Goal: Task Accomplishment & Management: Manage account settings

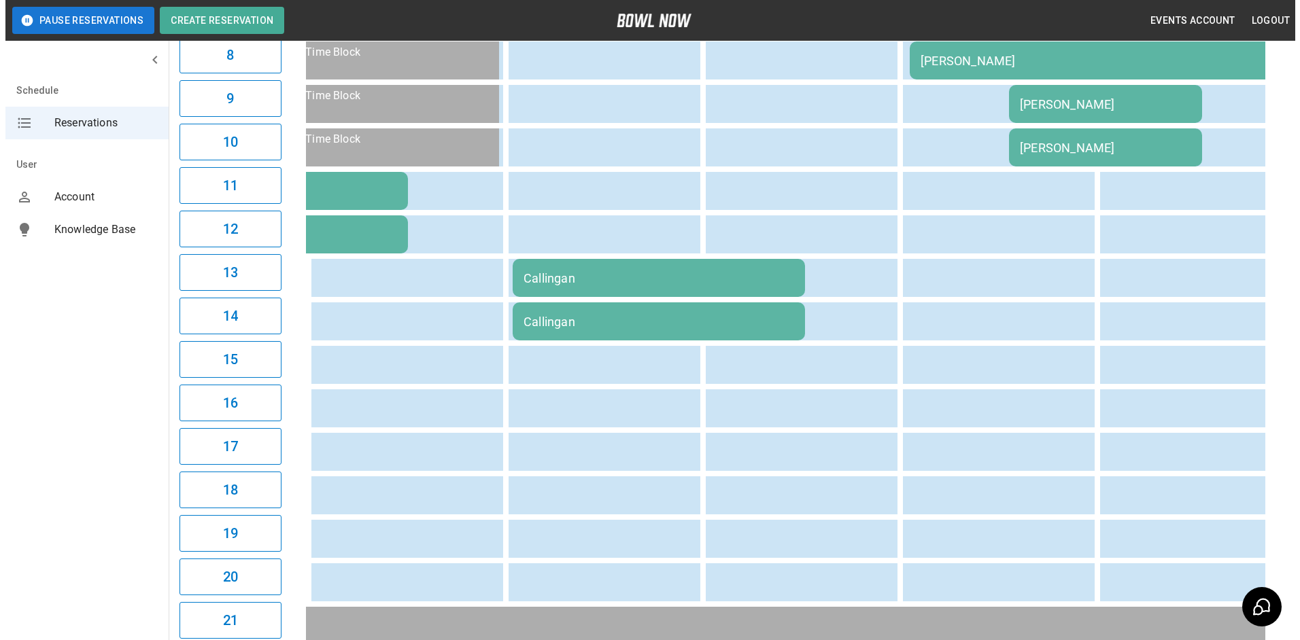
scroll to position [544, 0]
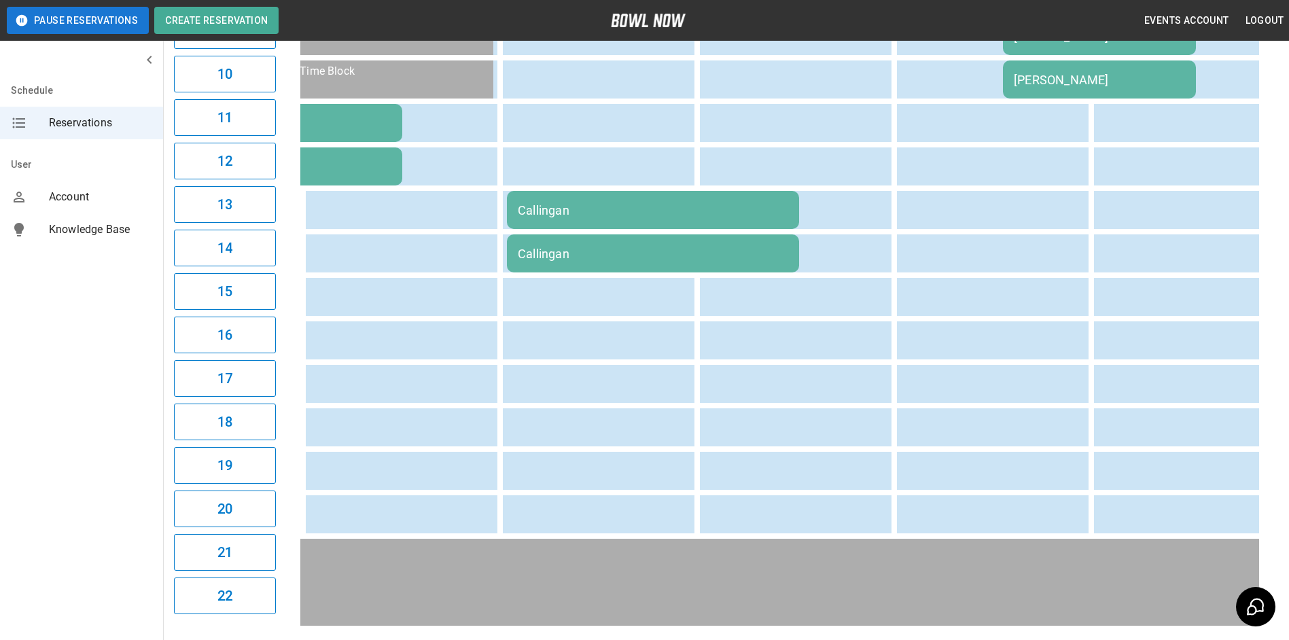
click at [667, 223] on td "Callingan" at bounding box center [653, 210] width 292 height 38
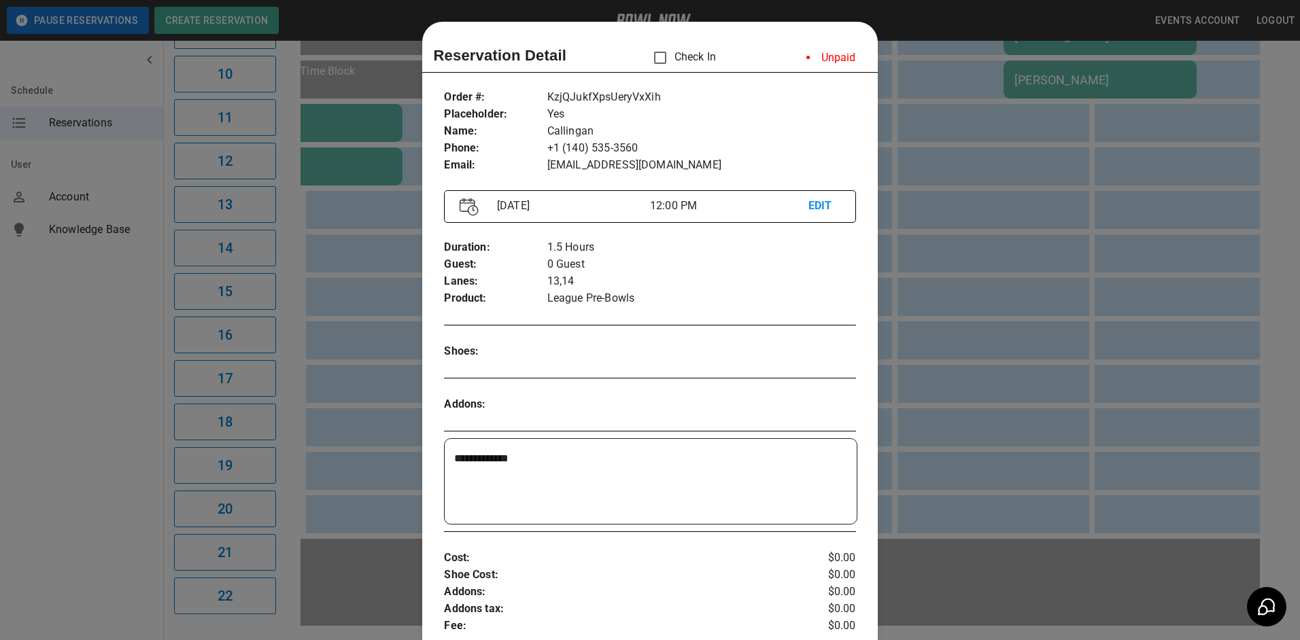
scroll to position [22, 0]
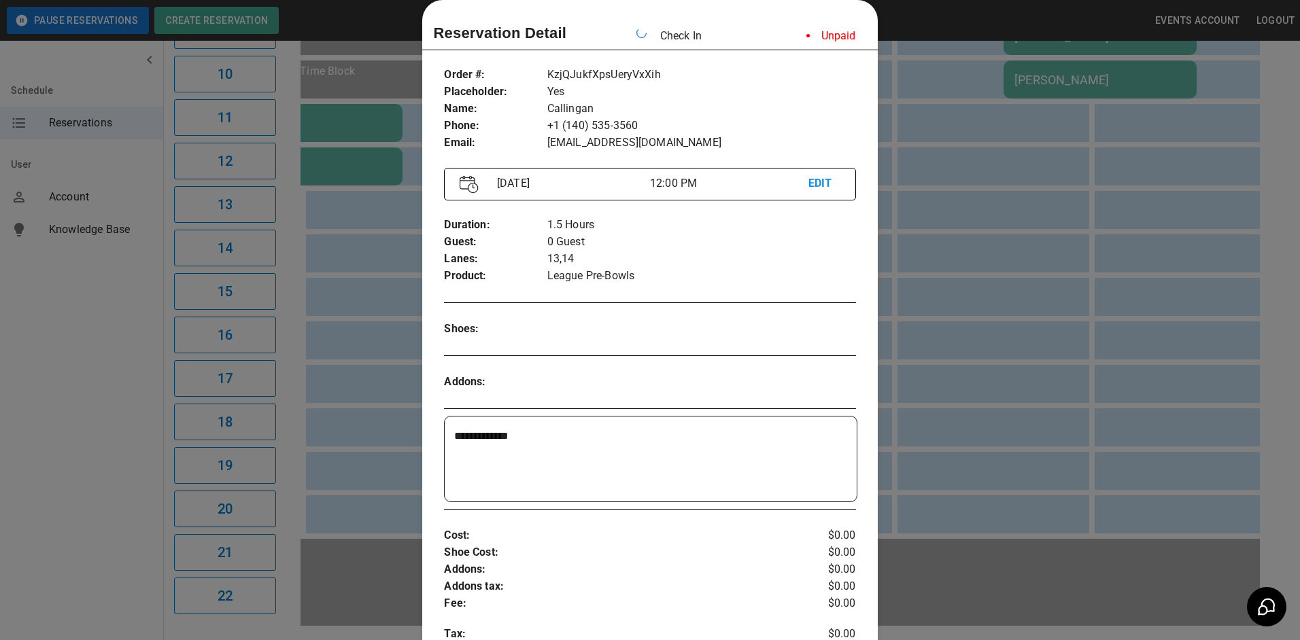
click at [944, 62] on div at bounding box center [650, 320] width 1300 height 640
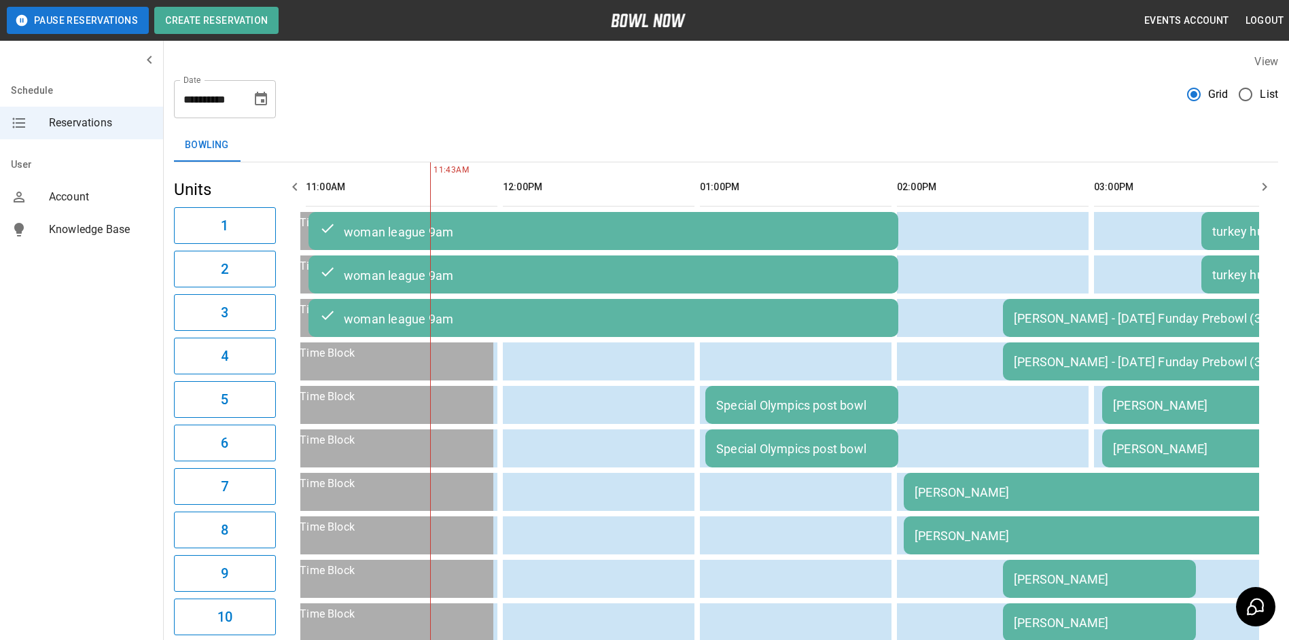
scroll to position [0, 0]
click at [1257, 190] on icon "button" at bounding box center [1265, 187] width 16 height 16
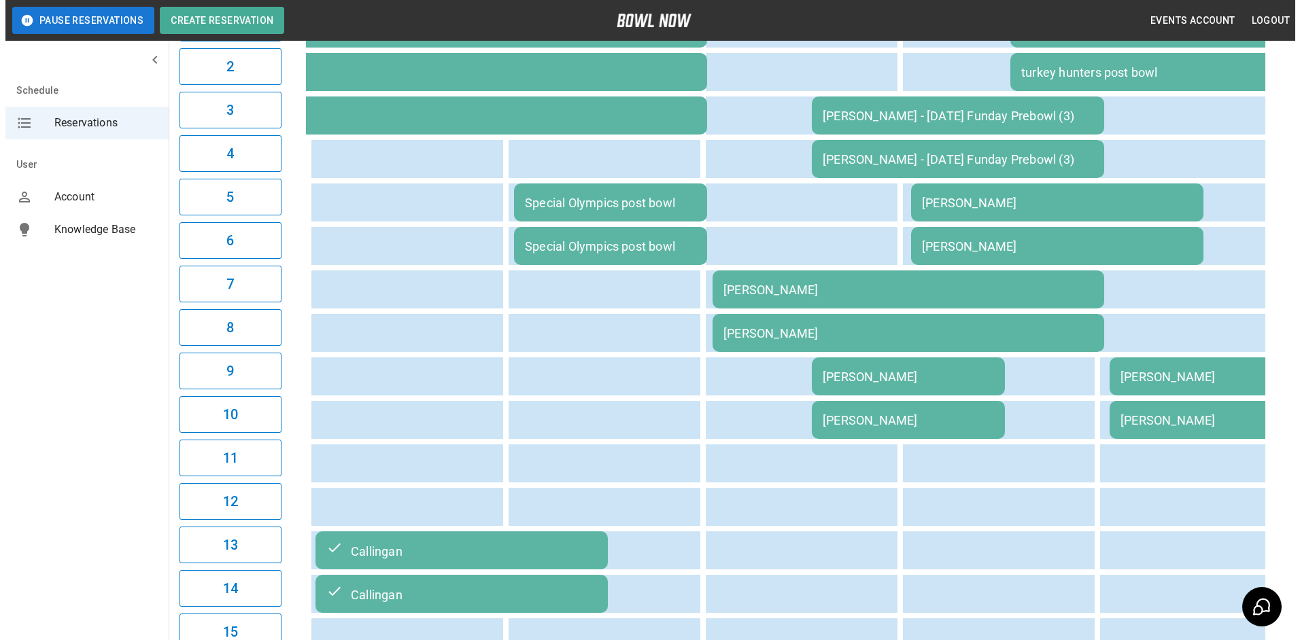
scroll to position [204, 0]
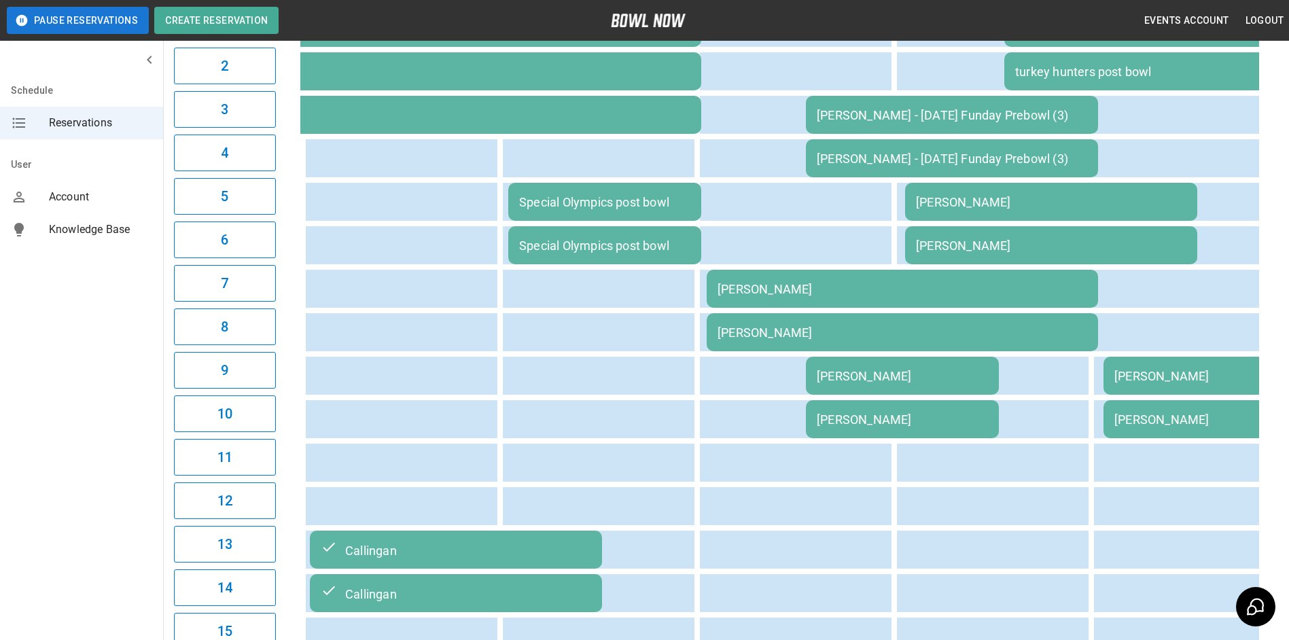
click at [952, 207] on div "[PERSON_NAME]" at bounding box center [1051, 202] width 271 height 14
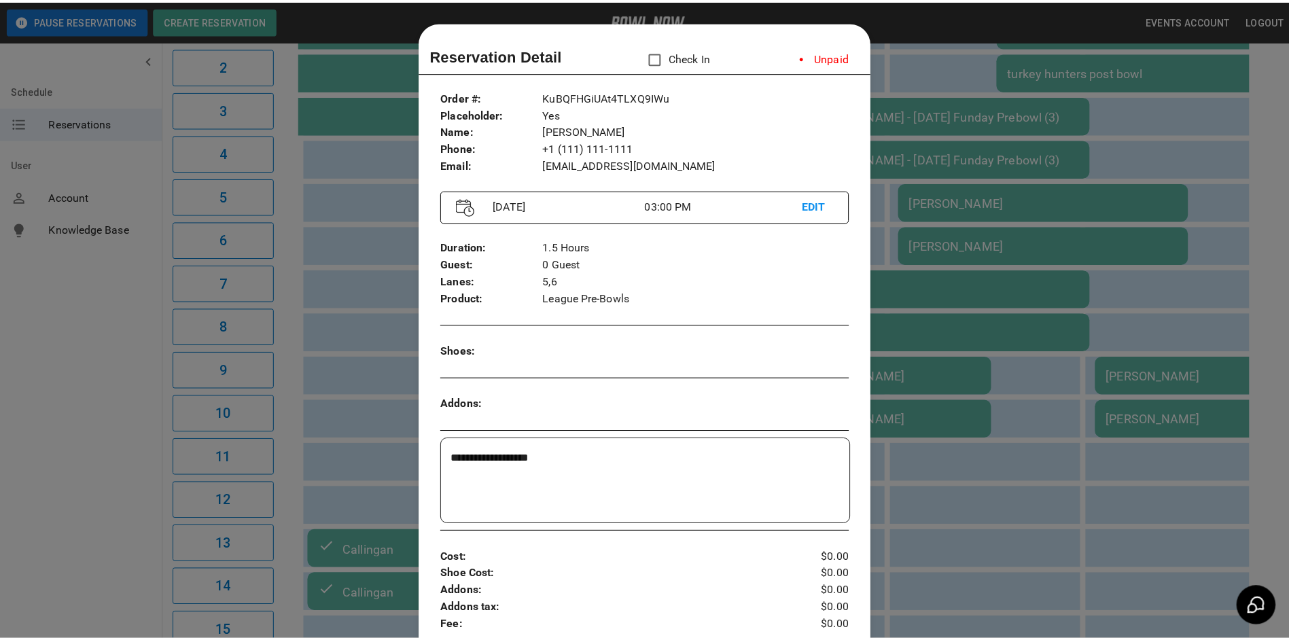
scroll to position [22, 0]
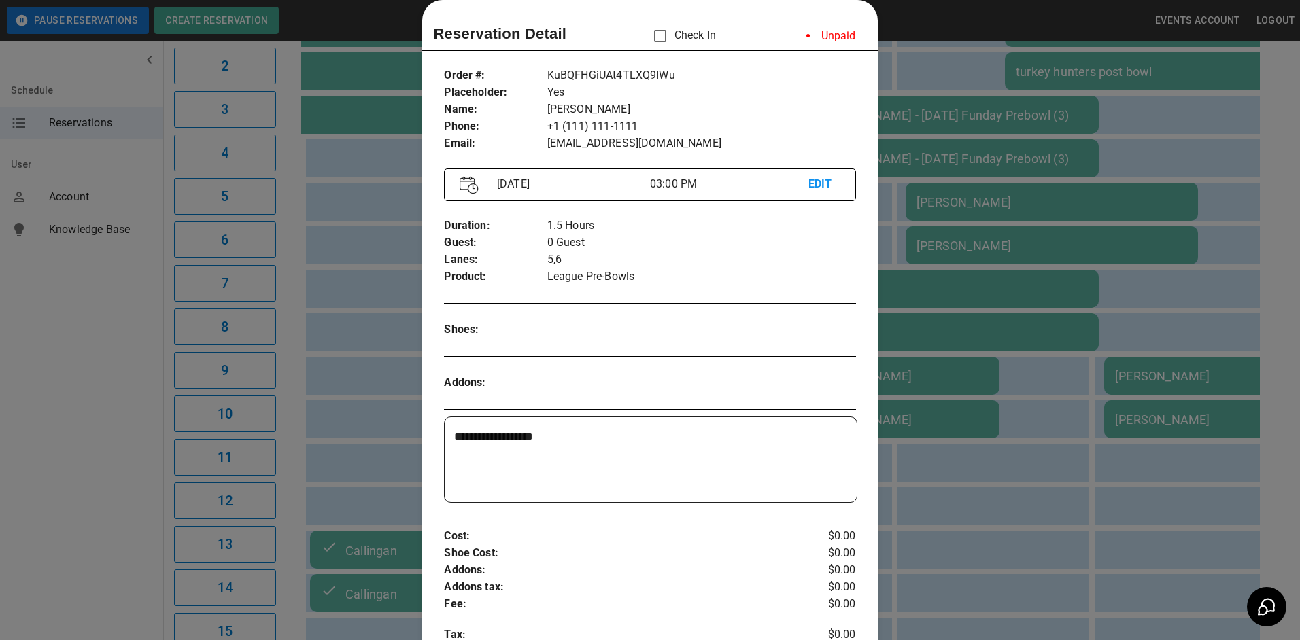
click at [971, 321] on div at bounding box center [650, 320] width 1300 height 640
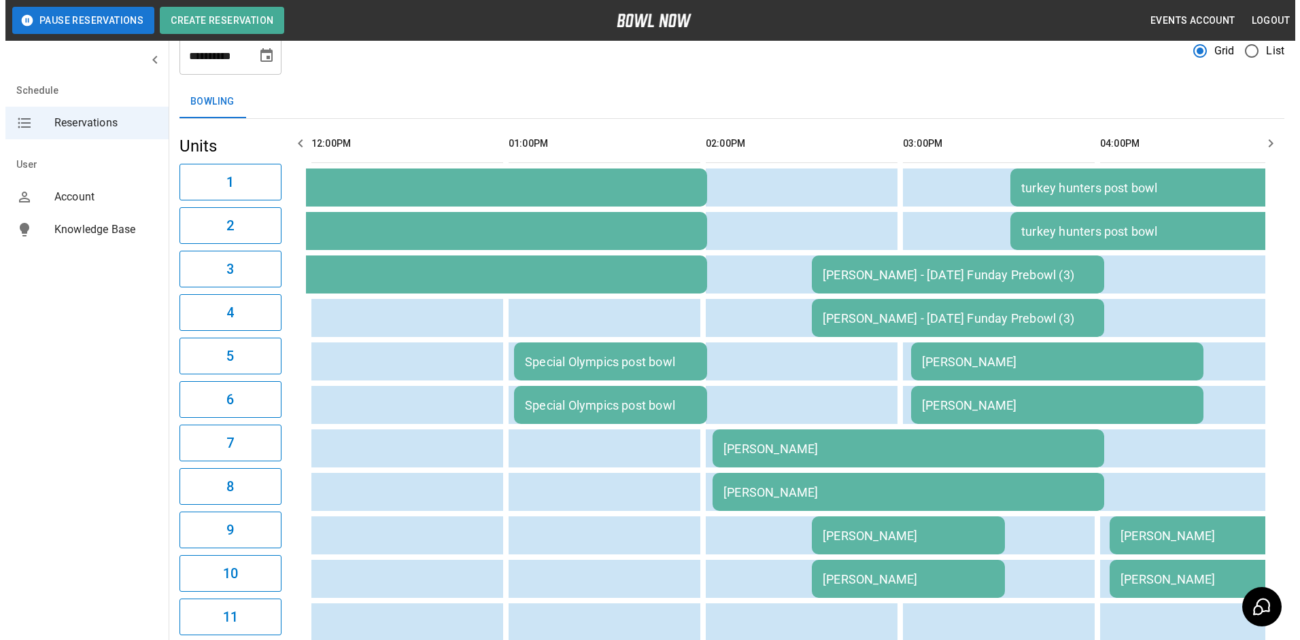
scroll to position [68, 0]
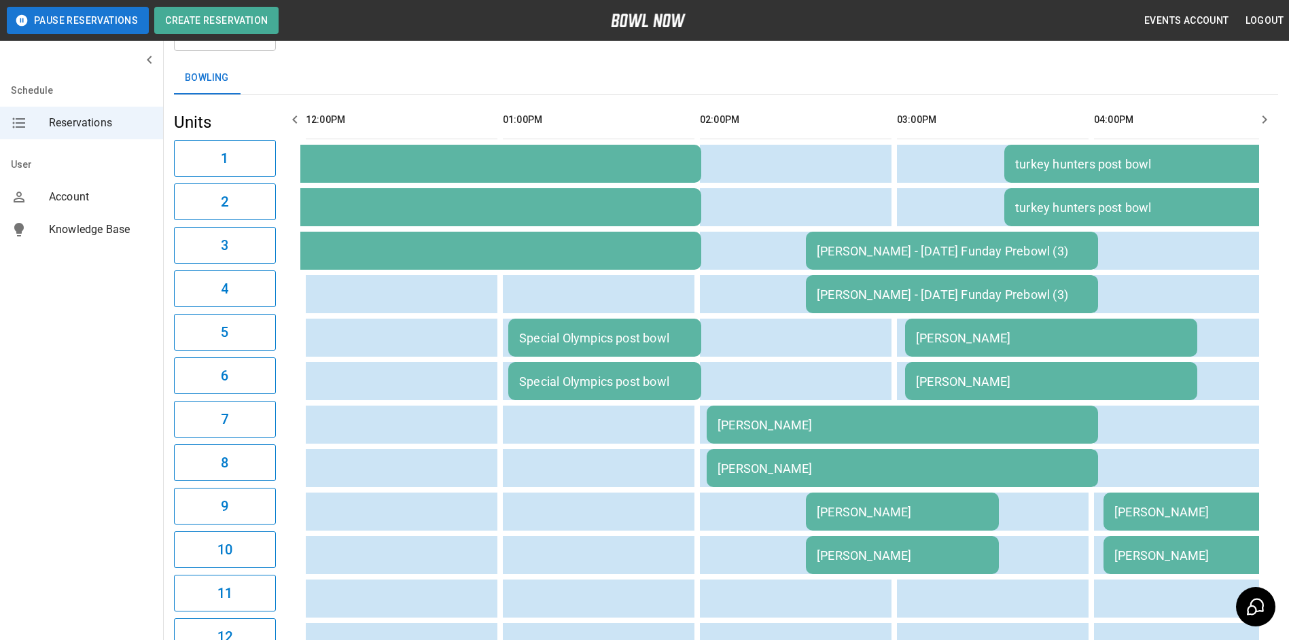
click at [970, 341] on div "[PERSON_NAME]" at bounding box center [1051, 338] width 271 height 14
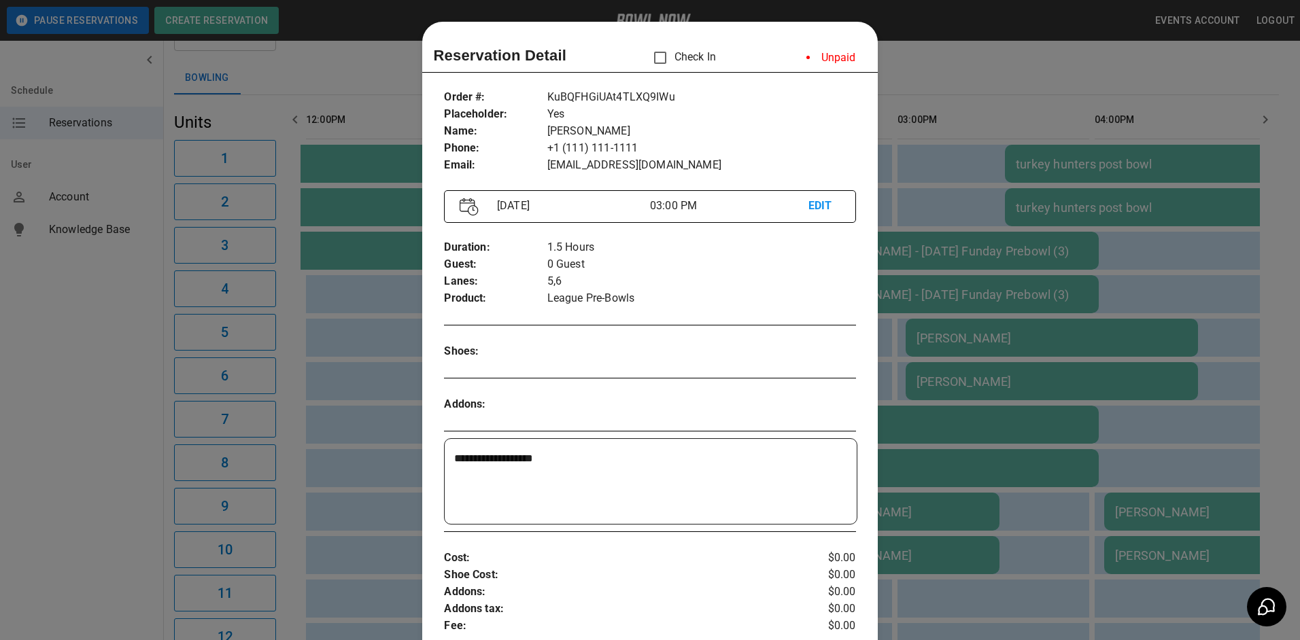
scroll to position [22, 0]
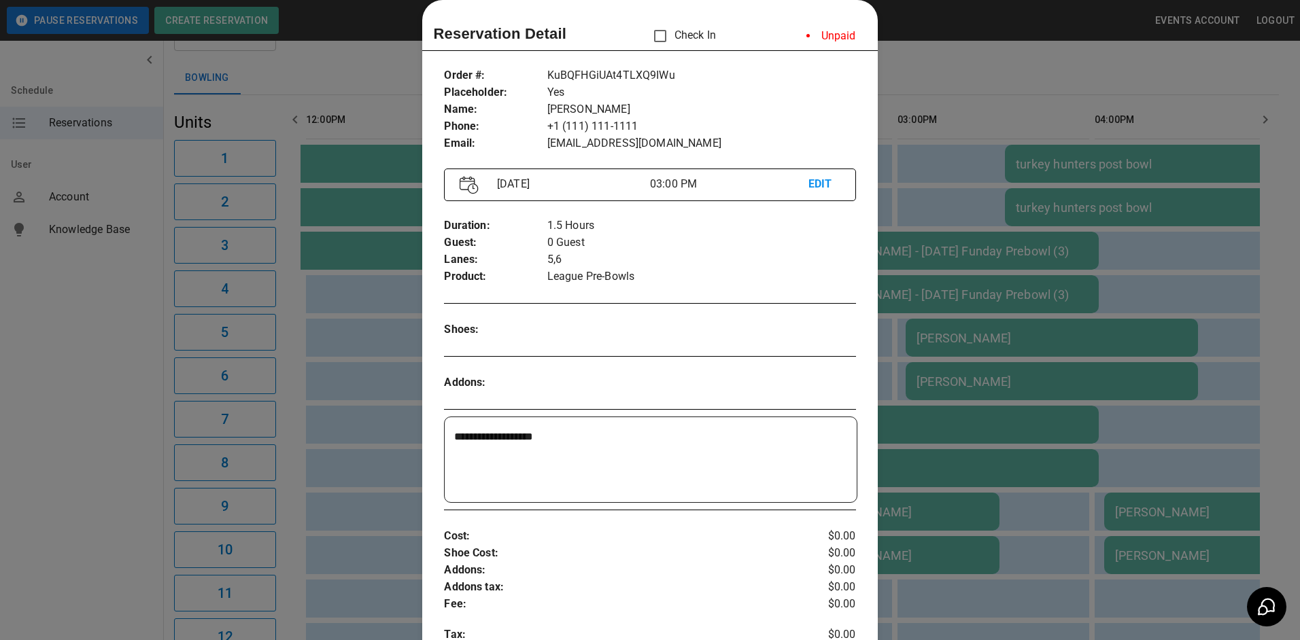
click at [808, 179] on p "EDIT" at bounding box center [824, 184] width 32 height 17
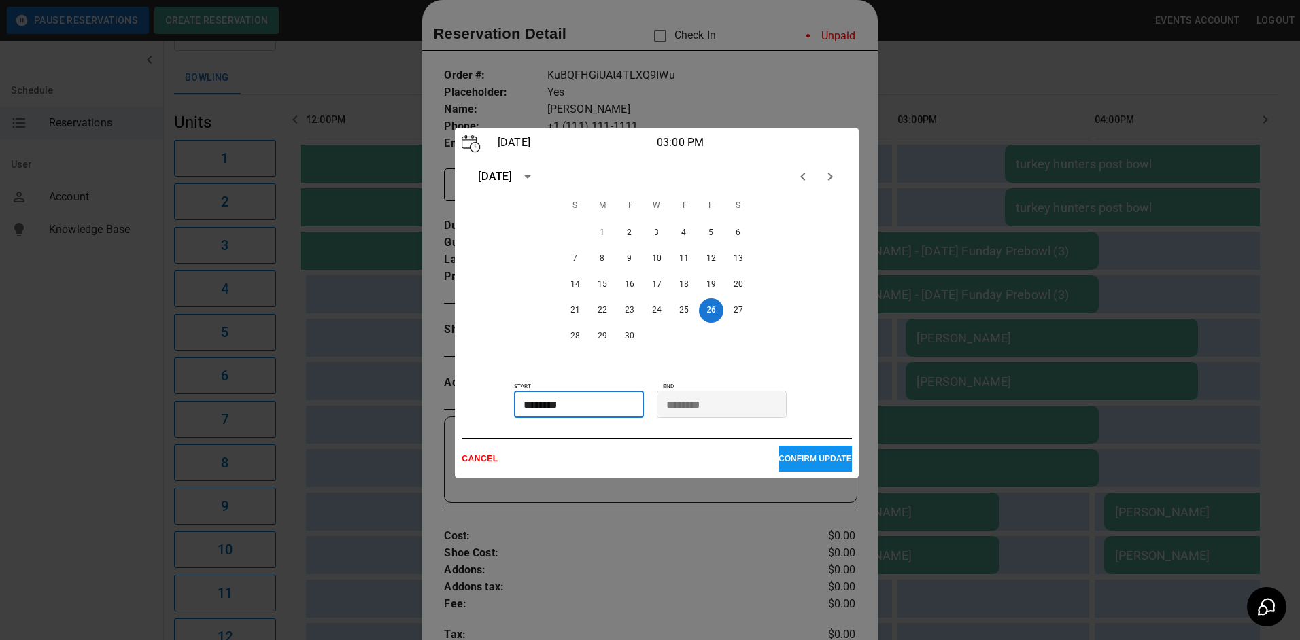
click at [619, 416] on input "********" at bounding box center [574, 404] width 120 height 27
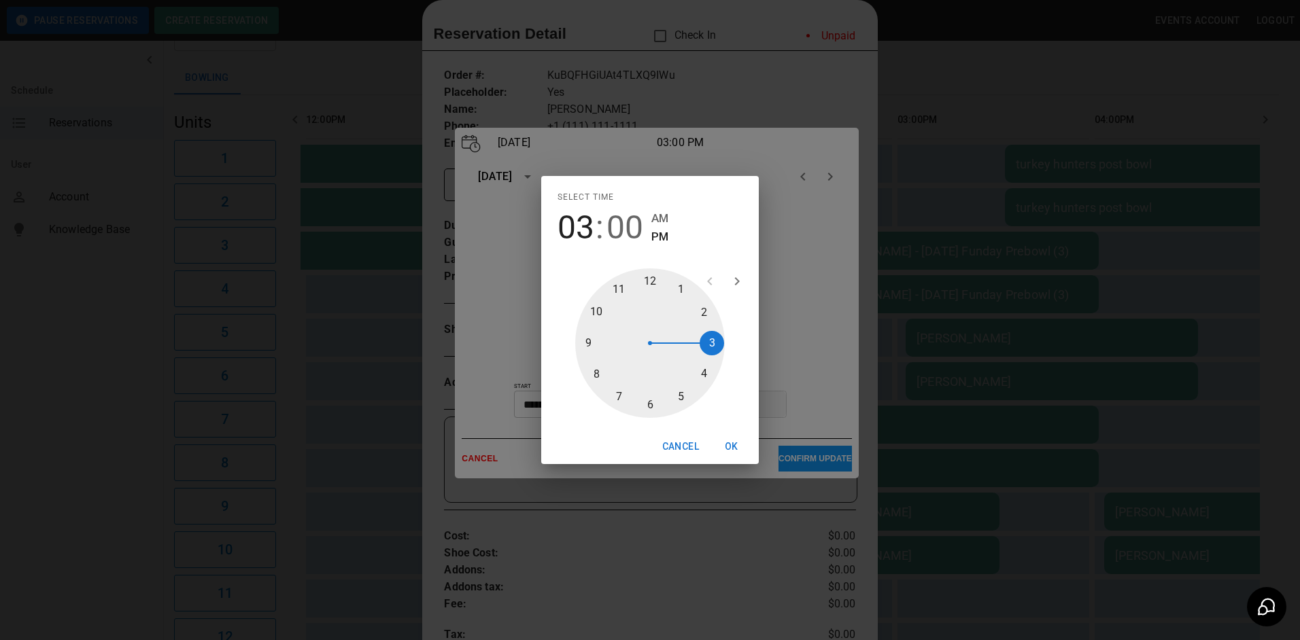
click at [684, 292] on div at bounding box center [650, 343] width 150 height 150
type input "********"
click at [740, 444] on button "OK" at bounding box center [732, 446] width 44 height 25
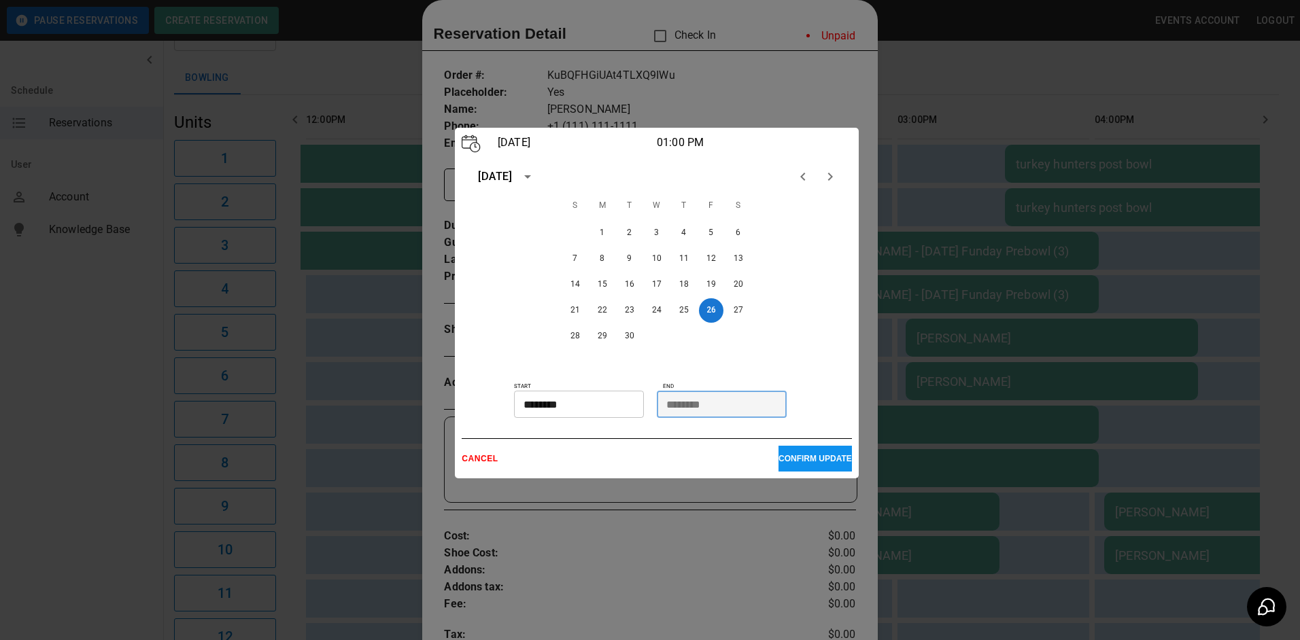
click at [708, 409] on input "********" at bounding box center [717, 404] width 120 height 27
drag, startPoint x: 699, startPoint y: 409, endPoint x: 655, endPoint y: 415, distance: 45.3
click at [694, 409] on input "********" at bounding box center [717, 404] width 120 height 27
click at [594, 415] on input "********" at bounding box center [574, 404] width 120 height 27
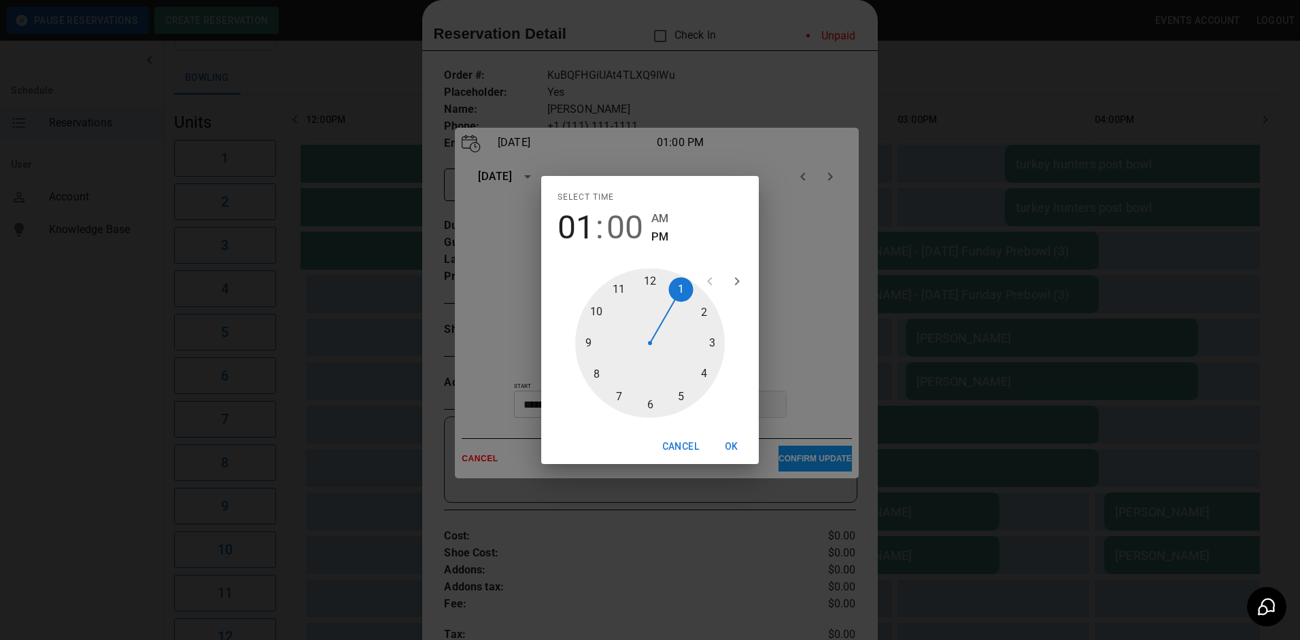
click at [683, 288] on div at bounding box center [650, 343] width 150 height 150
click at [646, 279] on div at bounding box center [650, 343] width 150 height 150
click at [737, 441] on button "OK" at bounding box center [732, 446] width 44 height 25
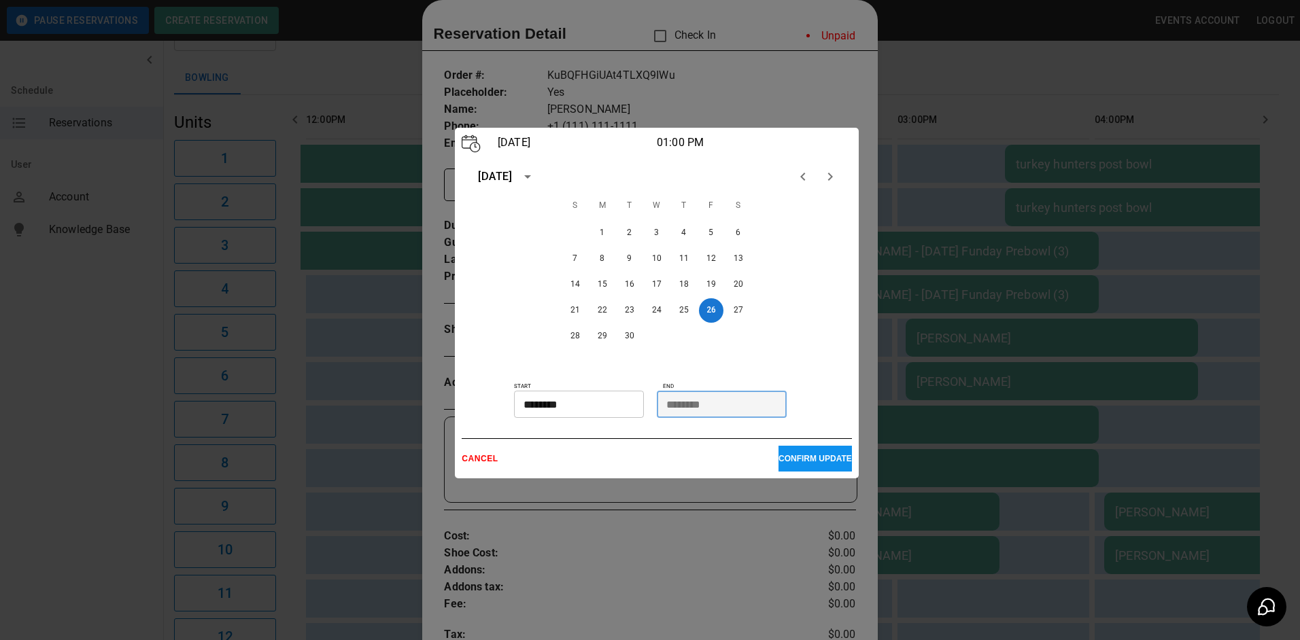
click at [725, 400] on input "********" at bounding box center [717, 404] width 120 height 27
click at [724, 400] on input "********" at bounding box center [717, 404] width 120 height 27
drag, startPoint x: 724, startPoint y: 400, endPoint x: 716, endPoint y: 402, distance: 7.6
click at [721, 402] on input "********" at bounding box center [717, 404] width 120 height 27
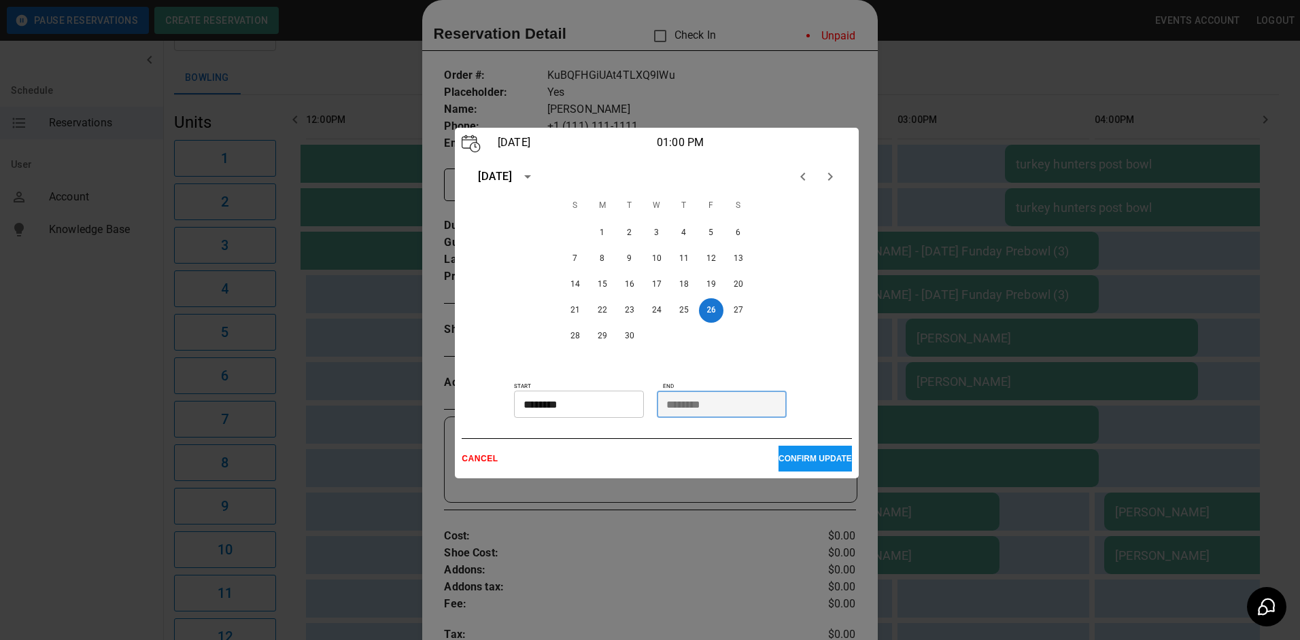
click at [716, 402] on input "********" at bounding box center [717, 404] width 120 height 27
click at [693, 406] on input "********" at bounding box center [717, 404] width 120 height 27
click at [805, 458] on p "CONFIRM UPDATE" at bounding box center [814, 459] width 73 height 10
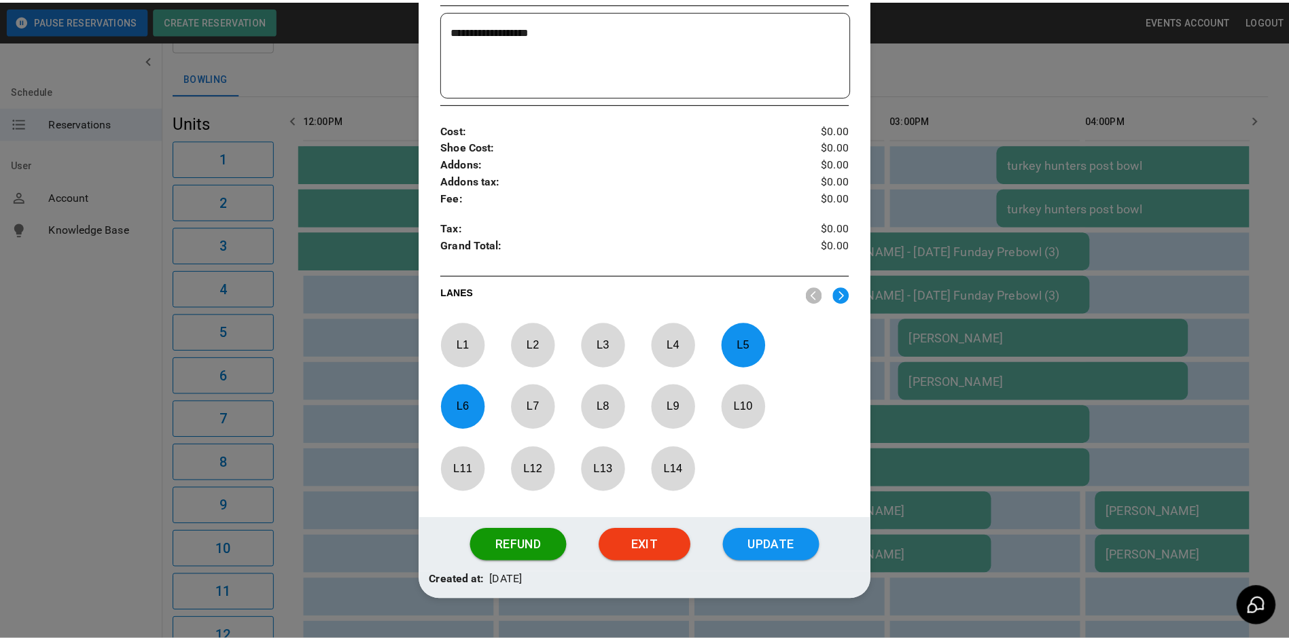
scroll to position [430, 0]
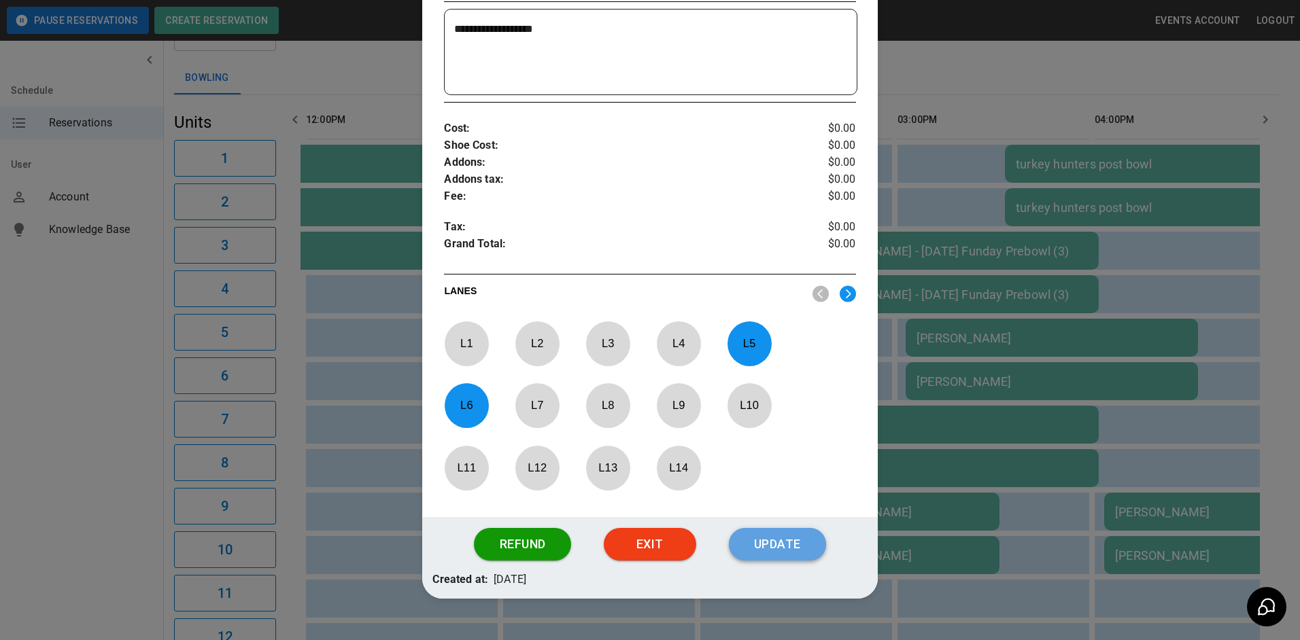
click at [779, 541] on button "Update" at bounding box center [777, 544] width 97 height 33
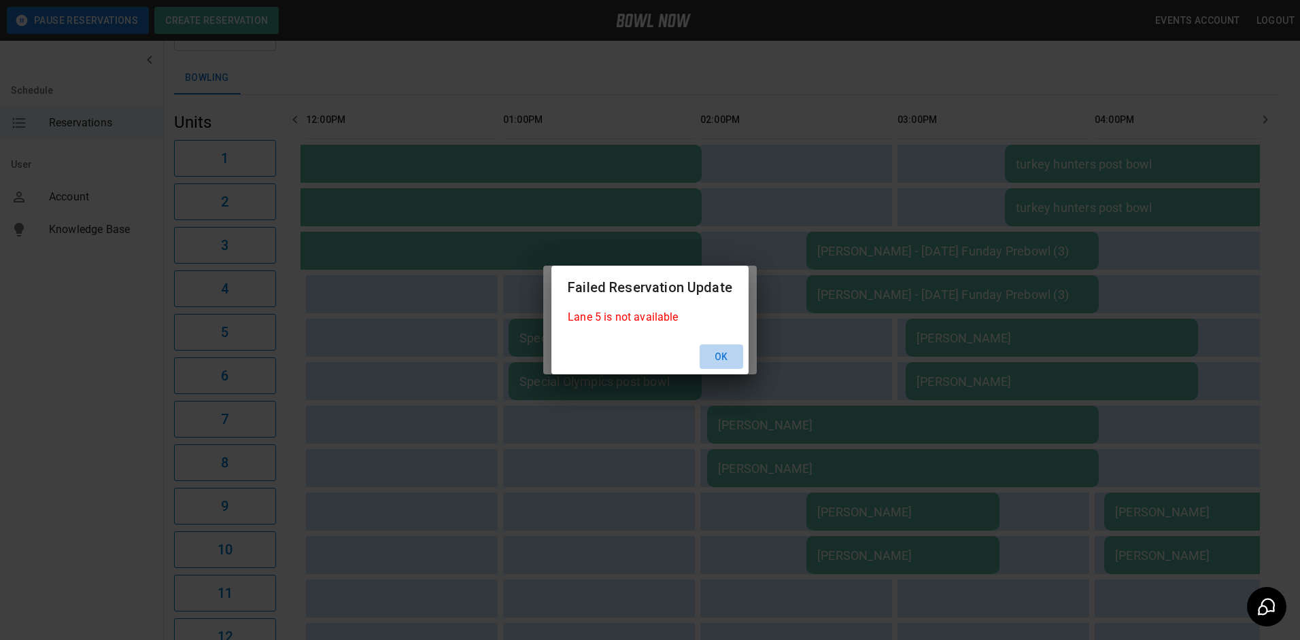
click at [729, 355] on button "Ok" at bounding box center [721, 357] width 44 height 25
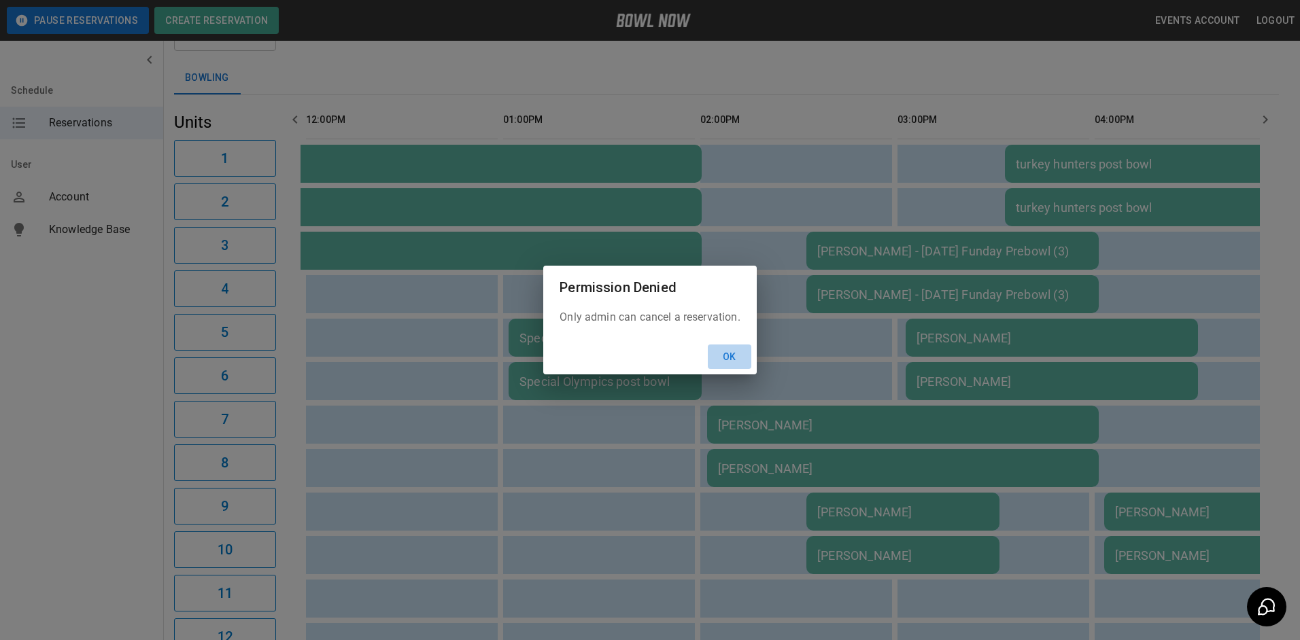
click at [727, 356] on button "Ok" at bounding box center [730, 357] width 44 height 25
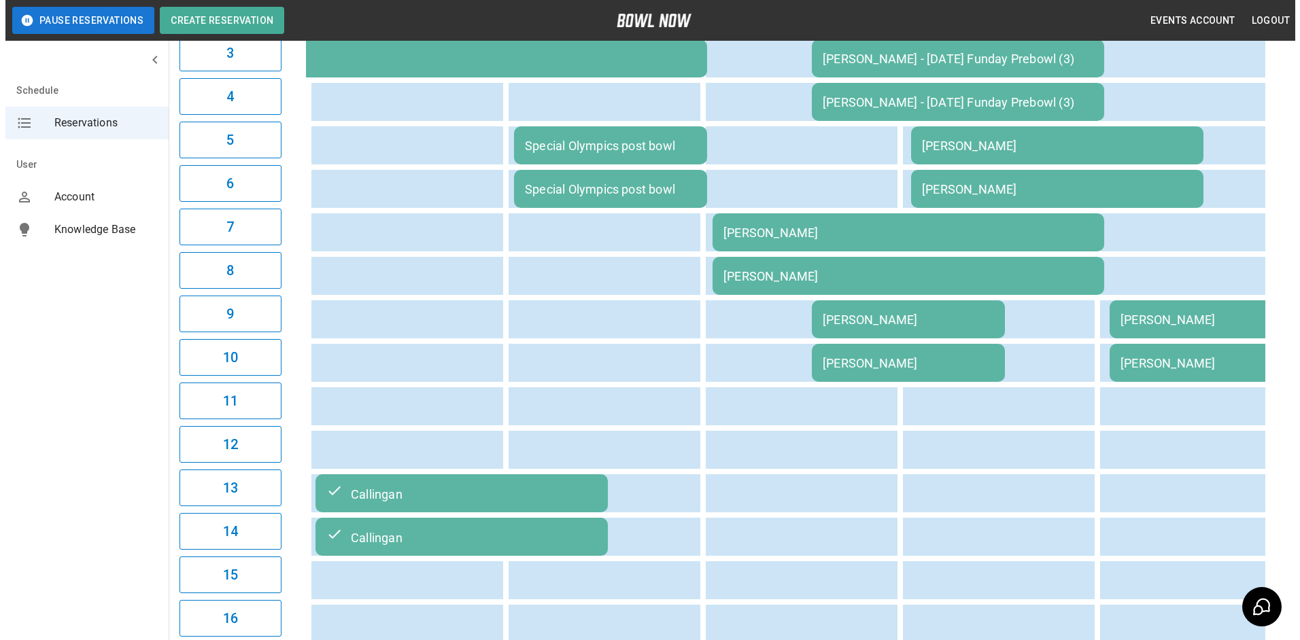
scroll to position [272, 0]
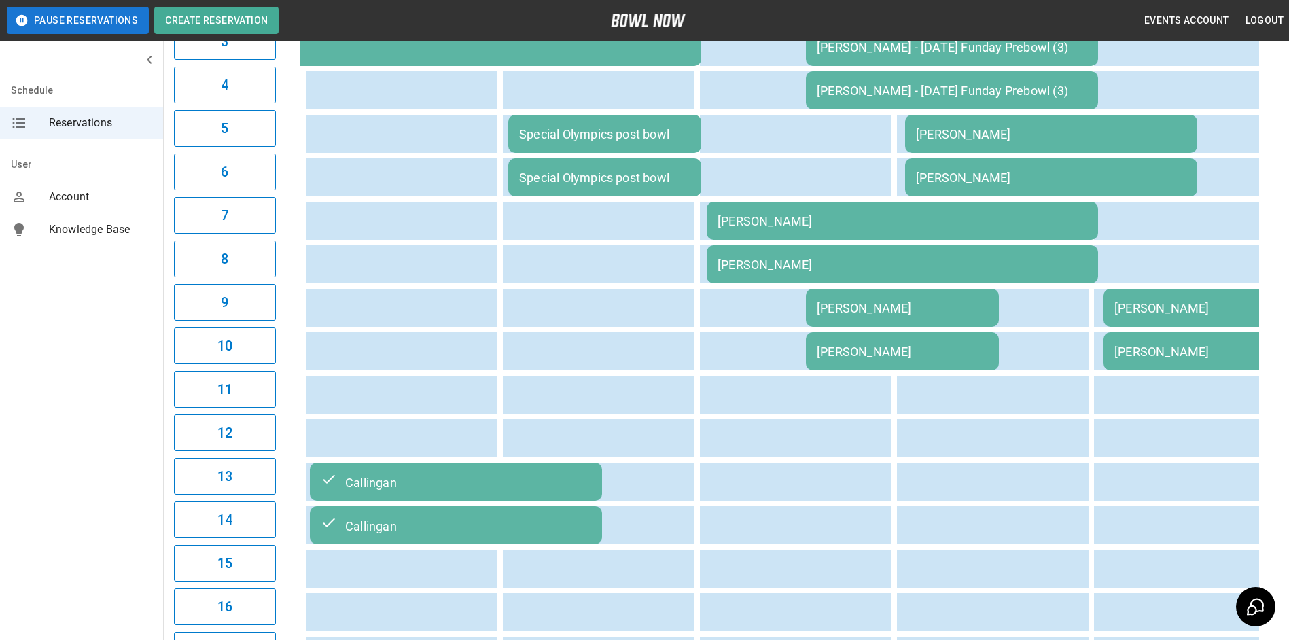
click at [1046, 126] on td "[PERSON_NAME]" at bounding box center [1051, 134] width 292 height 38
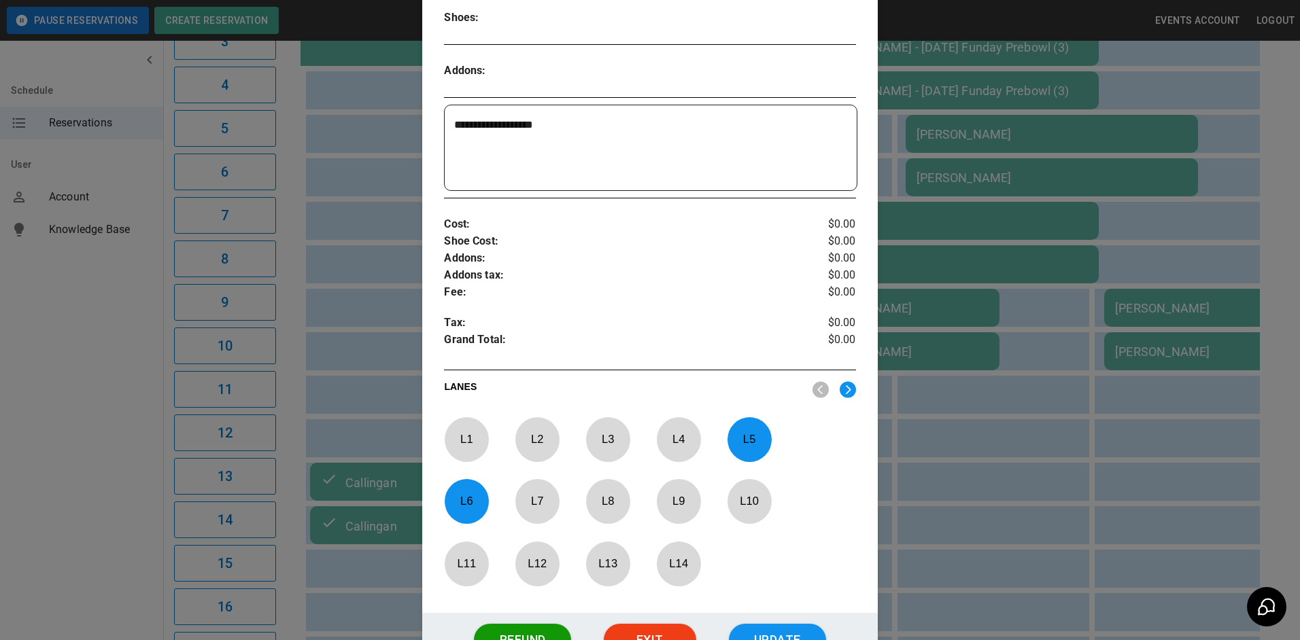
scroll to position [430, 0]
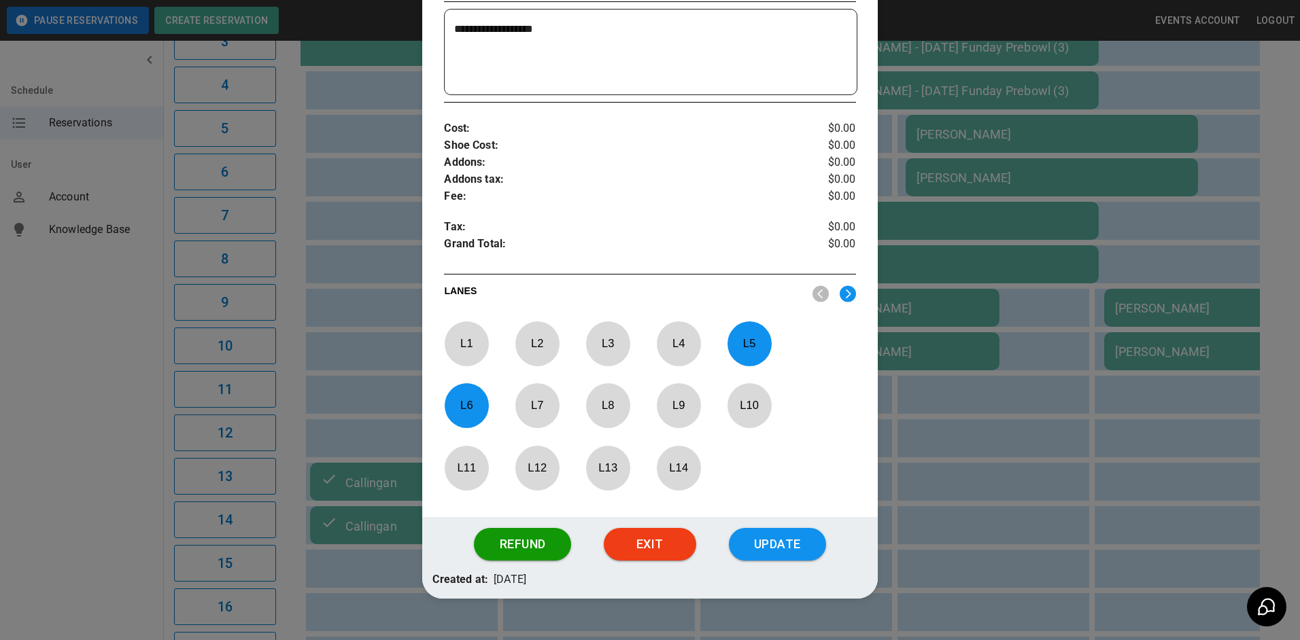
drag, startPoint x: 742, startPoint y: 353, endPoint x: 733, endPoint y: 349, distance: 10.1
click at [740, 353] on p "L 5" at bounding box center [749, 344] width 45 height 32
click at [527, 415] on p "L 7" at bounding box center [537, 405] width 45 height 32
click at [464, 420] on p "L 6" at bounding box center [466, 405] width 45 height 32
click at [605, 402] on p "L 8" at bounding box center [607, 405] width 45 height 32
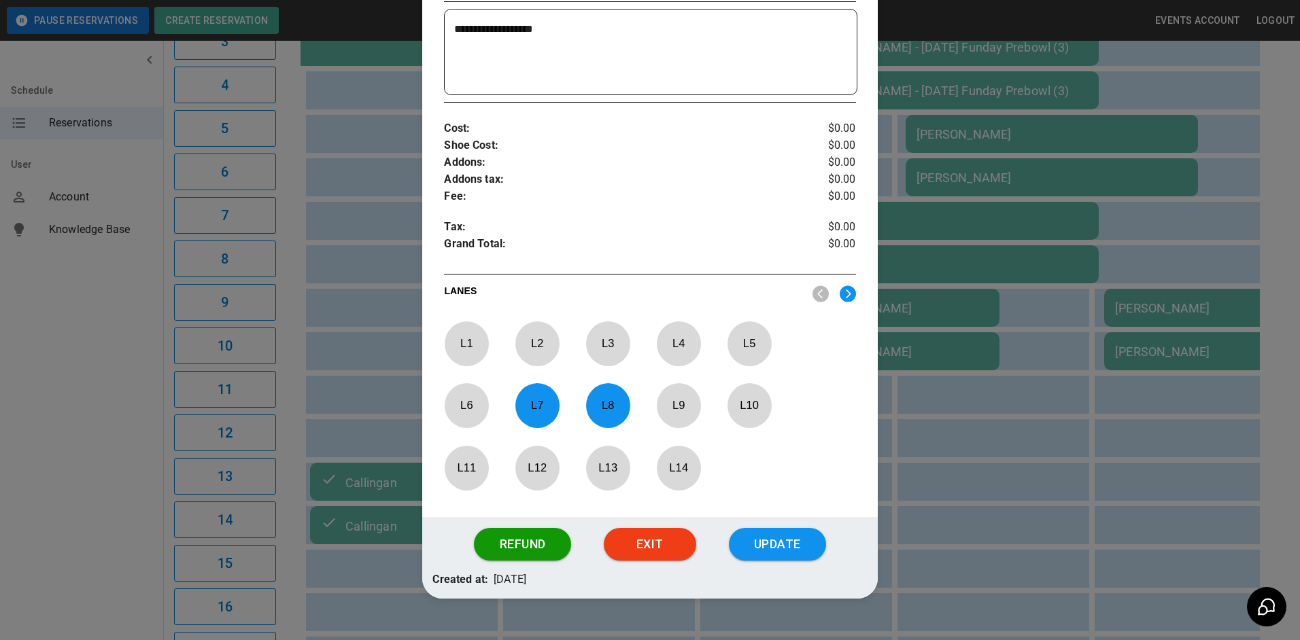
click at [530, 406] on p "L 7" at bounding box center [537, 405] width 45 height 32
drag, startPoint x: 610, startPoint y: 404, endPoint x: 603, endPoint y: 404, distance: 6.8
click at [604, 404] on p "L 8" at bounding box center [607, 405] width 45 height 32
drag, startPoint x: 603, startPoint y: 404, endPoint x: 605, endPoint y: 469, distance: 64.6
click at [606, 469] on p "L 13" at bounding box center [607, 468] width 45 height 32
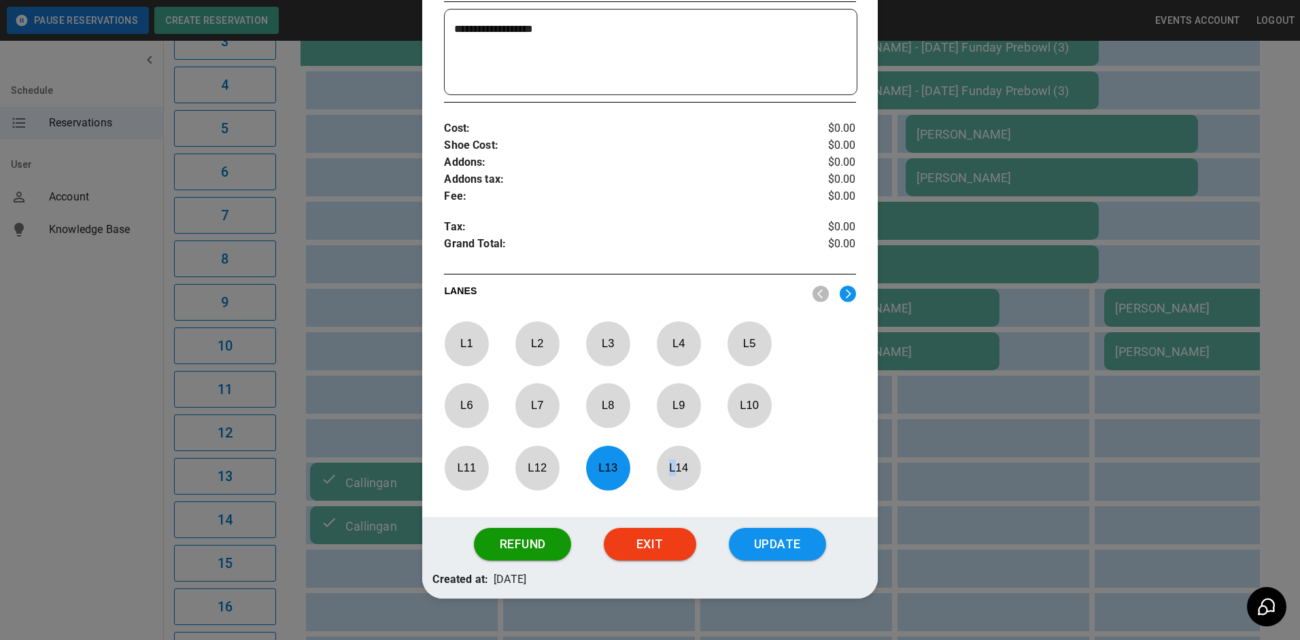
click at [670, 461] on p "L 14" at bounding box center [678, 468] width 45 height 32
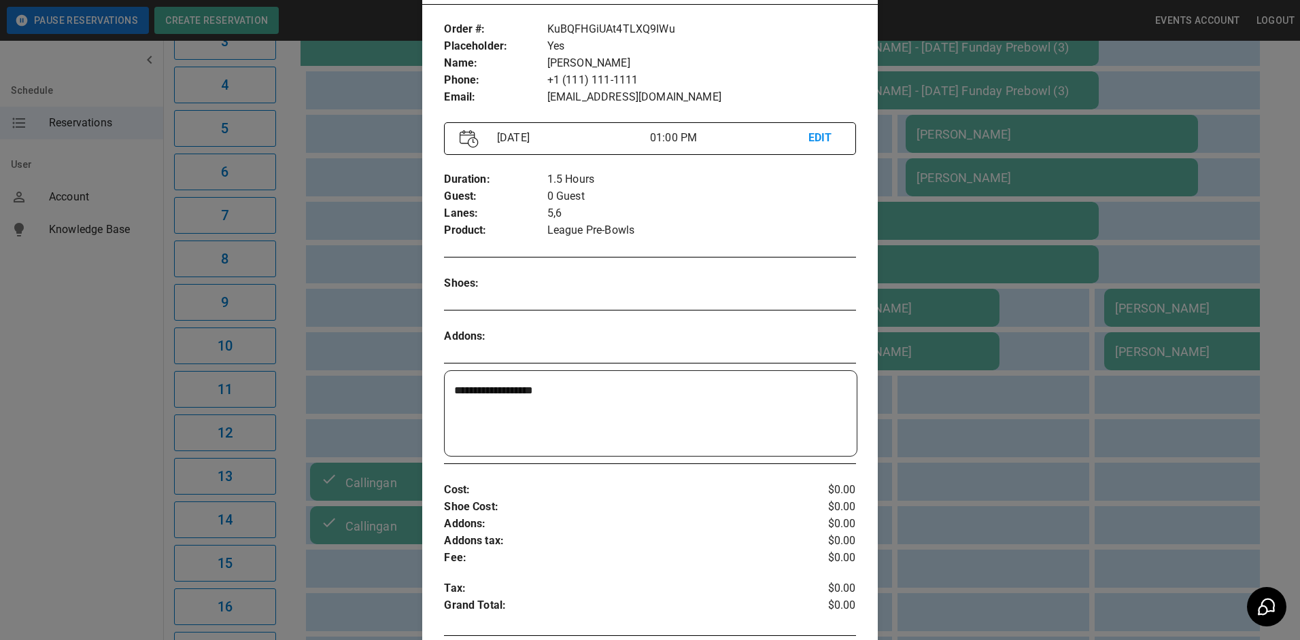
scroll to position [22, 0]
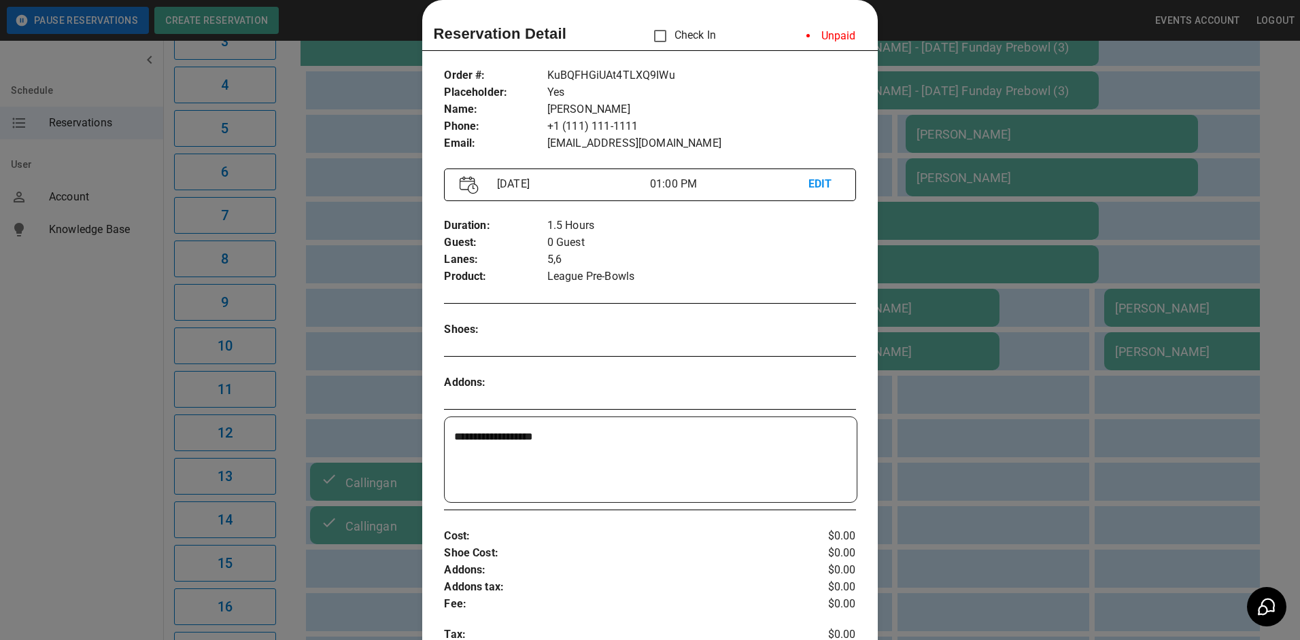
click at [817, 188] on p "EDIT" at bounding box center [824, 184] width 32 height 17
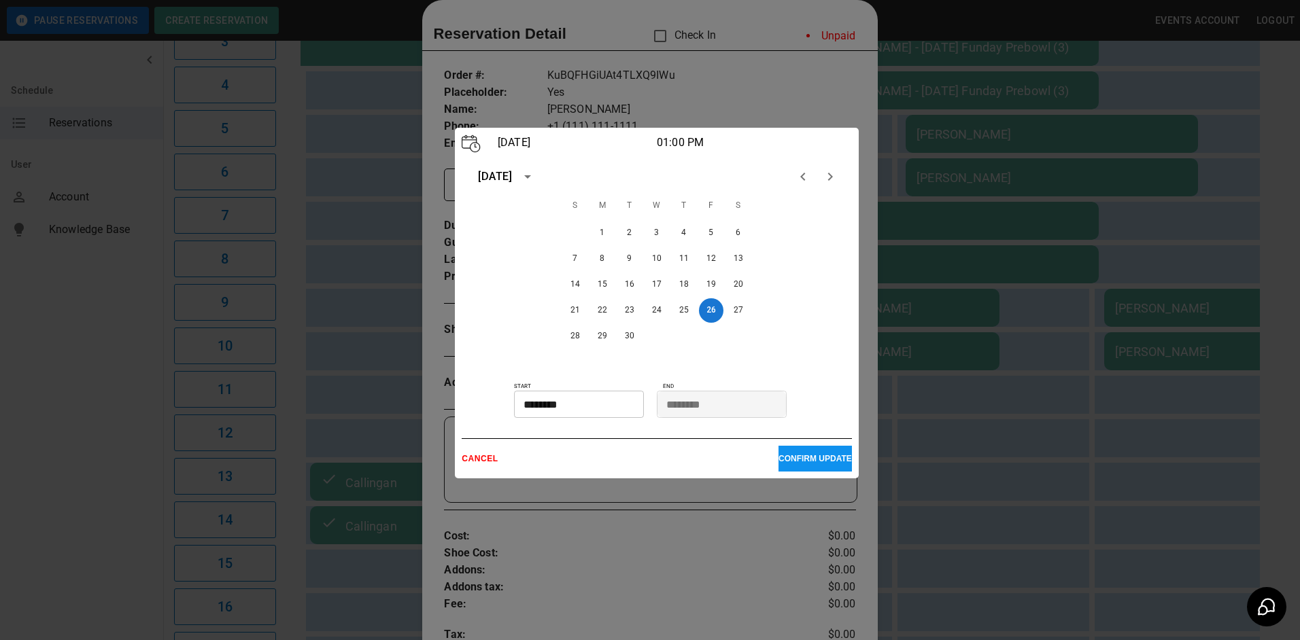
click at [802, 447] on button "CONFIRM UPDATE" at bounding box center [814, 459] width 73 height 26
click at [834, 475] on div "[DATE] 01:00 PM [DATE] S M T W T F S 1 2 3 4 5 6 7 8 9 10 11 12 13 14 15 16 17 …" at bounding box center [657, 303] width 404 height 351
click at [828, 467] on button "CONFIRM UPDATE" at bounding box center [814, 459] width 73 height 26
click at [558, 548] on div at bounding box center [650, 320] width 1300 height 640
click at [483, 459] on p "CANCEL" at bounding box center [620, 459] width 317 height 10
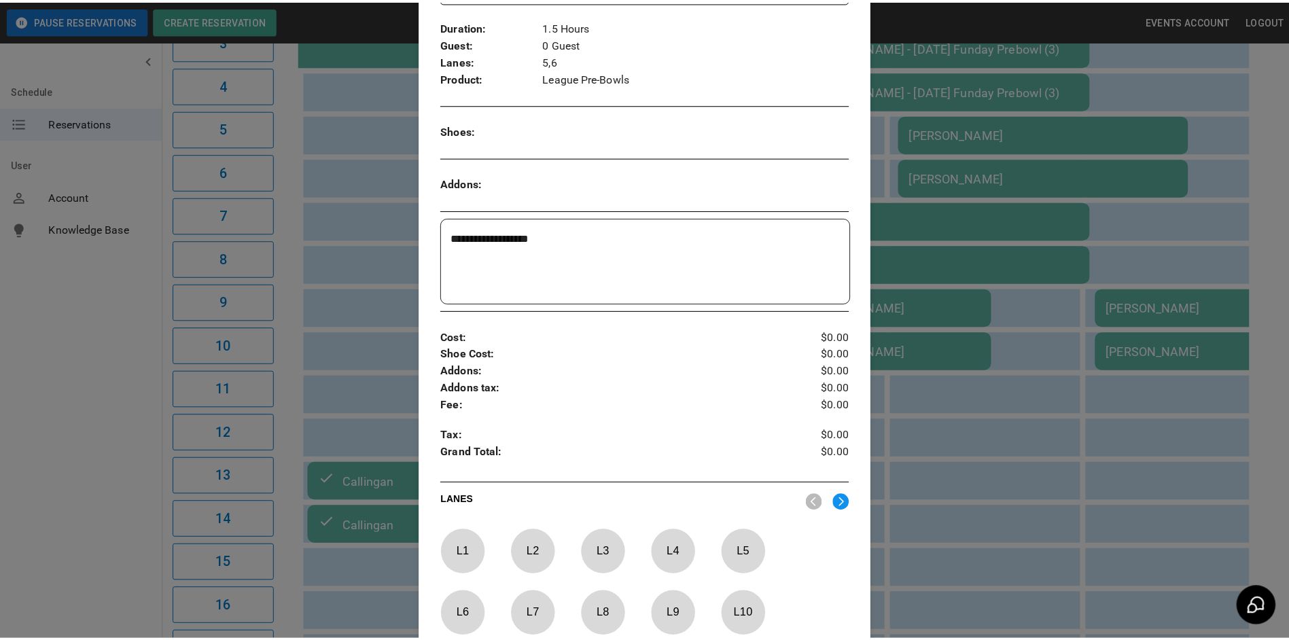
scroll to position [362, 0]
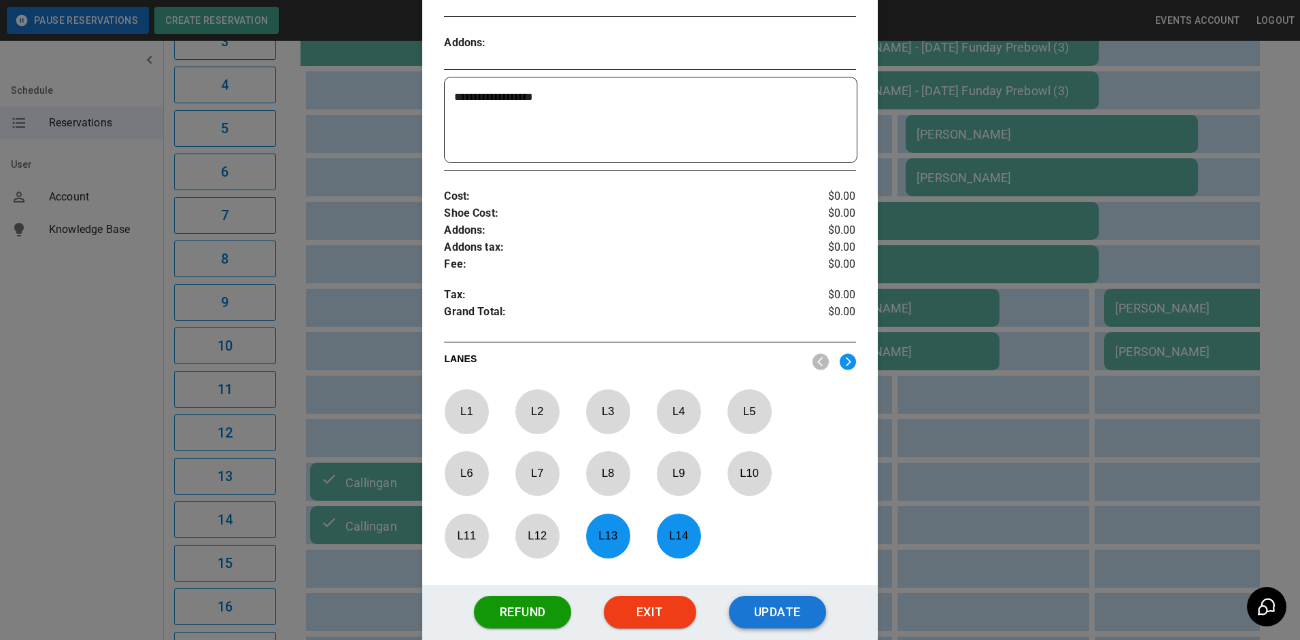
click at [751, 608] on button "Update" at bounding box center [777, 612] width 97 height 33
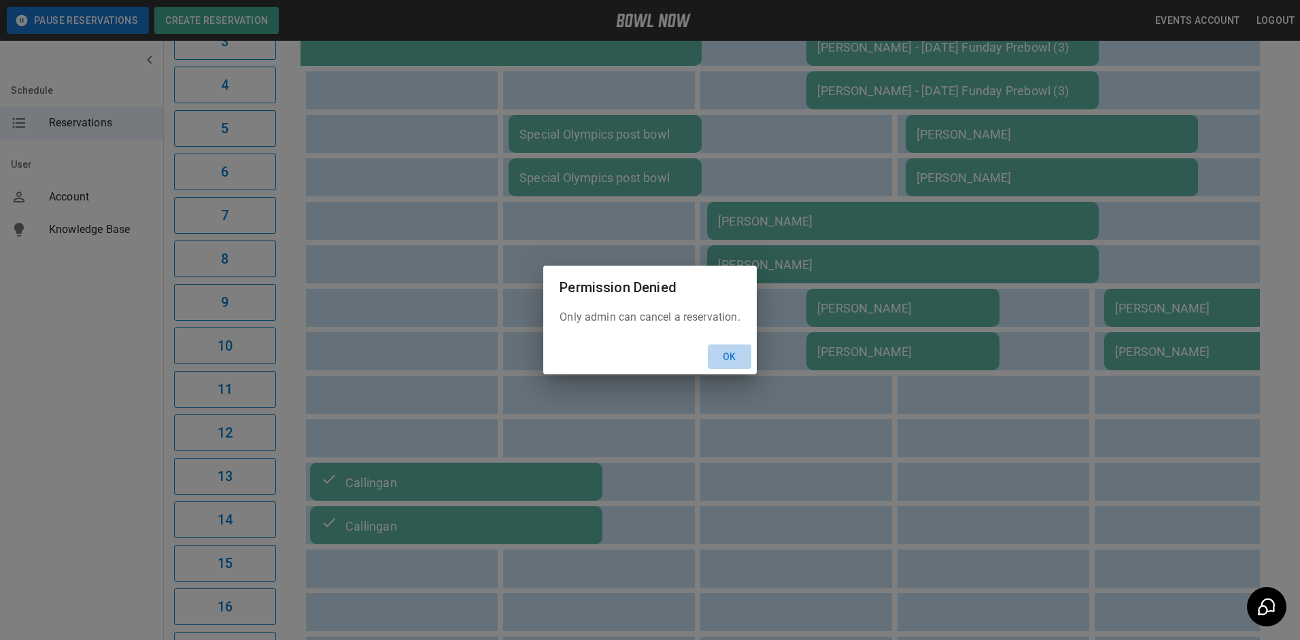
click at [721, 355] on button "Ok" at bounding box center [730, 357] width 44 height 25
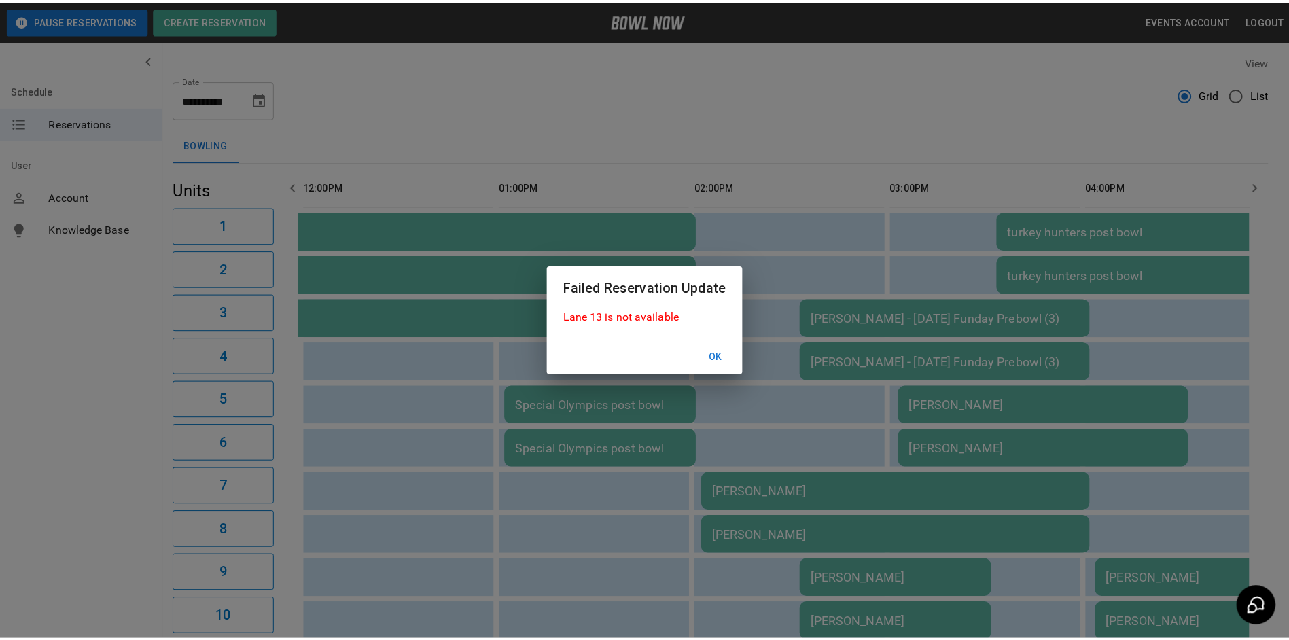
scroll to position [0, 0]
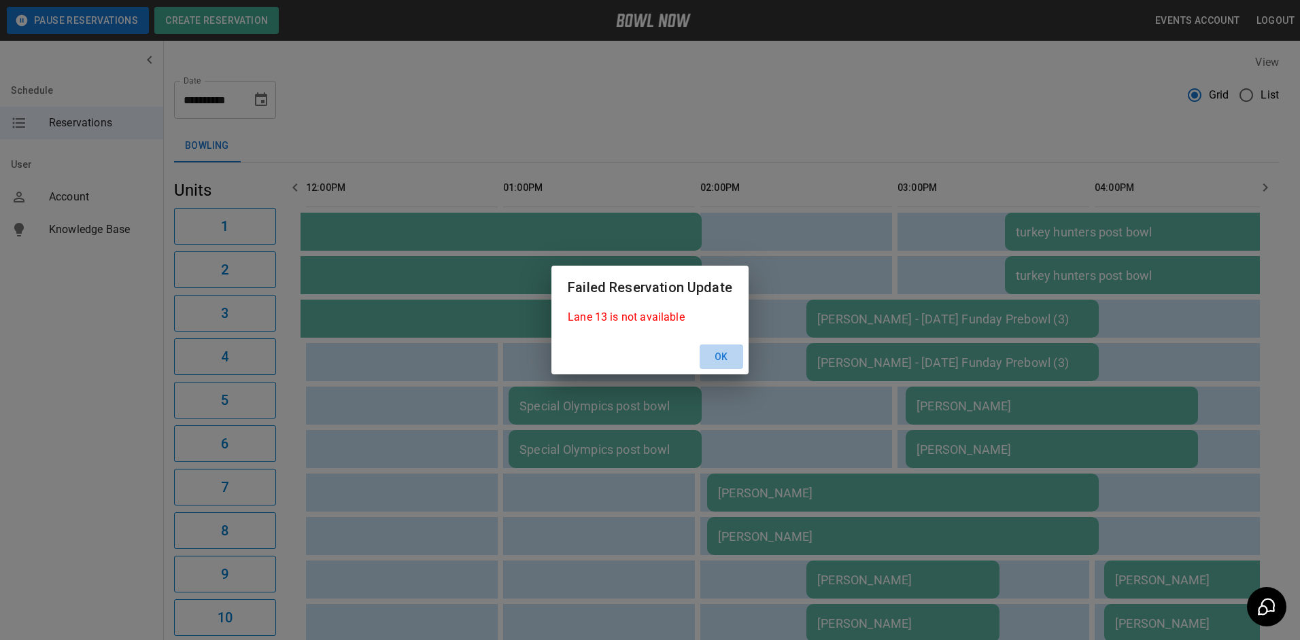
click at [717, 353] on button "Ok" at bounding box center [721, 357] width 44 height 25
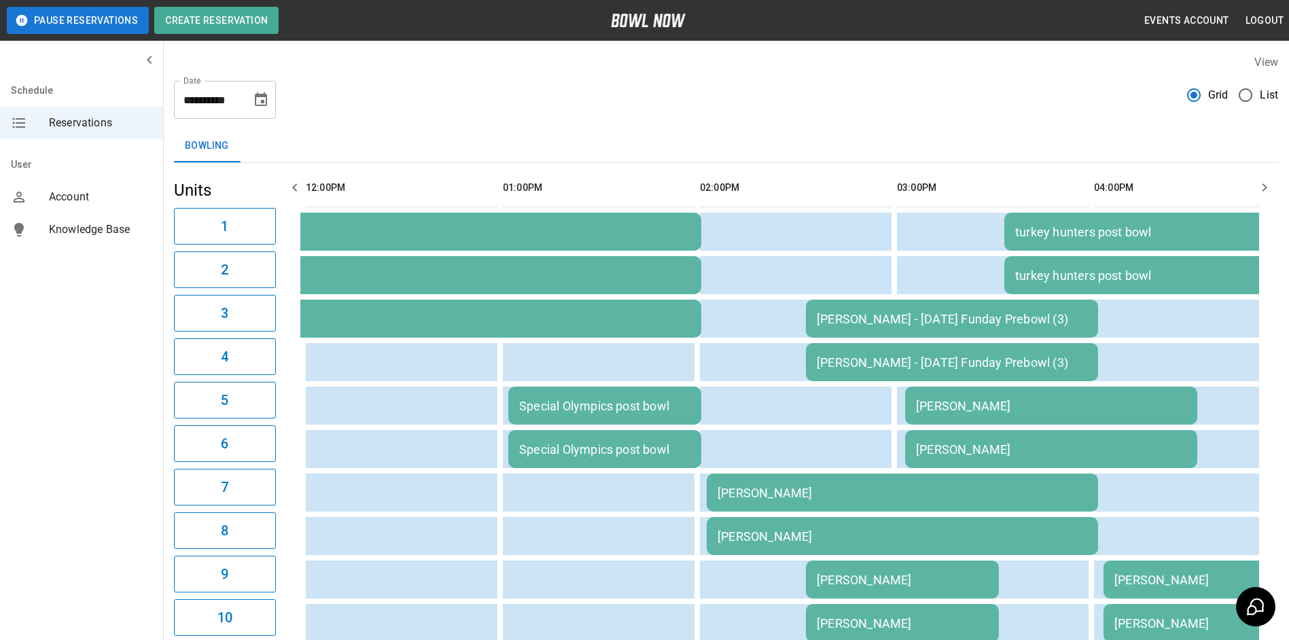
click at [311, 180] on th "sticky table" at bounding box center [332, 188] width 44 height 39
click at [297, 191] on button "button" at bounding box center [294, 187] width 27 height 27
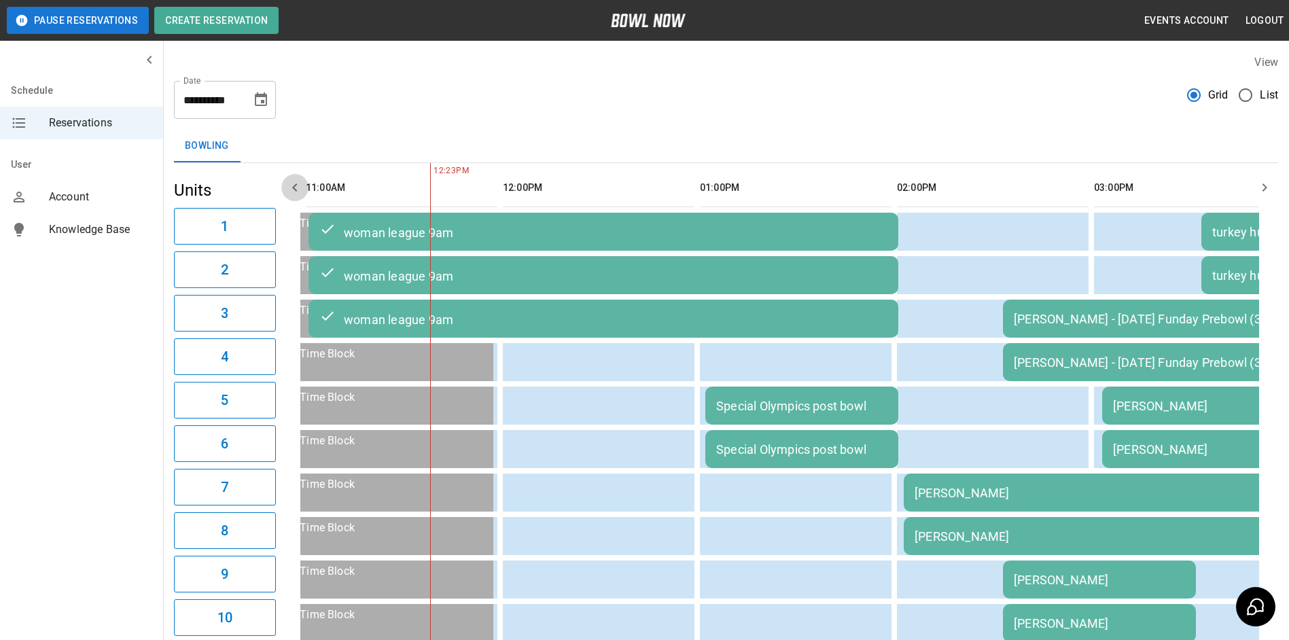
click at [296, 189] on icon "button" at bounding box center [295, 187] width 16 height 16
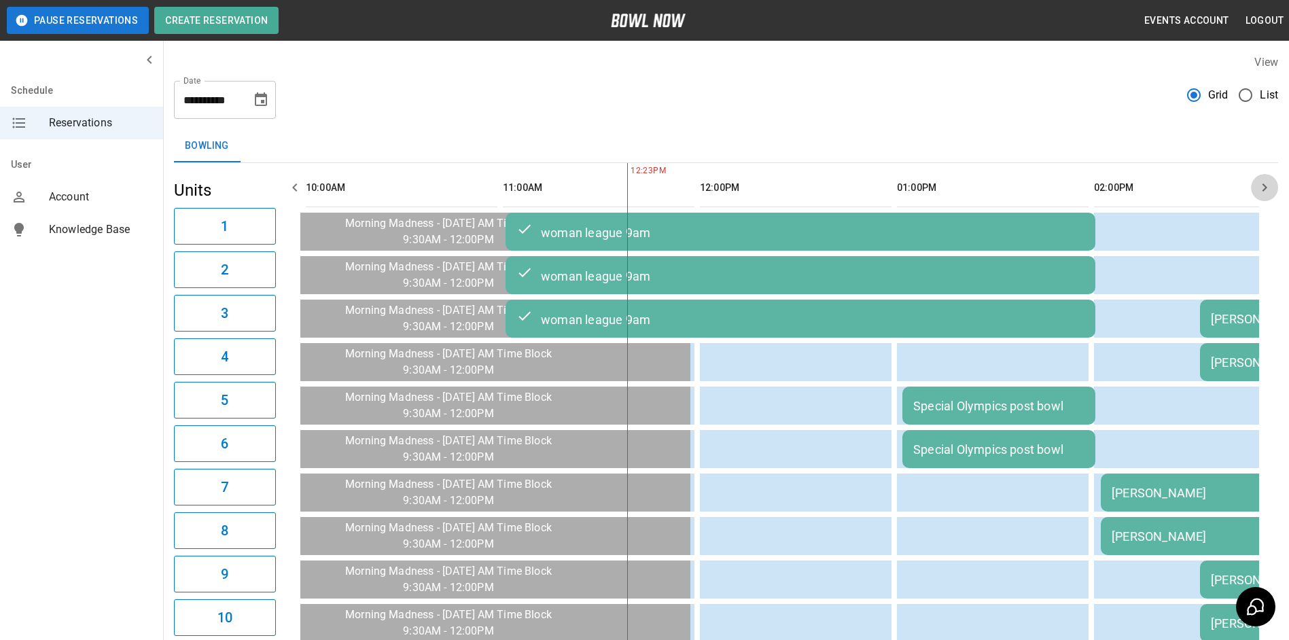
click at [1266, 182] on icon "button" at bounding box center [1265, 187] width 16 height 16
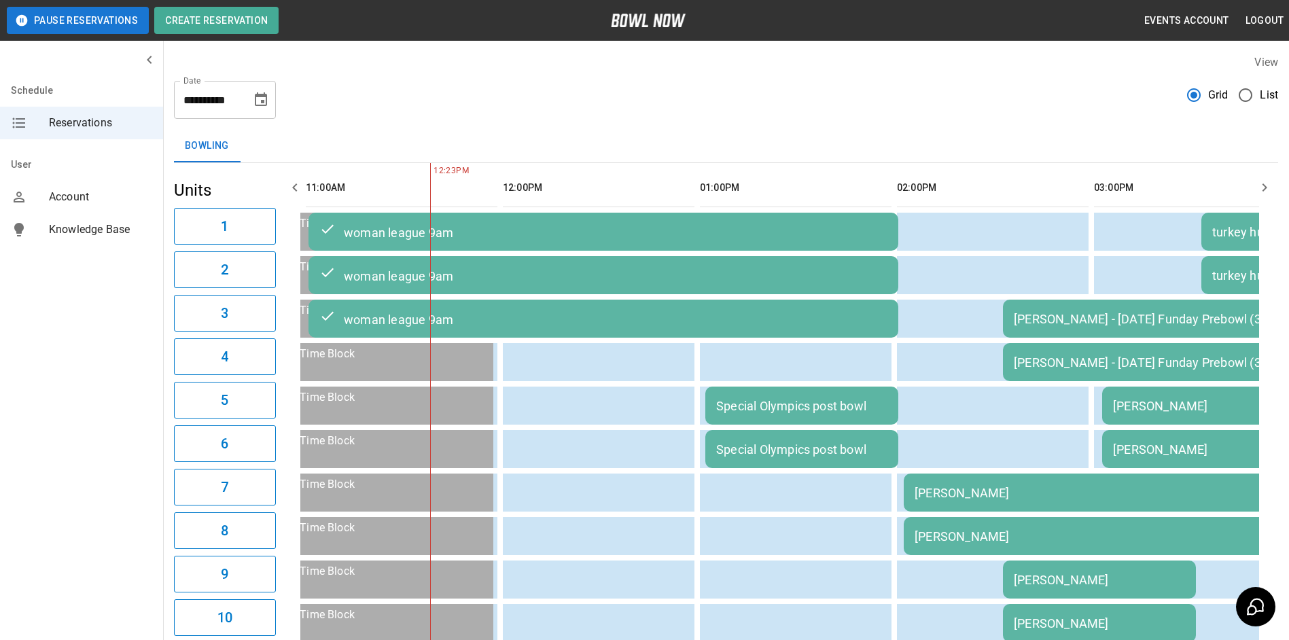
drag, startPoint x: 1266, startPoint y: 187, endPoint x: 1252, endPoint y: 186, distance: 13.6
click at [1262, 186] on icon "button" at bounding box center [1265, 187] width 16 height 16
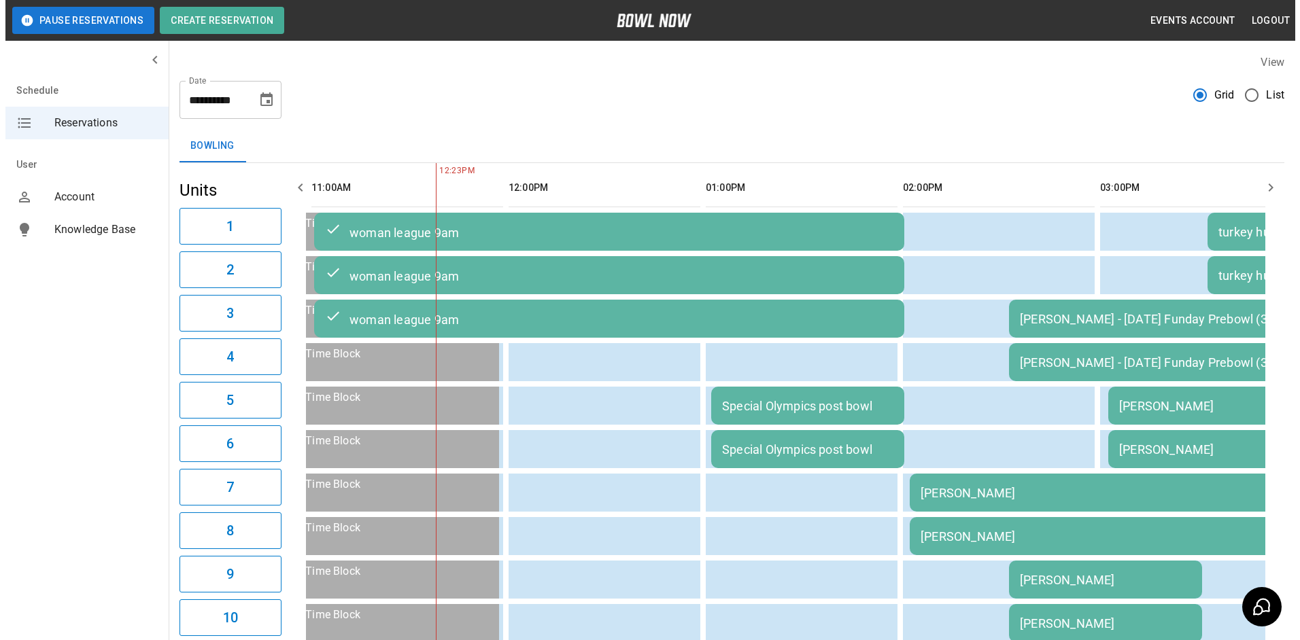
scroll to position [0, 591]
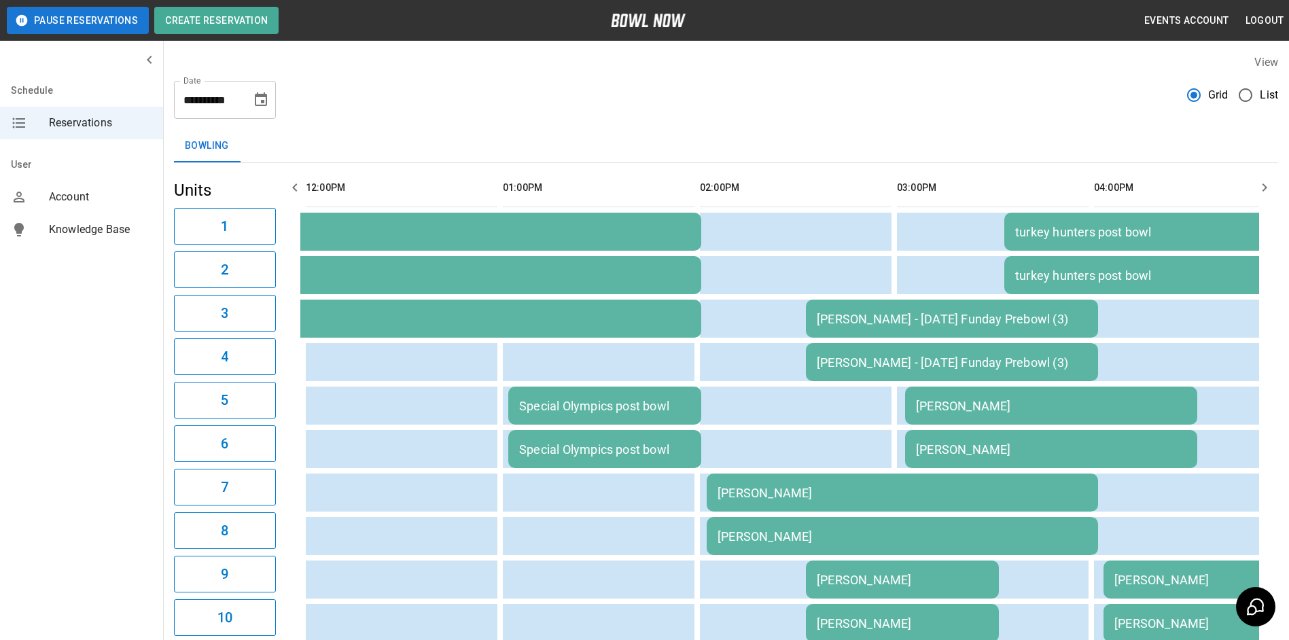
click at [1111, 421] on td "[PERSON_NAME]" at bounding box center [1051, 406] width 292 height 38
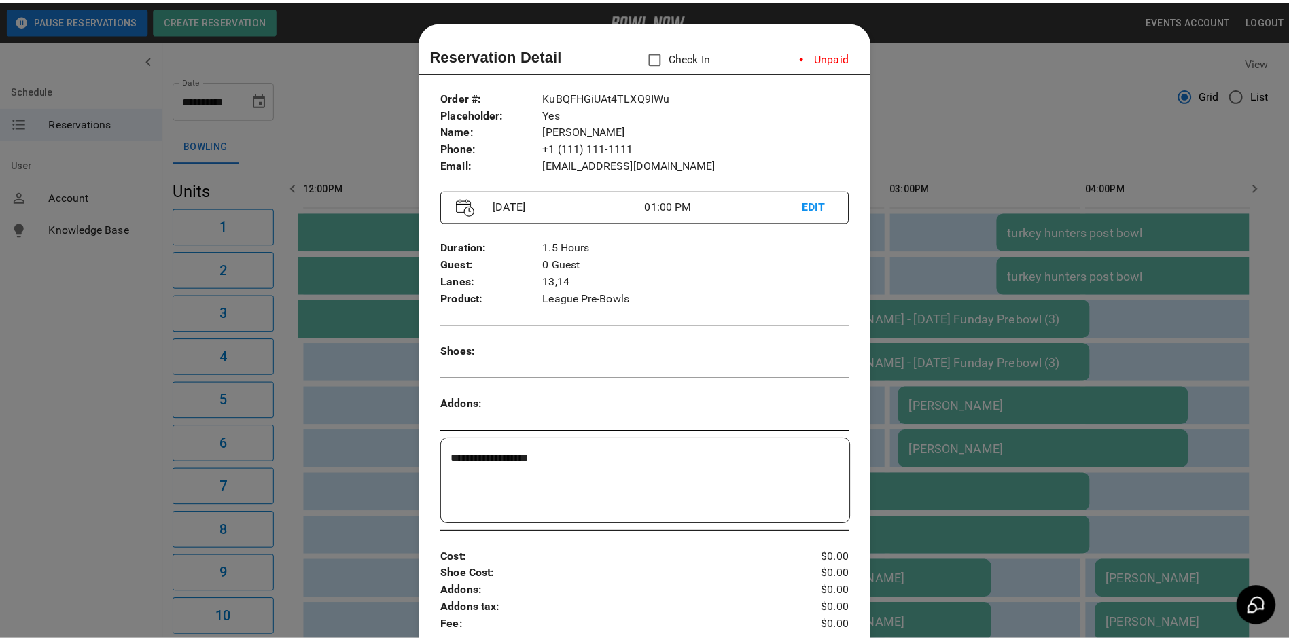
scroll to position [22, 0]
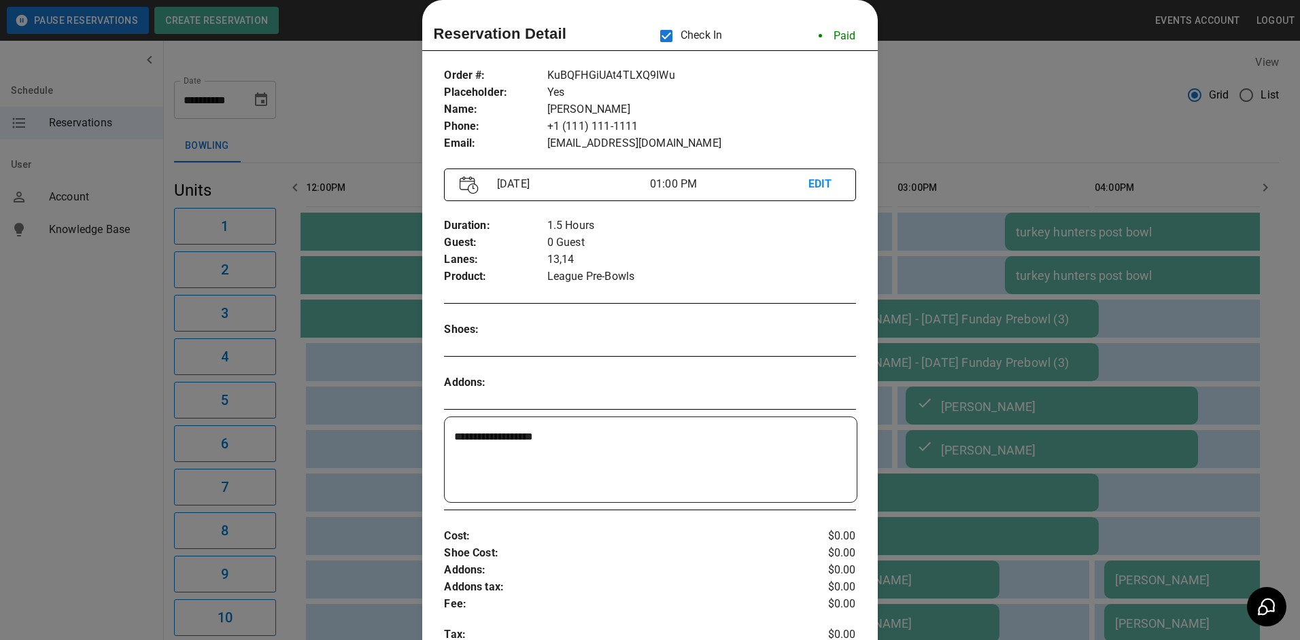
drag, startPoint x: 1009, startPoint y: 114, endPoint x: 1001, endPoint y: 116, distance: 8.4
click at [1005, 115] on div at bounding box center [650, 320] width 1300 height 640
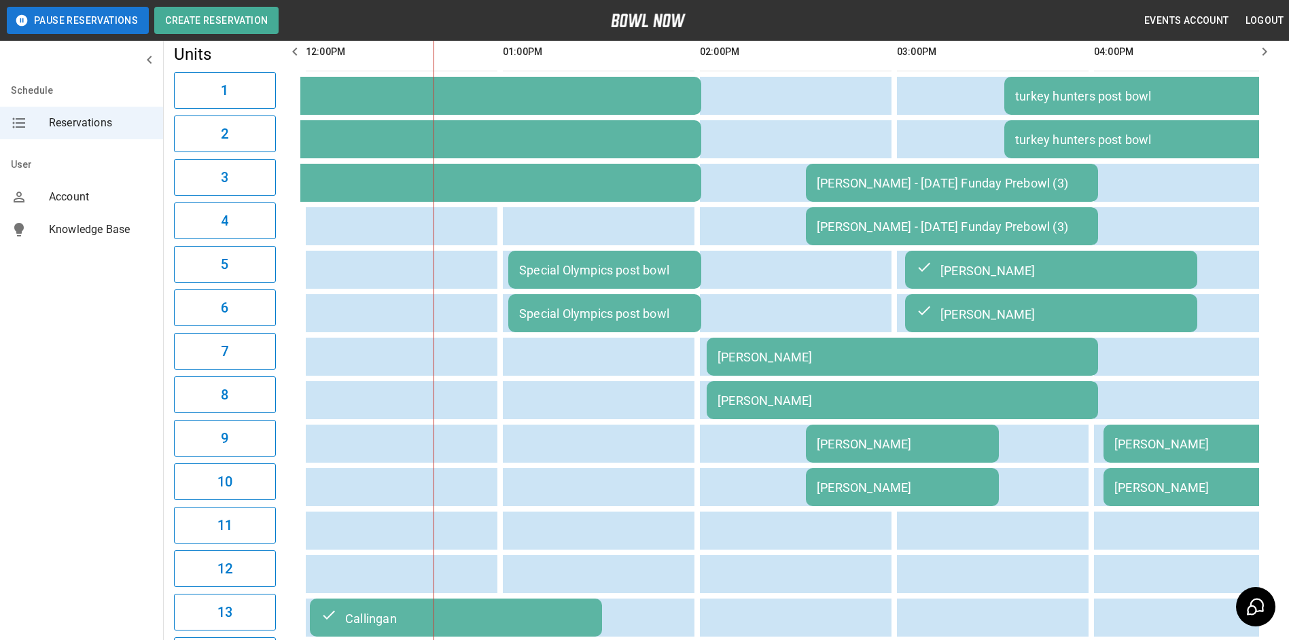
scroll to position [68, 0]
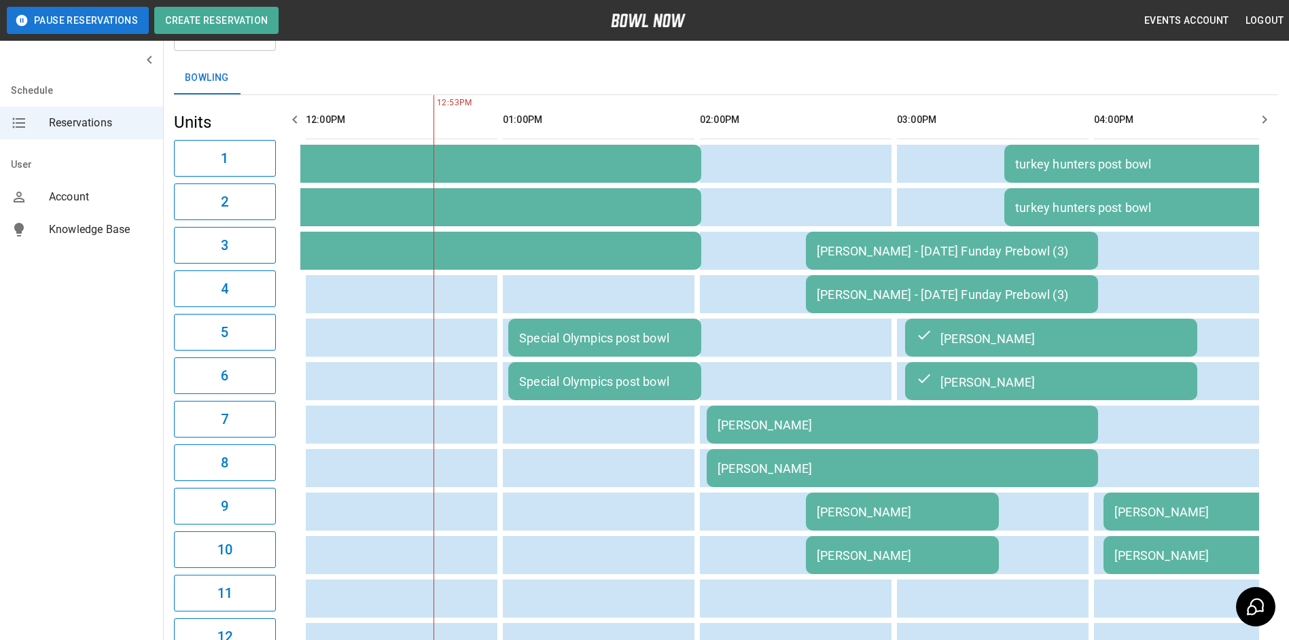
click at [1267, 111] on button "button" at bounding box center [1264, 119] width 27 height 27
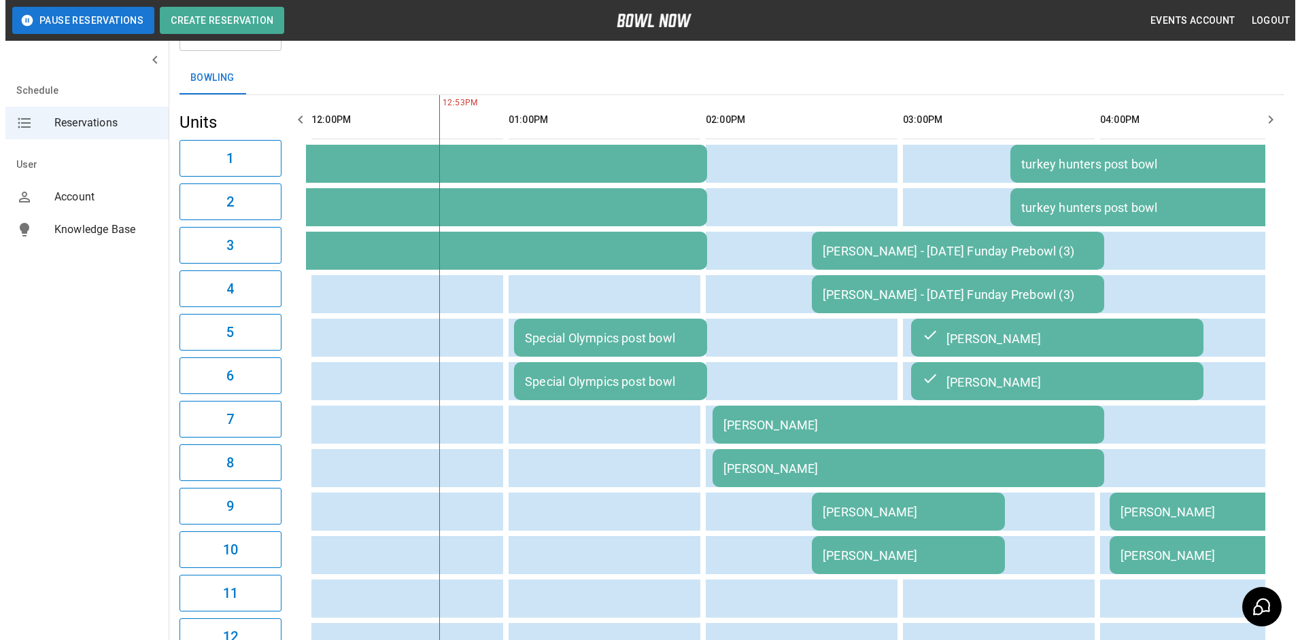
scroll to position [0, 788]
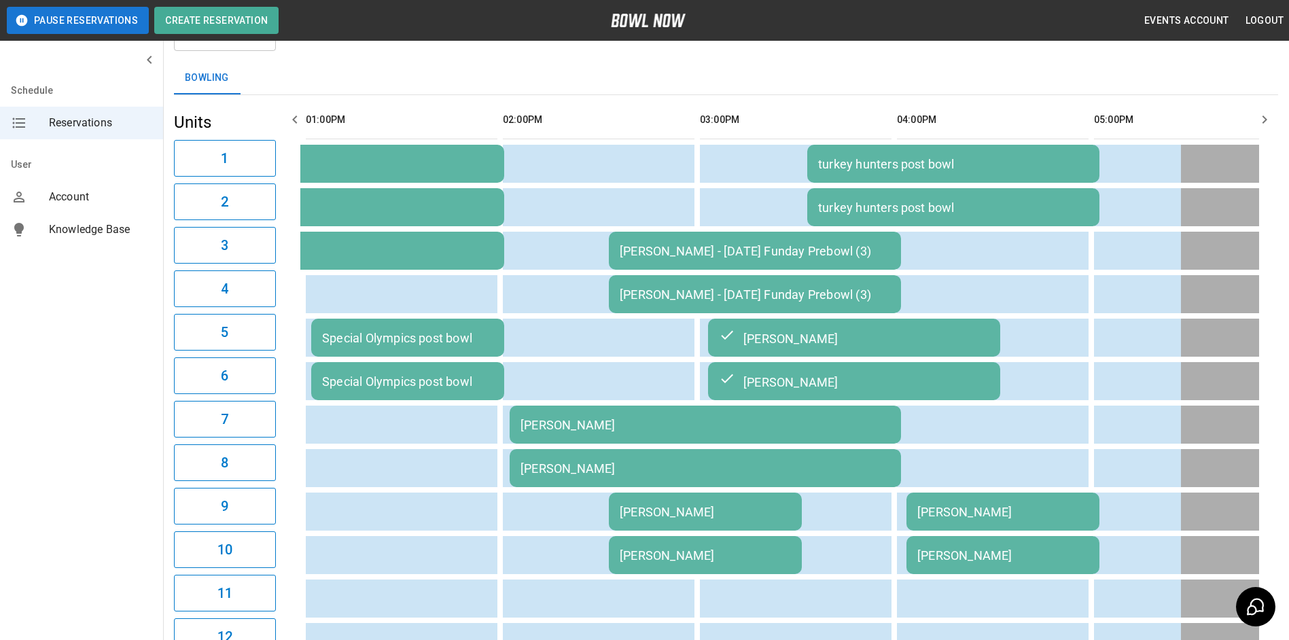
click at [358, 343] on div "Special Olympics post bowl" at bounding box center [407, 338] width 171 height 14
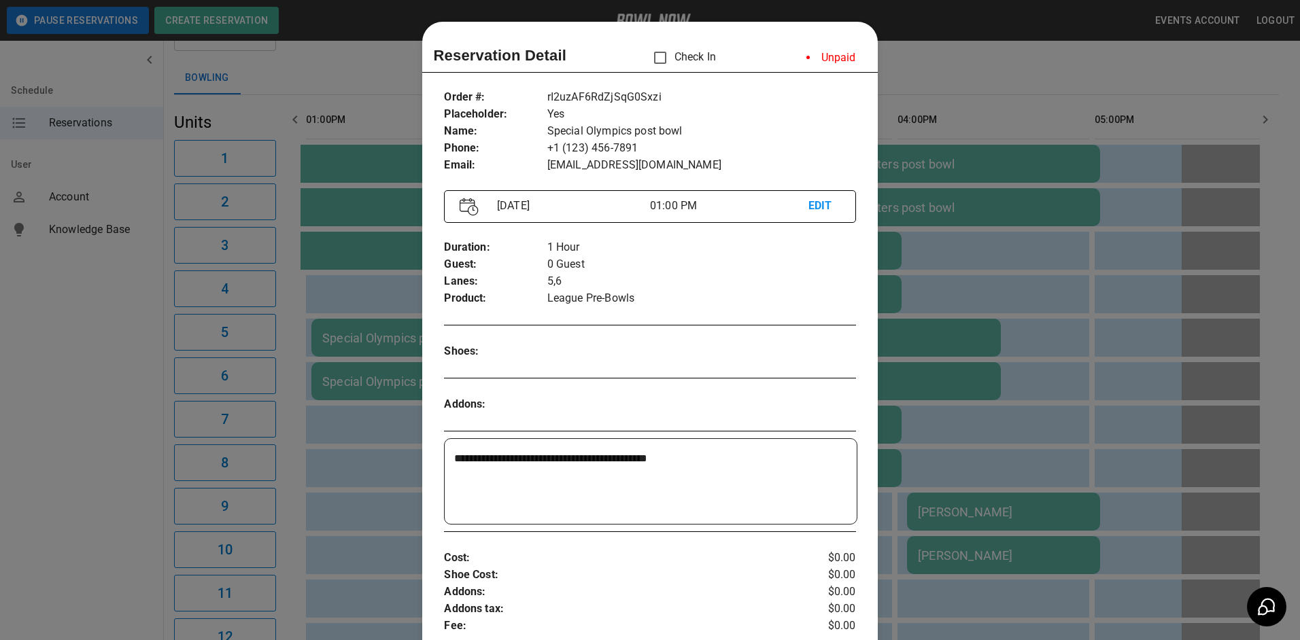
scroll to position [22, 0]
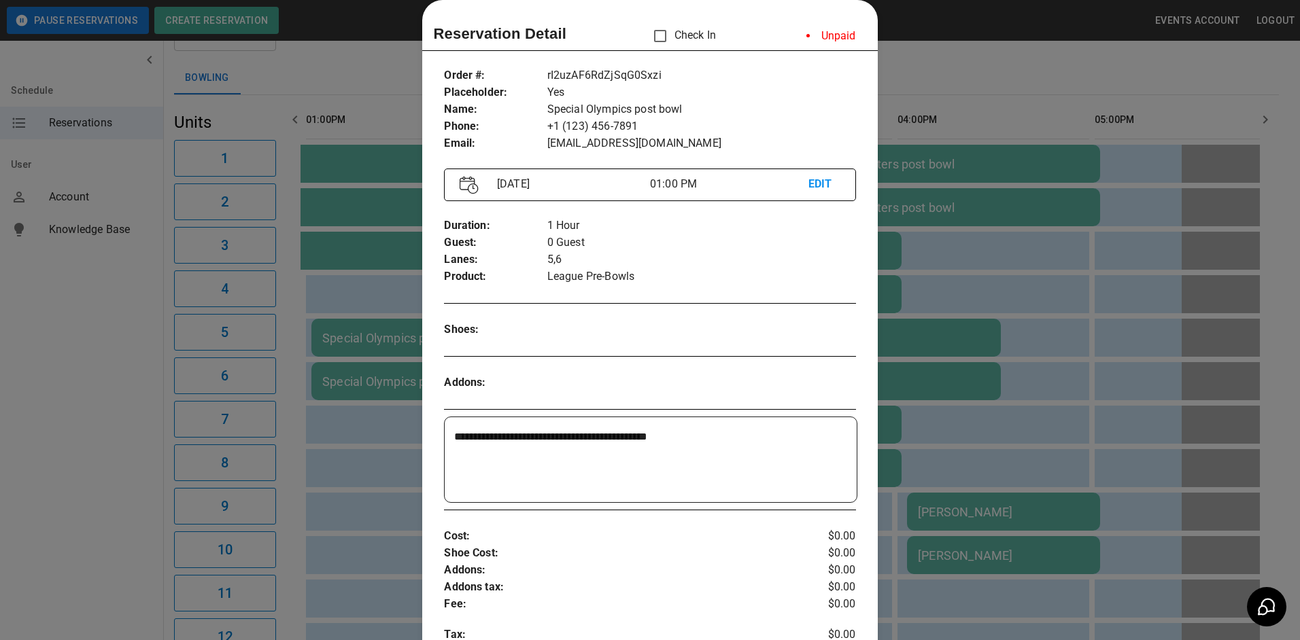
click at [958, 55] on div at bounding box center [650, 320] width 1300 height 640
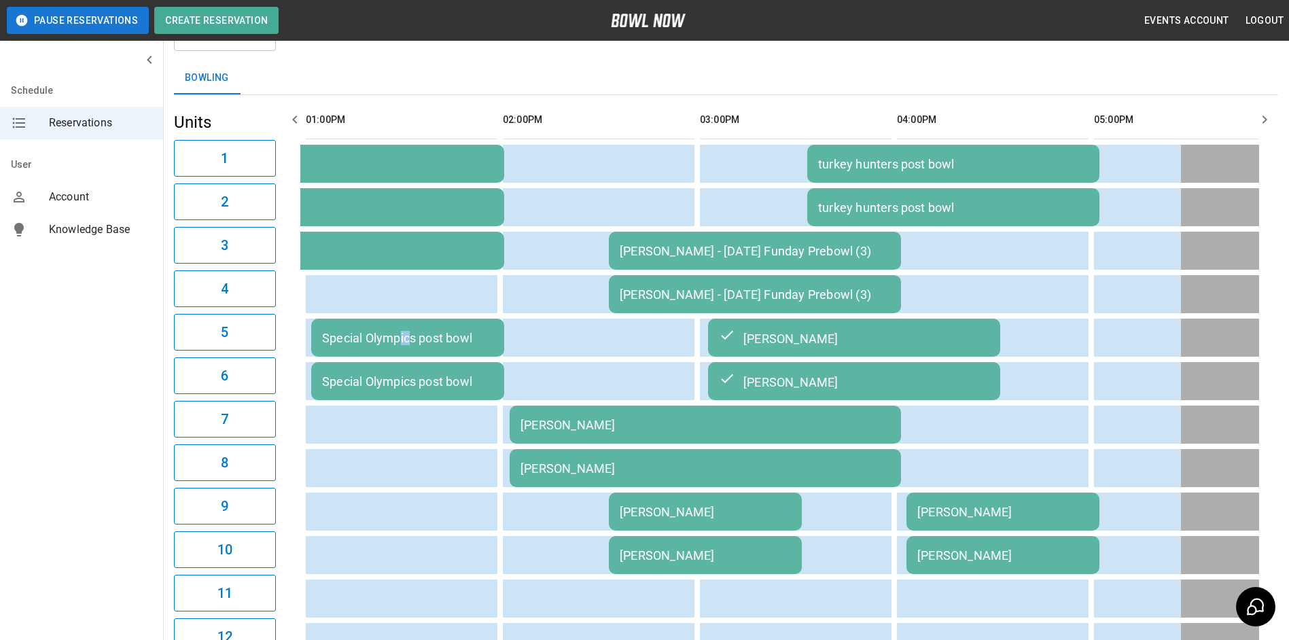
drag, startPoint x: 401, startPoint y: 321, endPoint x: 409, endPoint y: 328, distance: 10.6
click at [409, 328] on td "Special Olympics post bowl" at bounding box center [407, 338] width 193 height 38
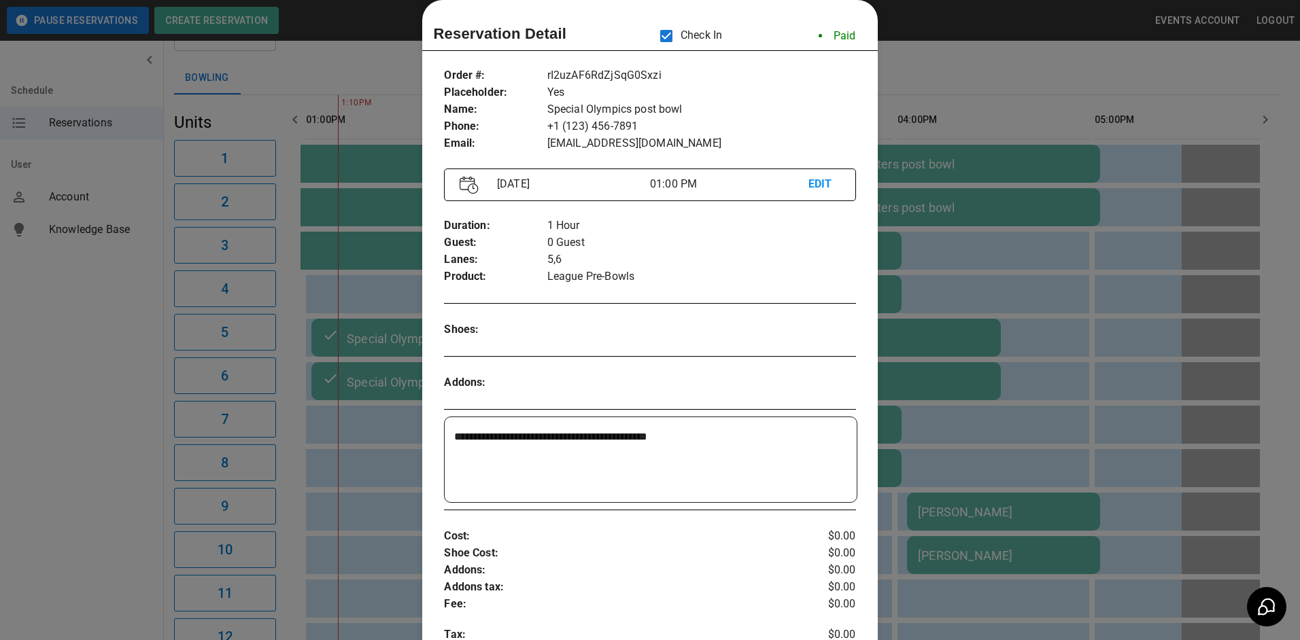
drag, startPoint x: 1139, startPoint y: 115, endPoint x: 839, endPoint y: 92, distance: 301.3
click at [1062, 92] on div at bounding box center [650, 320] width 1300 height 640
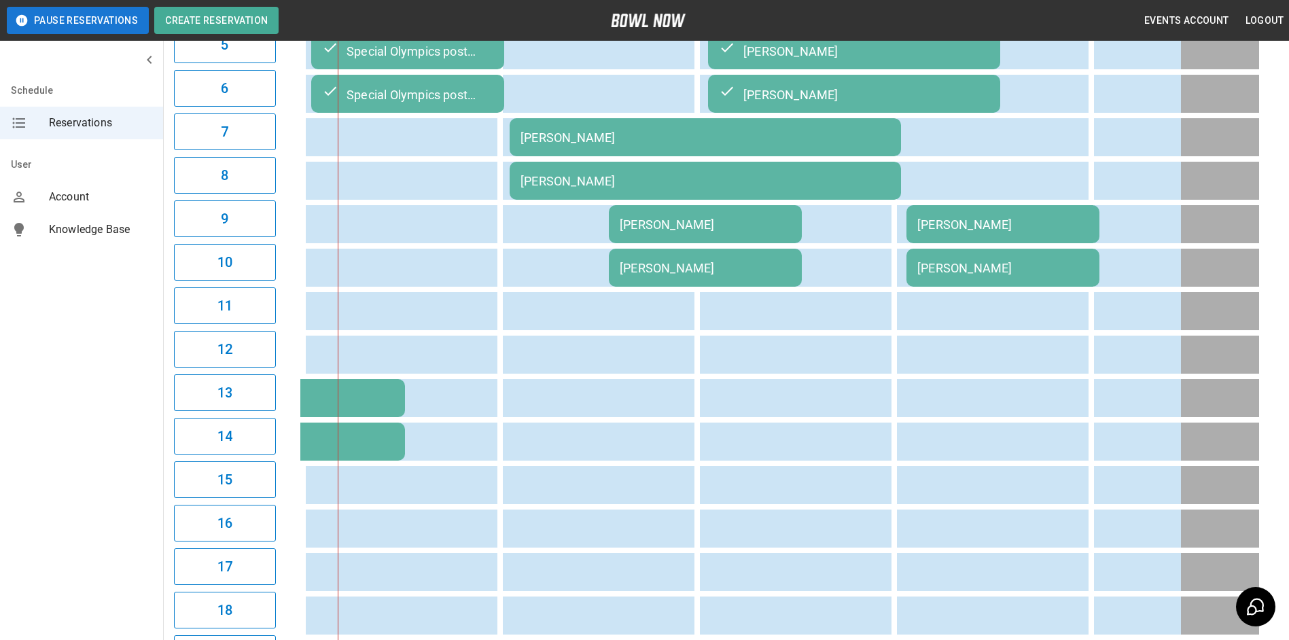
scroll to position [0, 0]
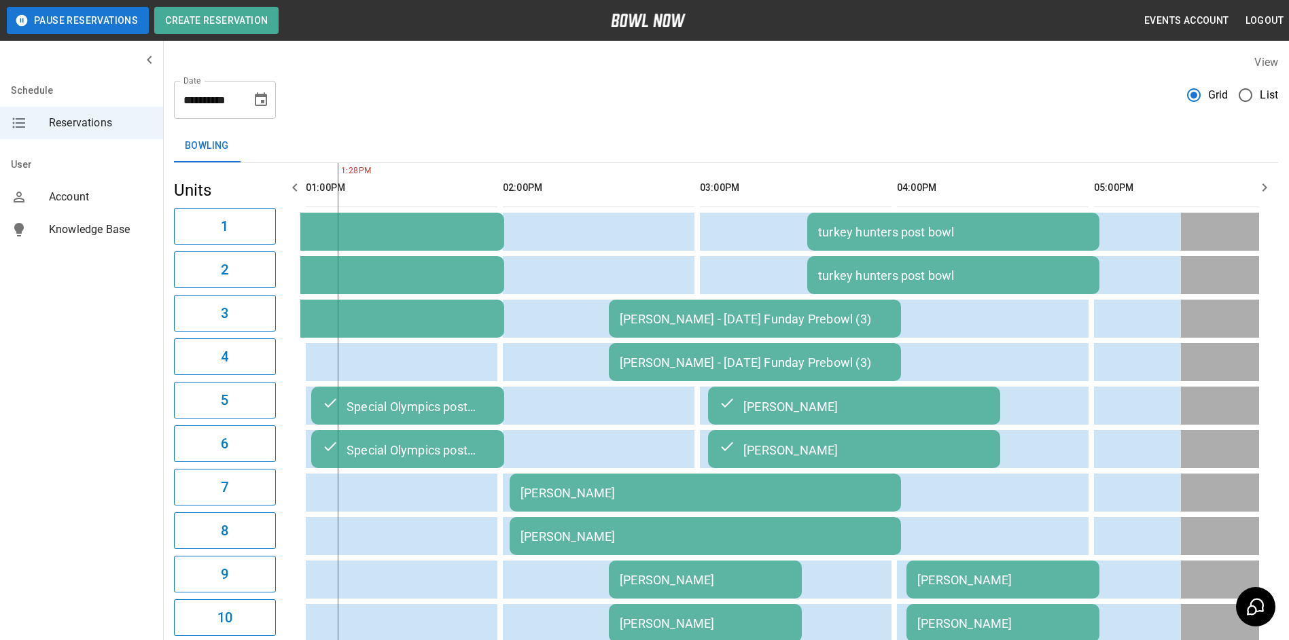
click at [265, 101] on icon "Choose date, selected date is Sep 26, 2025" at bounding box center [261, 100] width 16 height 16
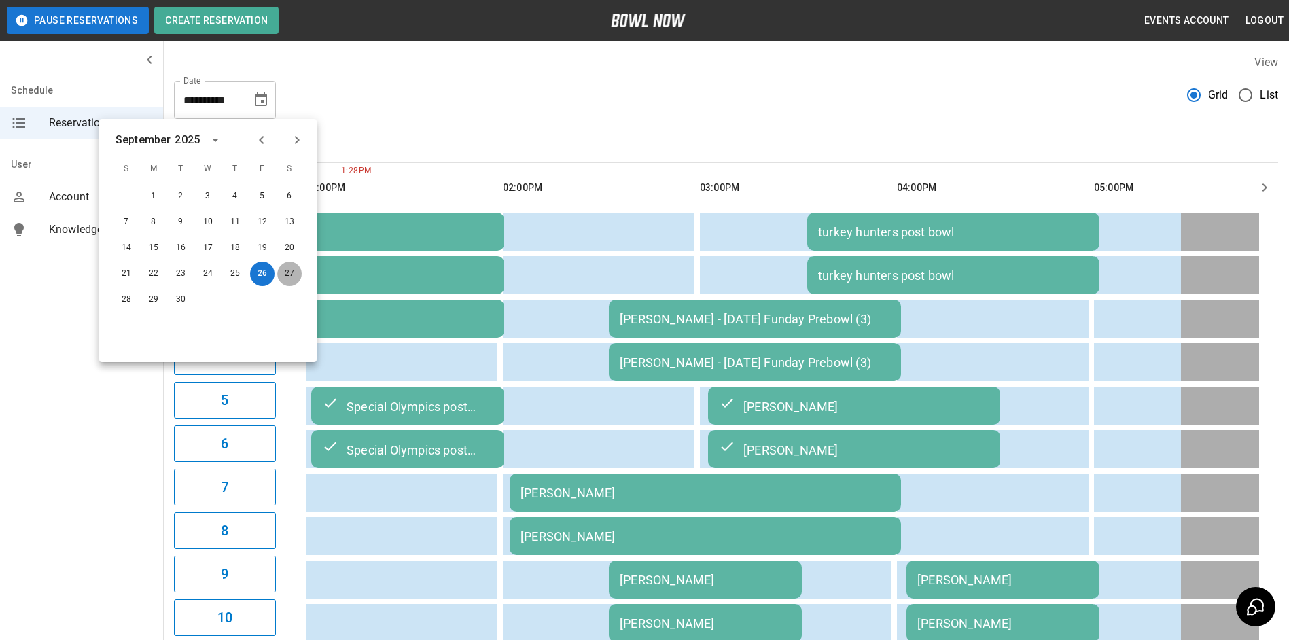
click at [294, 273] on button "27" at bounding box center [289, 274] width 24 height 24
type input "**********"
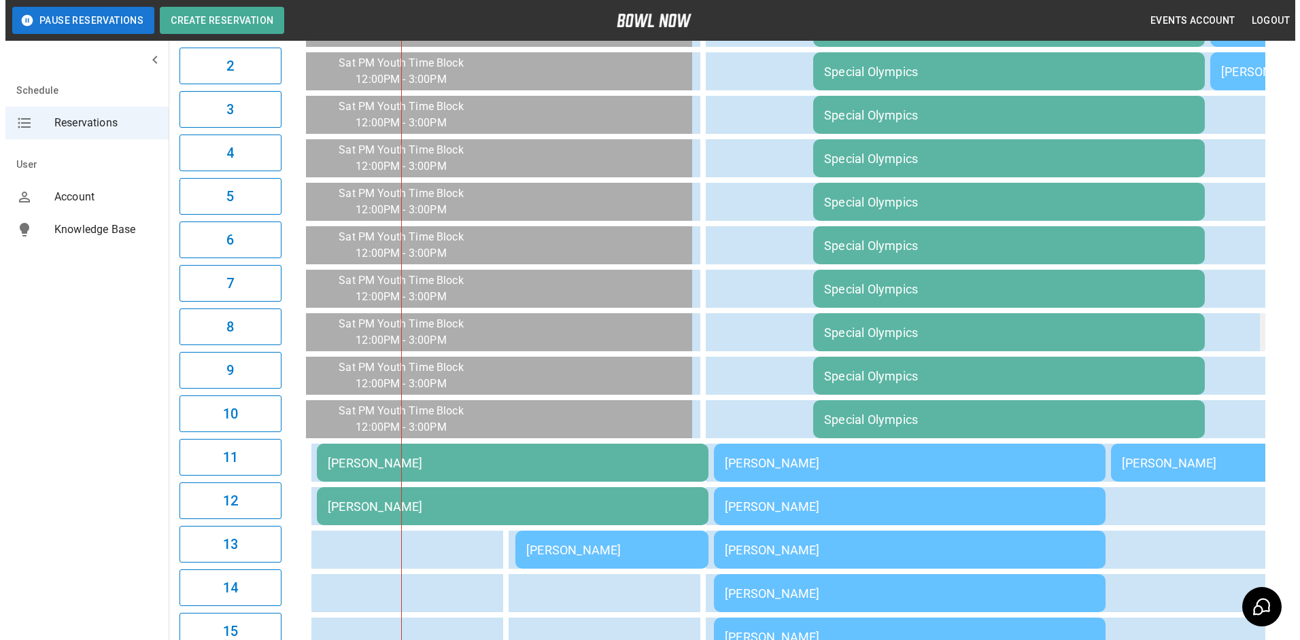
scroll to position [272, 0]
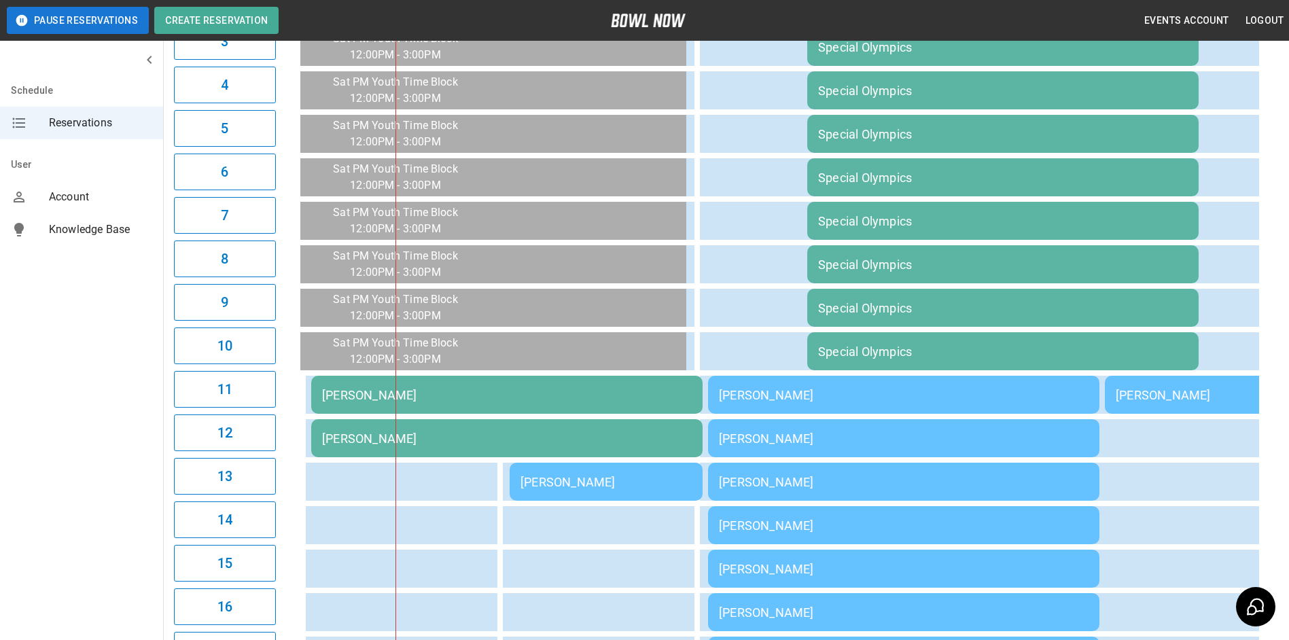
click at [672, 485] on div "[PERSON_NAME]" at bounding box center [606, 482] width 171 height 14
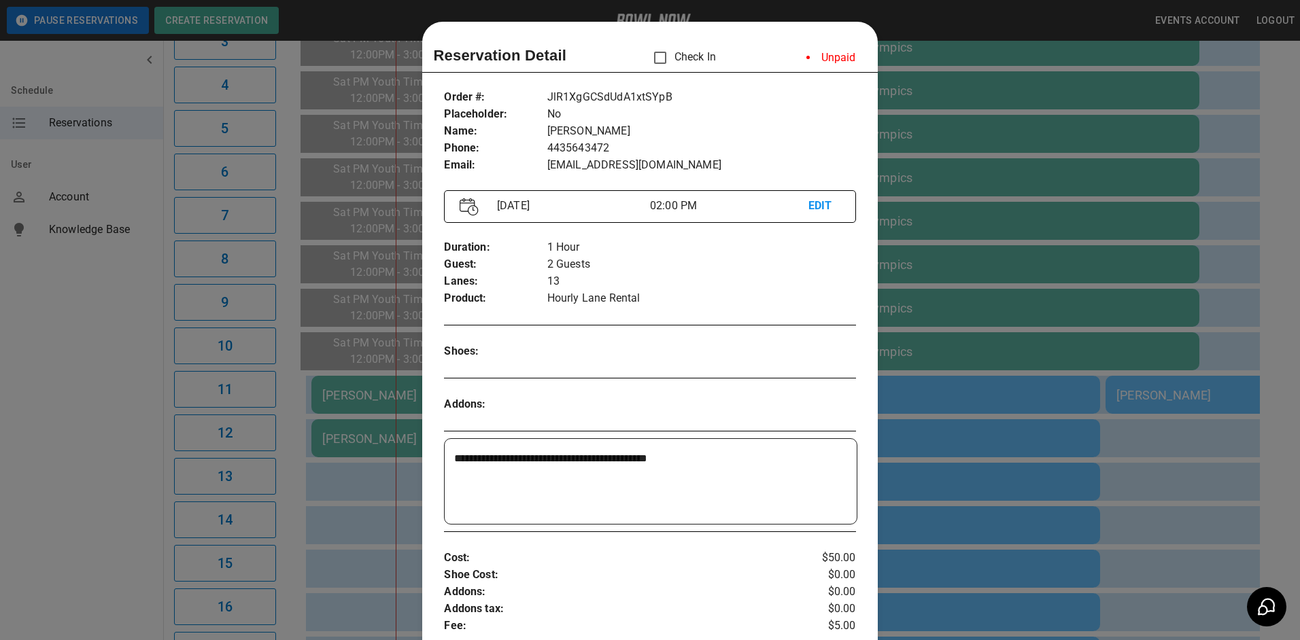
scroll to position [22, 0]
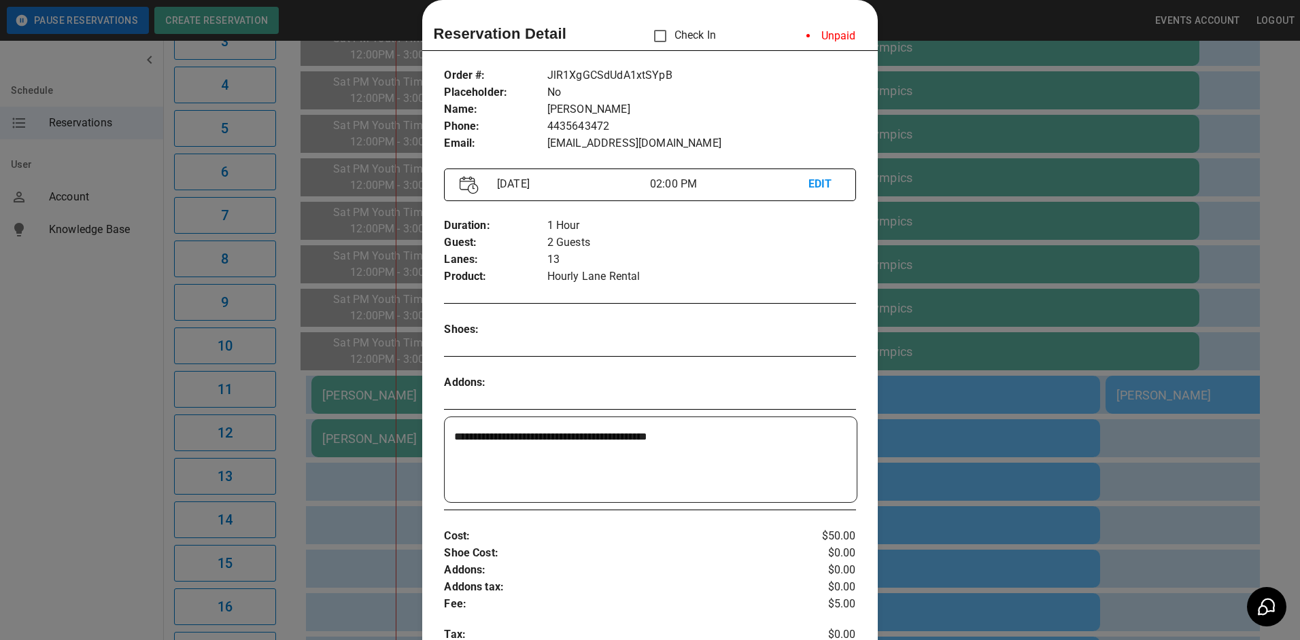
click at [958, 14] on div at bounding box center [650, 320] width 1300 height 640
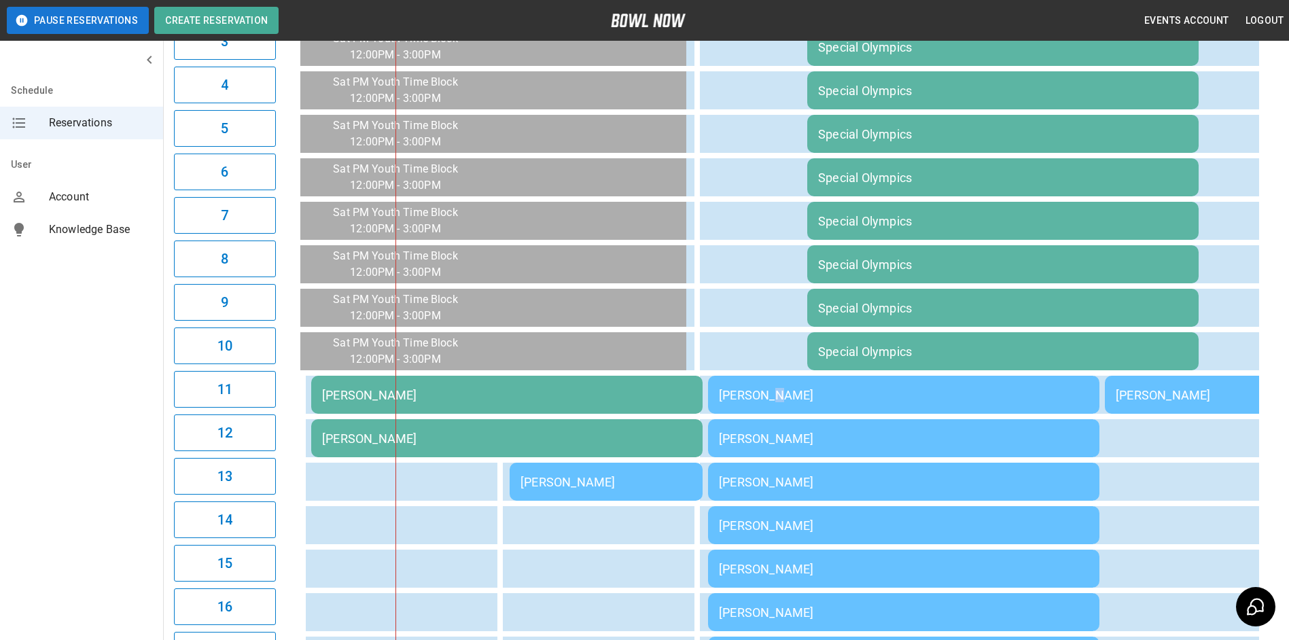
click at [769, 391] on div "[PERSON_NAME]" at bounding box center [904, 395] width 370 height 14
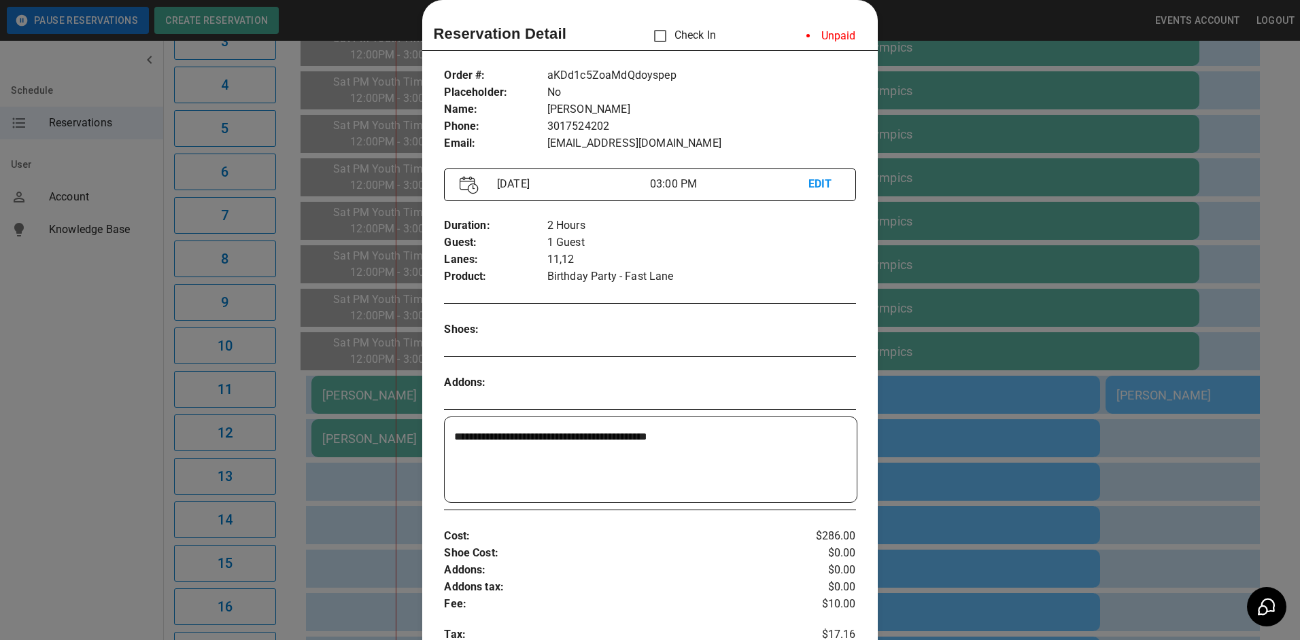
click at [951, 16] on div at bounding box center [650, 320] width 1300 height 640
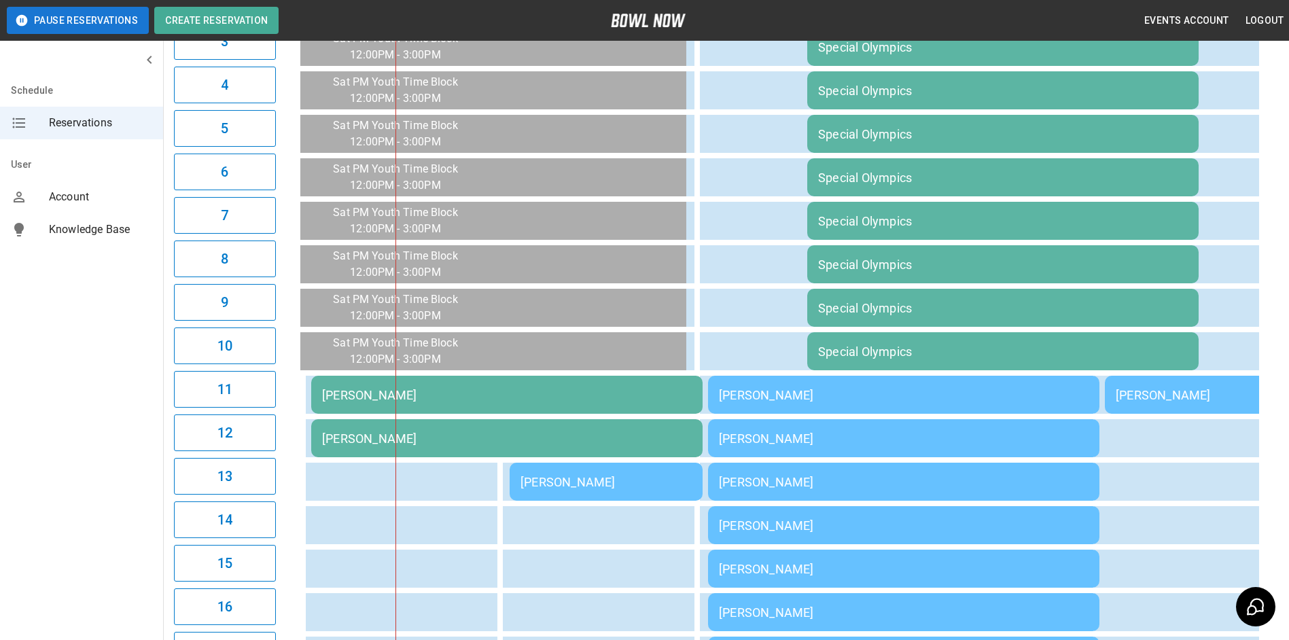
click at [885, 312] on div "Special Olympics" at bounding box center [1003, 308] width 370 height 14
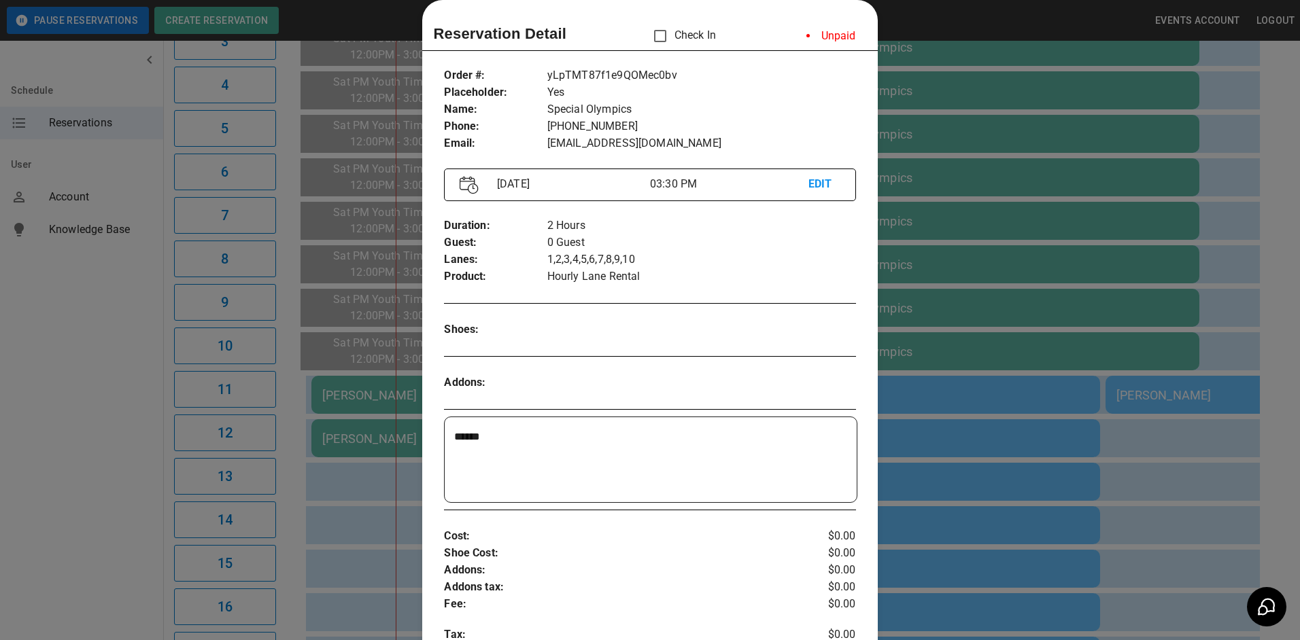
click at [923, 23] on div at bounding box center [650, 320] width 1300 height 640
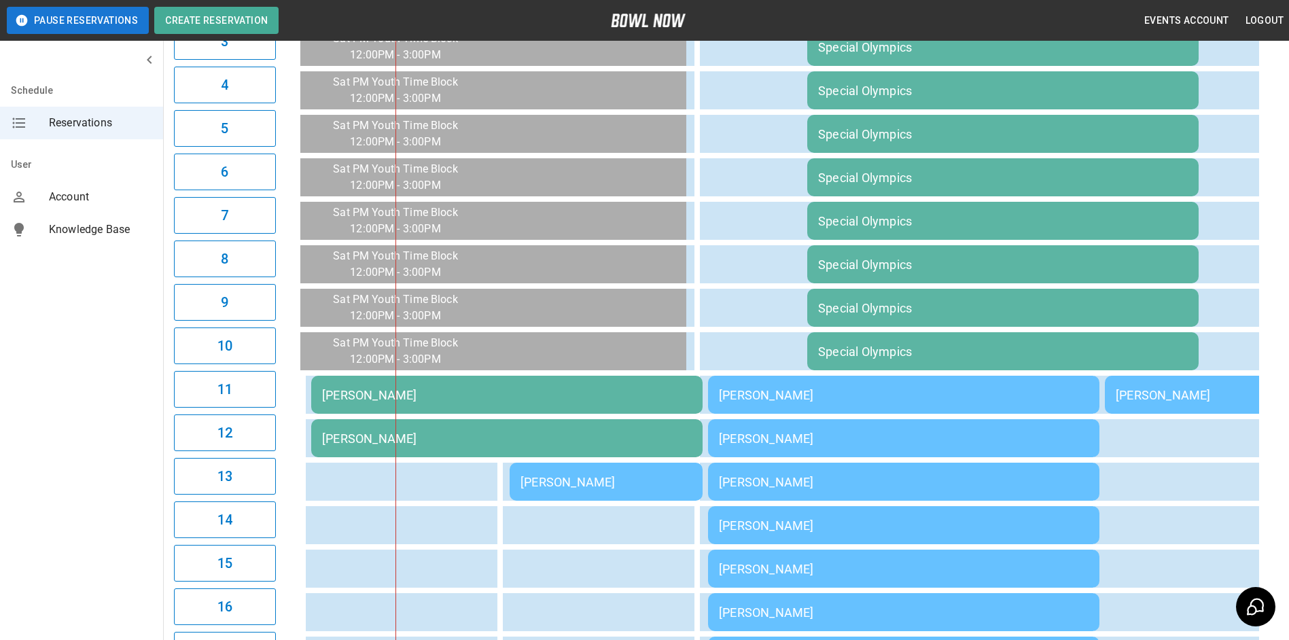
click at [585, 488] on div "[PERSON_NAME]" at bounding box center [606, 482] width 171 height 14
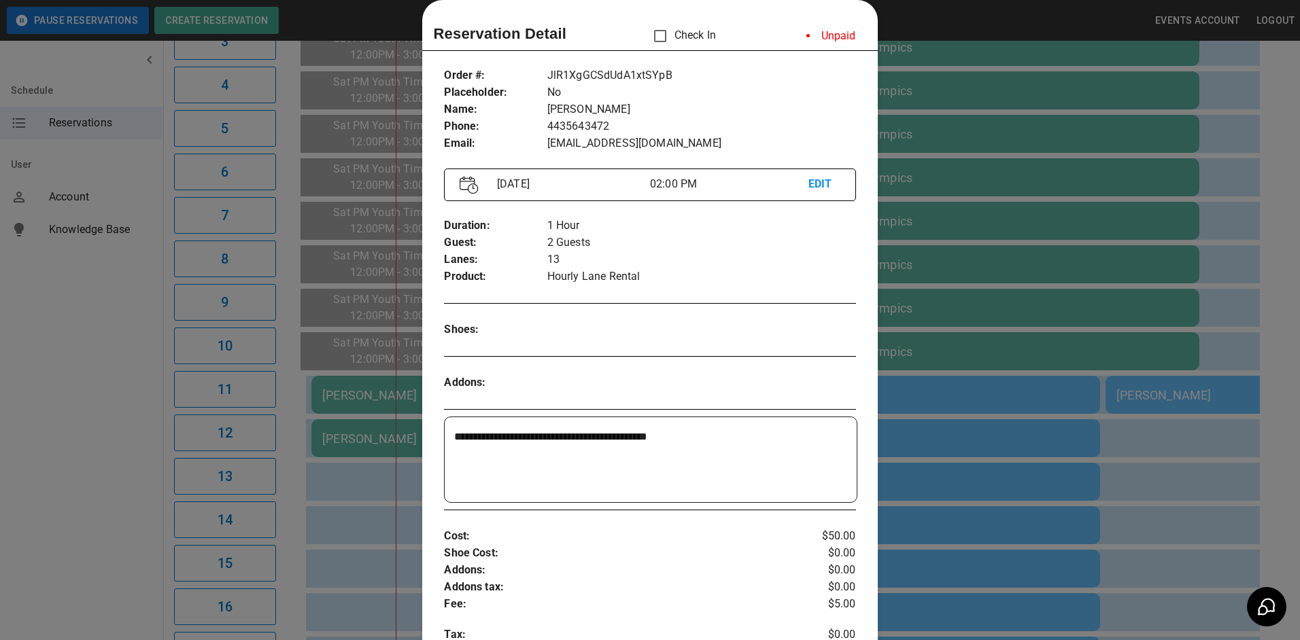
click at [1246, 109] on div at bounding box center [650, 320] width 1300 height 640
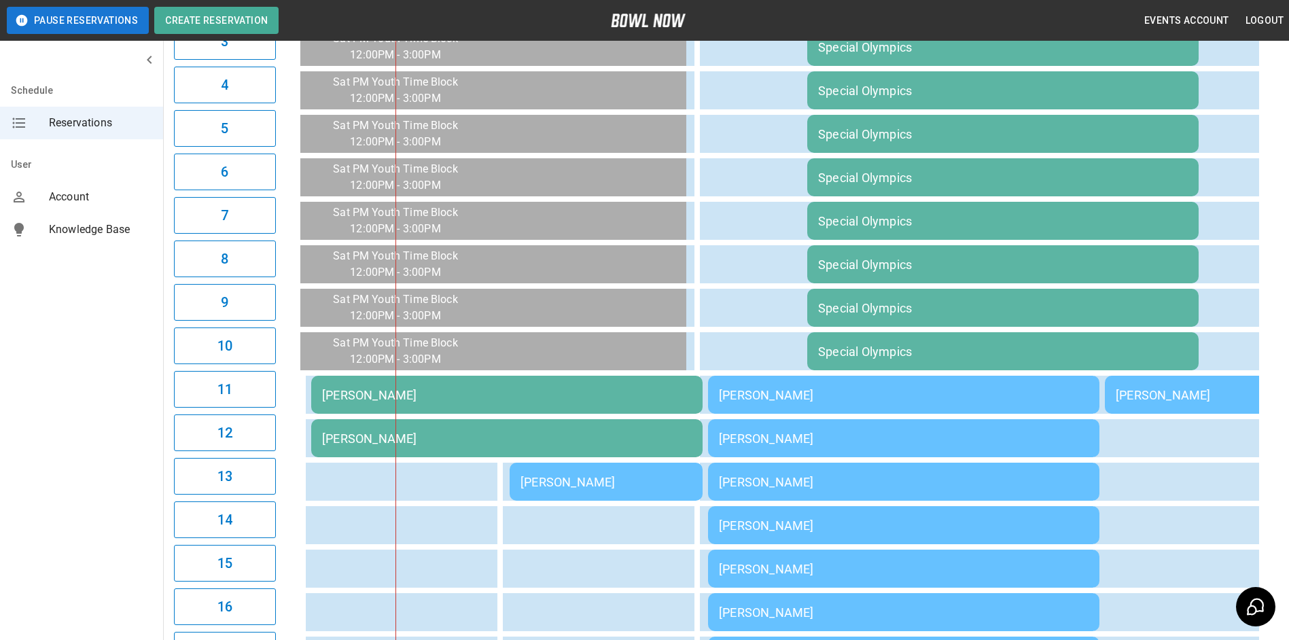
click at [618, 386] on td "[PERSON_NAME]" at bounding box center [507, 395] width 392 height 38
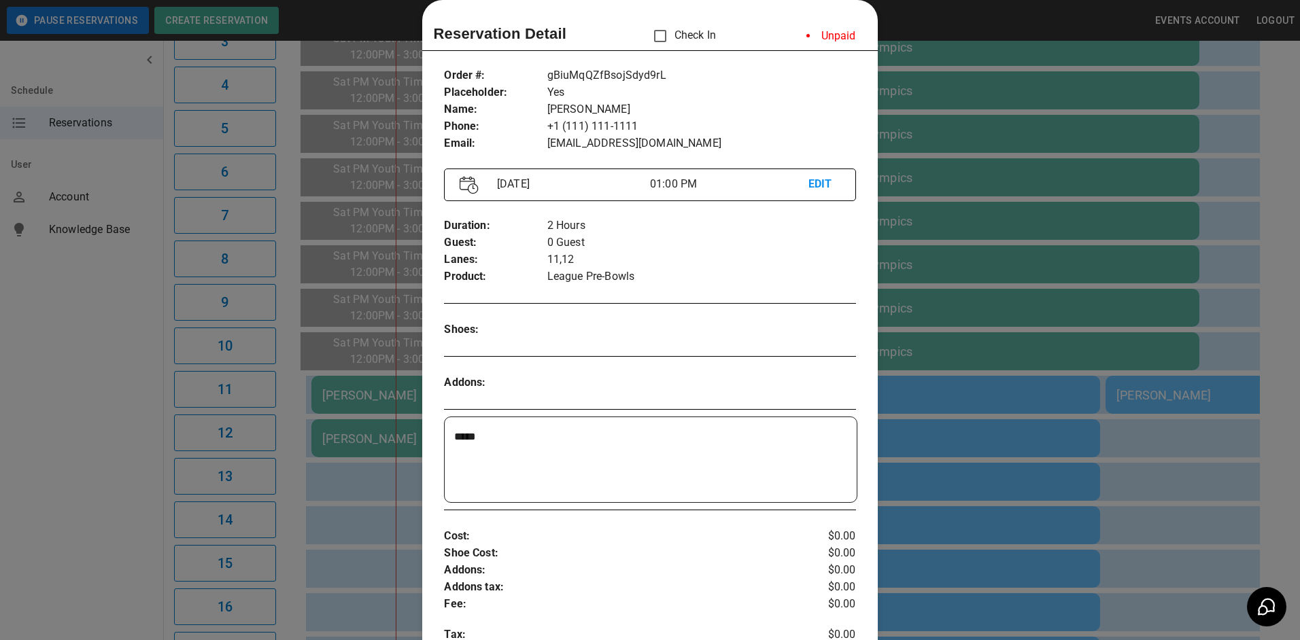
click at [1151, 448] on div at bounding box center [650, 320] width 1300 height 640
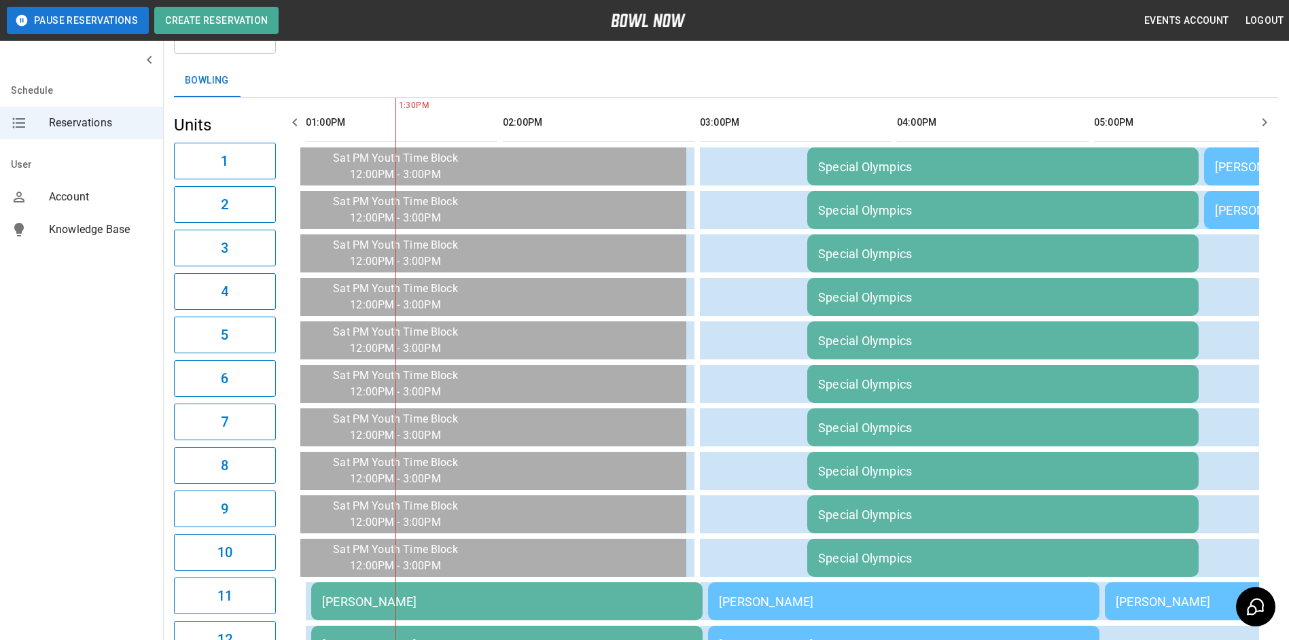
scroll to position [0, 0]
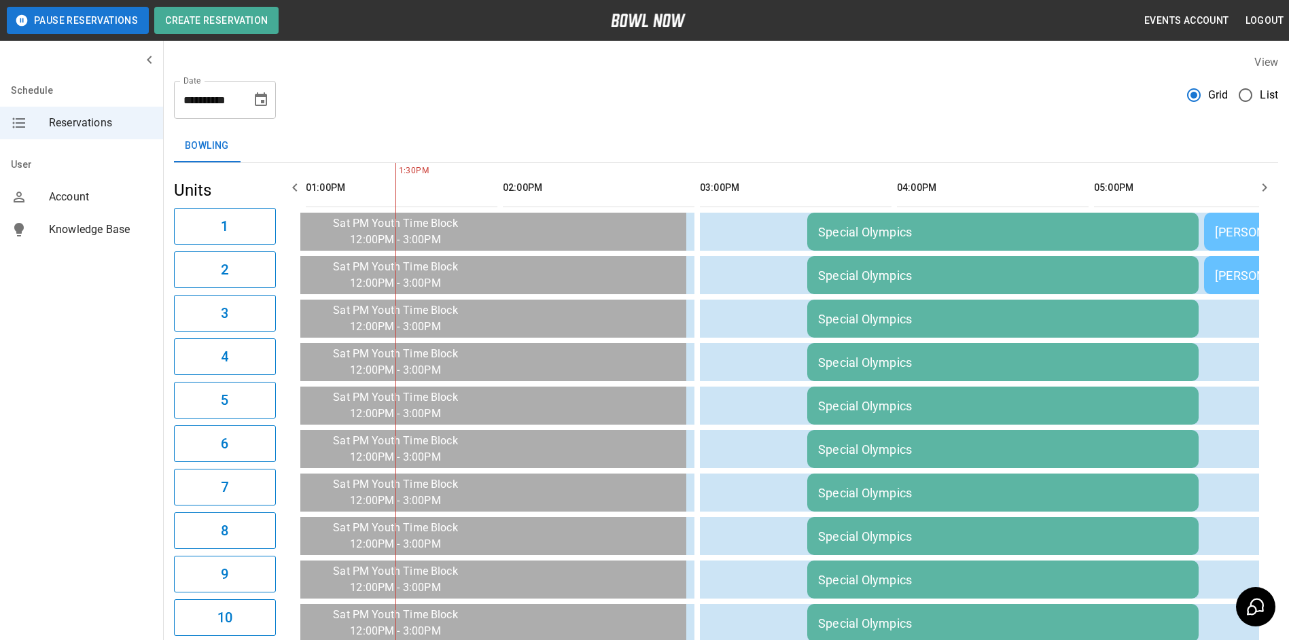
click at [296, 184] on icon "button" at bounding box center [294, 188] width 5 height 8
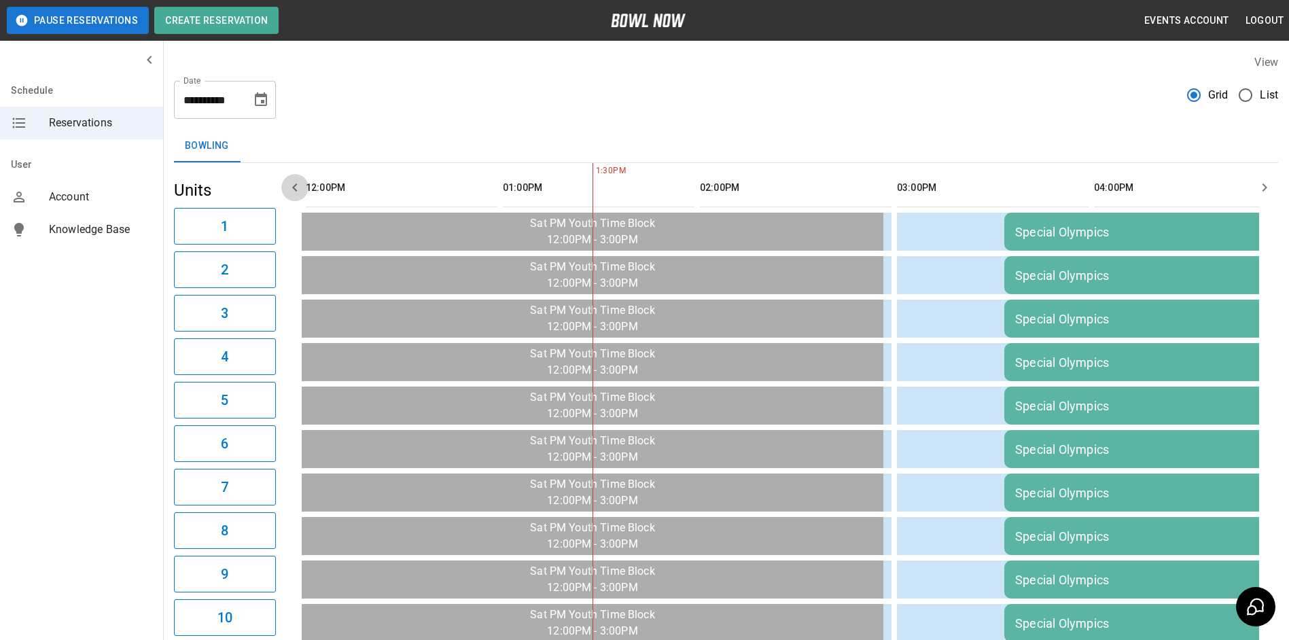
click at [296, 184] on icon "button" at bounding box center [294, 188] width 5 height 8
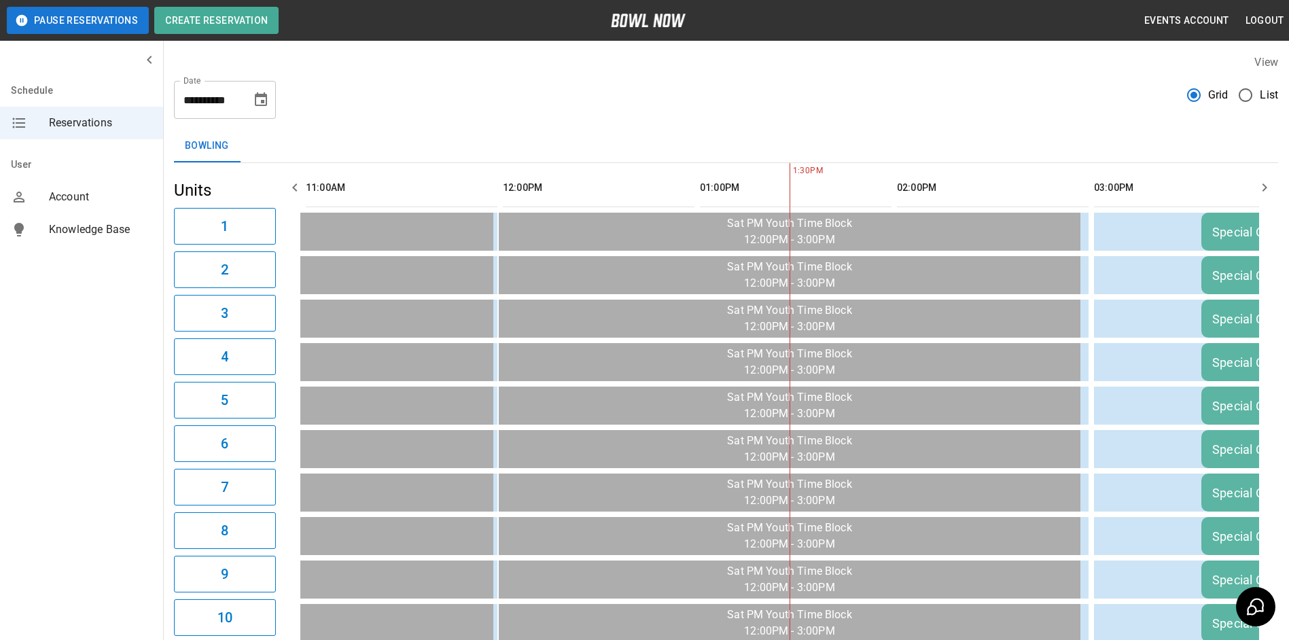
click at [296, 184] on icon "button" at bounding box center [294, 188] width 5 height 8
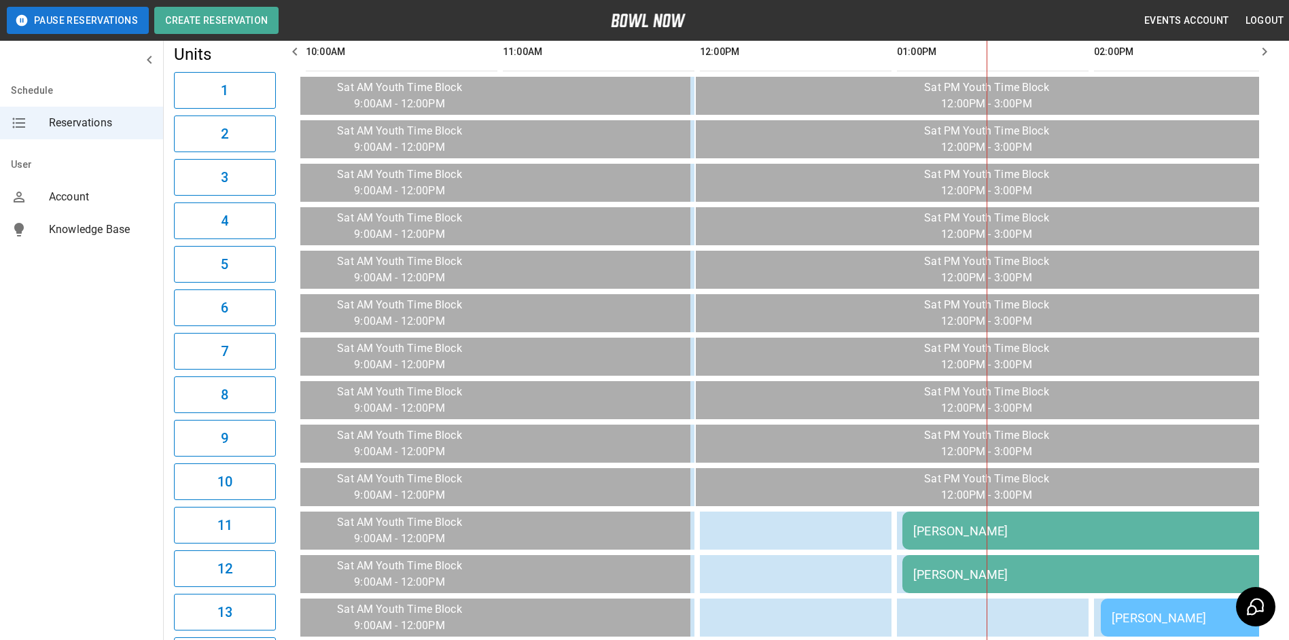
scroll to position [0, 0]
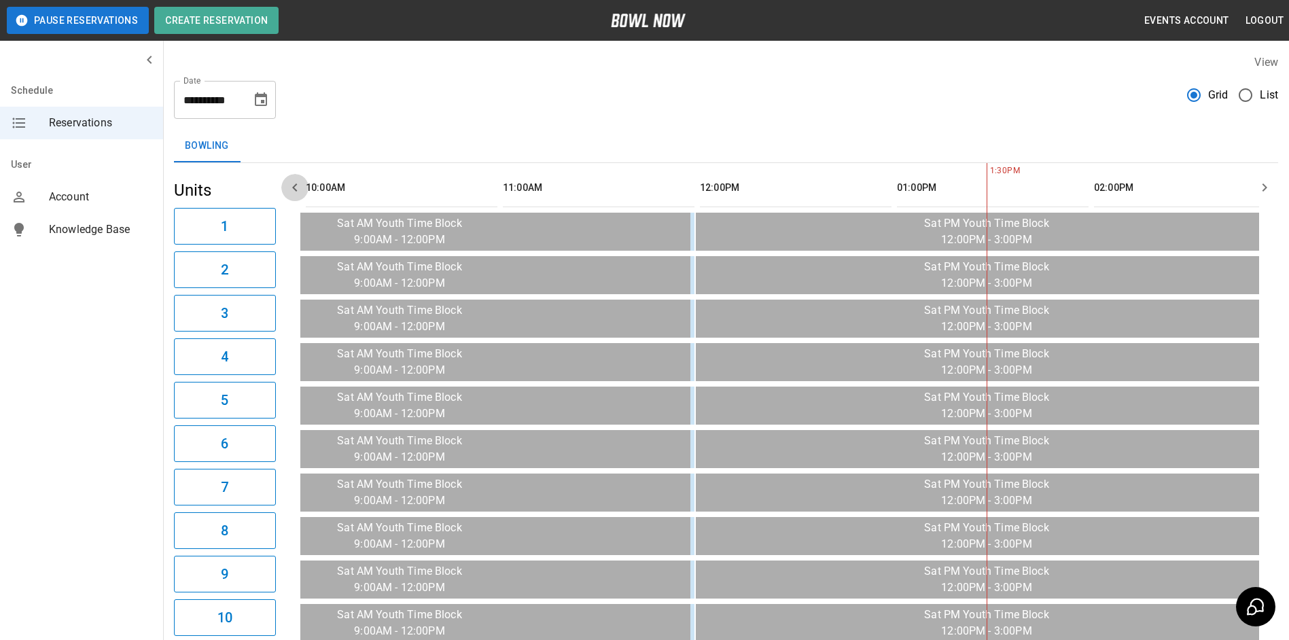
click at [296, 188] on icon "button" at bounding box center [295, 187] width 16 height 16
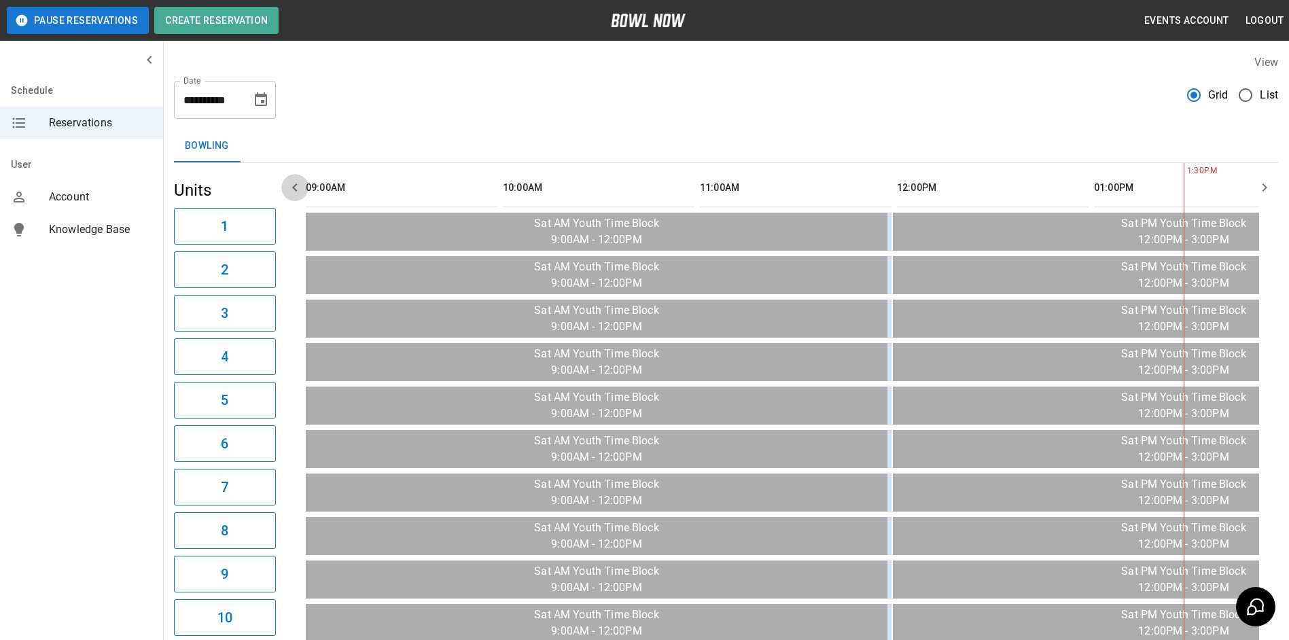
click at [296, 188] on icon "button" at bounding box center [295, 187] width 16 height 16
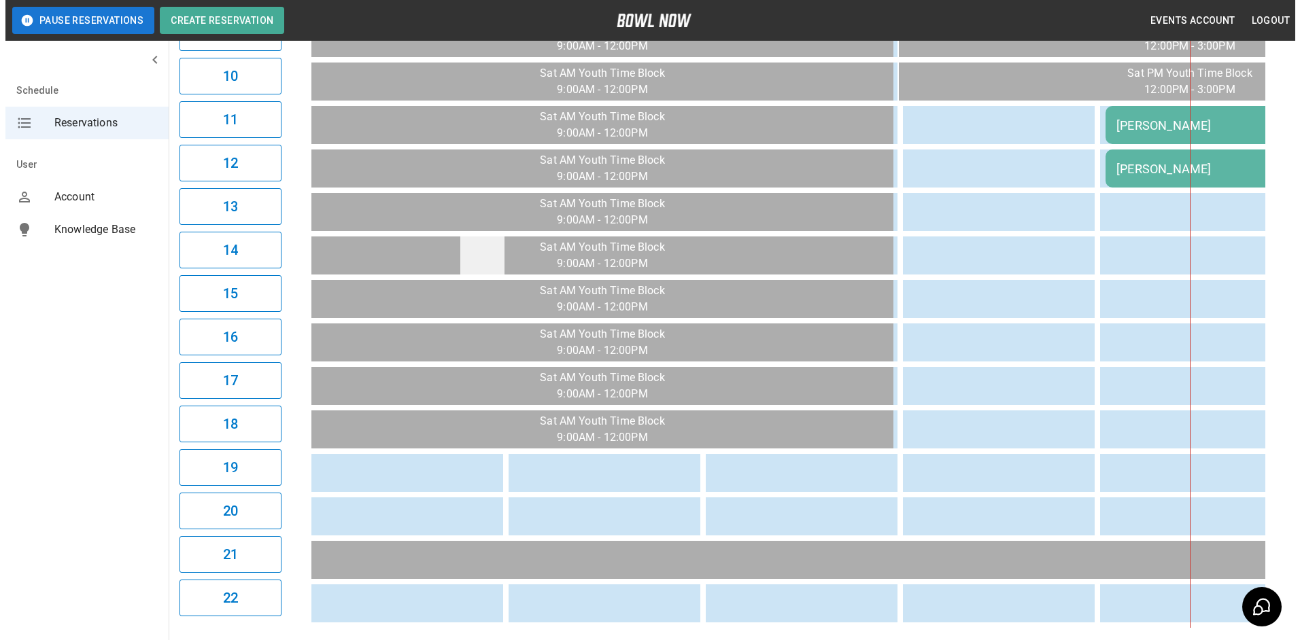
scroll to position [624, 0]
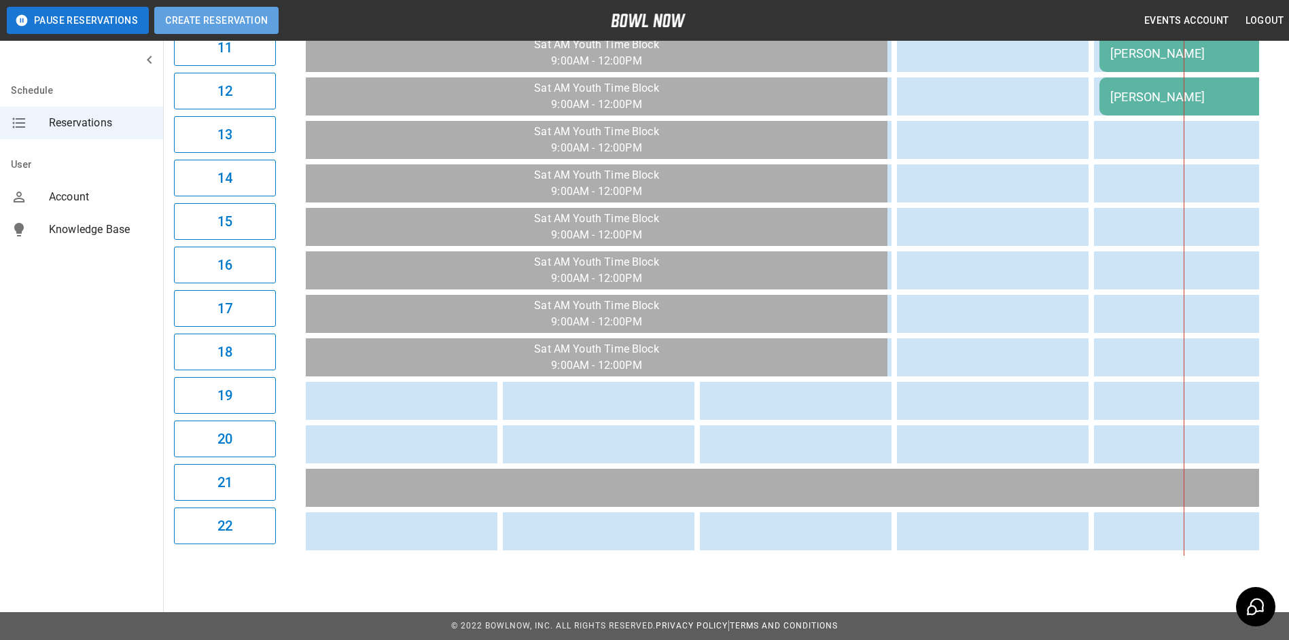
click at [245, 17] on button "Create Reservation" at bounding box center [216, 20] width 124 height 27
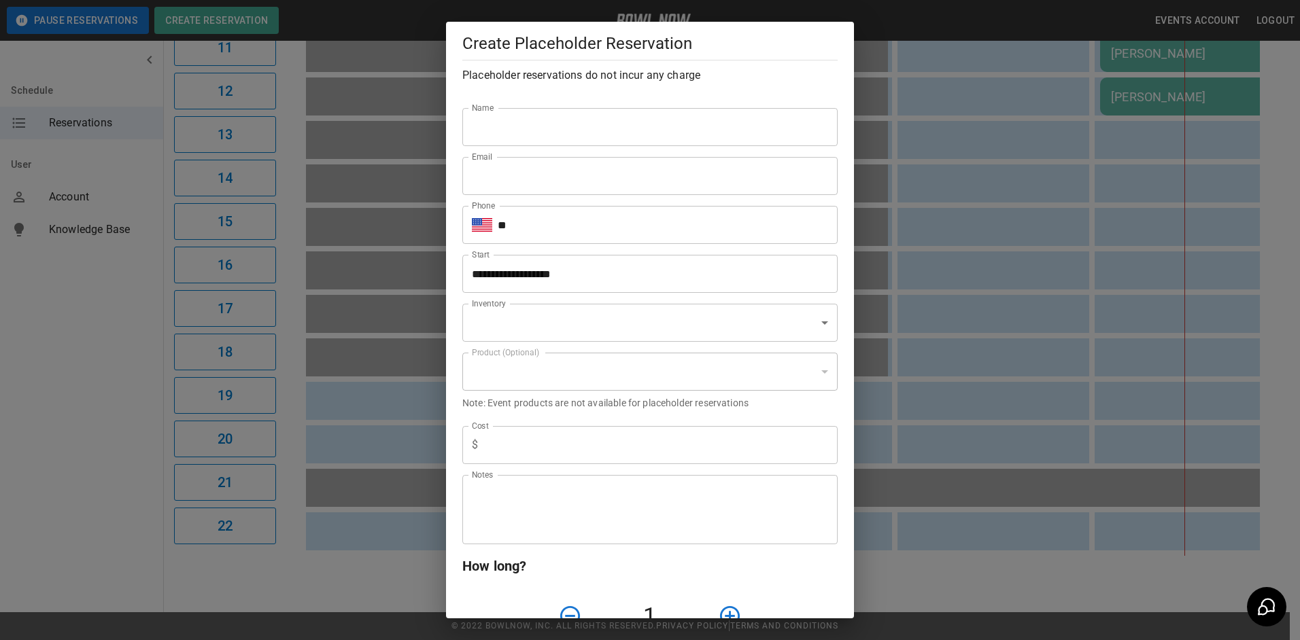
type input "**********"
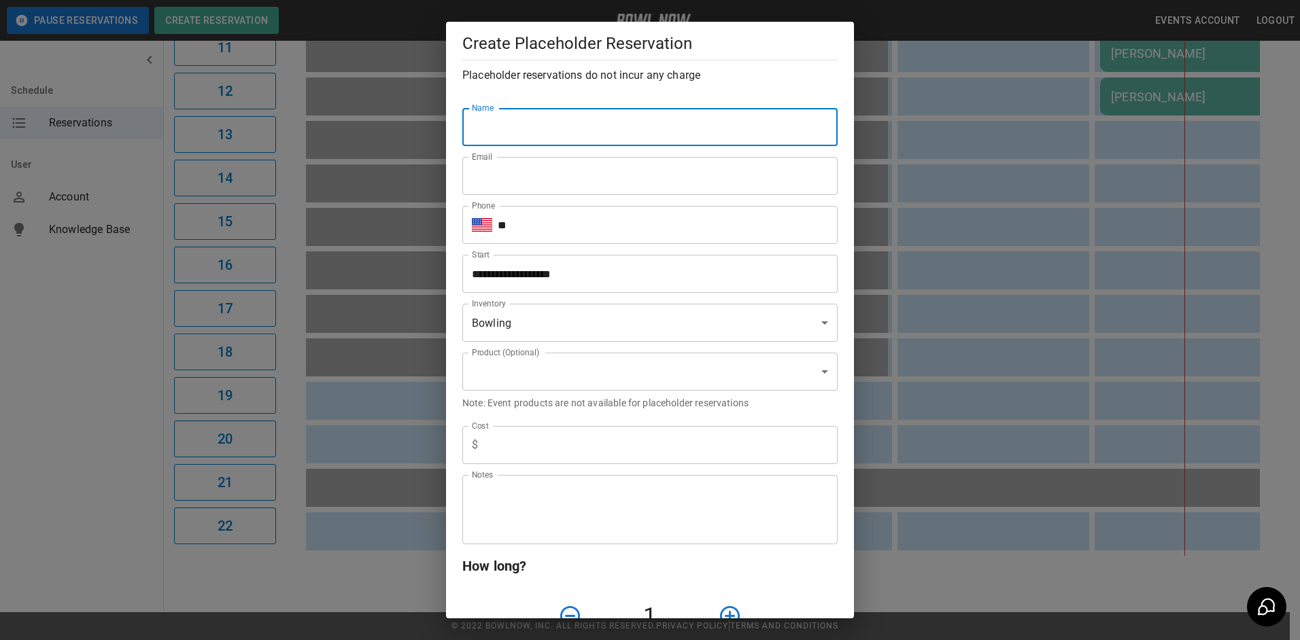
click at [493, 127] on input "Name" at bounding box center [649, 127] width 375 height 38
type input "******"
type input "**********"
type input "******"
click at [542, 231] on input "**" at bounding box center [668, 225] width 340 height 38
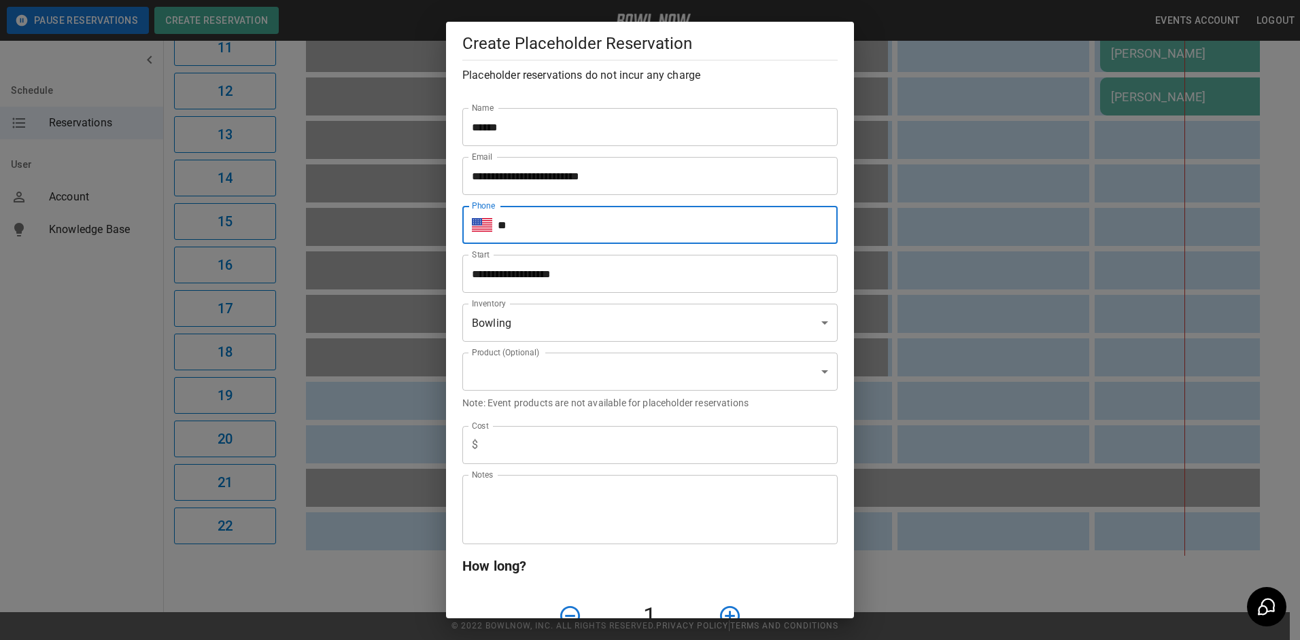
type input "**********"
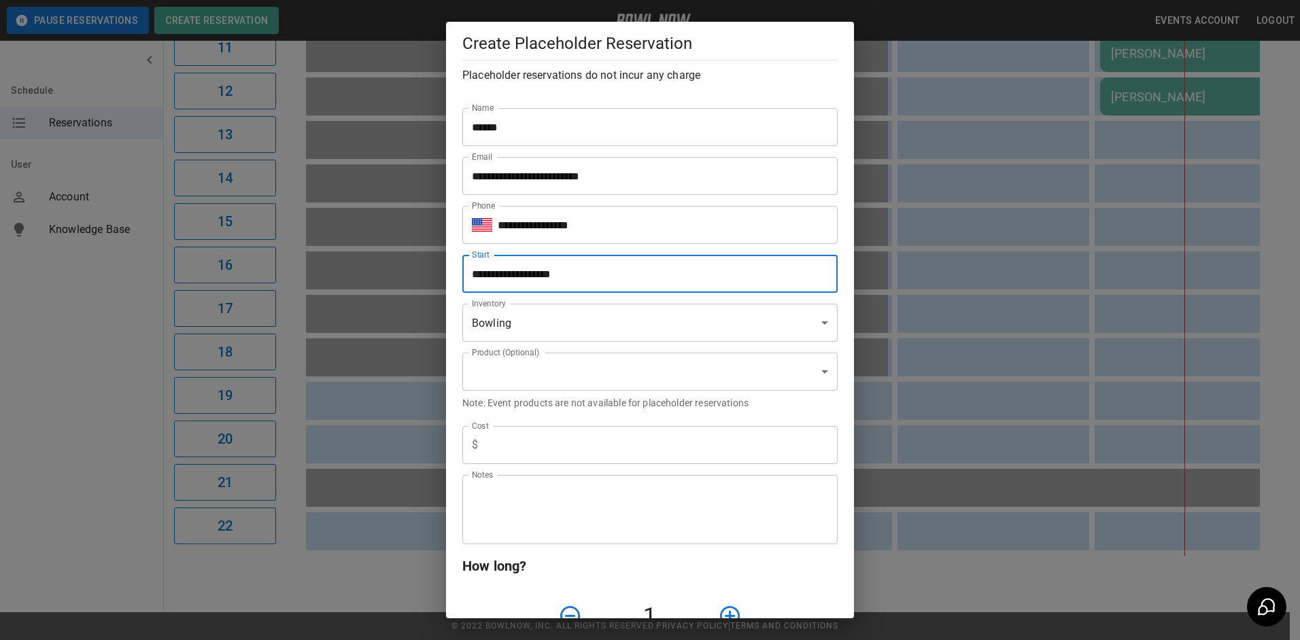
click at [604, 277] on input "**********" at bounding box center [645, 274] width 366 height 38
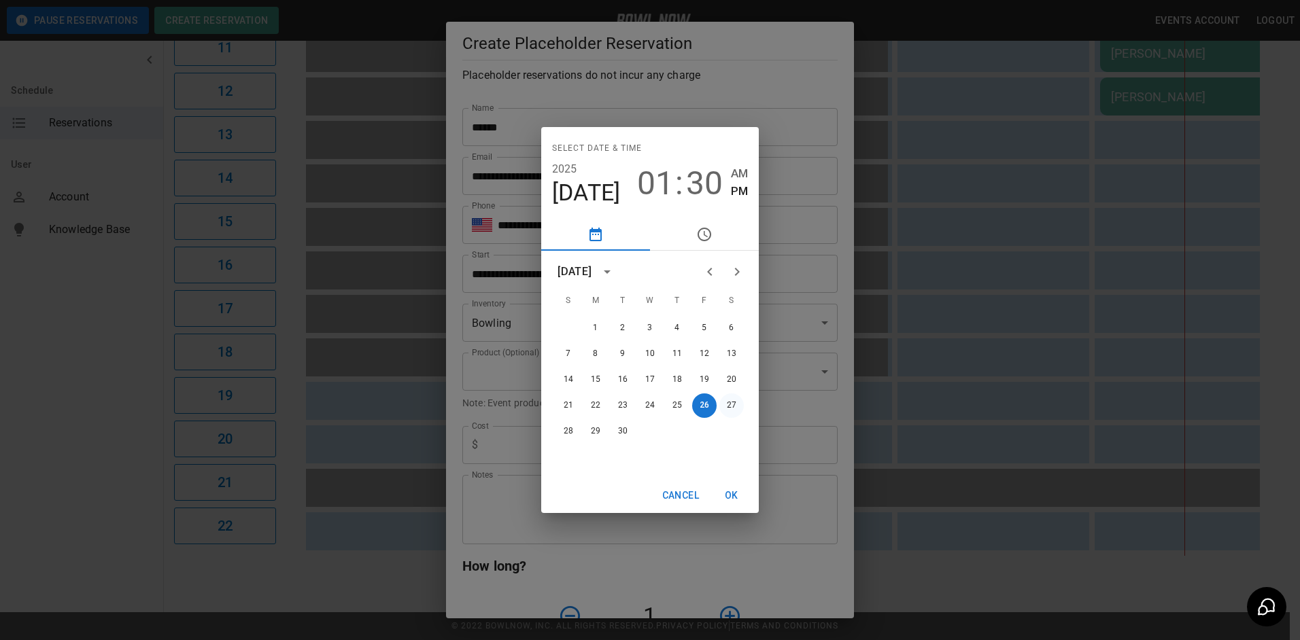
click at [731, 404] on button "27" at bounding box center [731, 406] width 24 height 24
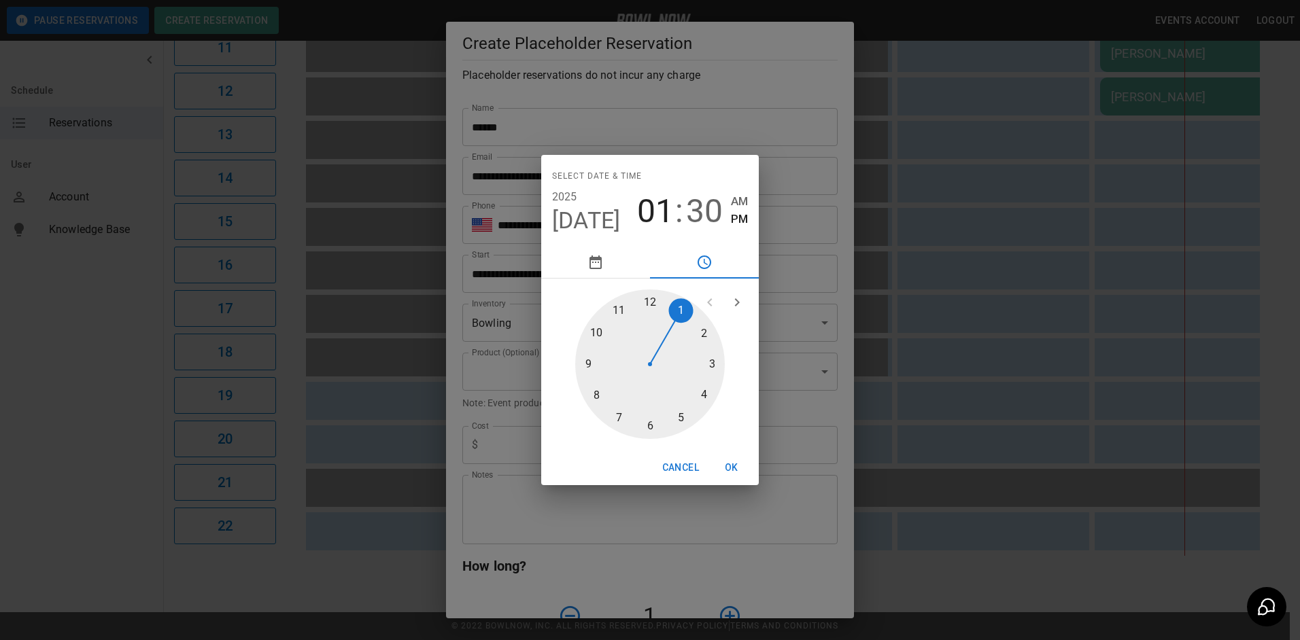
click at [587, 360] on div at bounding box center [650, 365] width 150 height 150
click at [651, 306] on div at bounding box center [650, 365] width 150 height 150
type input "**********"
click at [734, 466] on button "OK" at bounding box center [732, 467] width 44 height 25
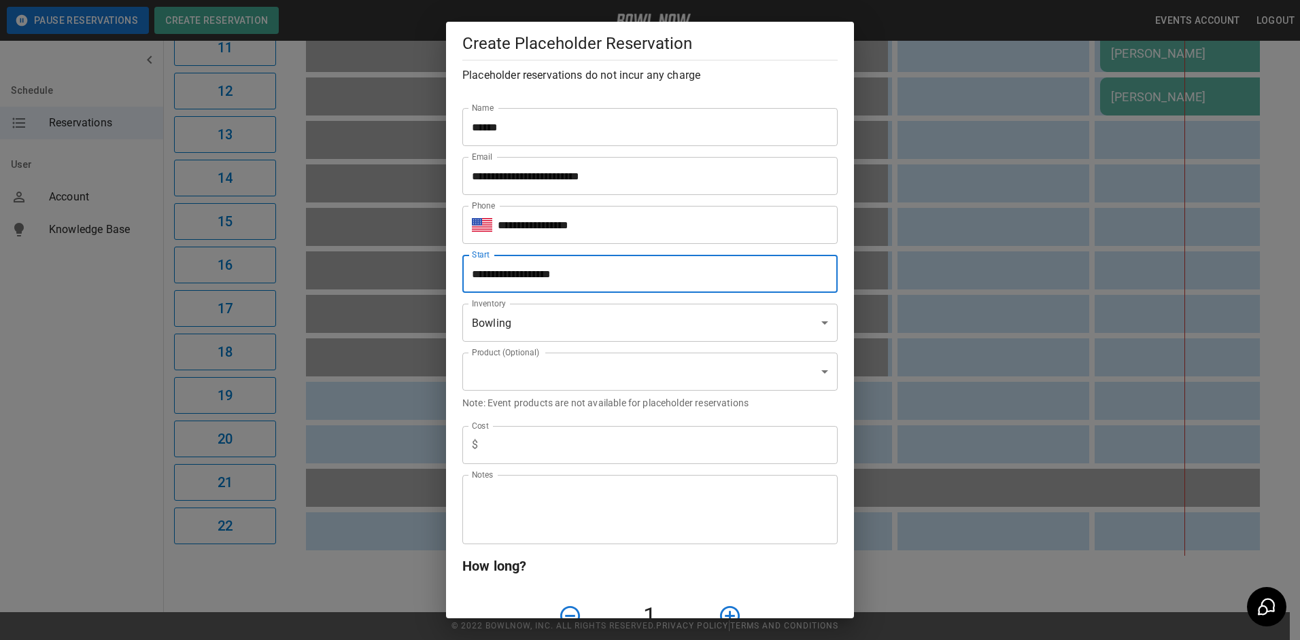
click at [492, 370] on body "**********" at bounding box center [650, 13] width 1300 height 1254
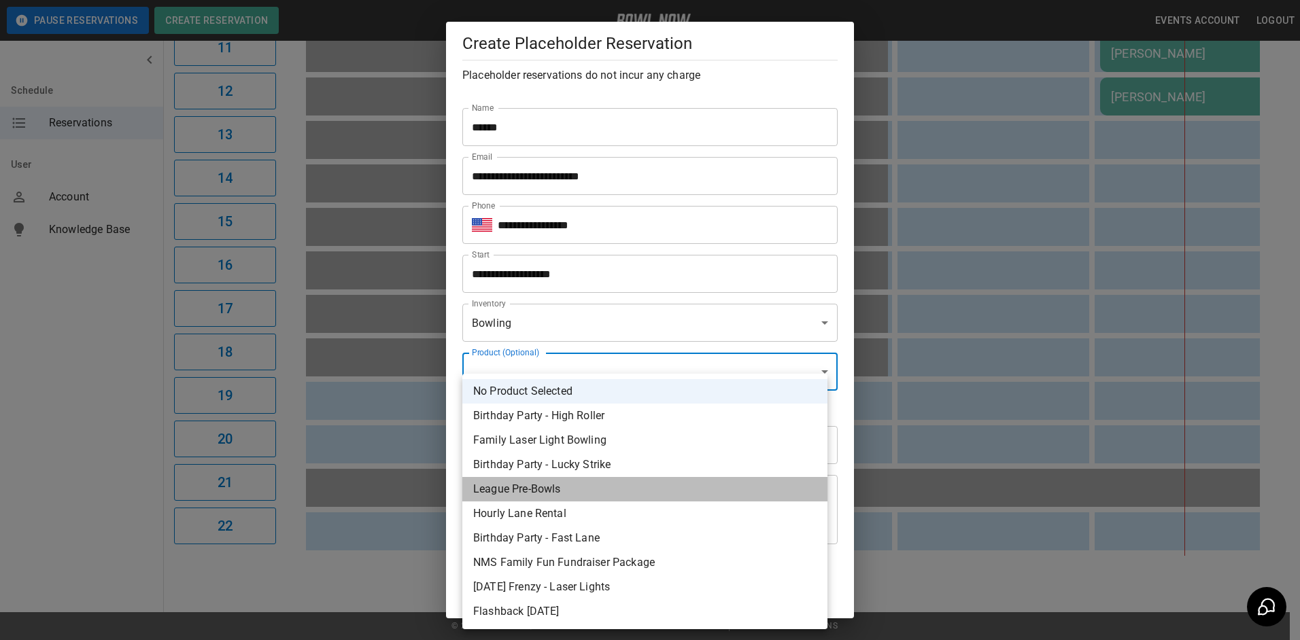
click at [543, 486] on li "League Pre-Bowls" at bounding box center [644, 489] width 365 height 24
type input "**********"
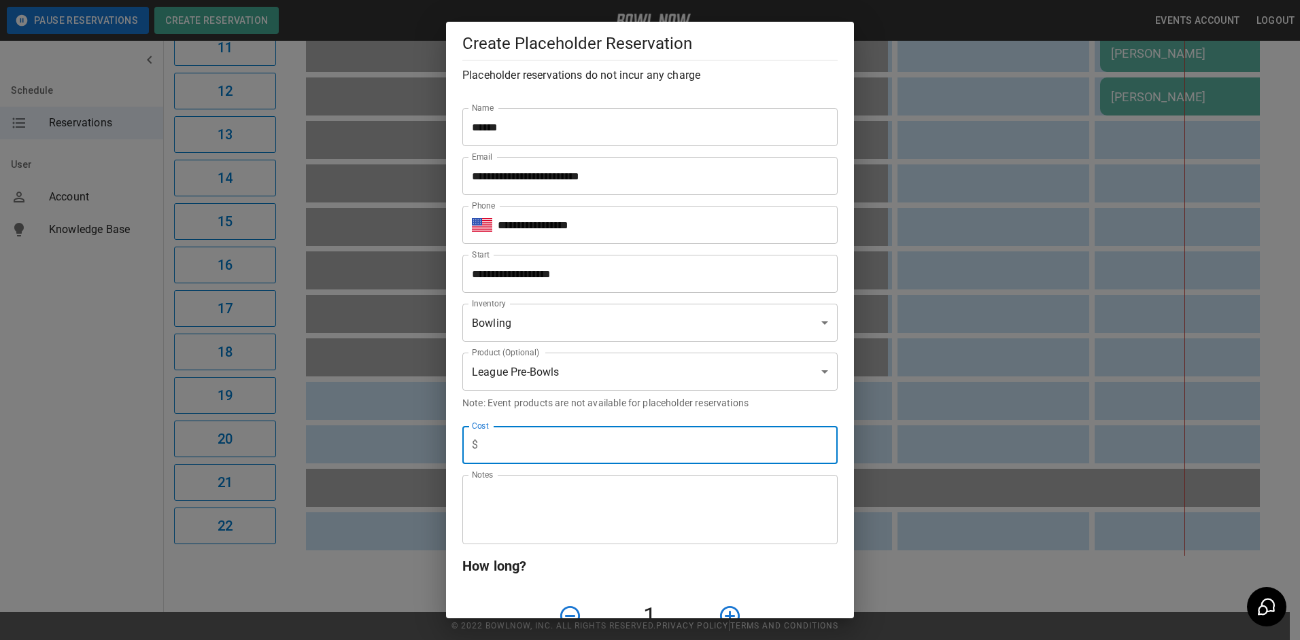
click at [491, 446] on input "text" at bounding box center [660, 445] width 354 height 38
type input "*"
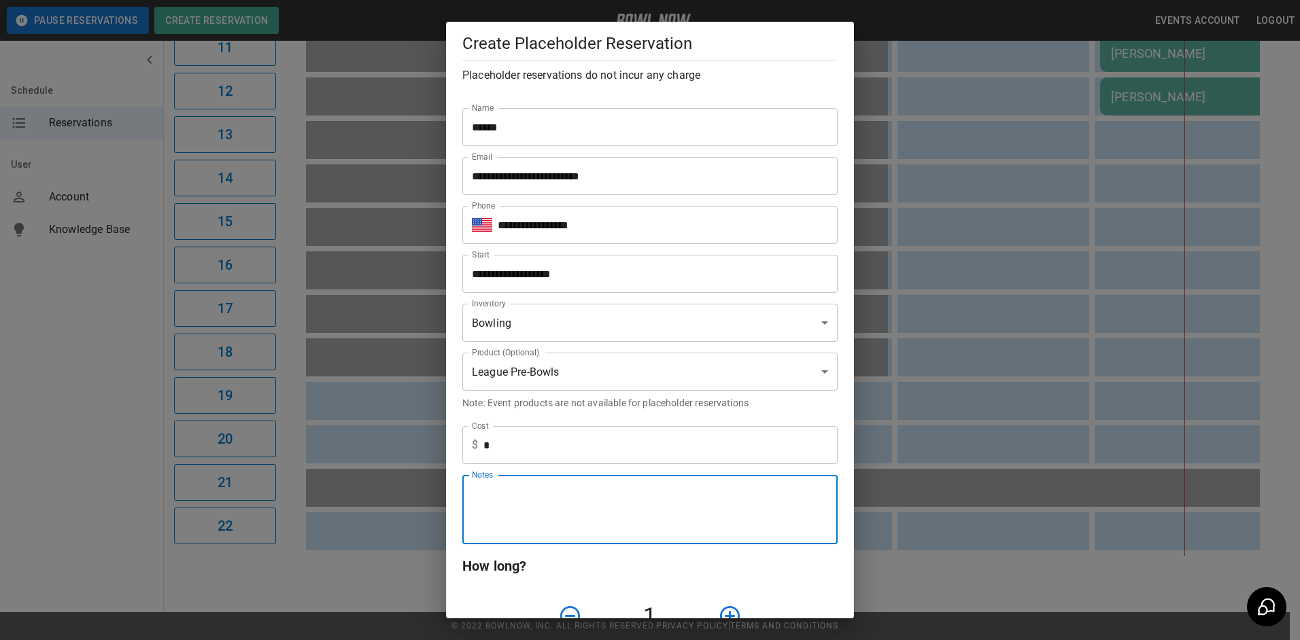
click at [502, 496] on textarea "Notes" at bounding box center [650, 510] width 356 height 47
click at [502, 498] on textarea "Notes" at bounding box center [650, 510] width 356 height 47
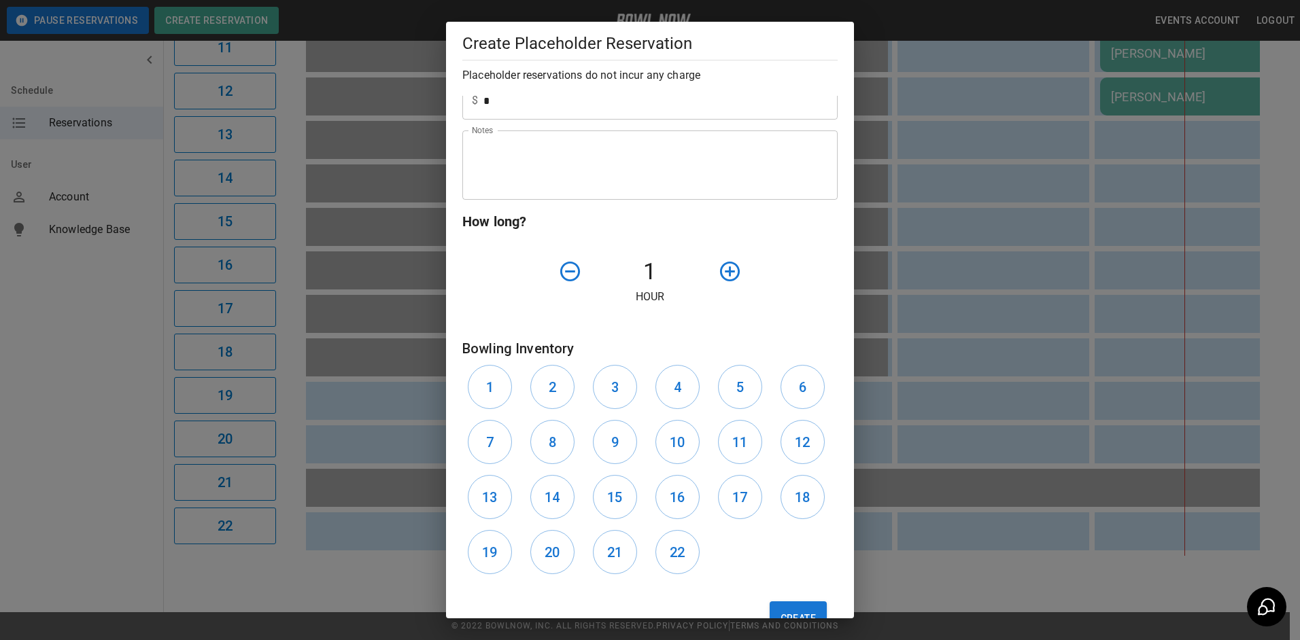
scroll to position [387, 0]
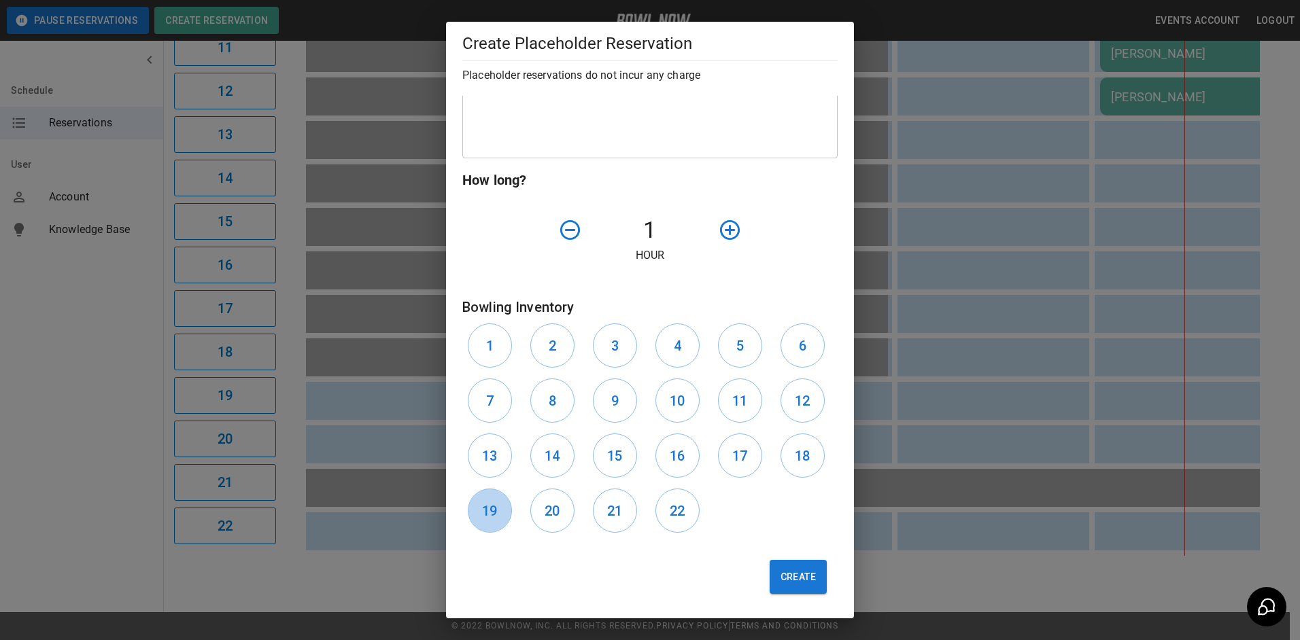
drag, startPoint x: 481, startPoint y: 510, endPoint x: 516, endPoint y: 508, distance: 34.7
click at [486, 510] on button "19" at bounding box center [490, 511] width 44 height 44
drag, startPoint x: 555, startPoint y: 510, endPoint x: 580, endPoint y: 508, distance: 25.2
click at [557, 510] on h6 "20" at bounding box center [551, 511] width 15 height 22
click at [682, 506] on button "22" at bounding box center [677, 511] width 44 height 44
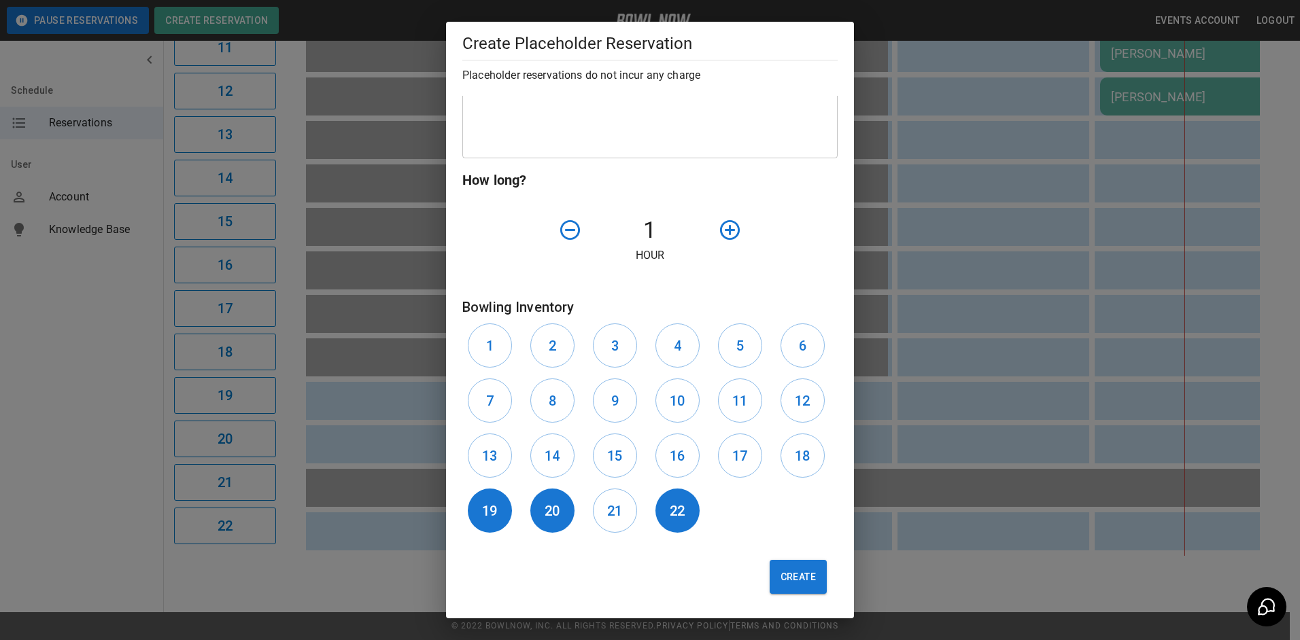
click at [725, 229] on icon "button" at bounding box center [730, 230] width 24 height 24
click at [727, 229] on icon "button" at bounding box center [730, 230] width 24 height 24
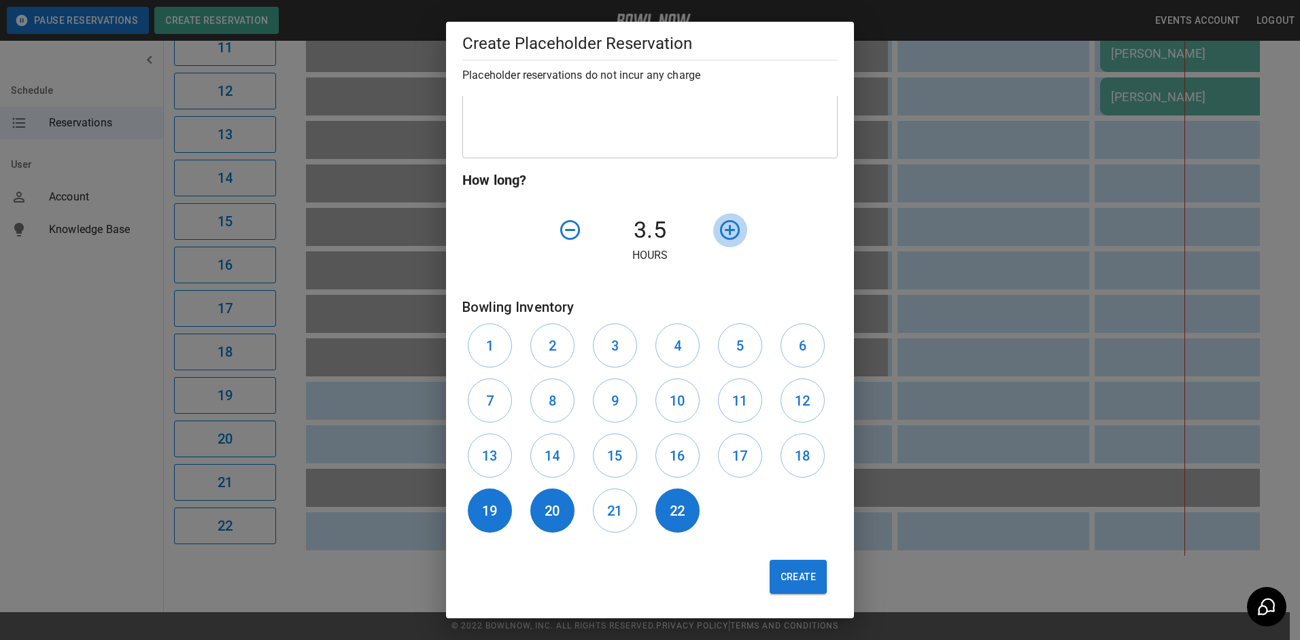
click at [727, 229] on icon "button" at bounding box center [730, 230] width 24 height 24
click at [727, 226] on div at bounding box center [759, 230] width 94 height 35
click at [727, 229] on div at bounding box center [759, 230] width 94 height 35
click at [789, 573] on button "Create" at bounding box center [797, 577] width 57 height 34
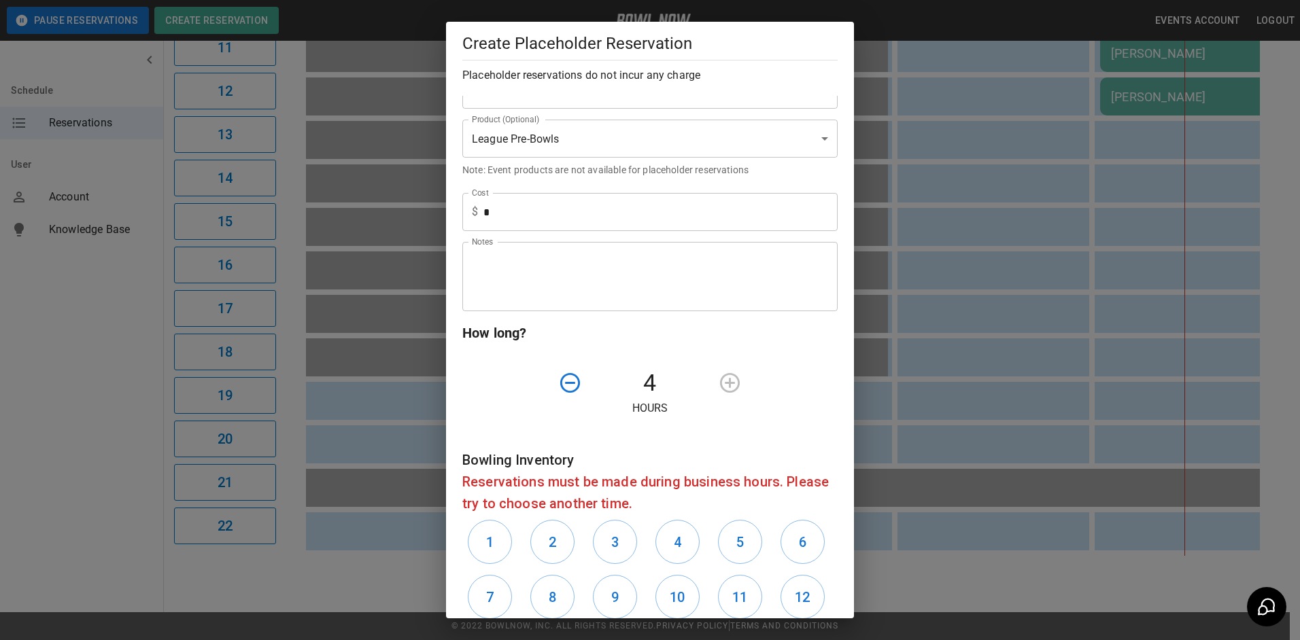
scroll to position [116, 0]
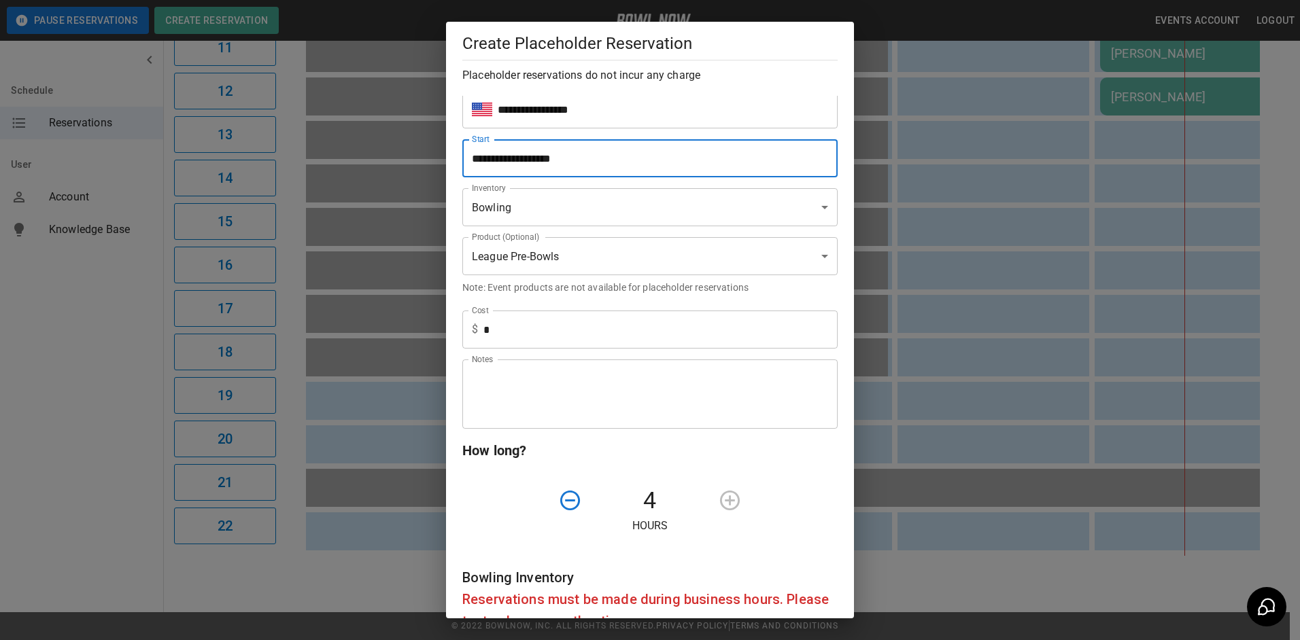
click at [594, 165] on input "**********" at bounding box center [645, 158] width 366 height 38
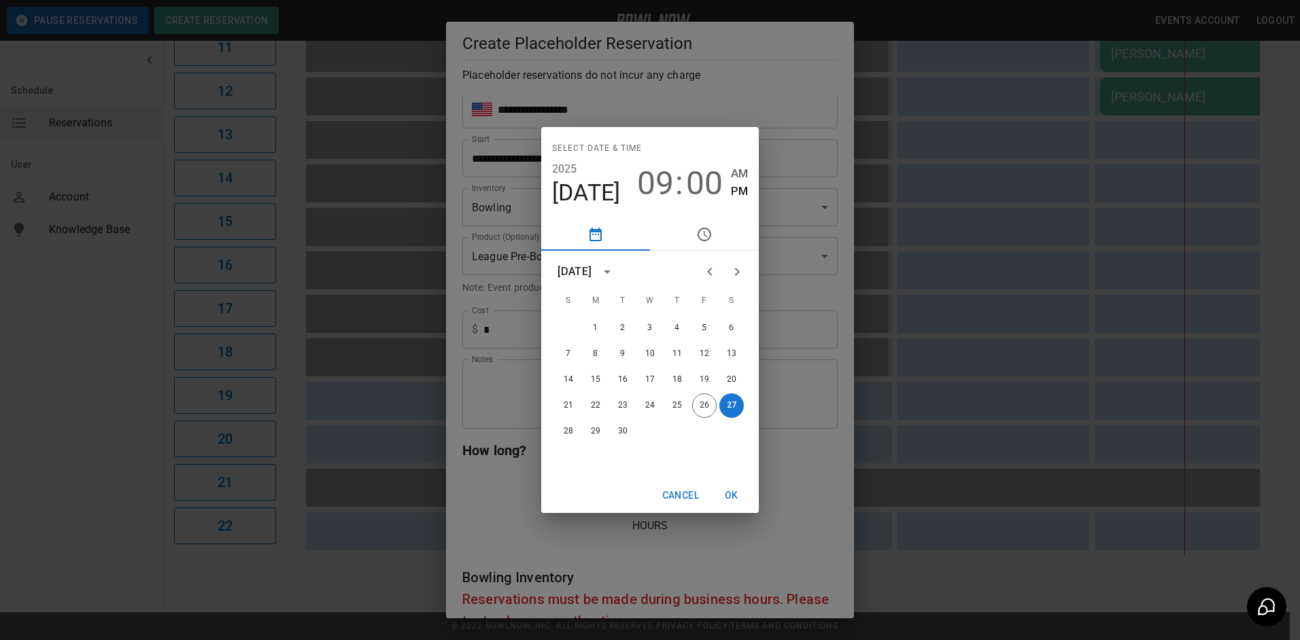
click at [738, 173] on span "AM" at bounding box center [739, 173] width 17 height 18
type input "**********"
click at [726, 491] on button "OK" at bounding box center [732, 495] width 44 height 25
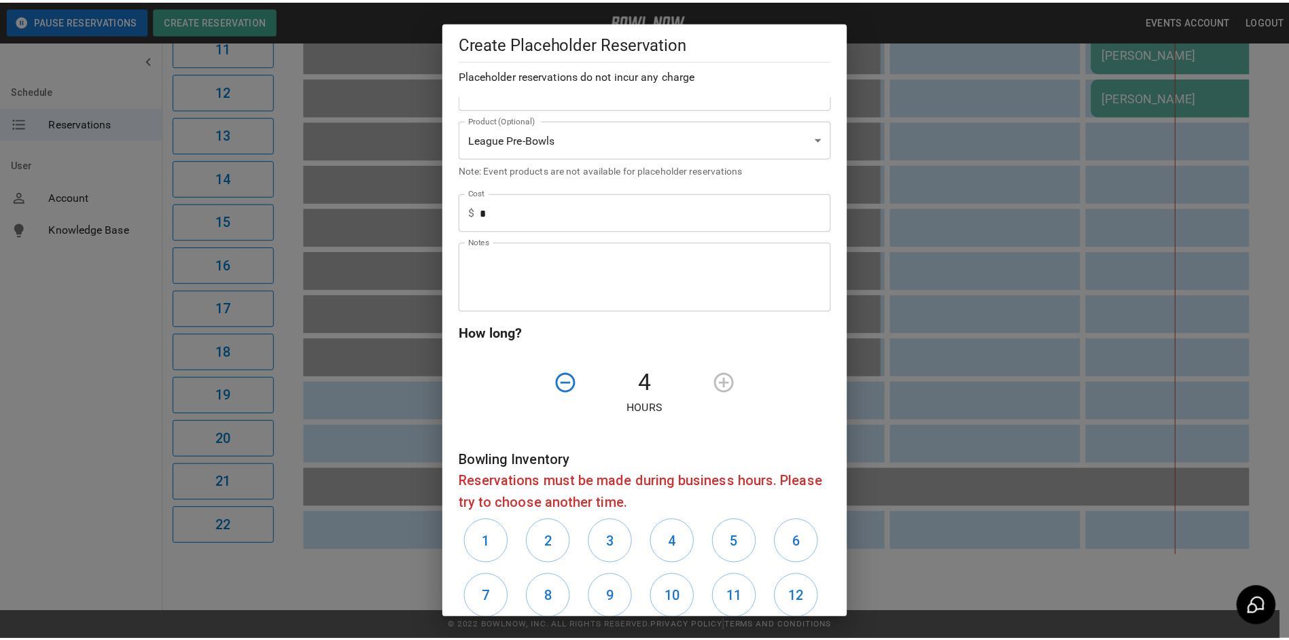
scroll to position [387, 0]
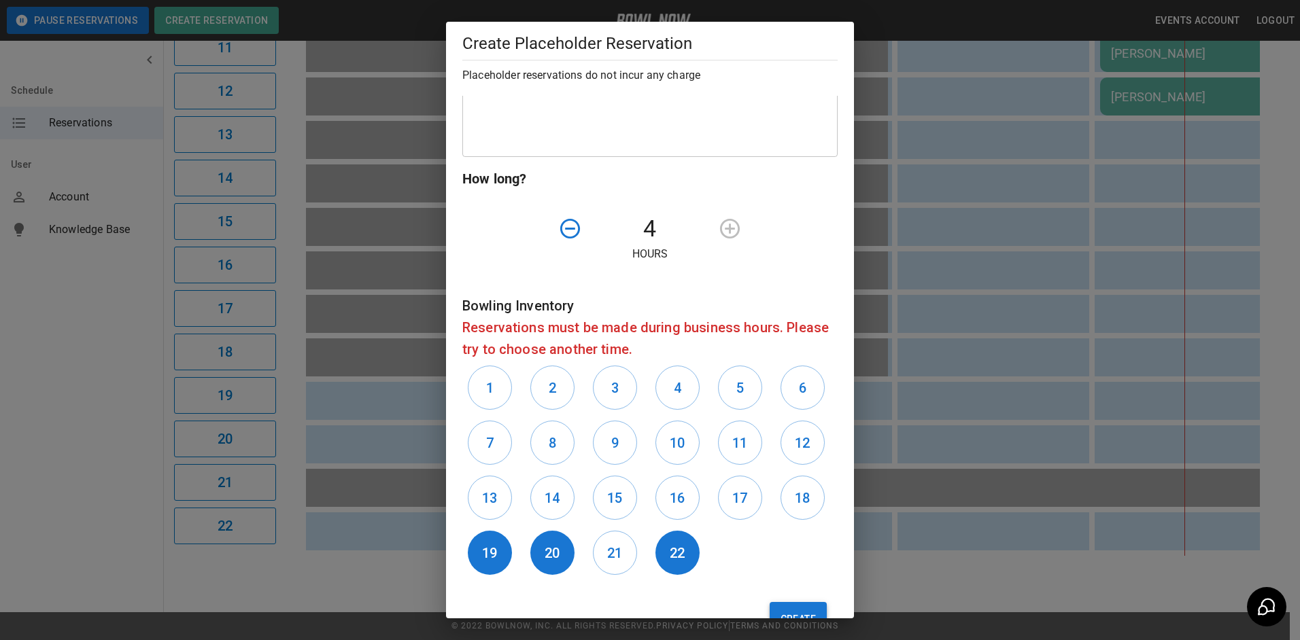
click at [785, 608] on button "Create" at bounding box center [797, 619] width 57 height 34
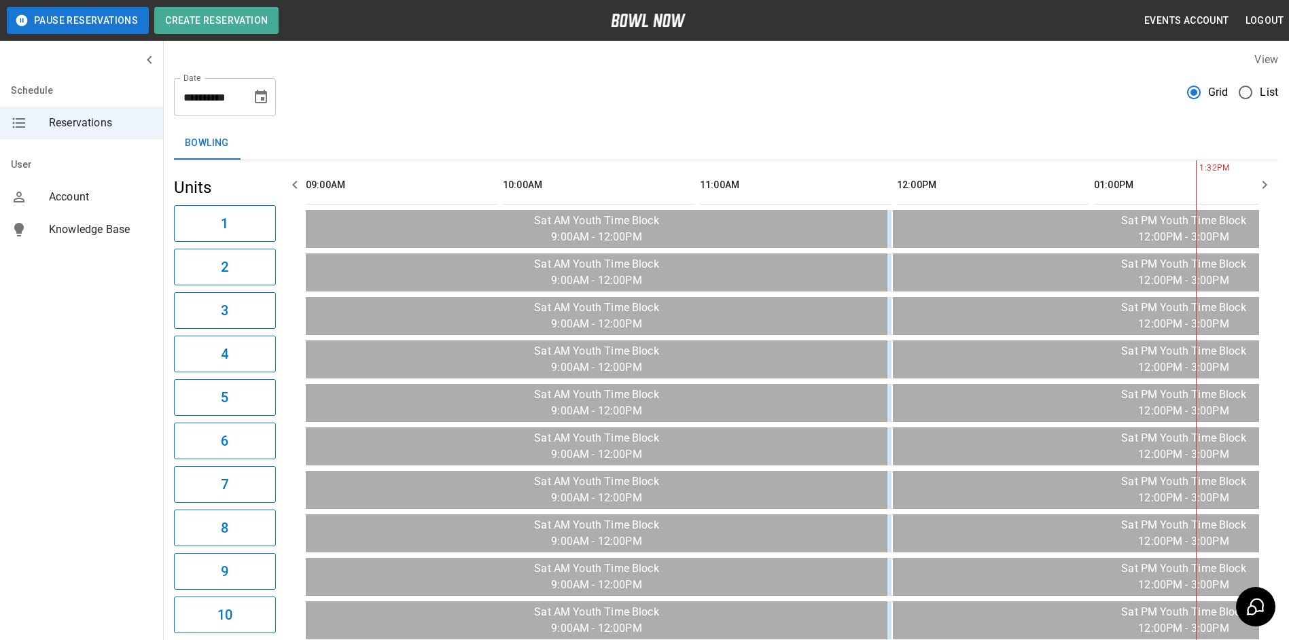
scroll to position [0, 0]
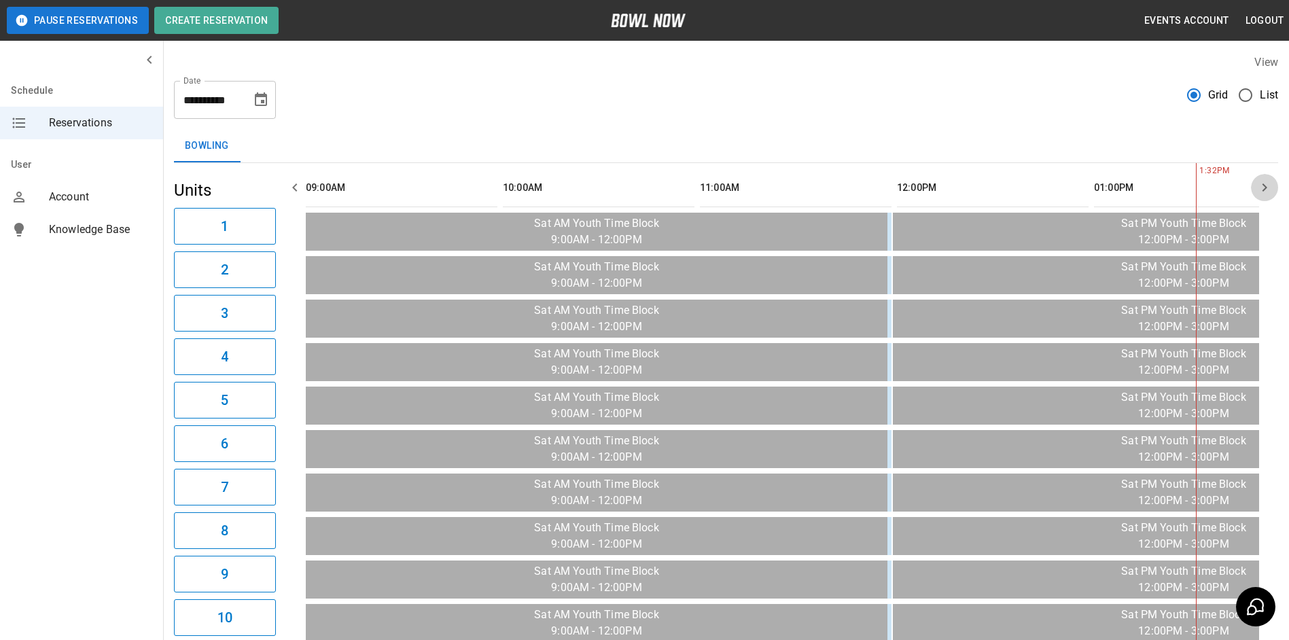
click at [1267, 185] on icon "button" at bounding box center [1265, 187] width 16 height 16
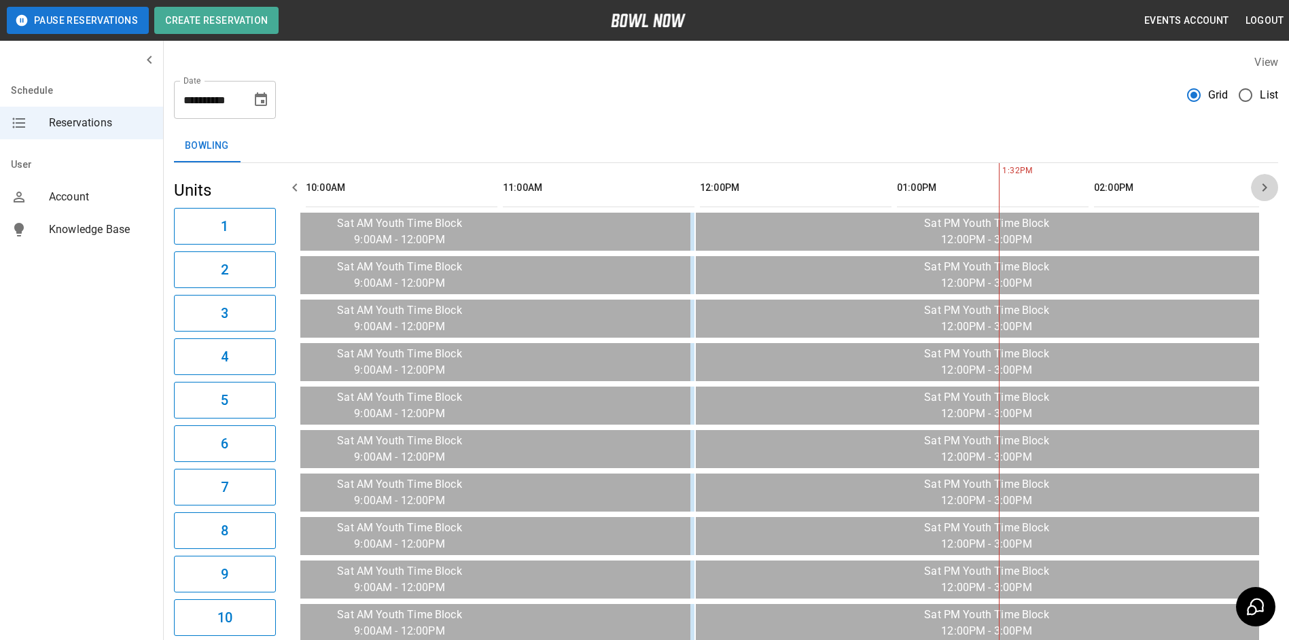
click at [1267, 185] on icon "button" at bounding box center [1265, 187] width 16 height 16
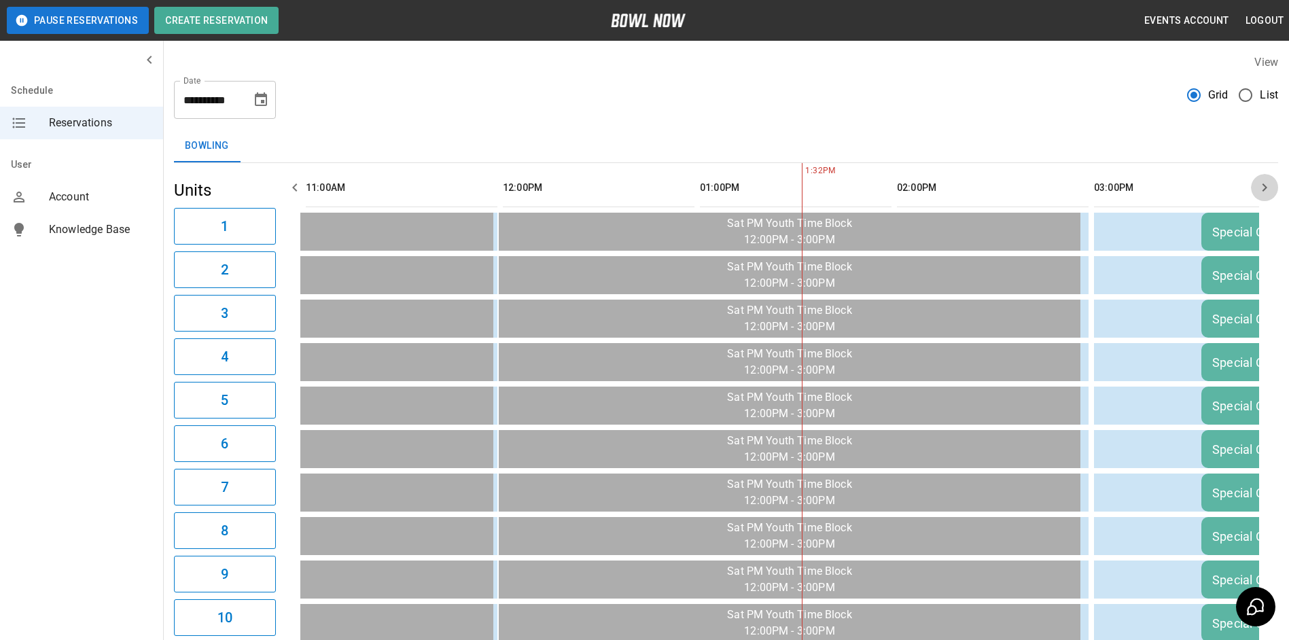
click at [1267, 185] on icon "button" at bounding box center [1265, 187] width 16 height 16
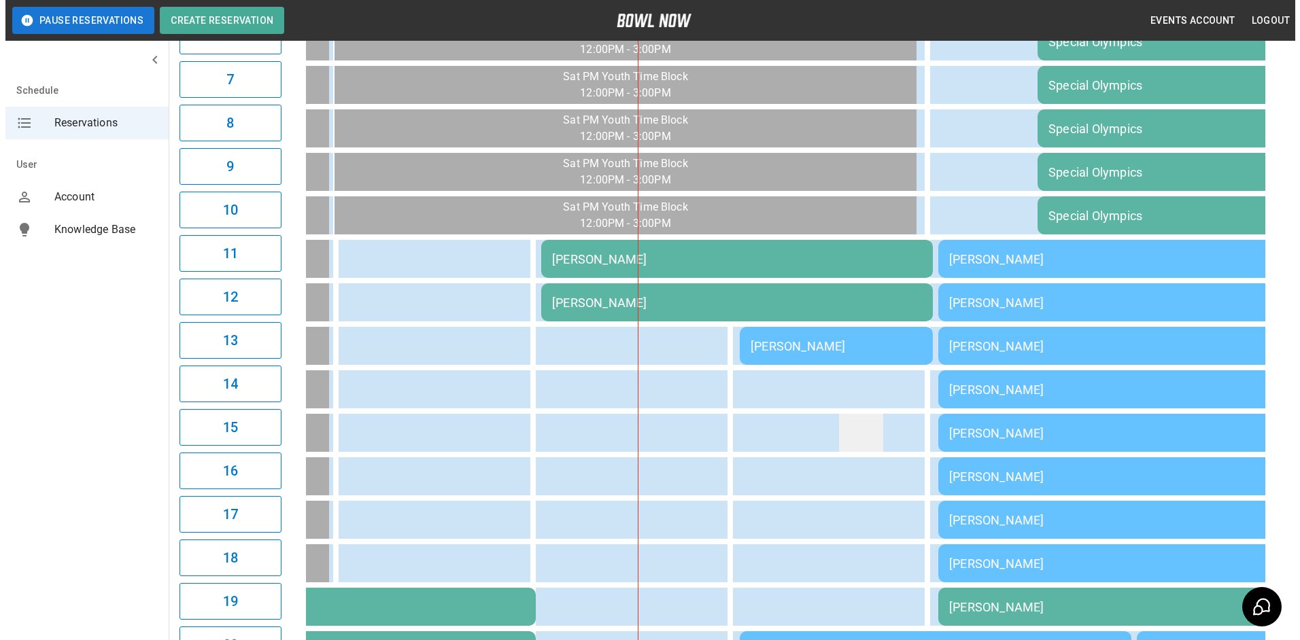
scroll to position [612, 0]
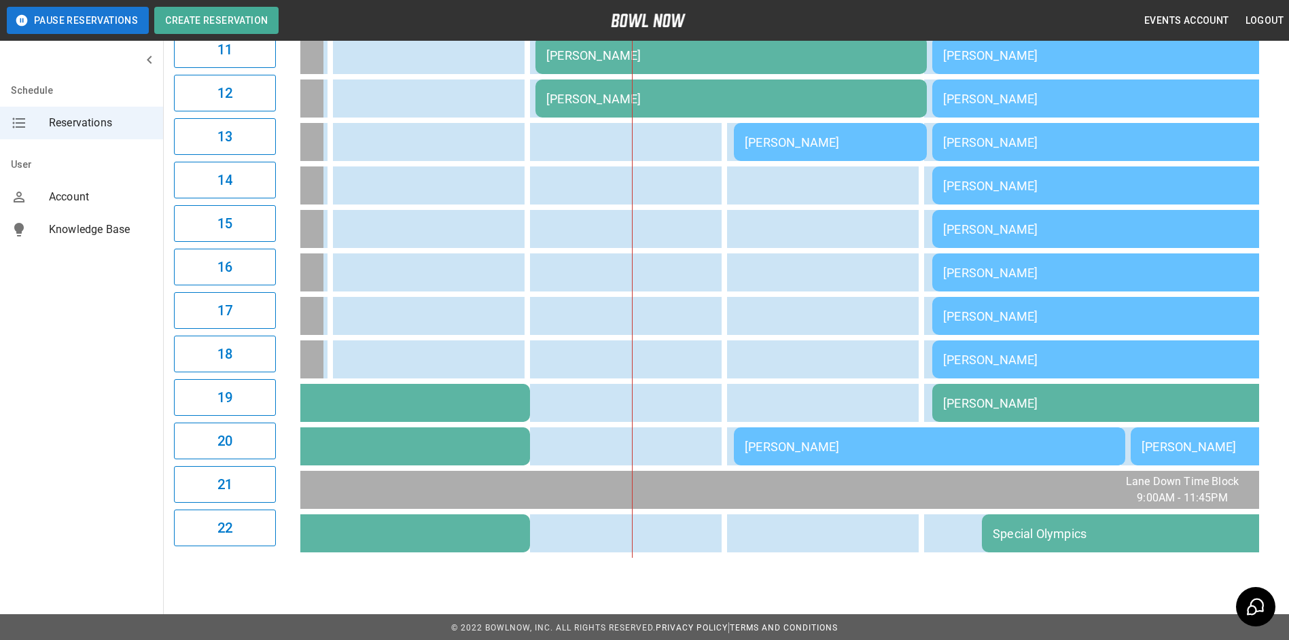
click at [846, 449] on div "[PERSON_NAME]" at bounding box center [930, 447] width 370 height 14
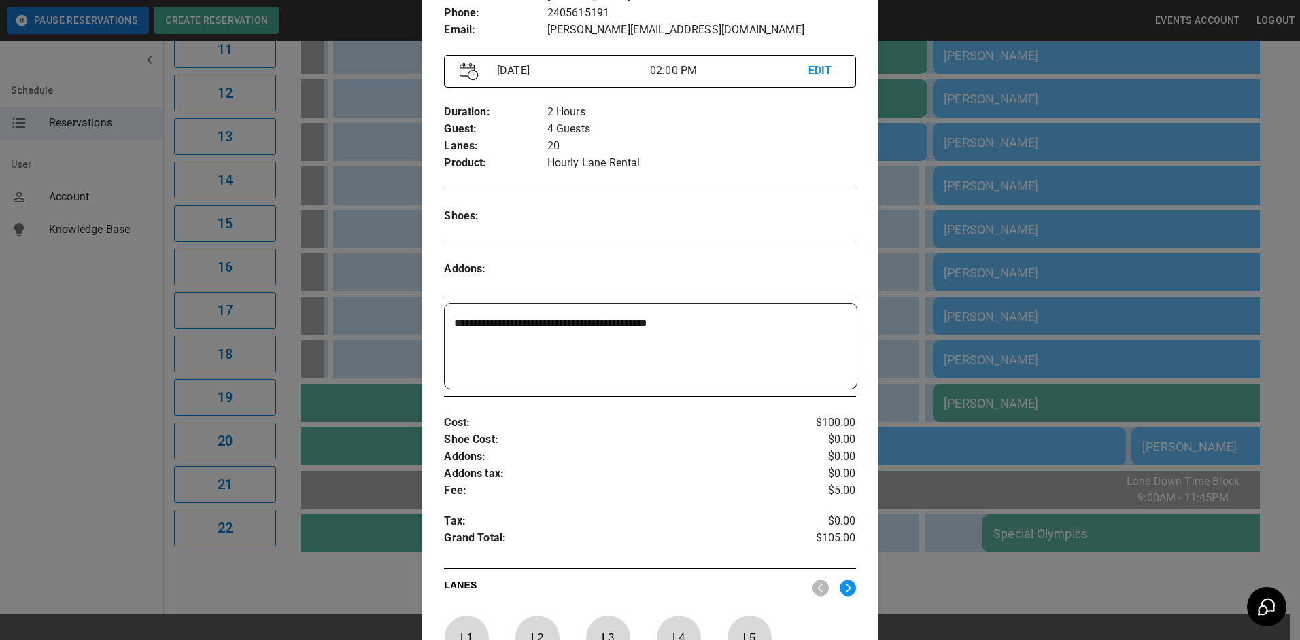
scroll to position [136, 0]
drag, startPoint x: 907, startPoint y: 264, endPoint x: 928, endPoint y: 308, distance: 48.9
click at [907, 264] on div at bounding box center [650, 320] width 1300 height 640
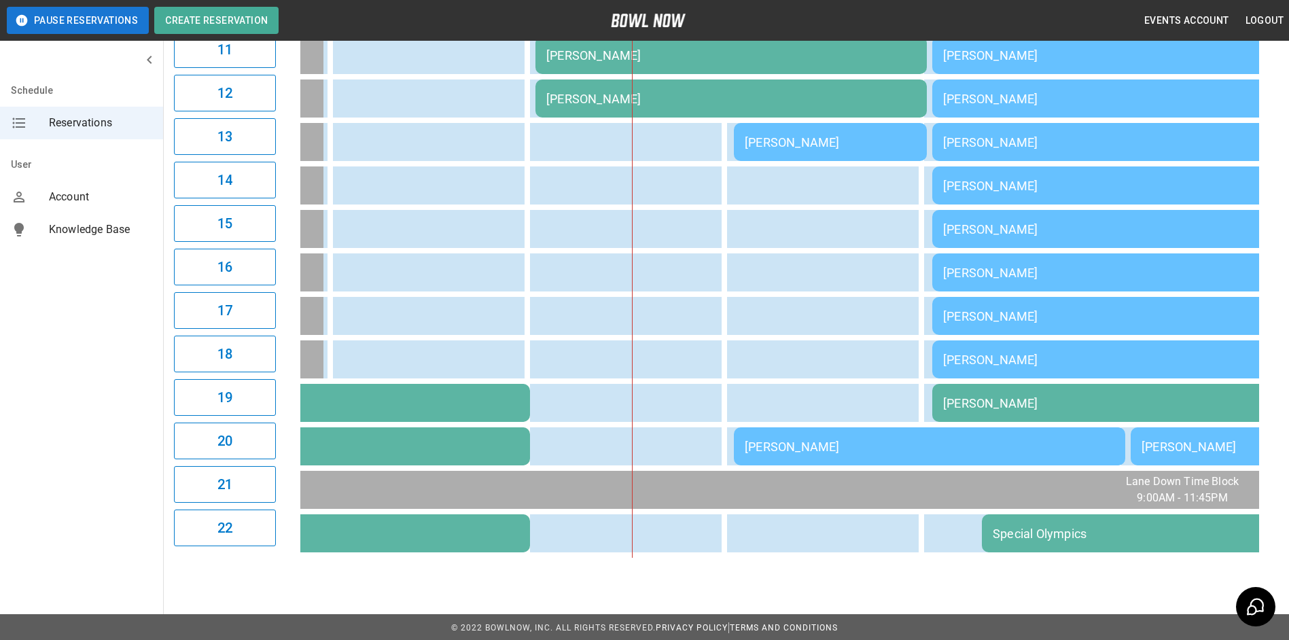
drag, startPoint x: 1086, startPoint y: 535, endPoint x: 1081, endPoint y: 527, distance: 8.9
click at [1081, 527] on div "Special Olympics" at bounding box center [1227, 534] width 469 height 14
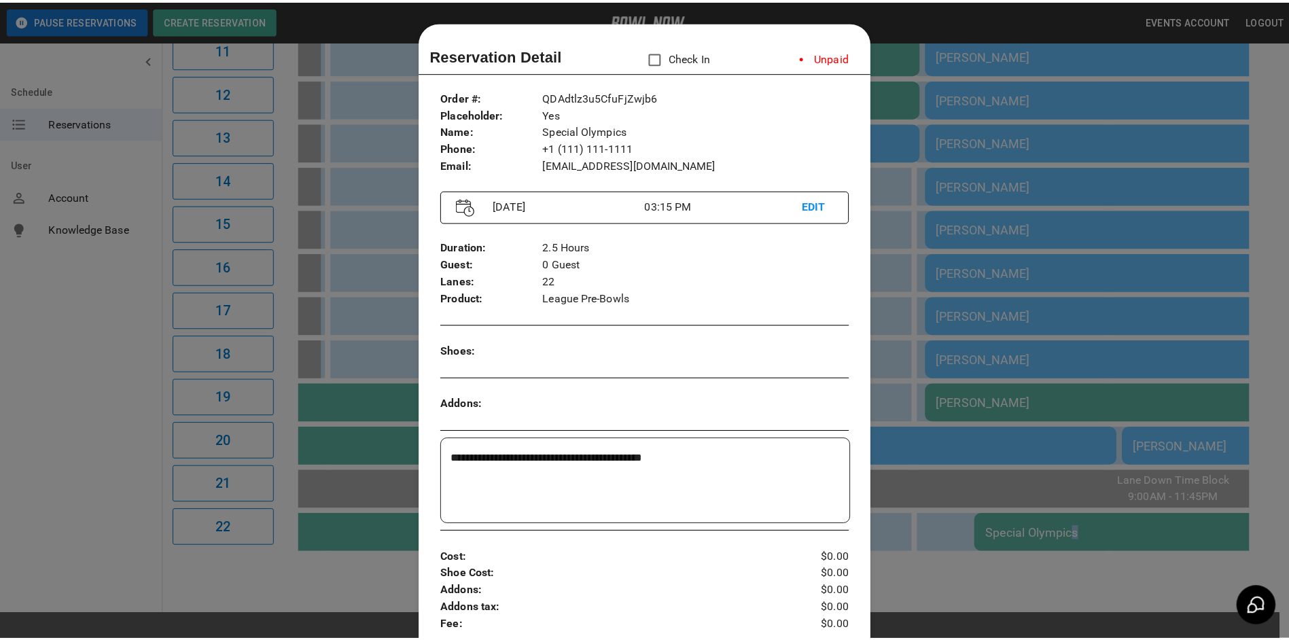
scroll to position [22, 0]
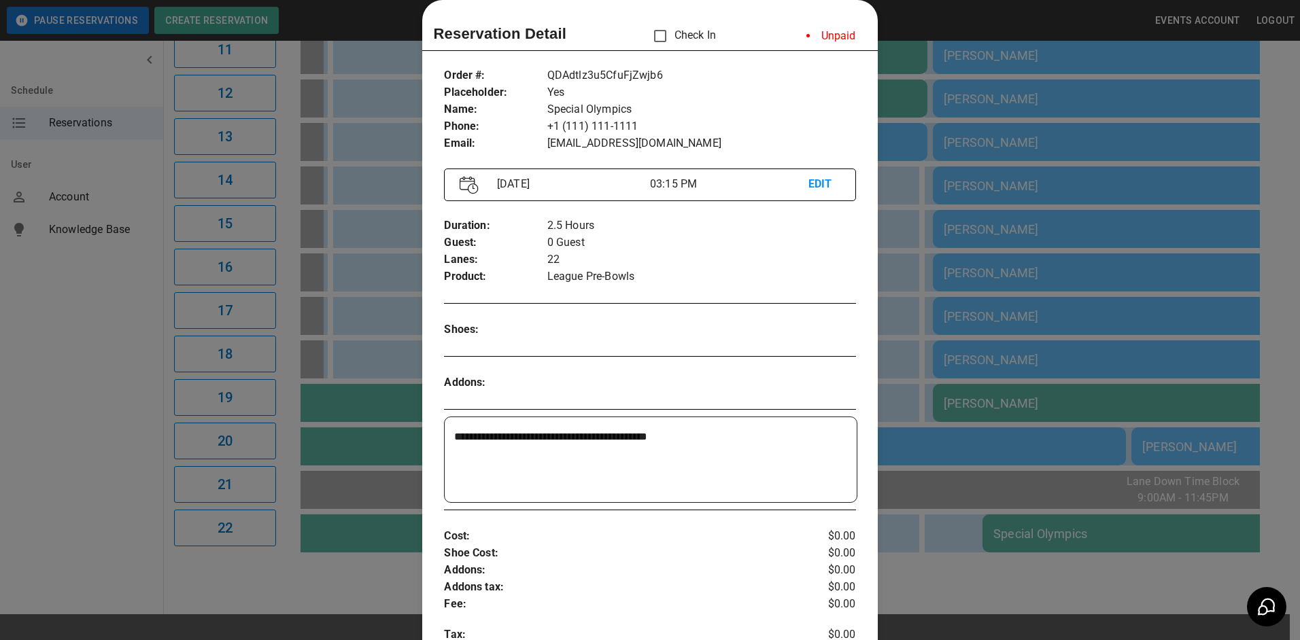
click at [941, 375] on div at bounding box center [650, 320] width 1300 height 640
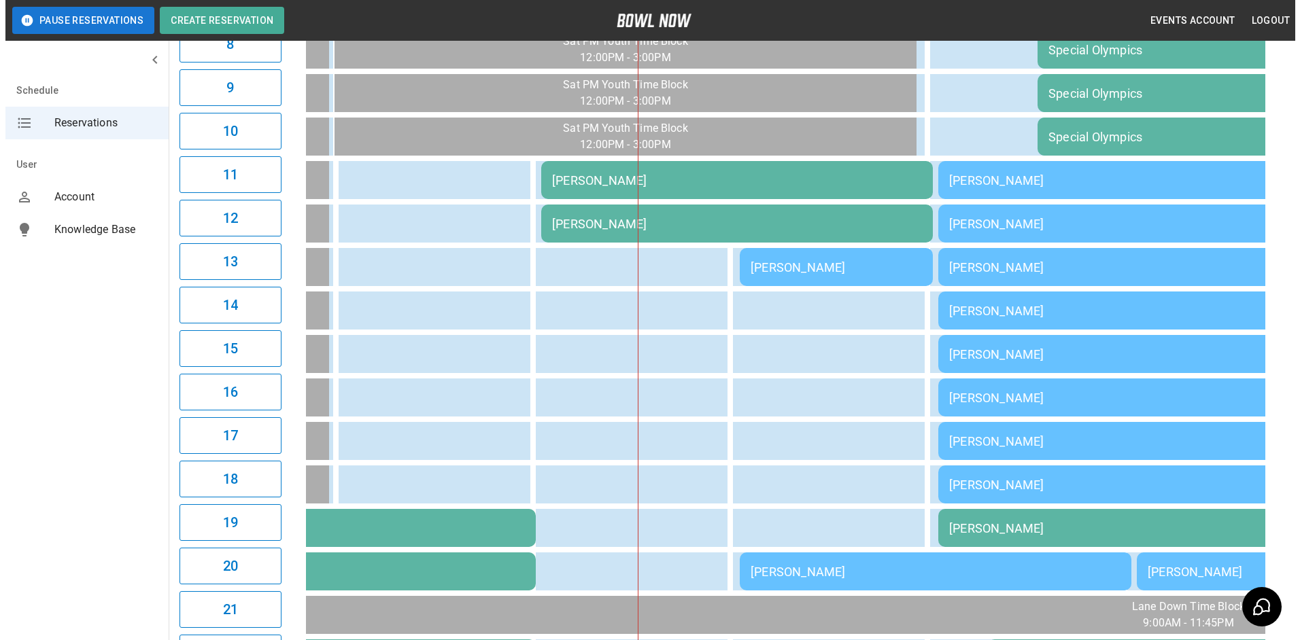
scroll to position [340, 0]
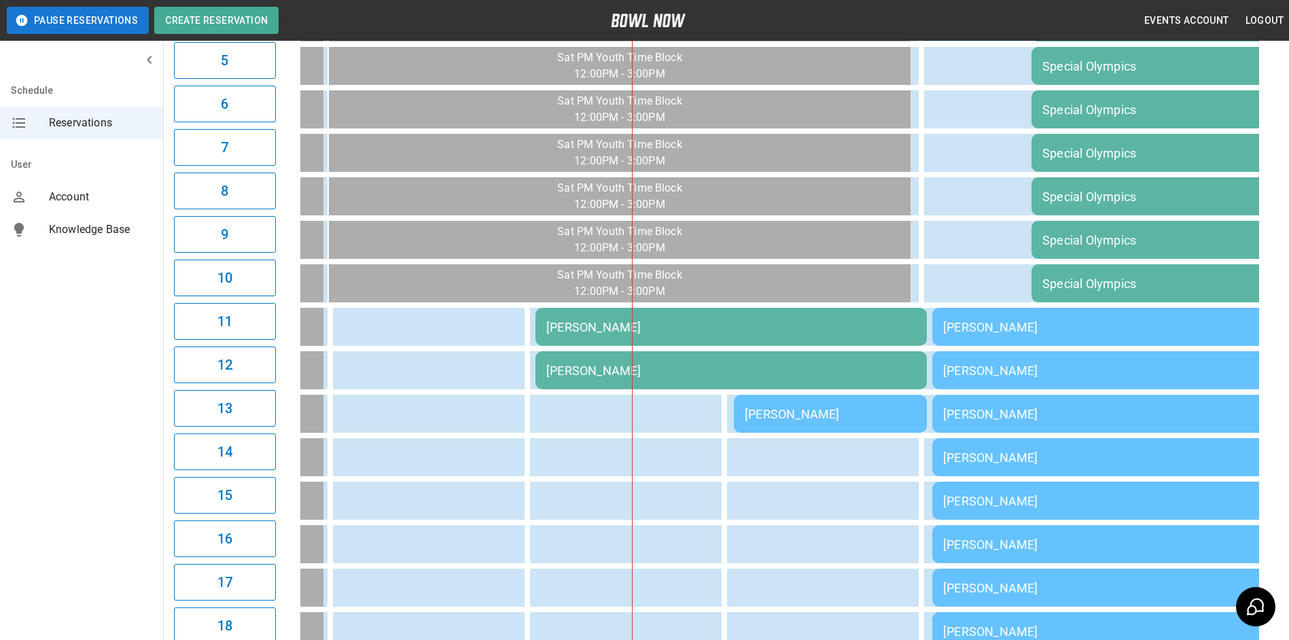
click at [1087, 107] on div "Special Olympics" at bounding box center [1228, 110] width 370 height 14
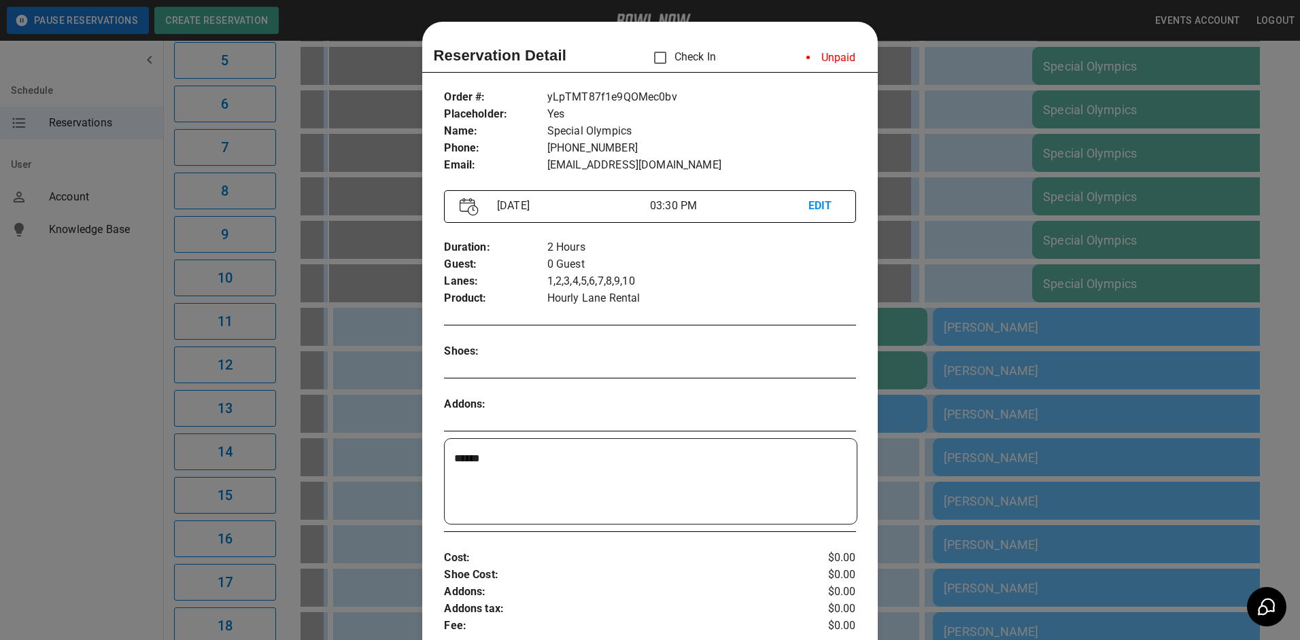
scroll to position [22, 0]
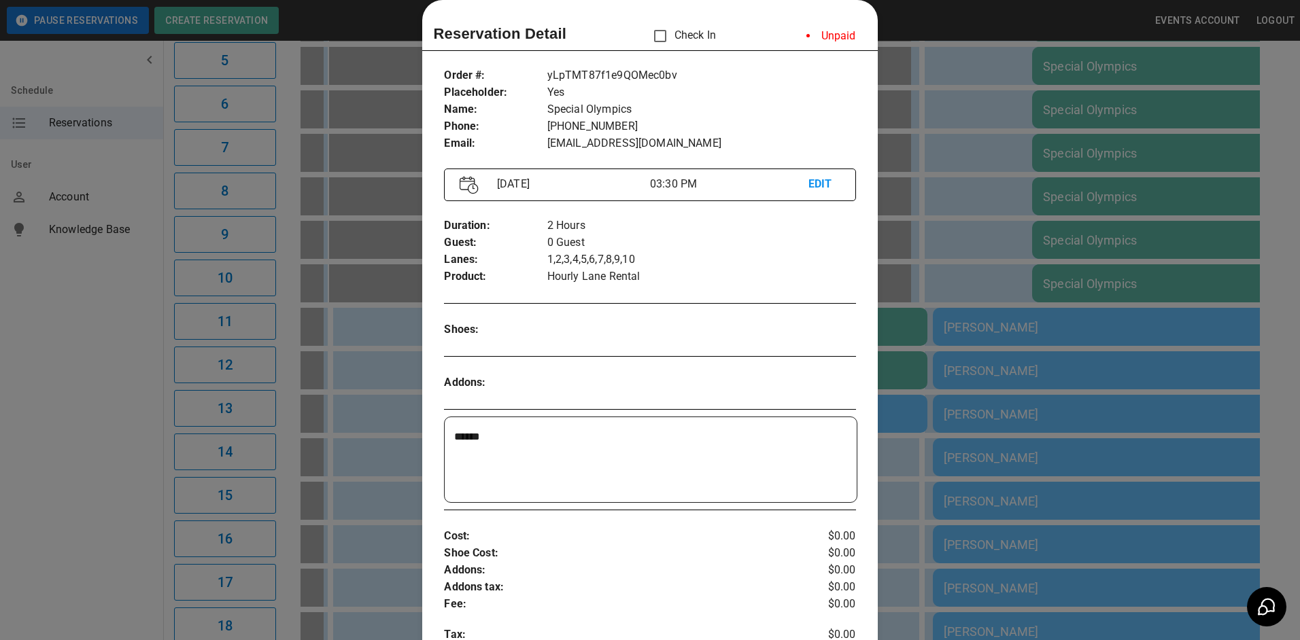
drag, startPoint x: 1025, startPoint y: 289, endPoint x: 967, endPoint y: 317, distance: 65.1
click at [1009, 285] on div at bounding box center [650, 320] width 1300 height 640
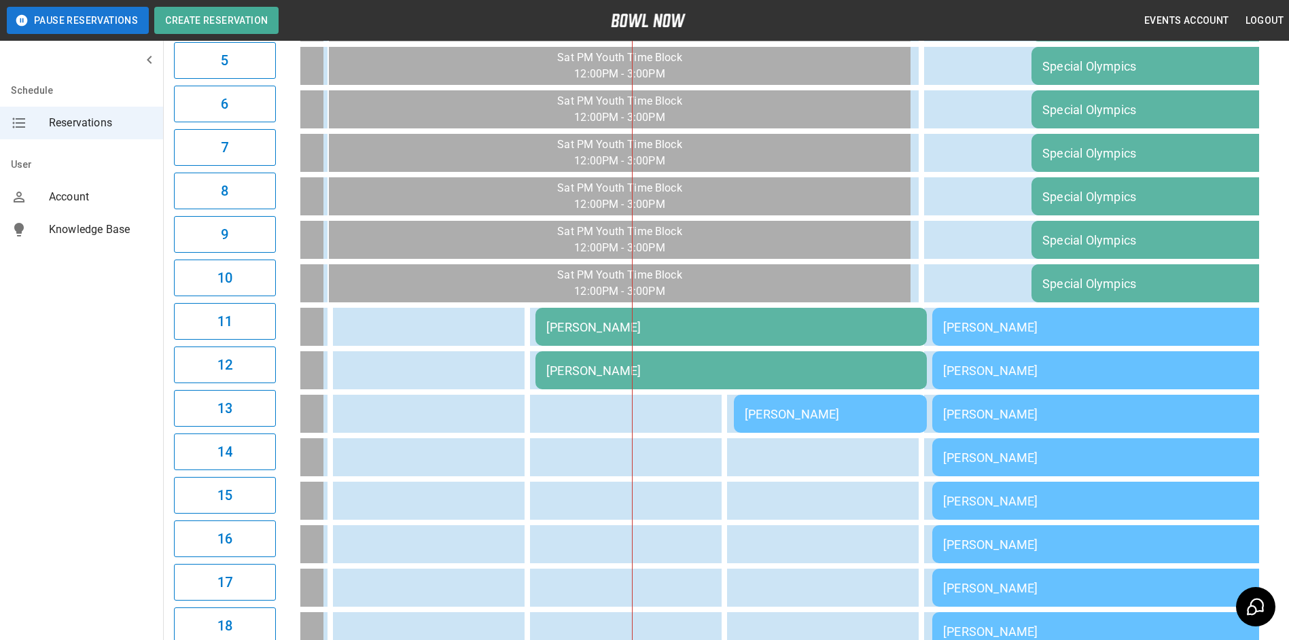
click at [730, 330] on div "[PERSON_NAME]" at bounding box center [731, 327] width 370 height 14
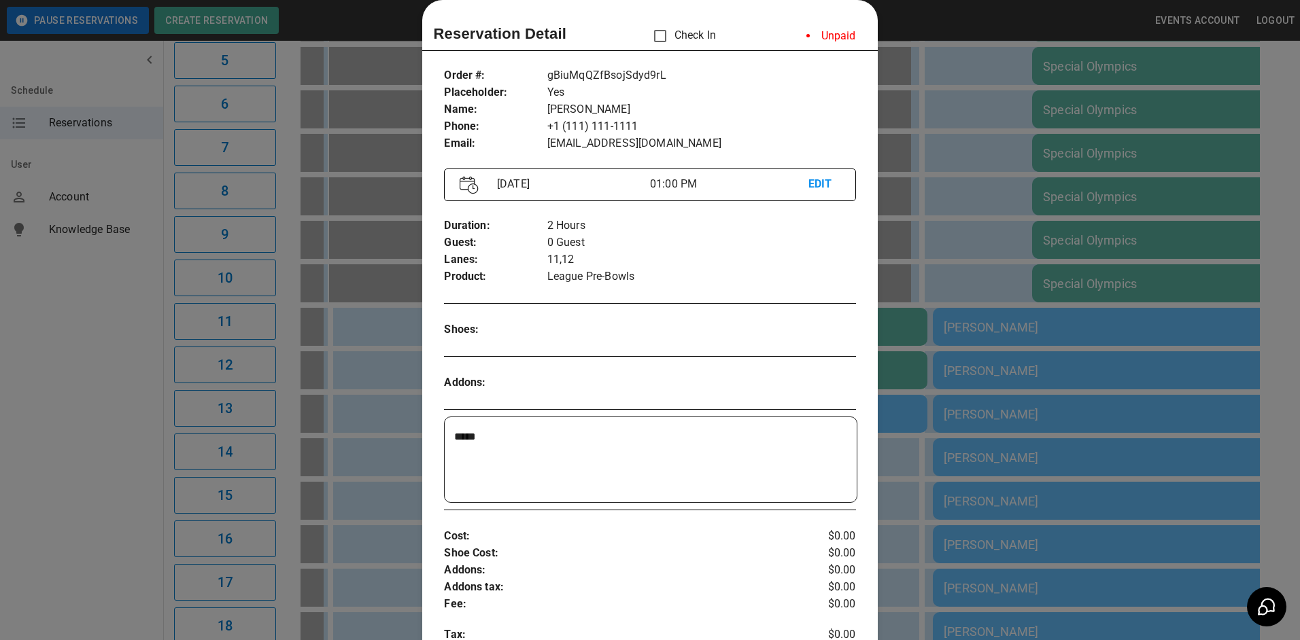
drag, startPoint x: 1039, startPoint y: 332, endPoint x: 1052, endPoint y: 343, distance: 16.4
click at [1041, 334] on div at bounding box center [650, 320] width 1300 height 640
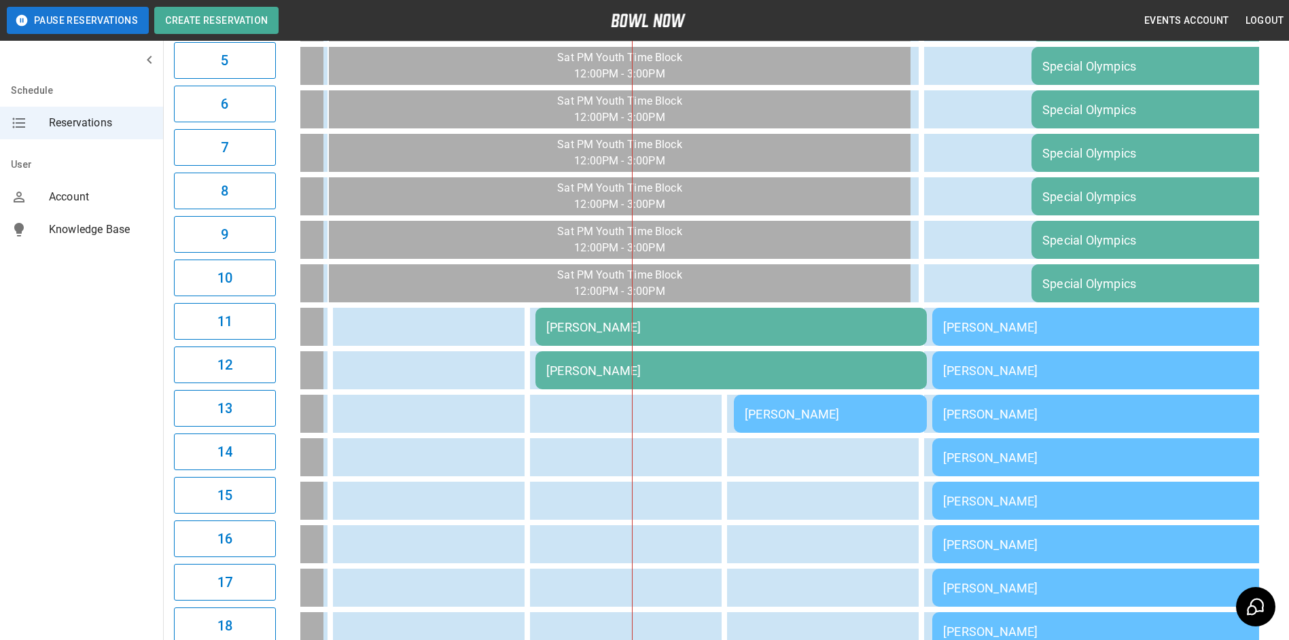
click at [1087, 372] on div "[PERSON_NAME]" at bounding box center [1128, 371] width 370 height 14
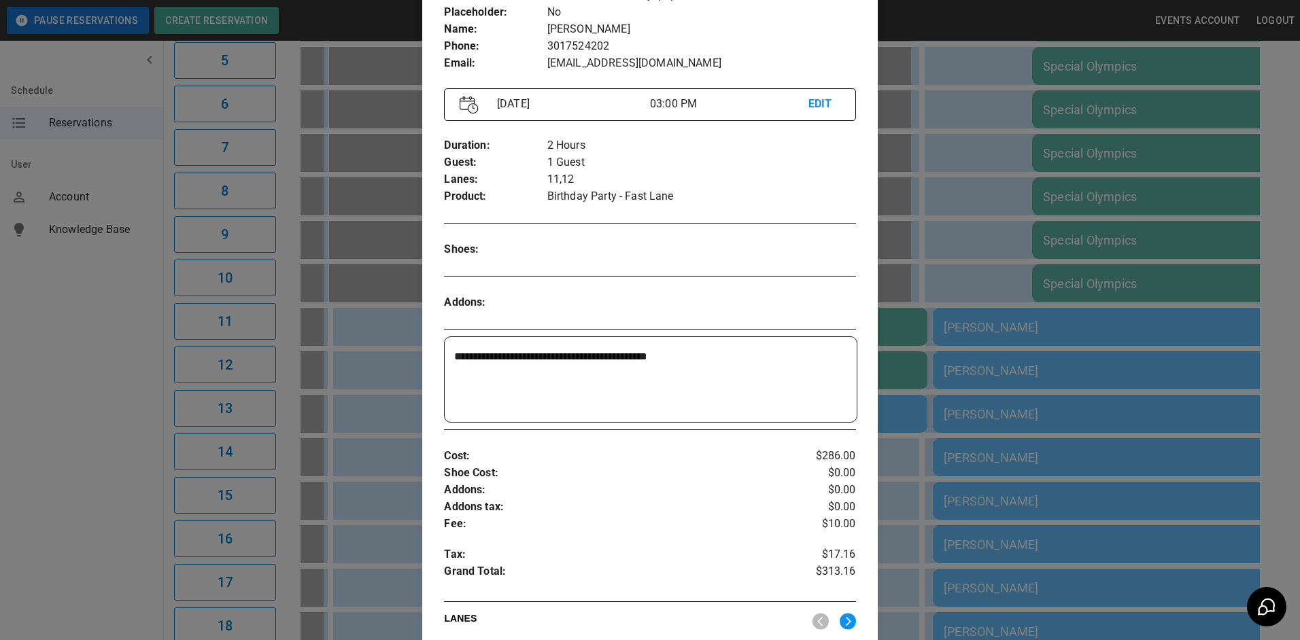
scroll to position [0, 0]
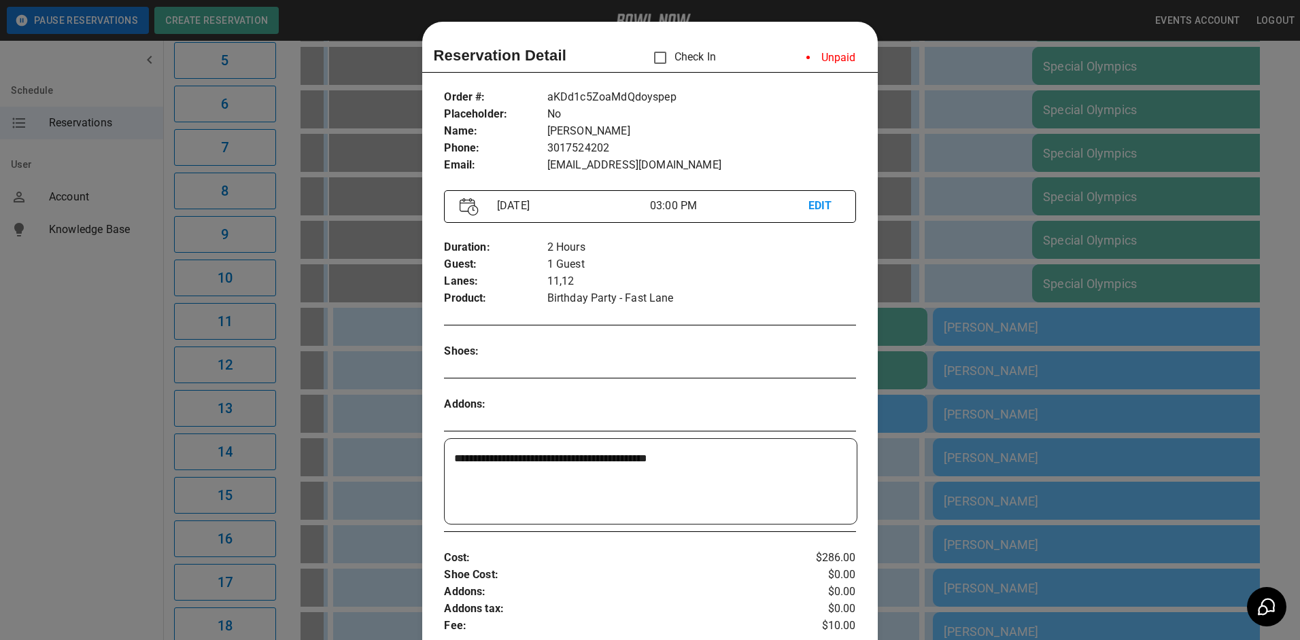
click at [969, 22] on div at bounding box center [650, 320] width 1300 height 640
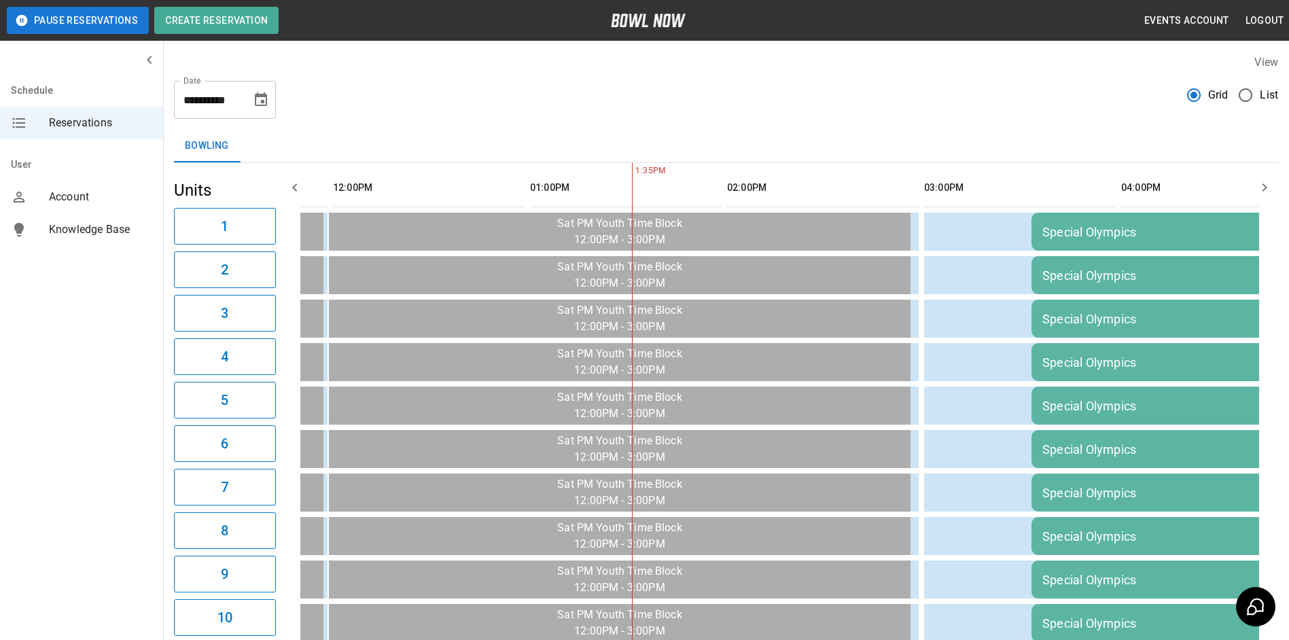
click at [296, 182] on icon "button" at bounding box center [295, 187] width 16 height 16
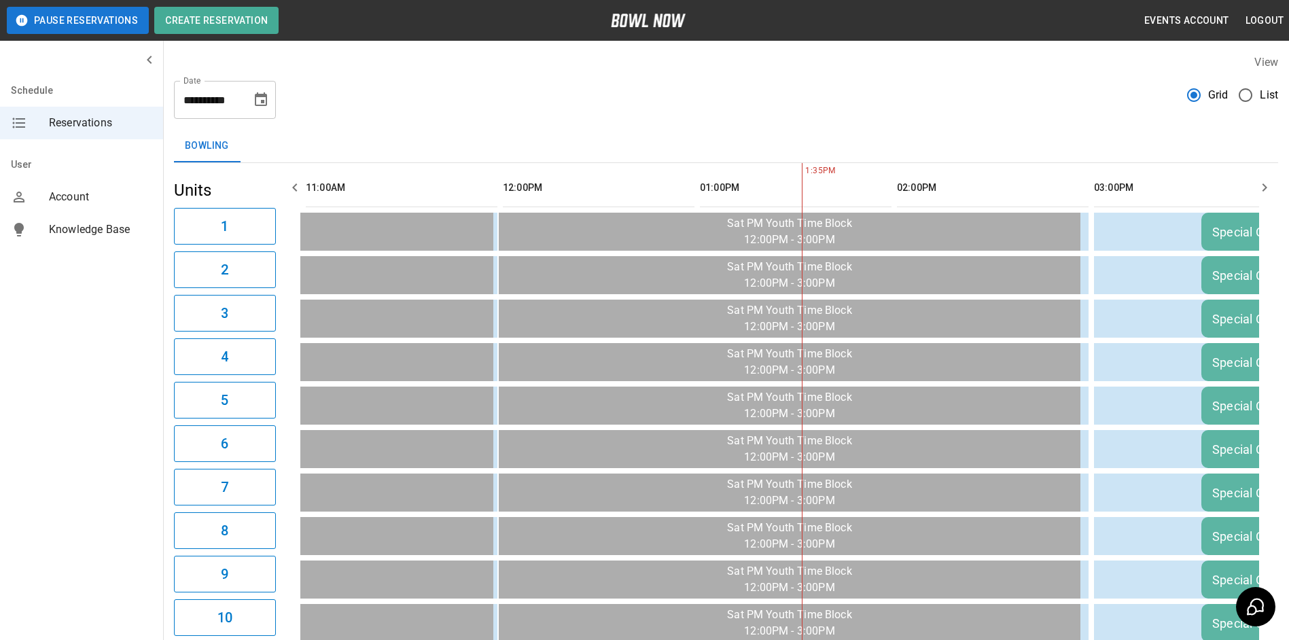
click at [262, 97] on icon "Choose date, selected date is Sep 27, 2025" at bounding box center [261, 99] width 12 height 14
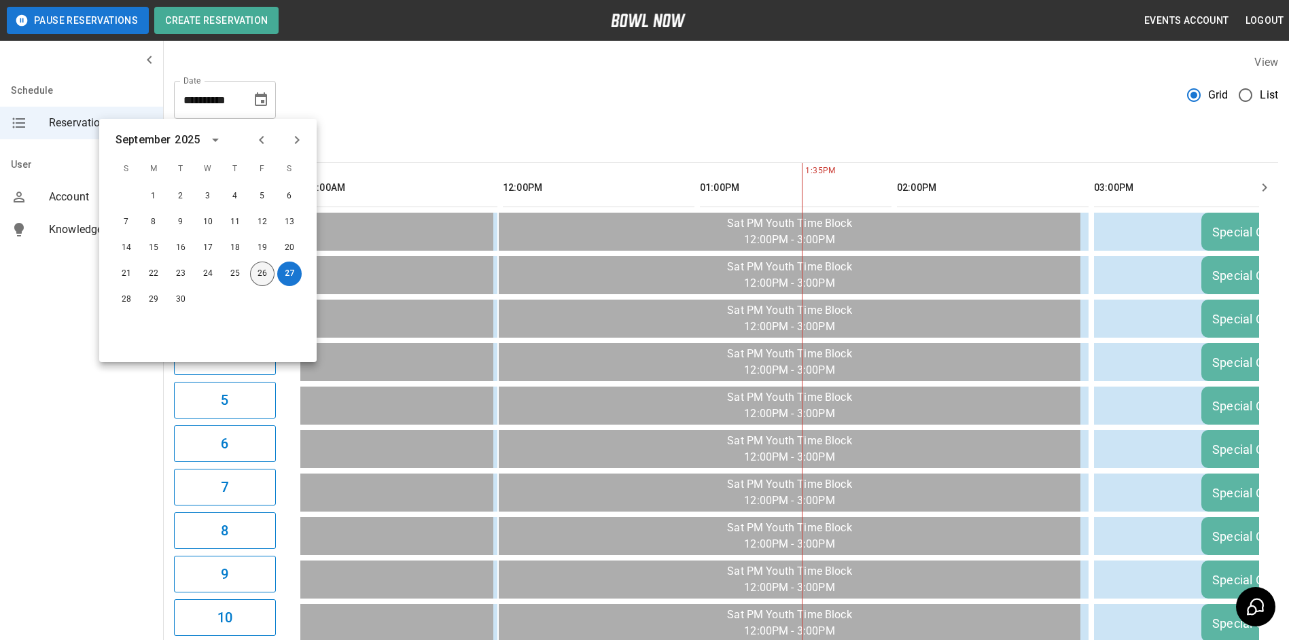
click at [259, 269] on button "26" at bounding box center [262, 274] width 24 height 24
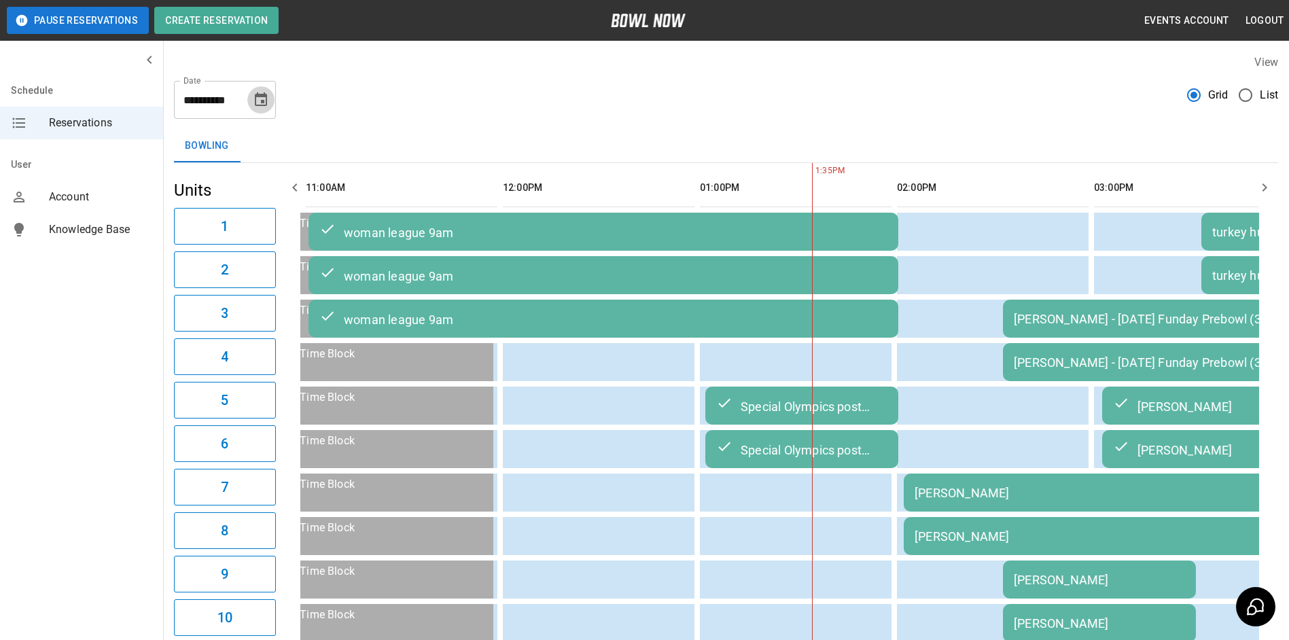
click at [263, 98] on icon "Choose date, selected date is Sep 26, 2025" at bounding box center [261, 100] width 16 height 16
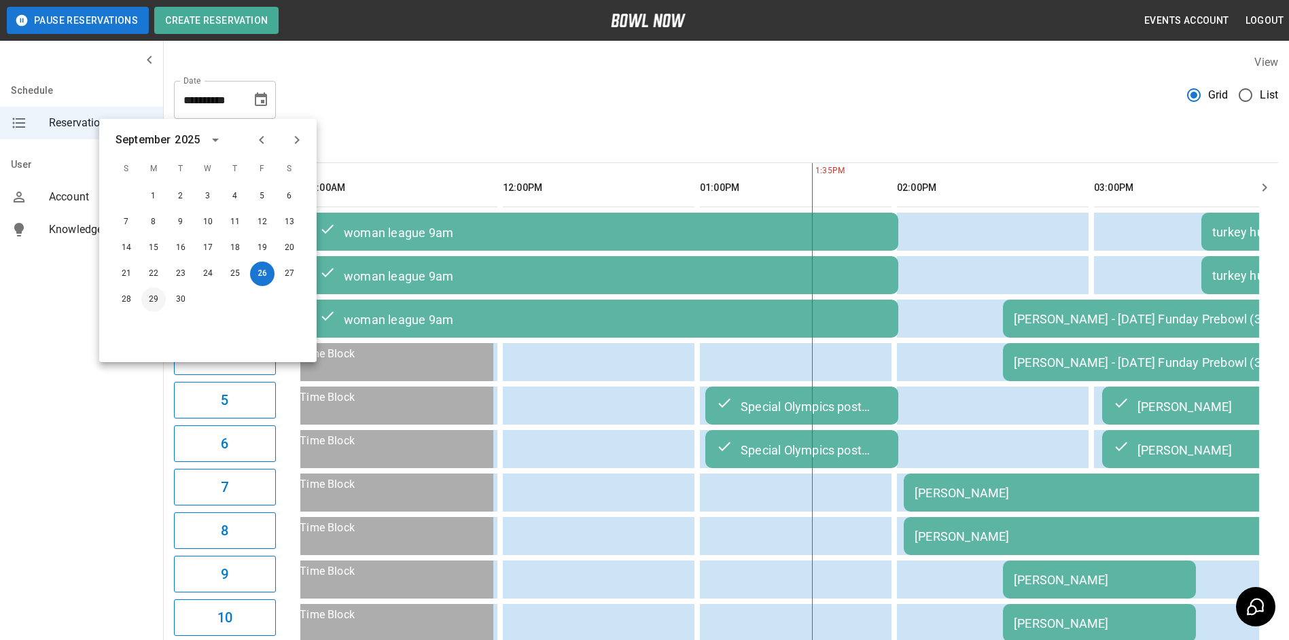
click at [150, 300] on button "29" at bounding box center [153, 300] width 24 height 24
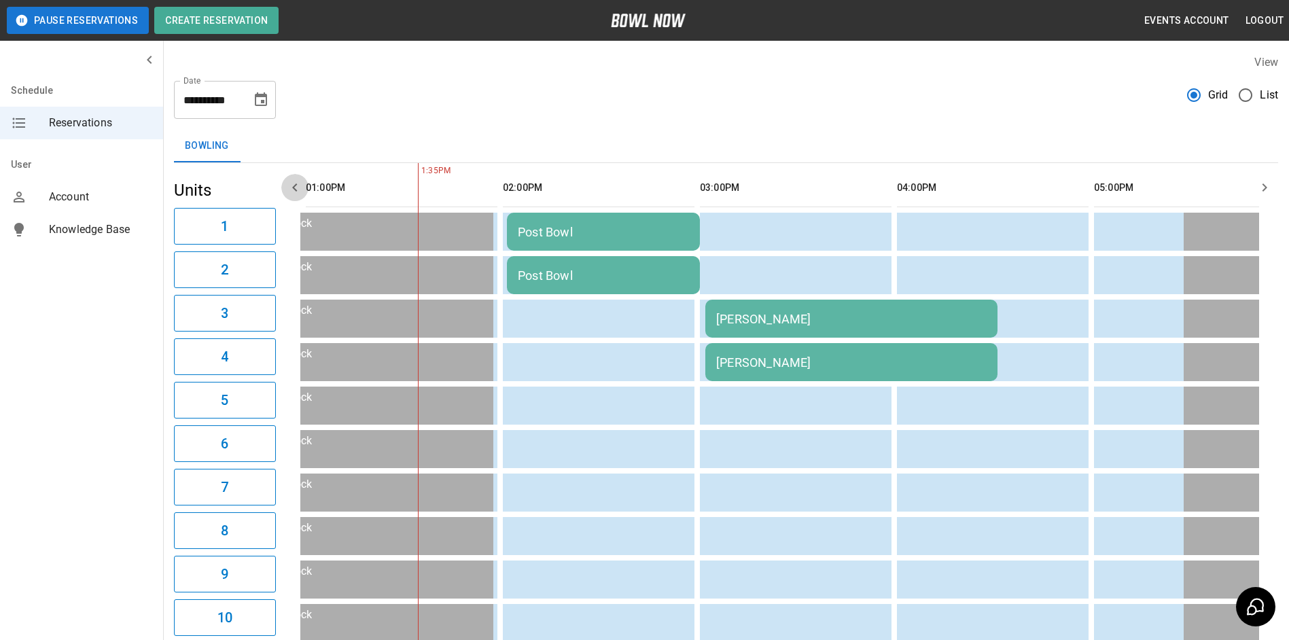
click at [295, 187] on icon "button" at bounding box center [295, 187] width 16 height 16
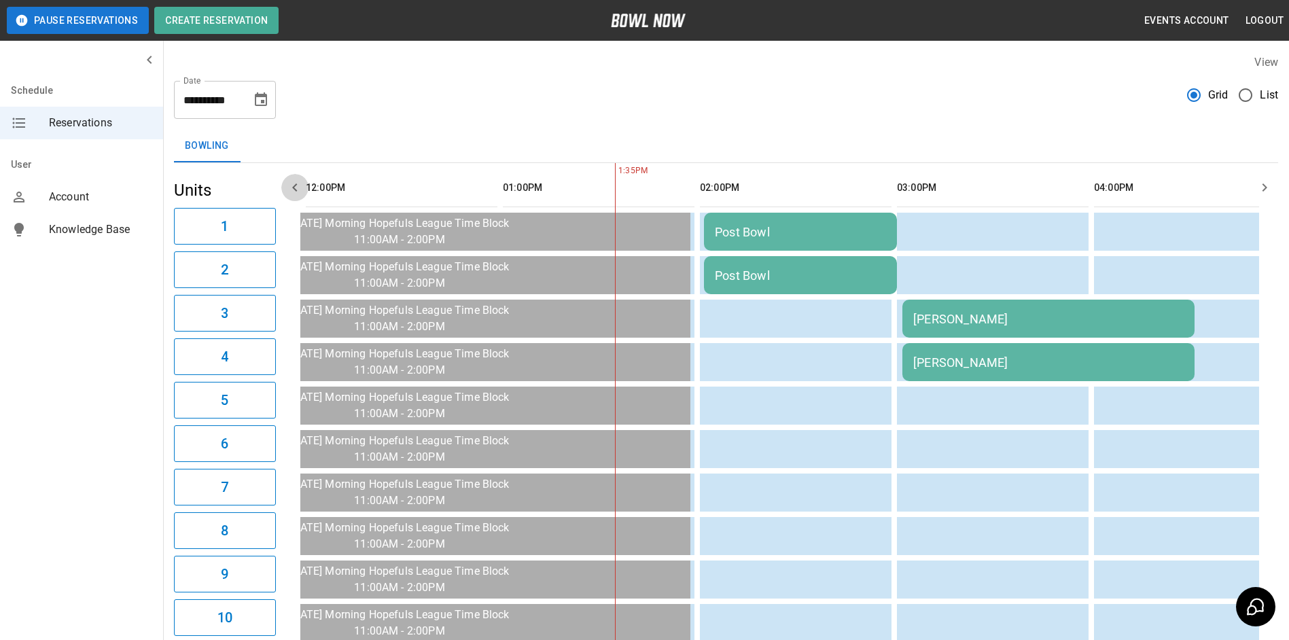
click at [295, 187] on icon "button" at bounding box center [295, 187] width 16 height 16
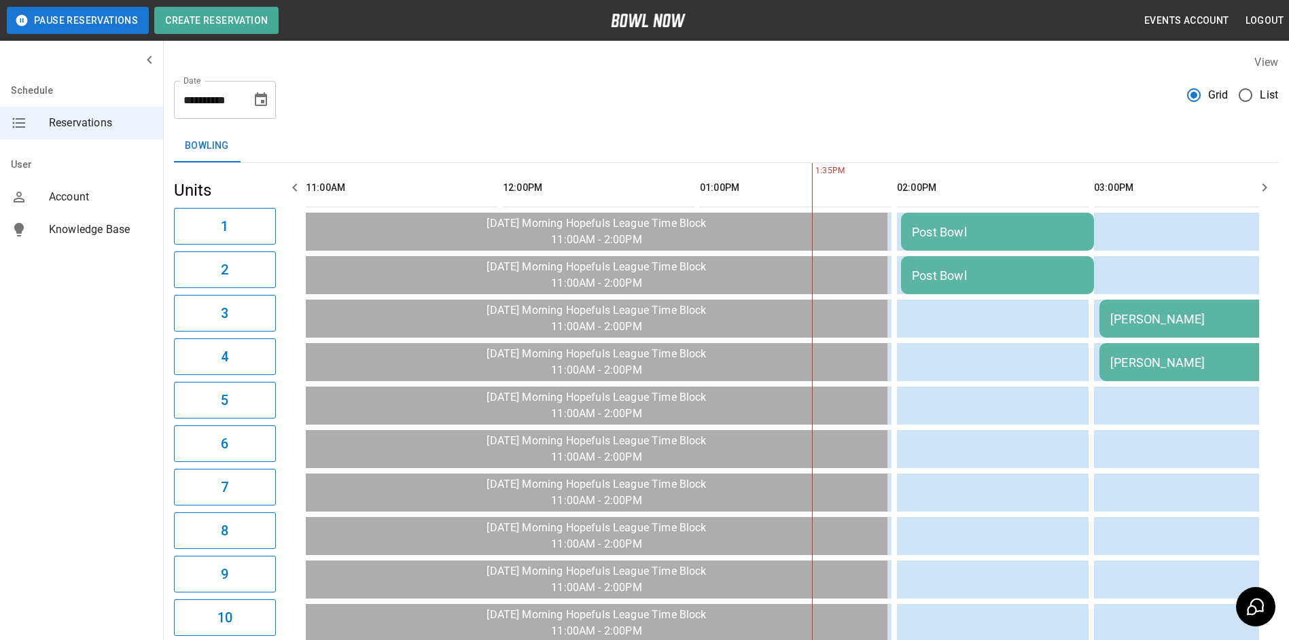
click at [295, 187] on icon "button" at bounding box center [295, 187] width 16 height 16
click at [264, 99] on icon "Choose date, selected date is Sep 29, 2025" at bounding box center [261, 100] width 16 height 16
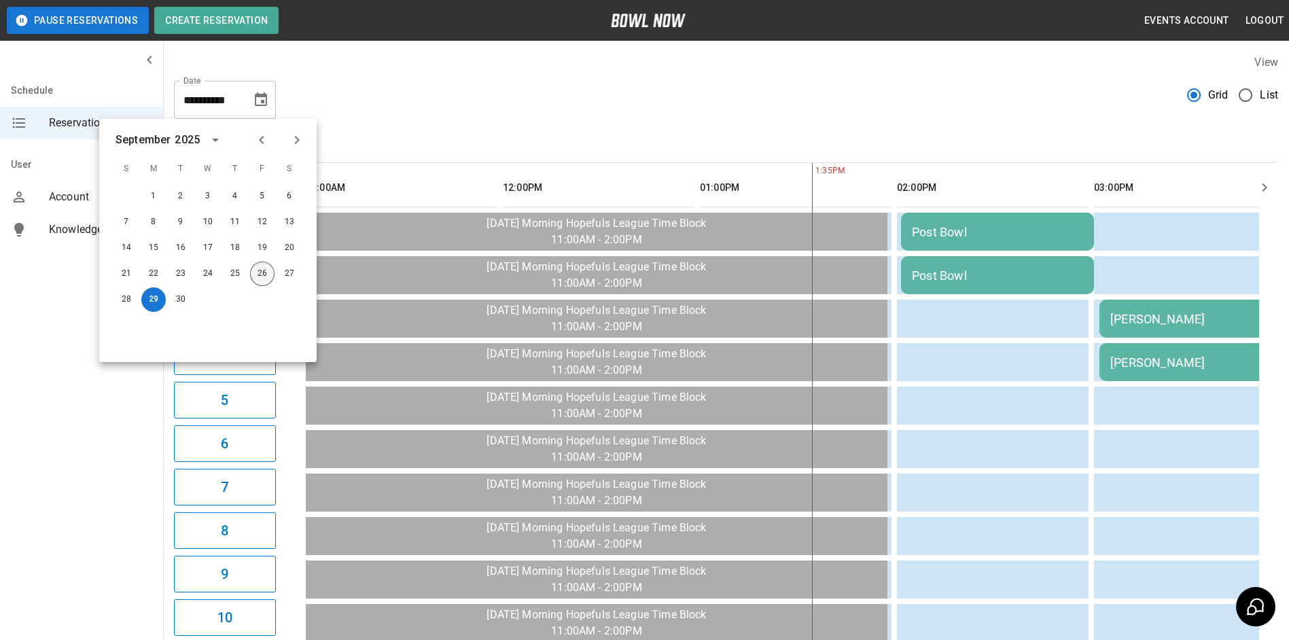
click at [264, 271] on button "26" at bounding box center [262, 274] width 24 height 24
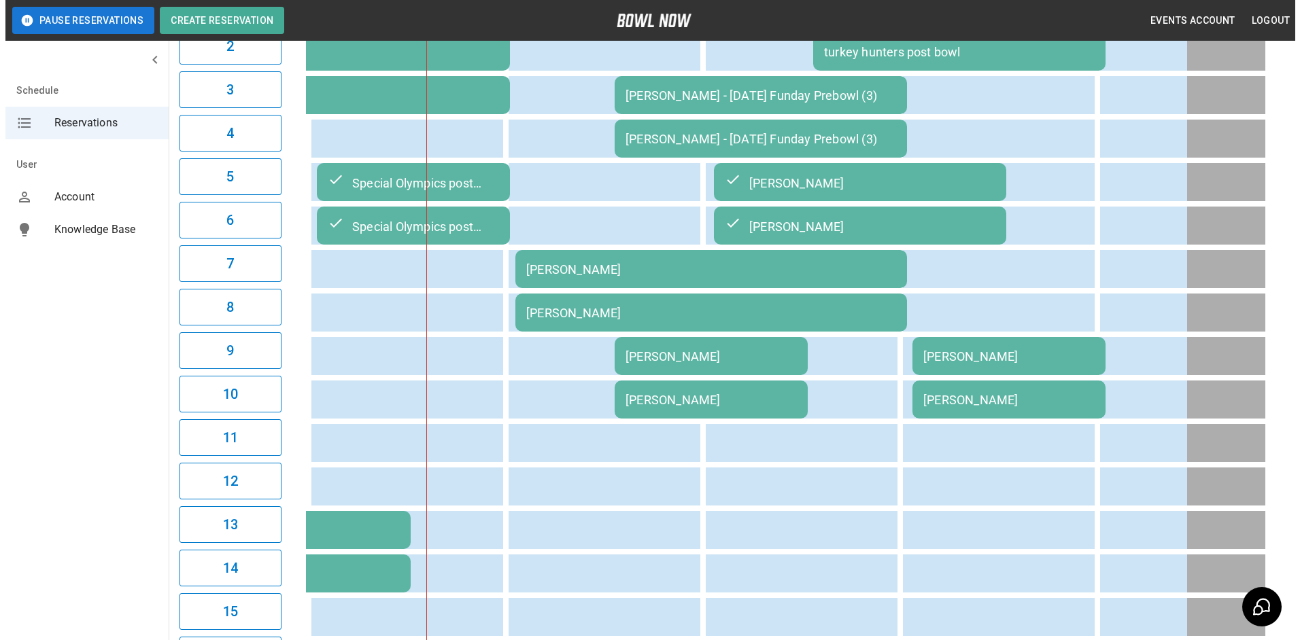
scroll to position [272, 0]
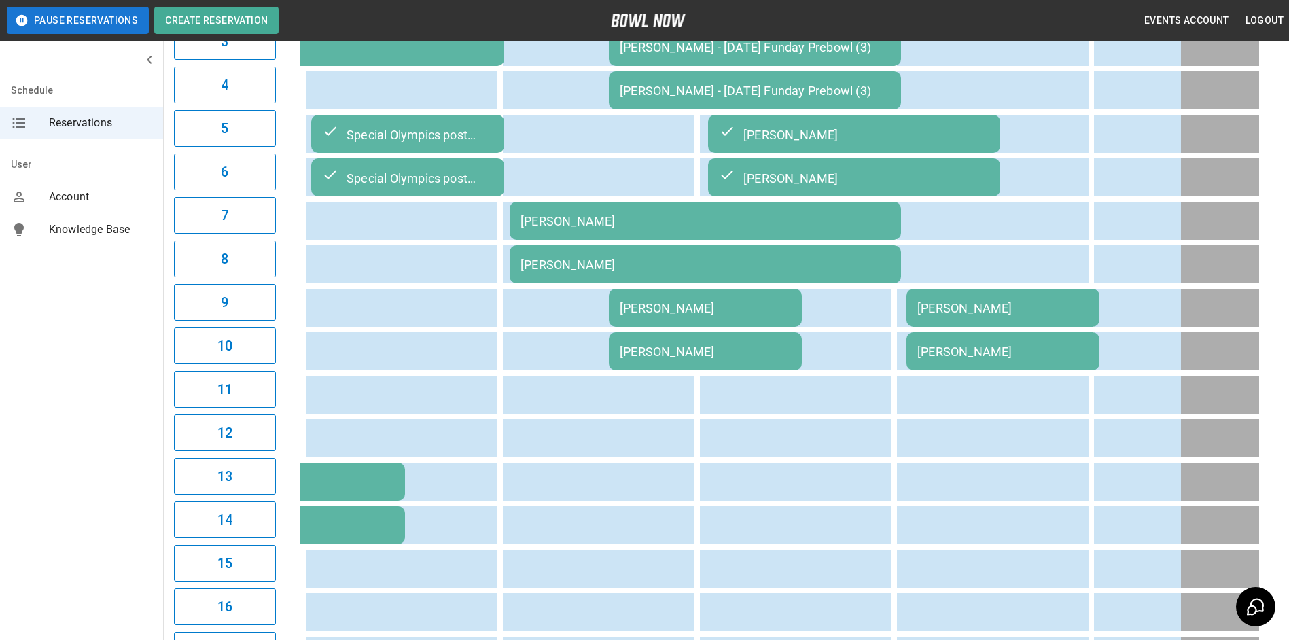
click at [715, 307] on div "[PERSON_NAME]" at bounding box center [705, 308] width 171 height 14
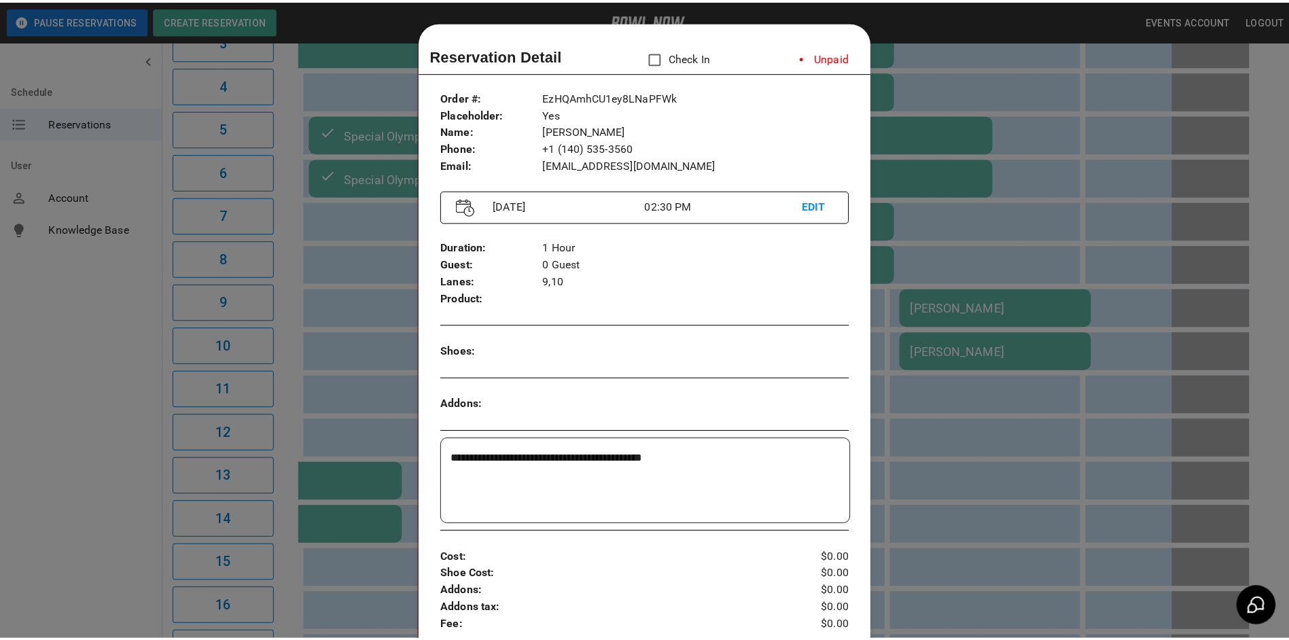
scroll to position [22, 0]
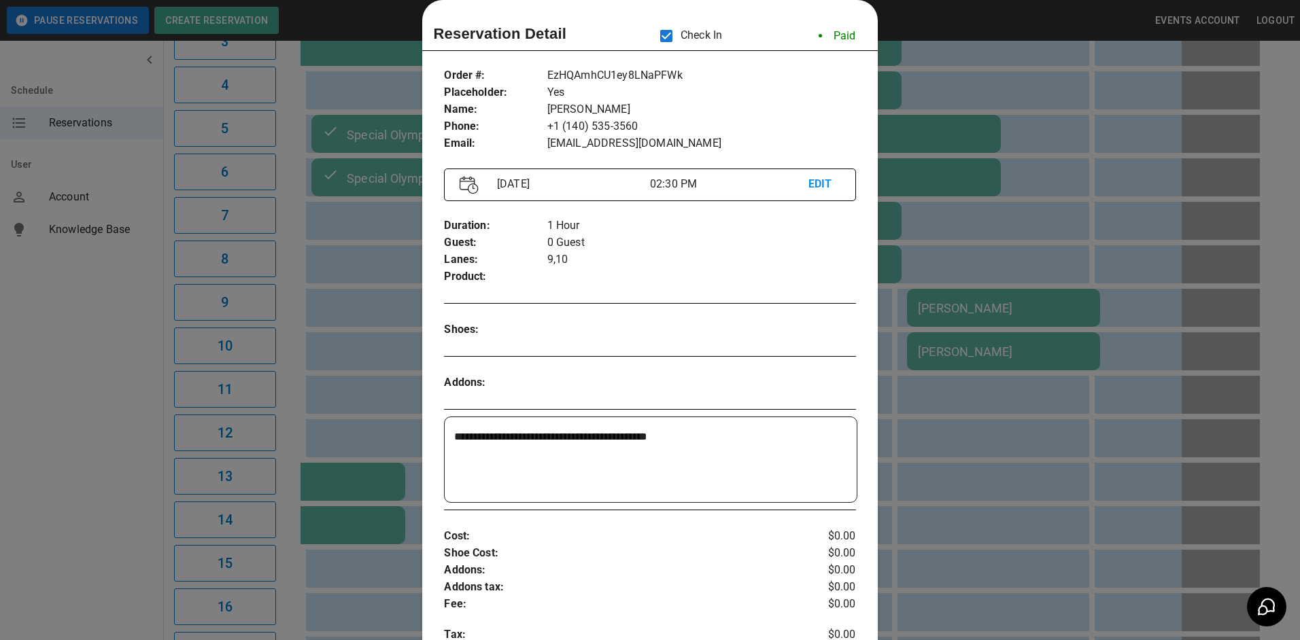
click at [925, 172] on div at bounding box center [650, 320] width 1300 height 640
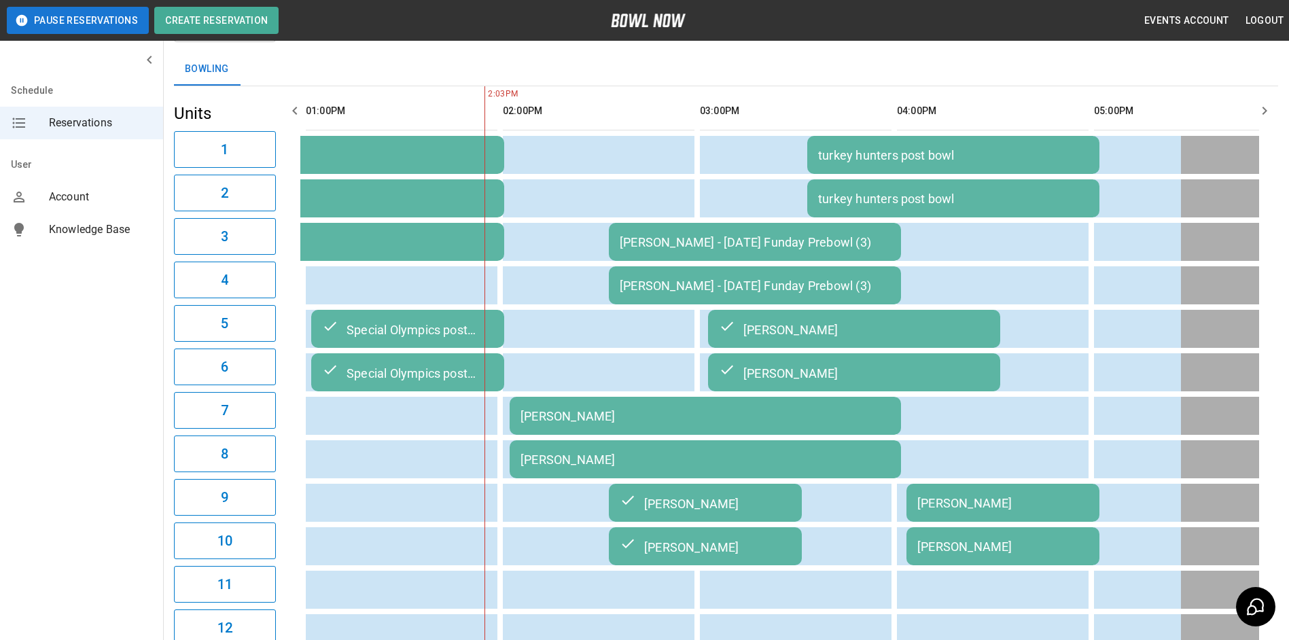
scroll to position [0, 0]
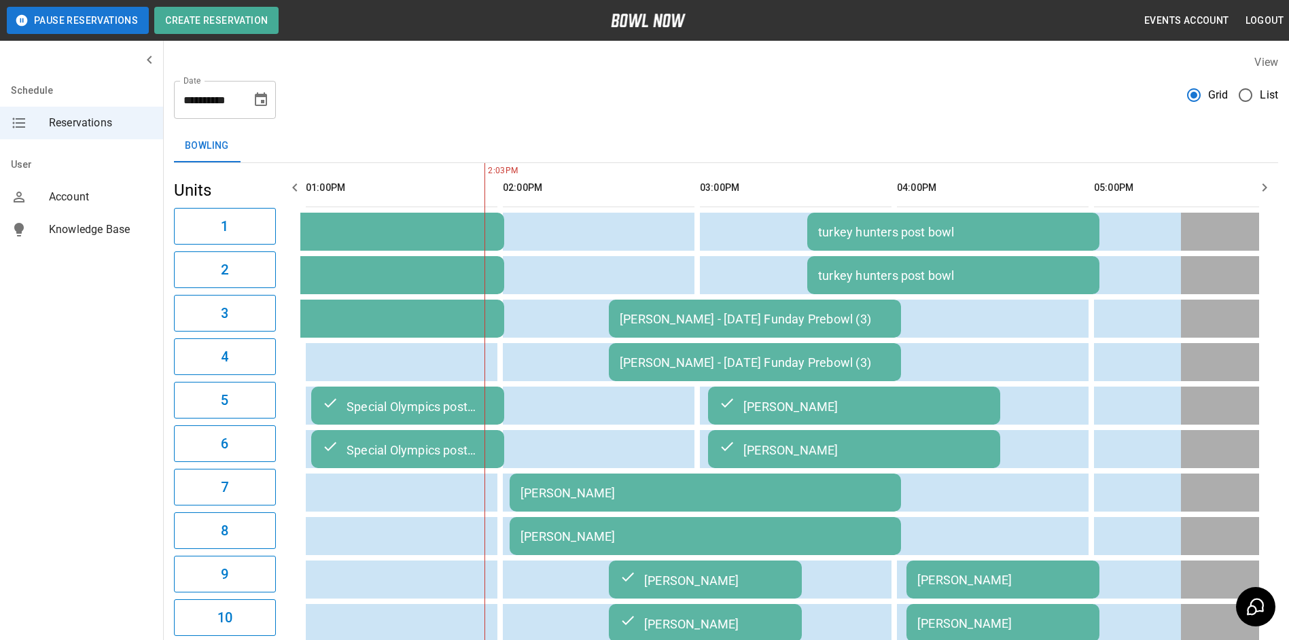
click at [1264, 184] on icon "button" at bounding box center [1265, 187] width 16 height 16
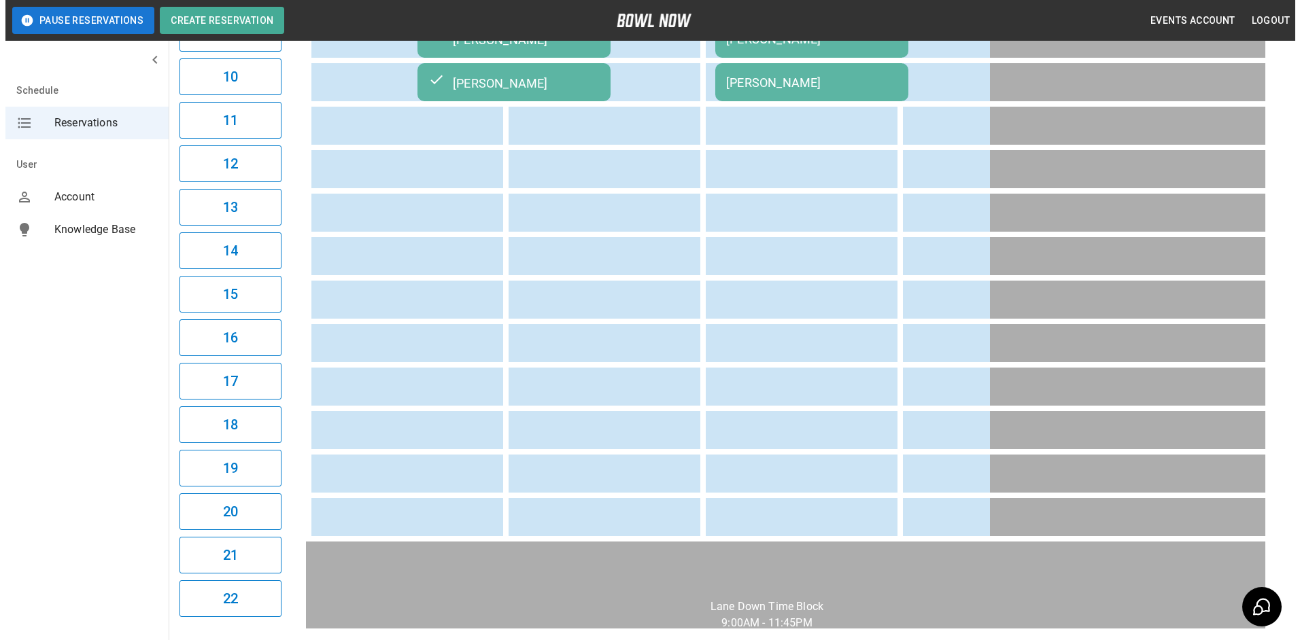
scroll to position [420, 0]
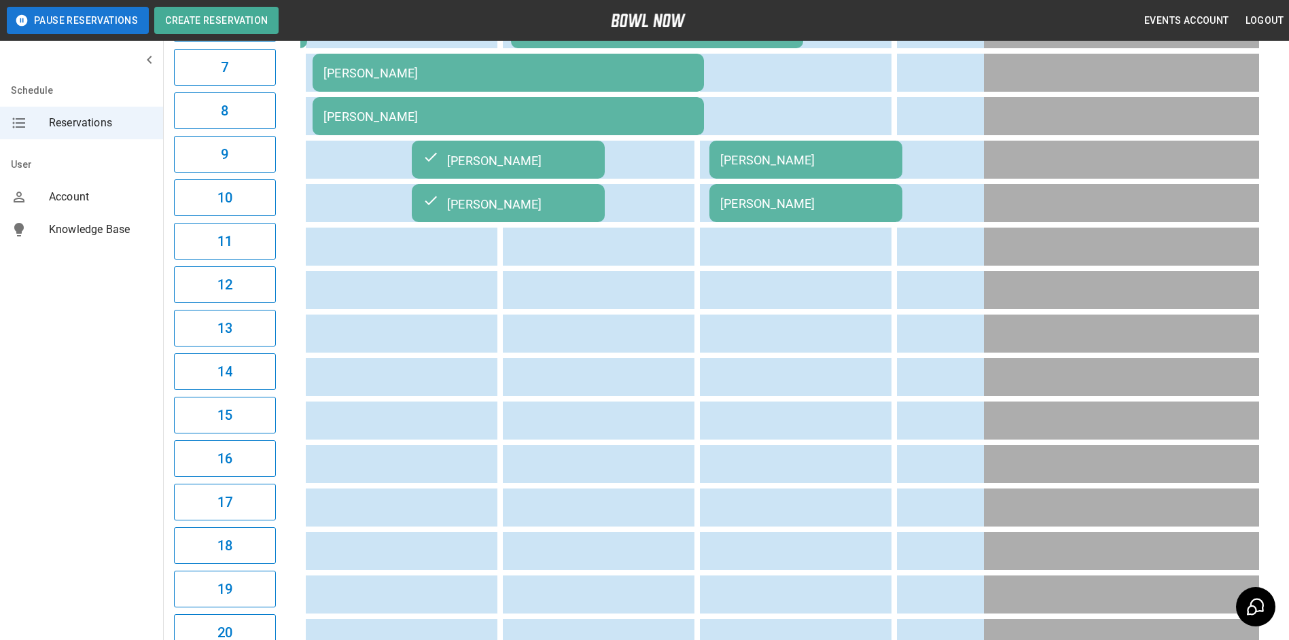
click at [811, 161] on div "[PERSON_NAME]" at bounding box center [806, 160] width 171 height 14
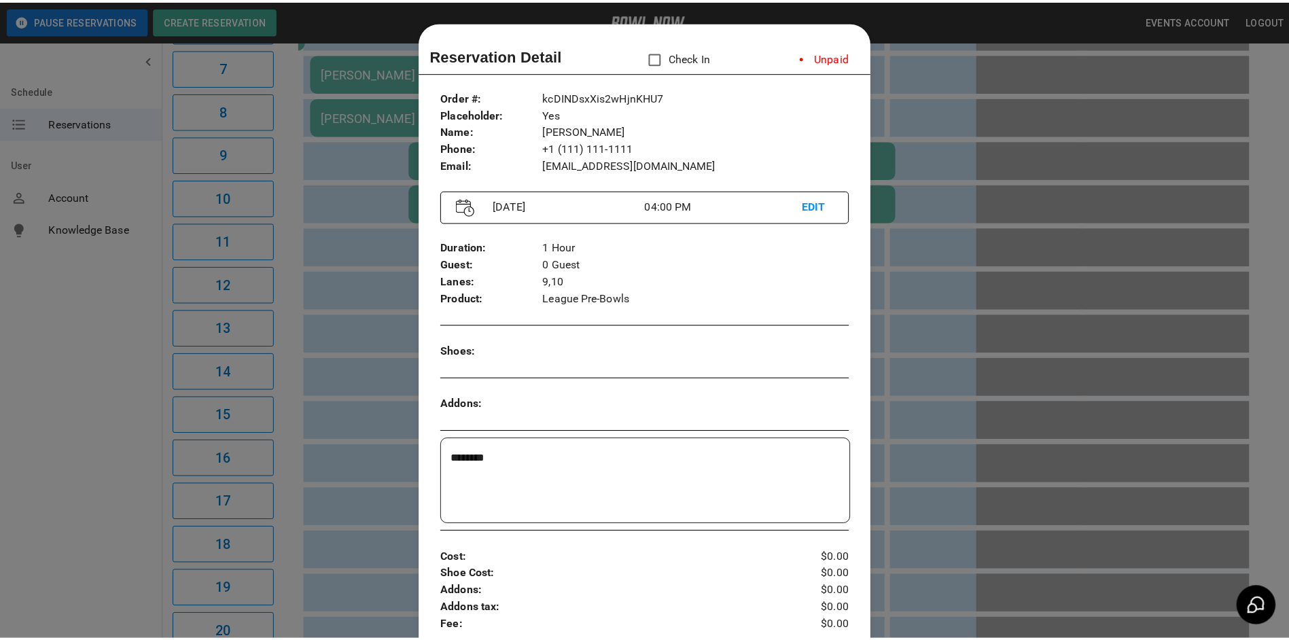
scroll to position [22, 0]
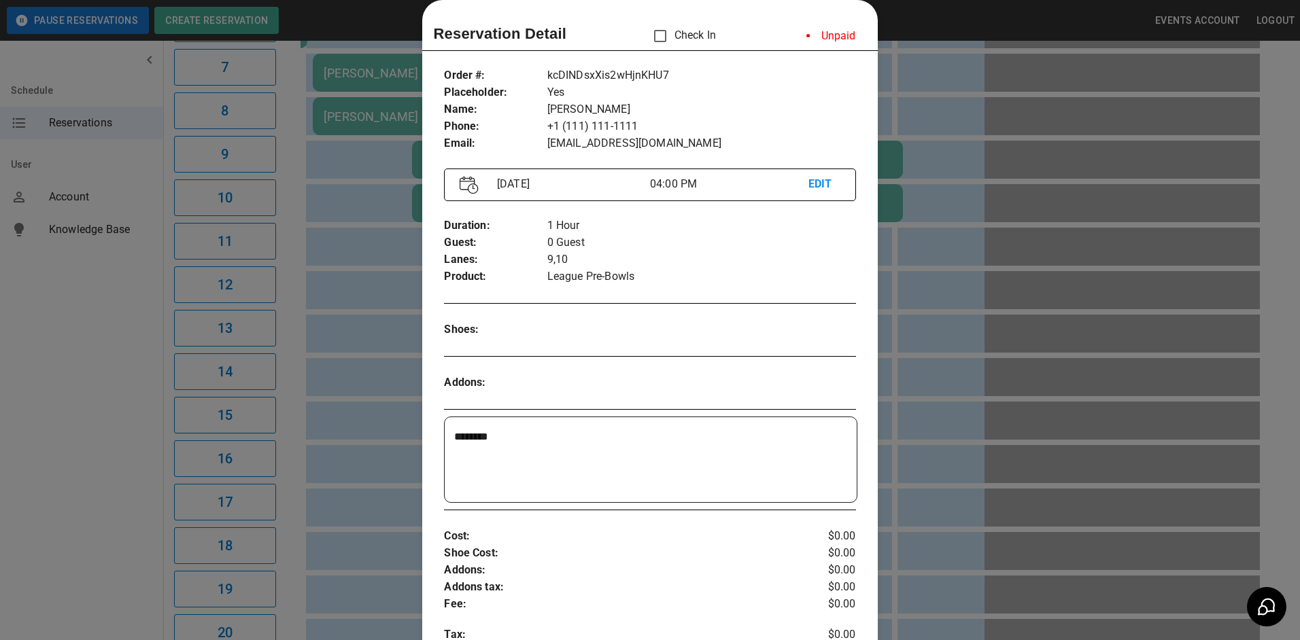
drag, startPoint x: 951, startPoint y: 169, endPoint x: 829, endPoint y: 189, distance: 123.3
click at [939, 169] on div at bounding box center [650, 320] width 1300 height 640
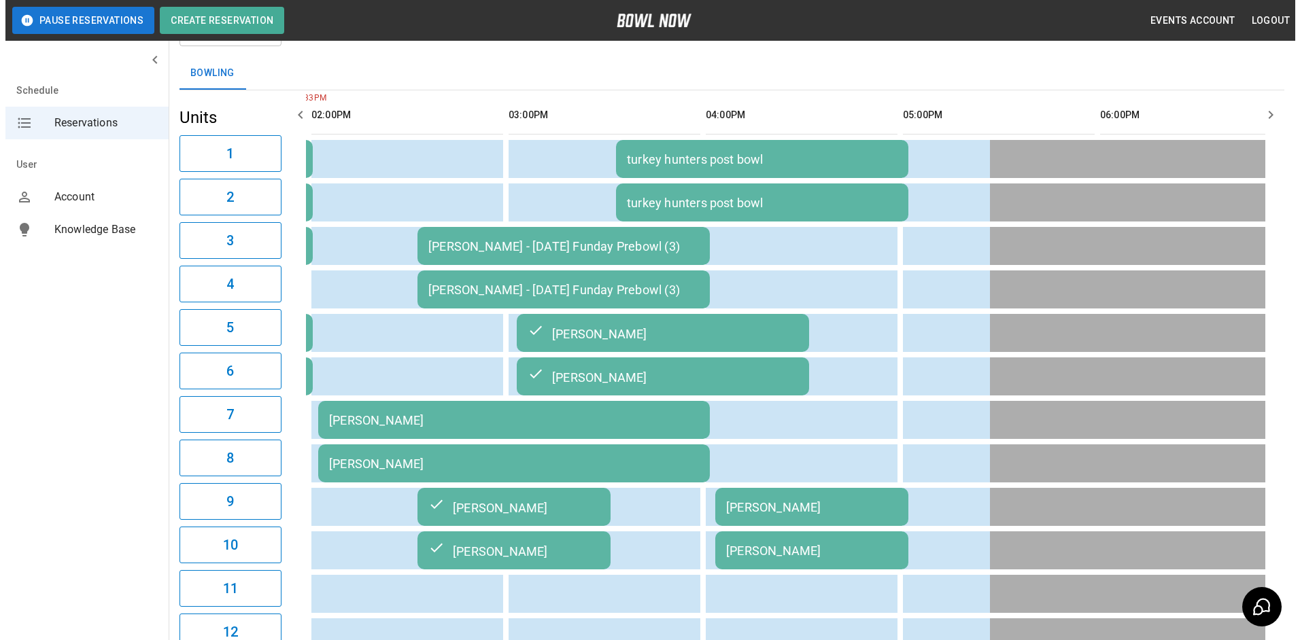
scroll to position [68, 0]
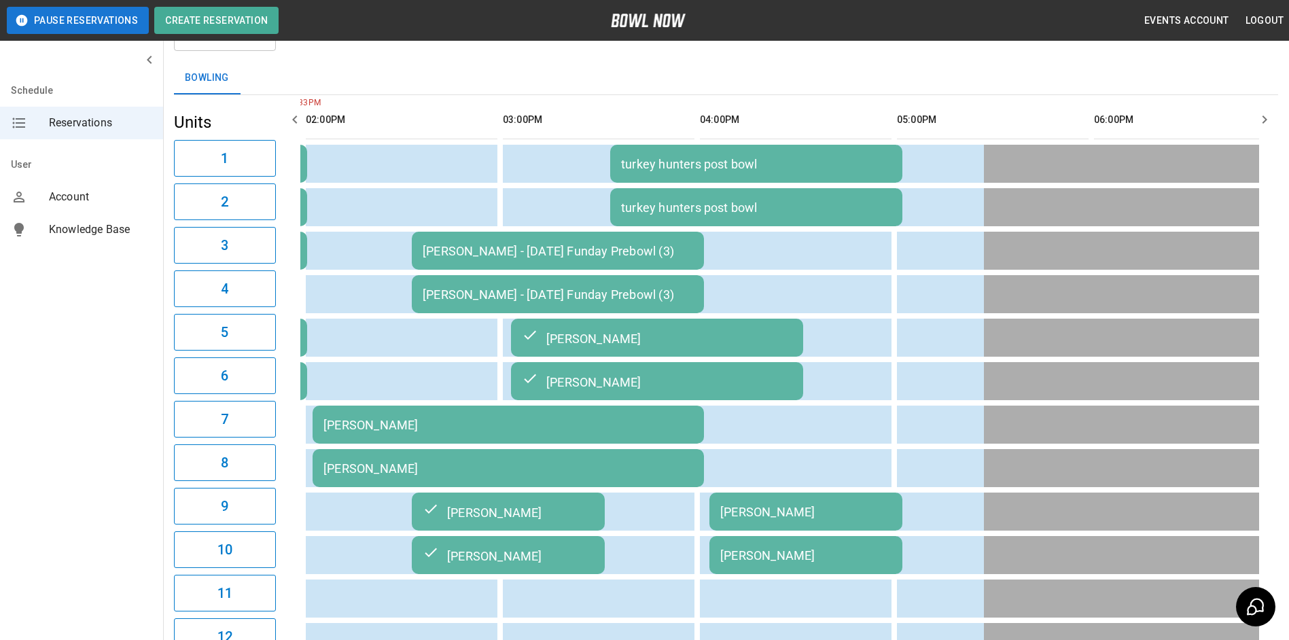
click at [576, 292] on div "[PERSON_NAME] - [DATE] Funday Prebowl (3)" at bounding box center [558, 295] width 271 height 14
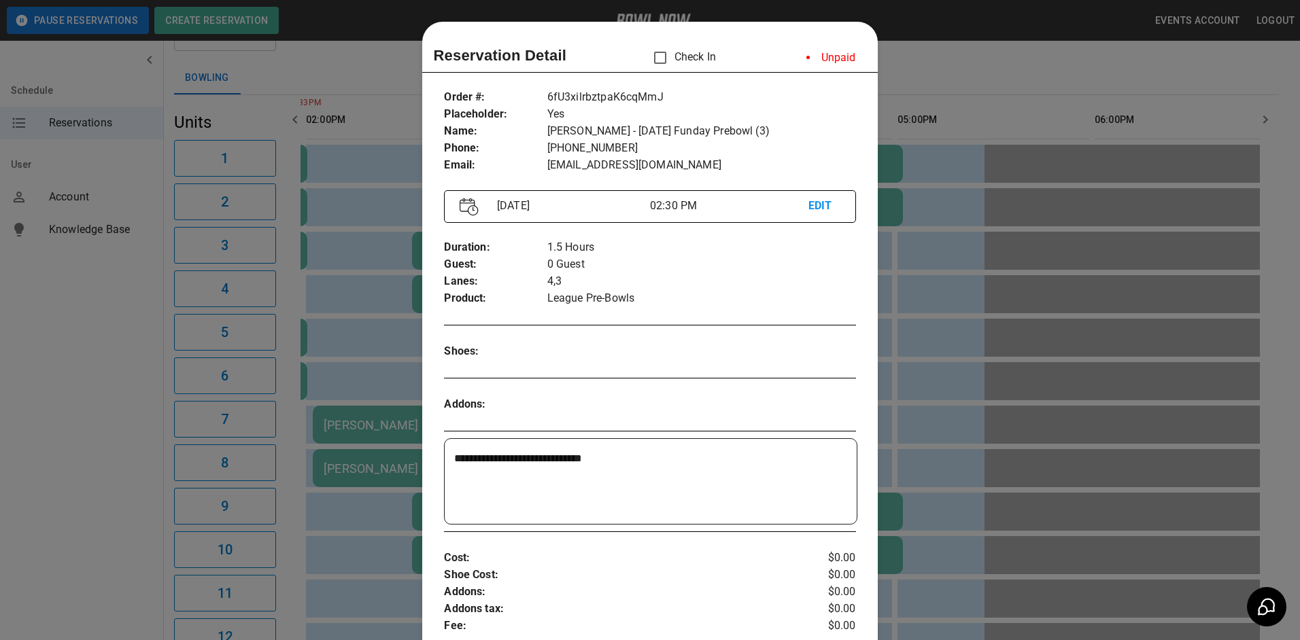
scroll to position [22, 0]
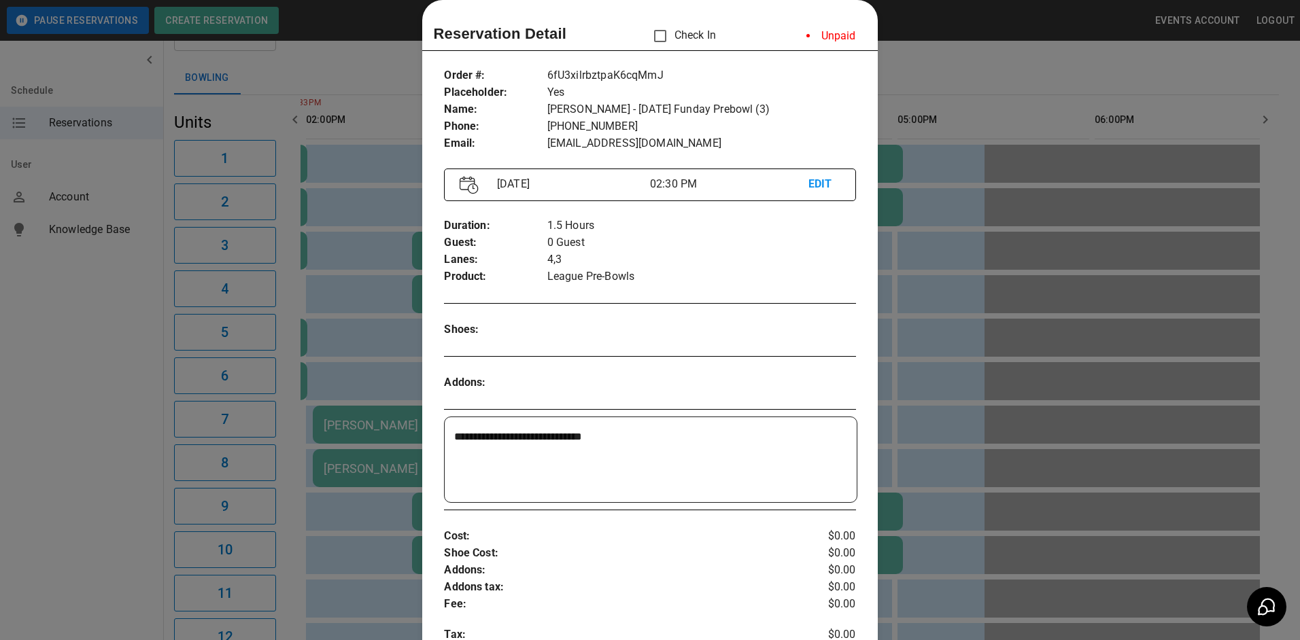
click at [902, 282] on div at bounding box center [650, 320] width 1300 height 640
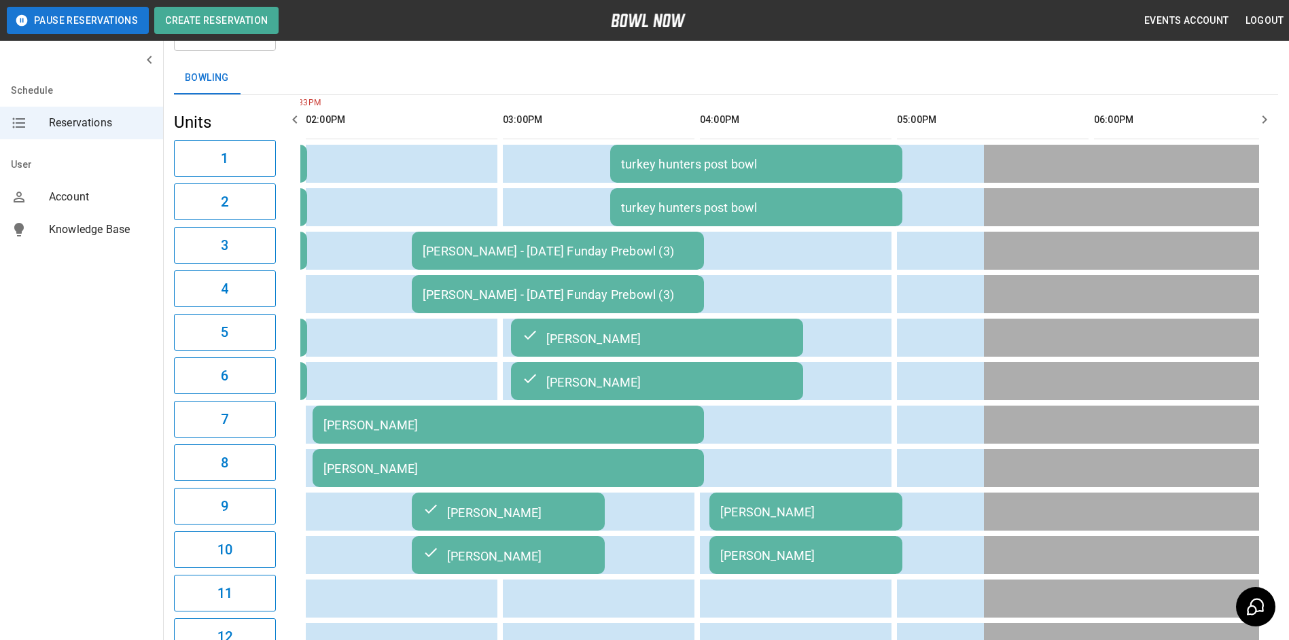
click at [533, 428] on div "[PERSON_NAME]" at bounding box center [509, 425] width 370 height 14
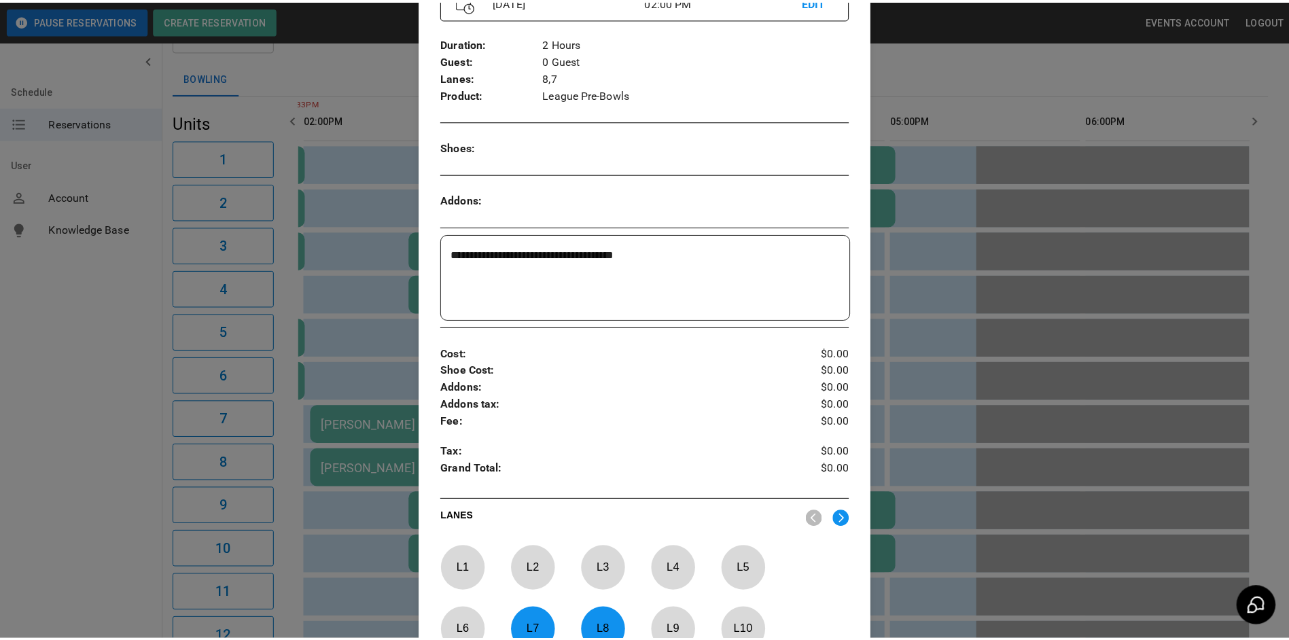
scroll to position [457, 0]
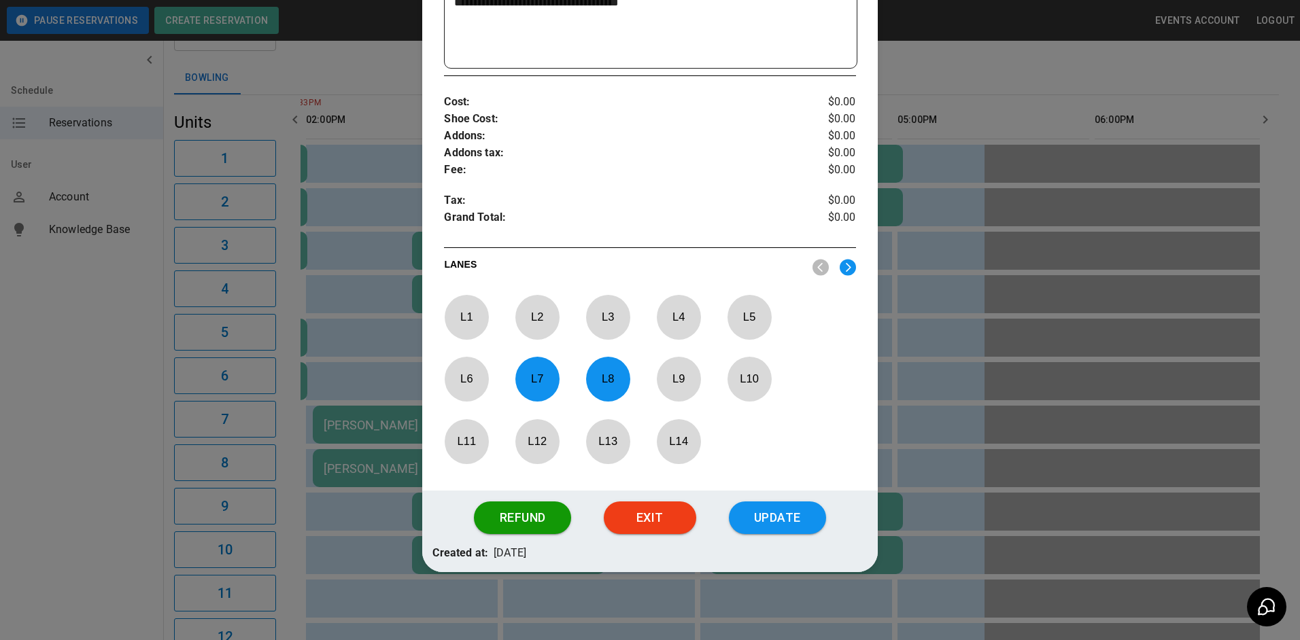
click at [935, 352] on div at bounding box center [650, 320] width 1300 height 640
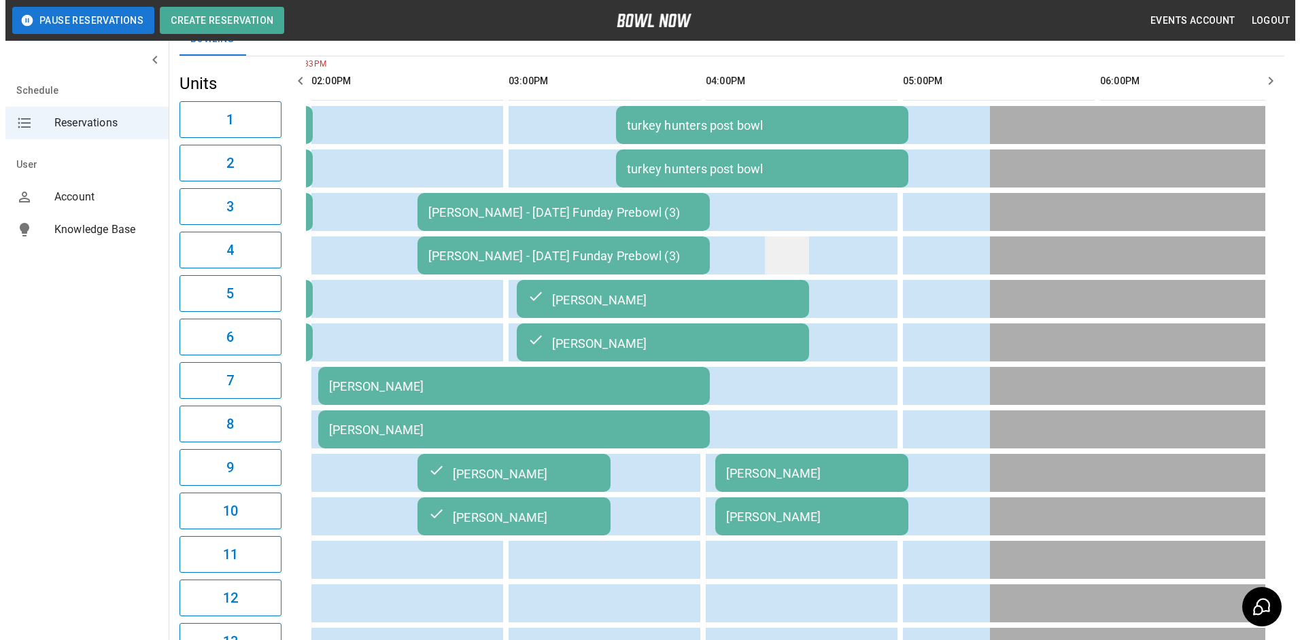
scroll to position [68, 0]
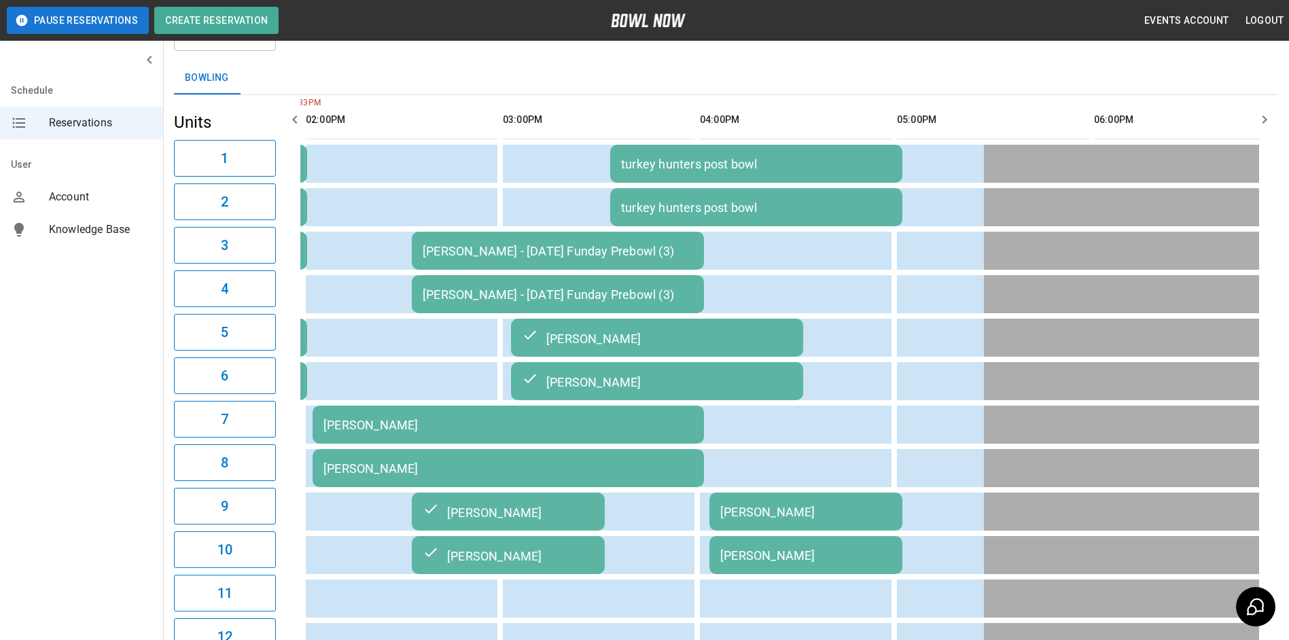
click at [754, 167] on div "turkey hunters post bowl" at bounding box center [756, 164] width 271 height 14
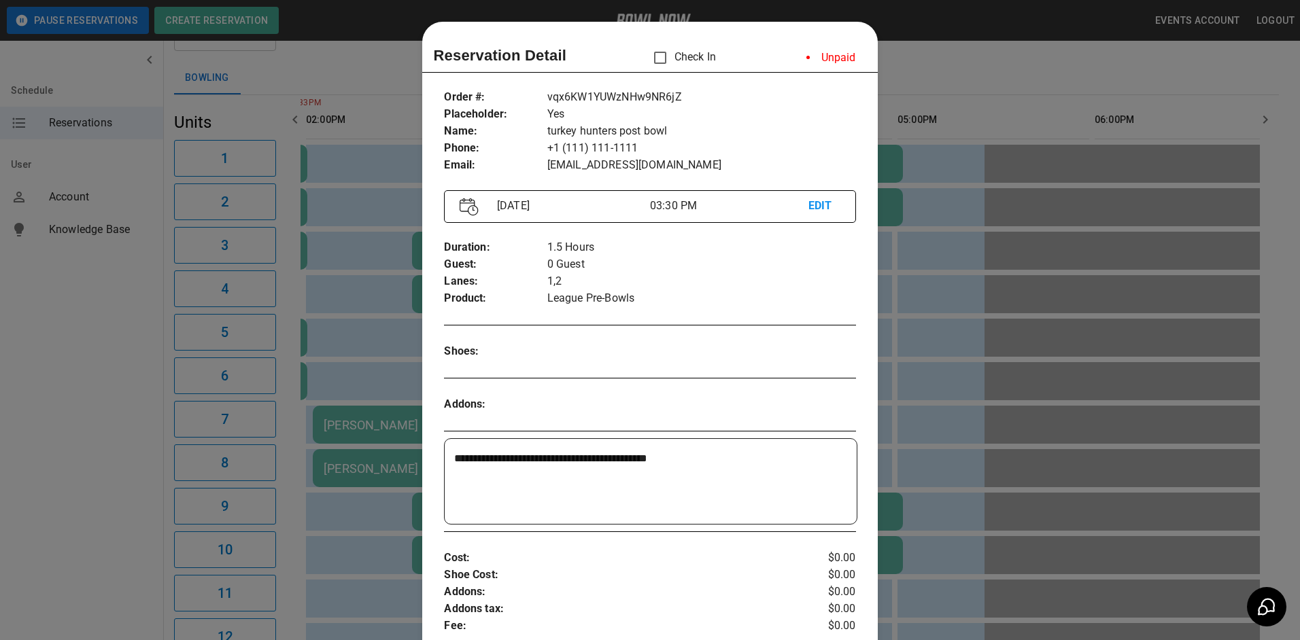
scroll to position [22, 0]
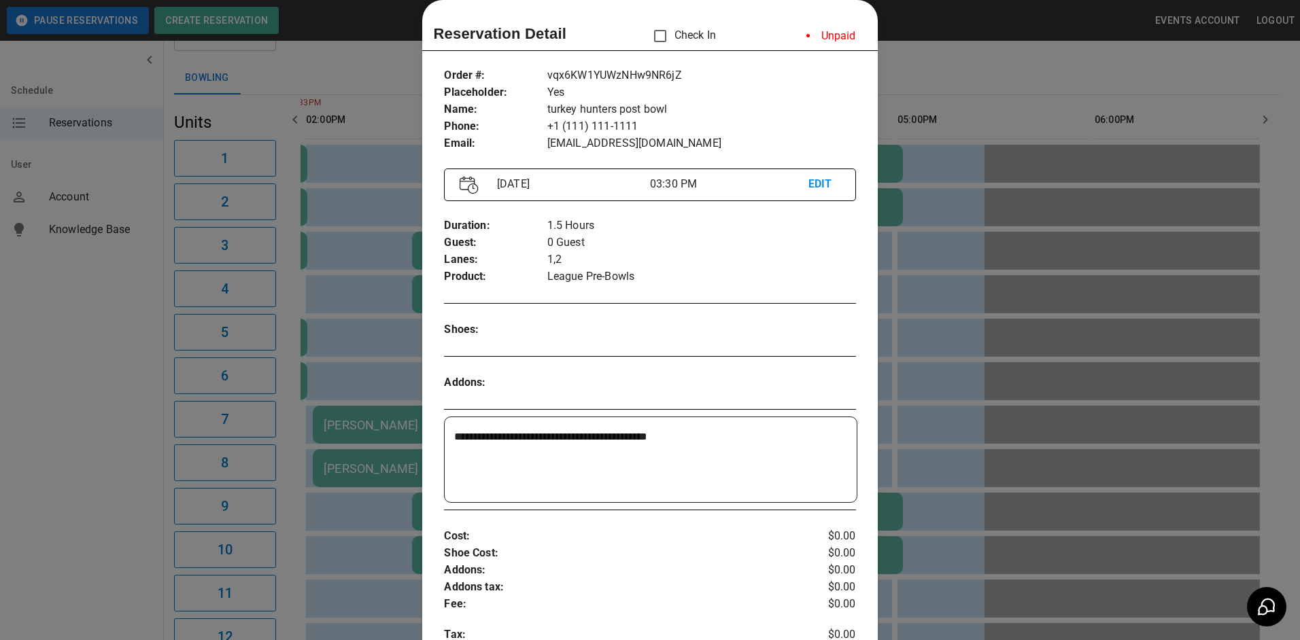
click at [916, 254] on div at bounding box center [650, 320] width 1300 height 640
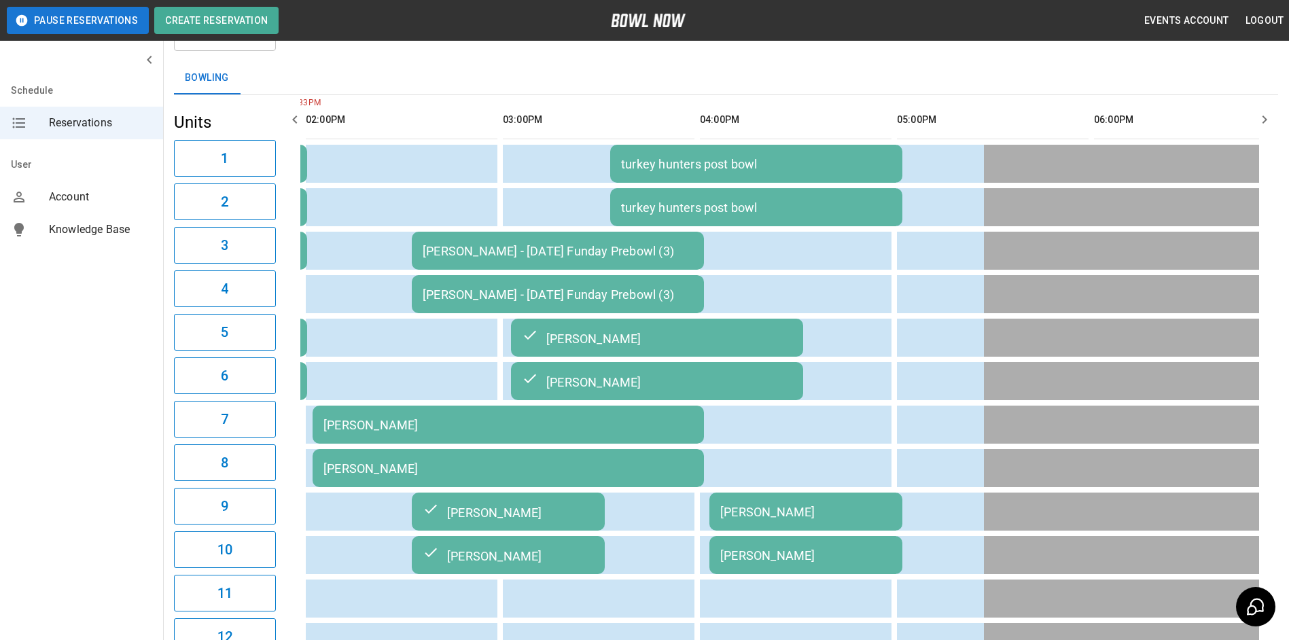
click at [507, 267] on td "[PERSON_NAME] - [DATE] Funday Prebowl (3)" at bounding box center [558, 251] width 292 height 38
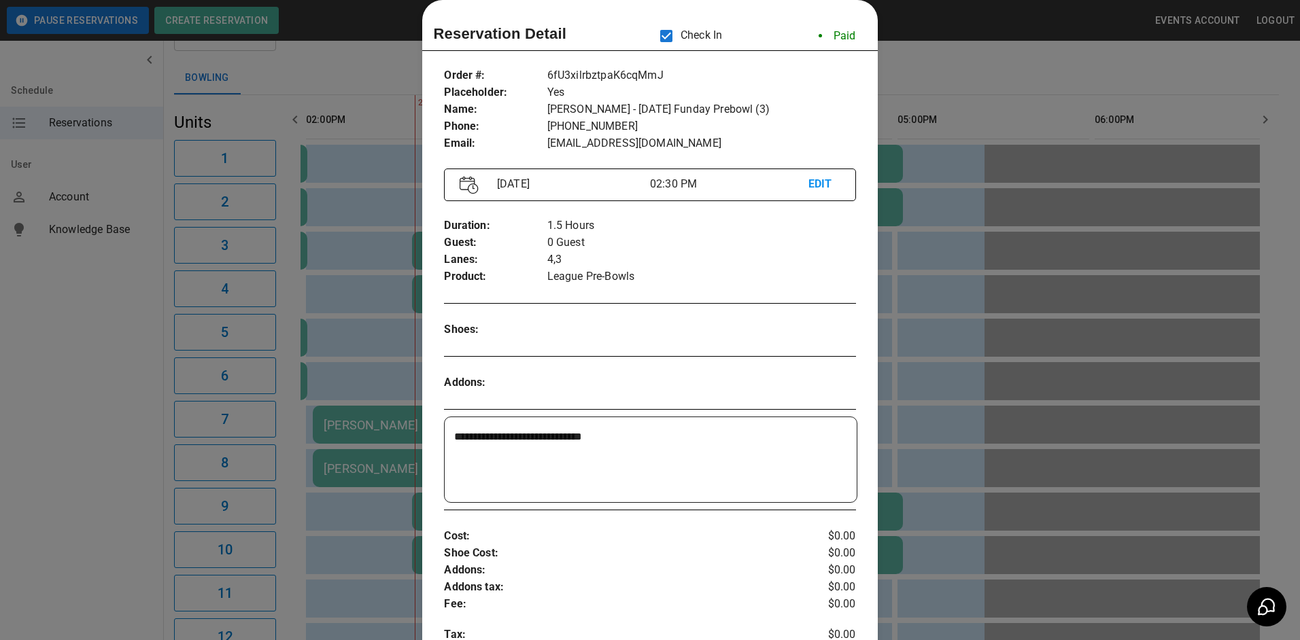
click at [916, 184] on div at bounding box center [650, 320] width 1300 height 640
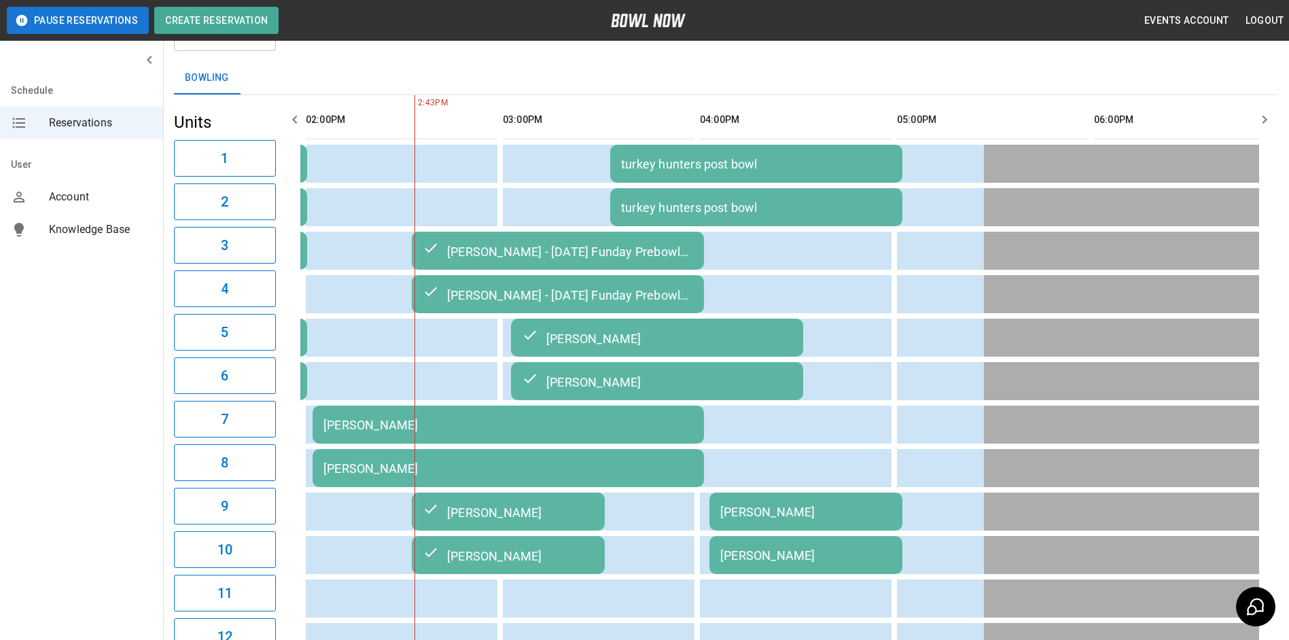
click at [368, 432] on div "[PERSON_NAME]" at bounding box center [509, 425] width 370 height 14
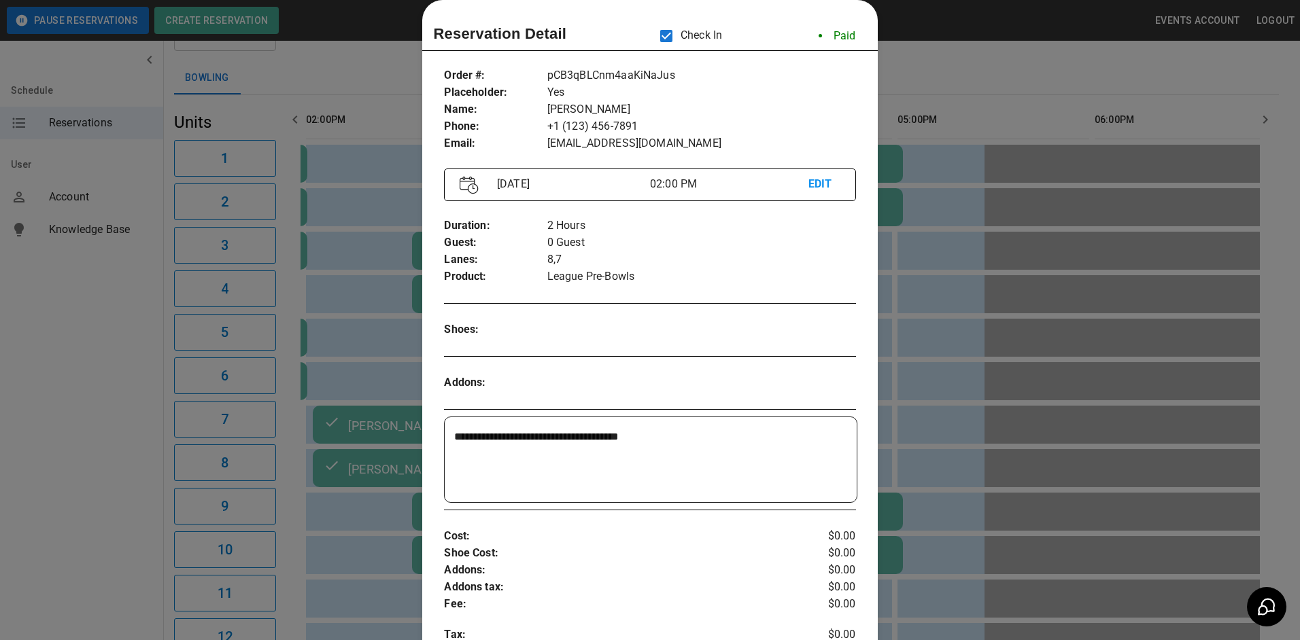
click at [941, 66] on div at bounding box center [650, 320] width 1300 height 640
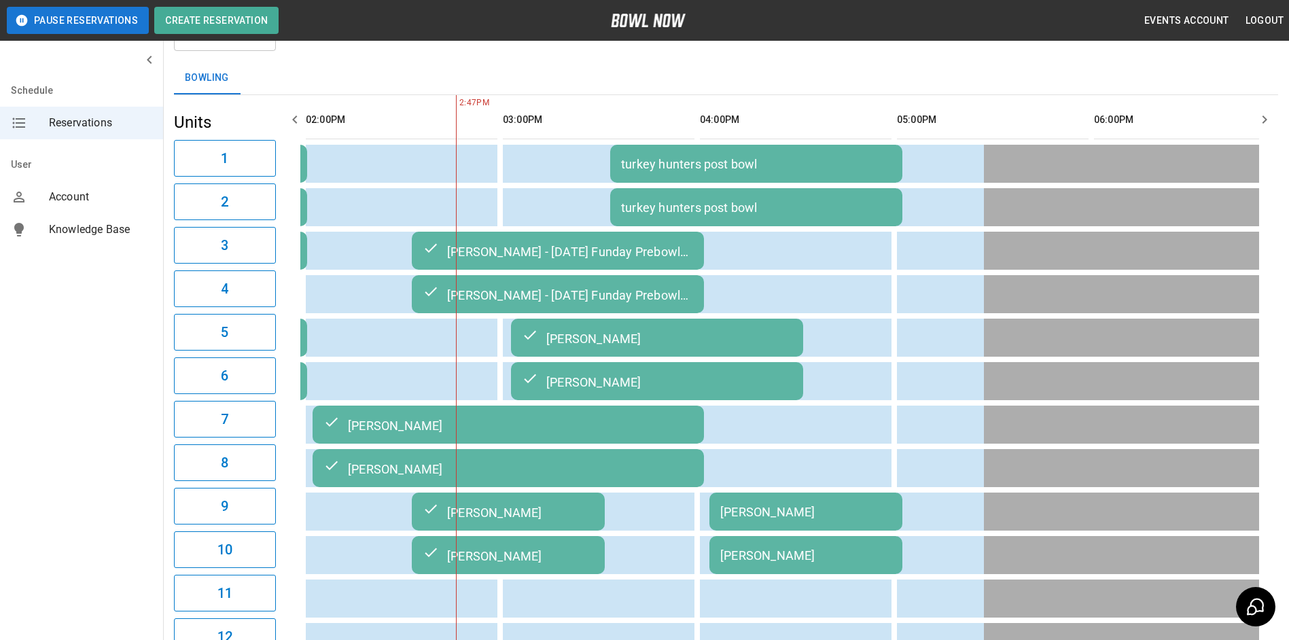
click at [390, 427] on div "[PERSON_NAME]" at bounding box center [509, 425] width 370 height 16
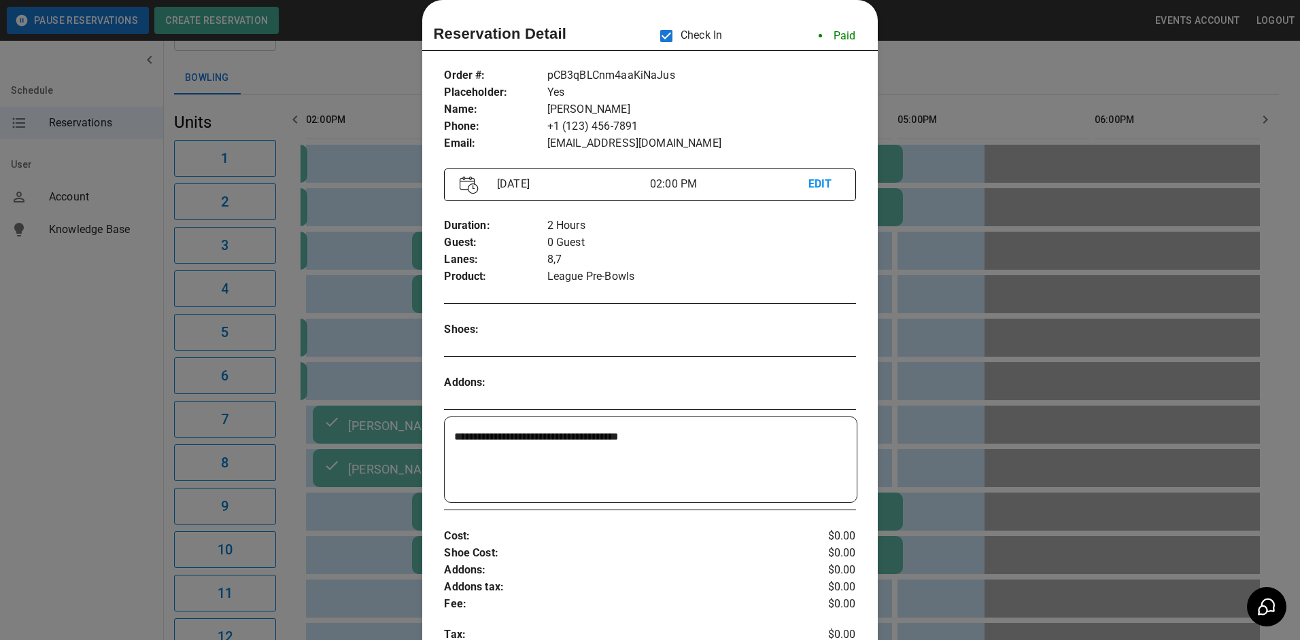
click at [952, 71] on div at bounding box center [650, 320] width 1300 height 640
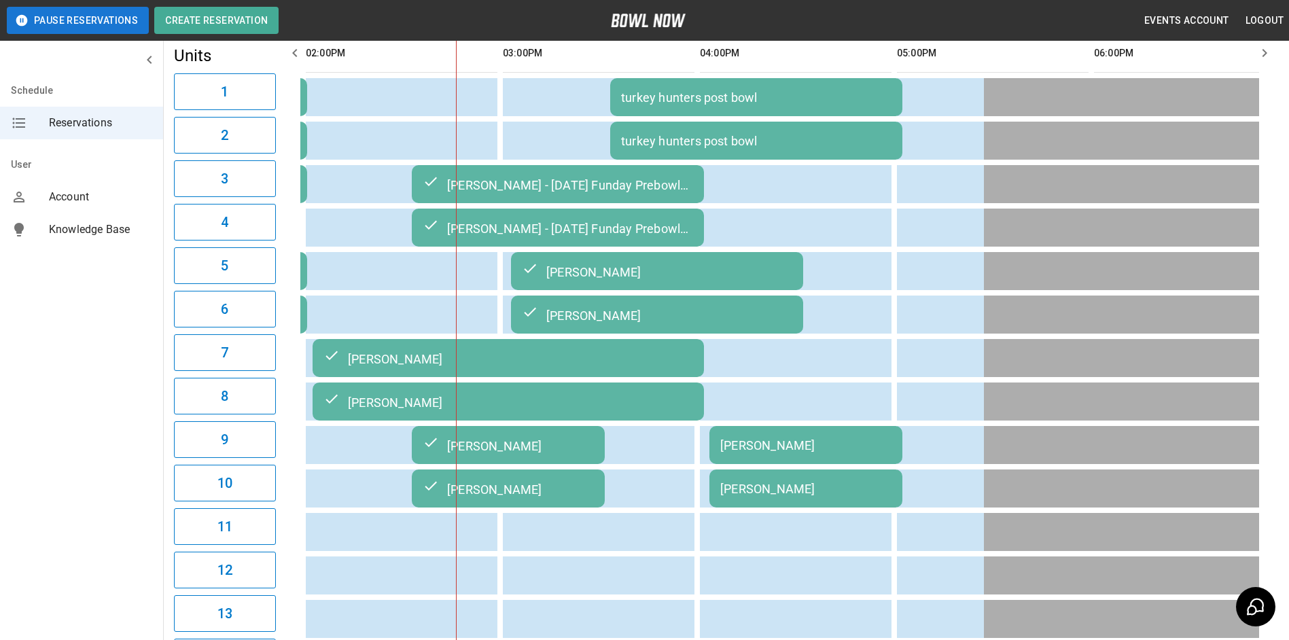
scroll to position [0, 0]
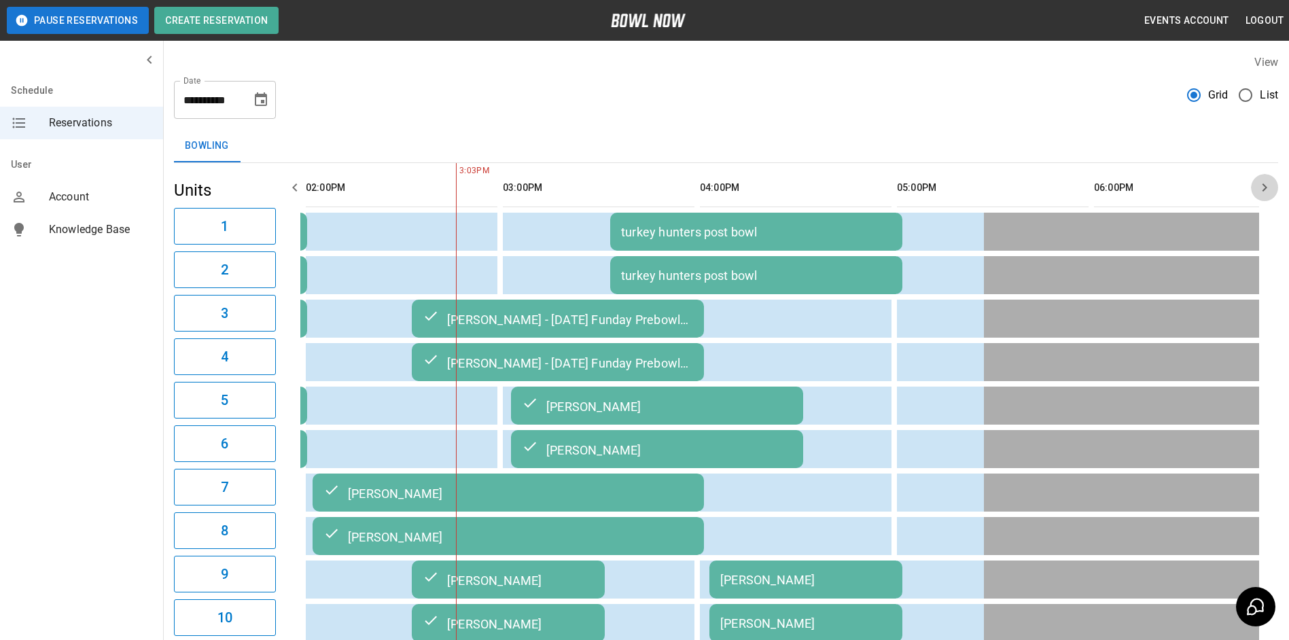
click at [1259, 192] on icon "button" at bounding box center [1265, 187] width 16 height 16
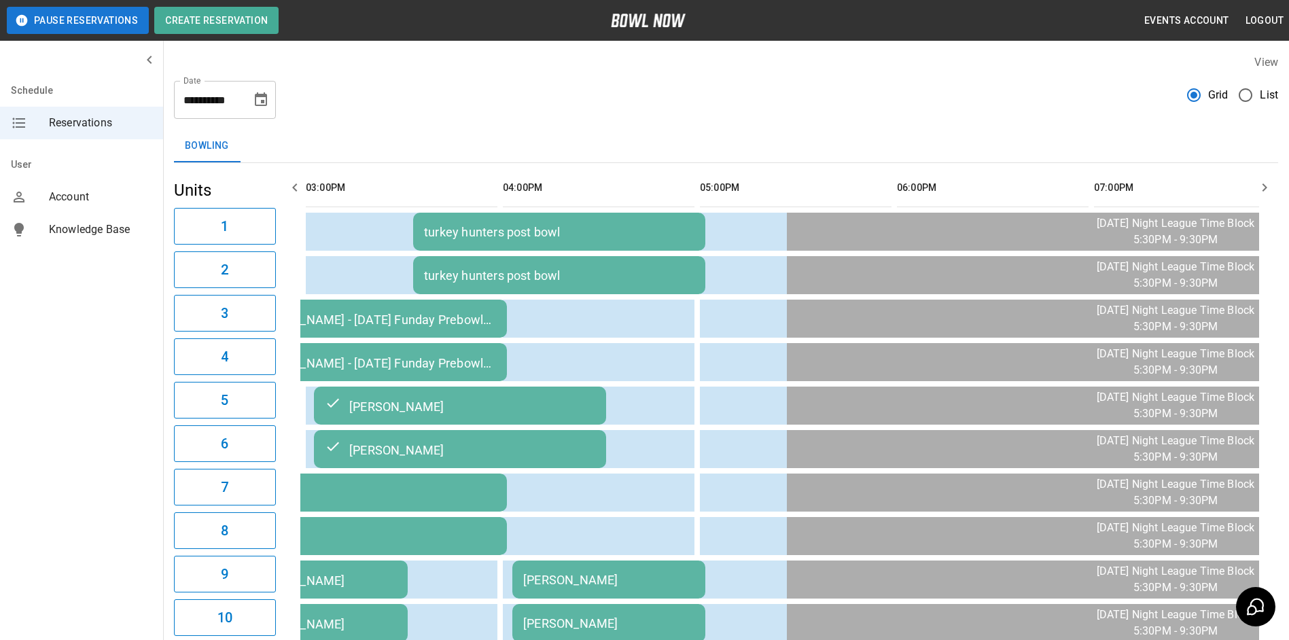
click at [648, 270] on div "turkey hunters post bowl" at bounding box center [559, 275] width 271 height 14
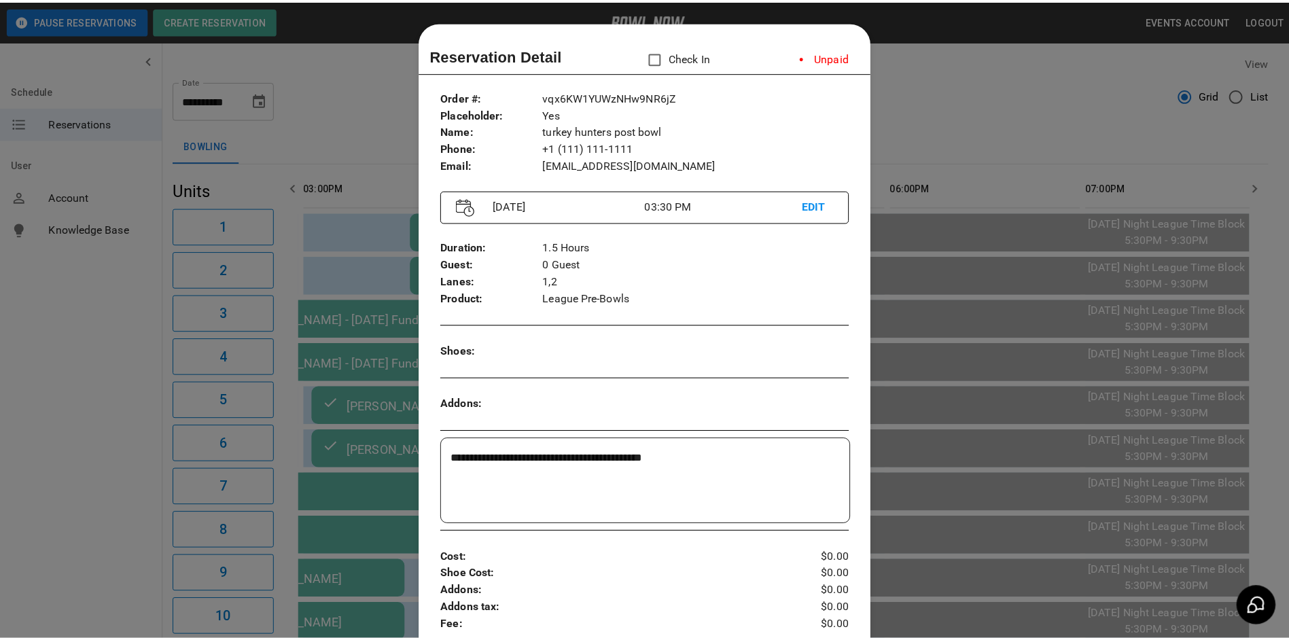
scroll to position [22, 0]
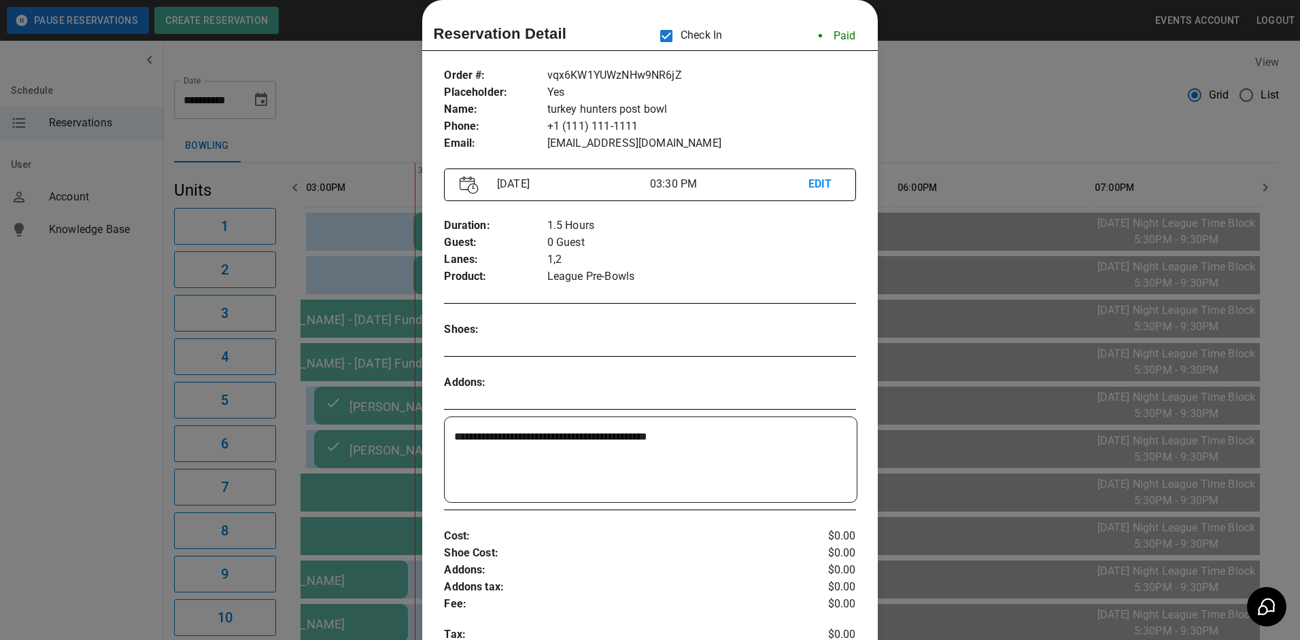
click at [1100, 77] on div at bounding box center [650, 320] width 1300 height 640
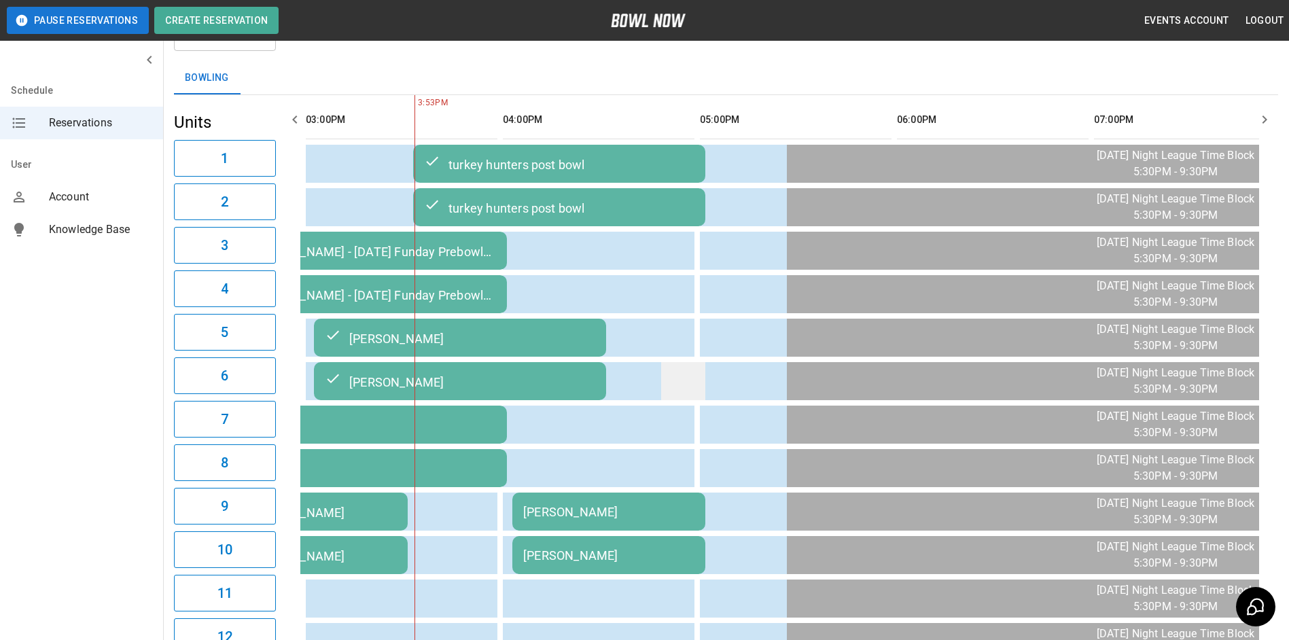
scroll to position [0, 0]
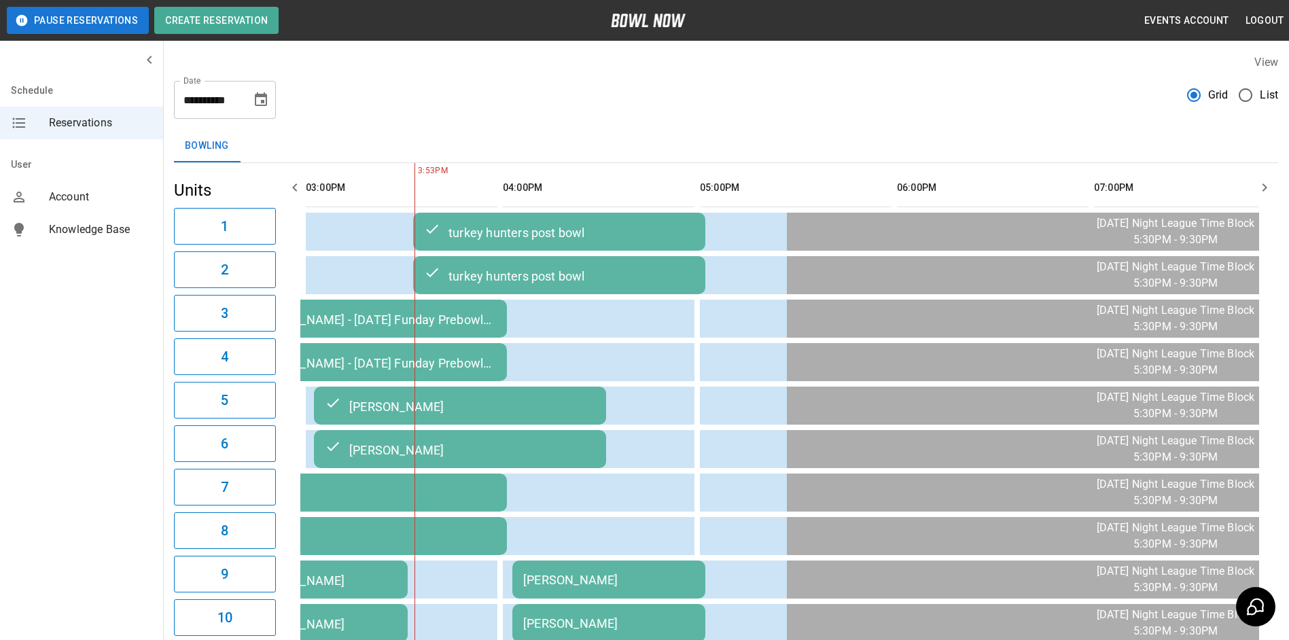
click at [262, 111] on button "Choose date, selected date is Sep 26, 2025" at bounding box center [260, 99] width 27 height 27
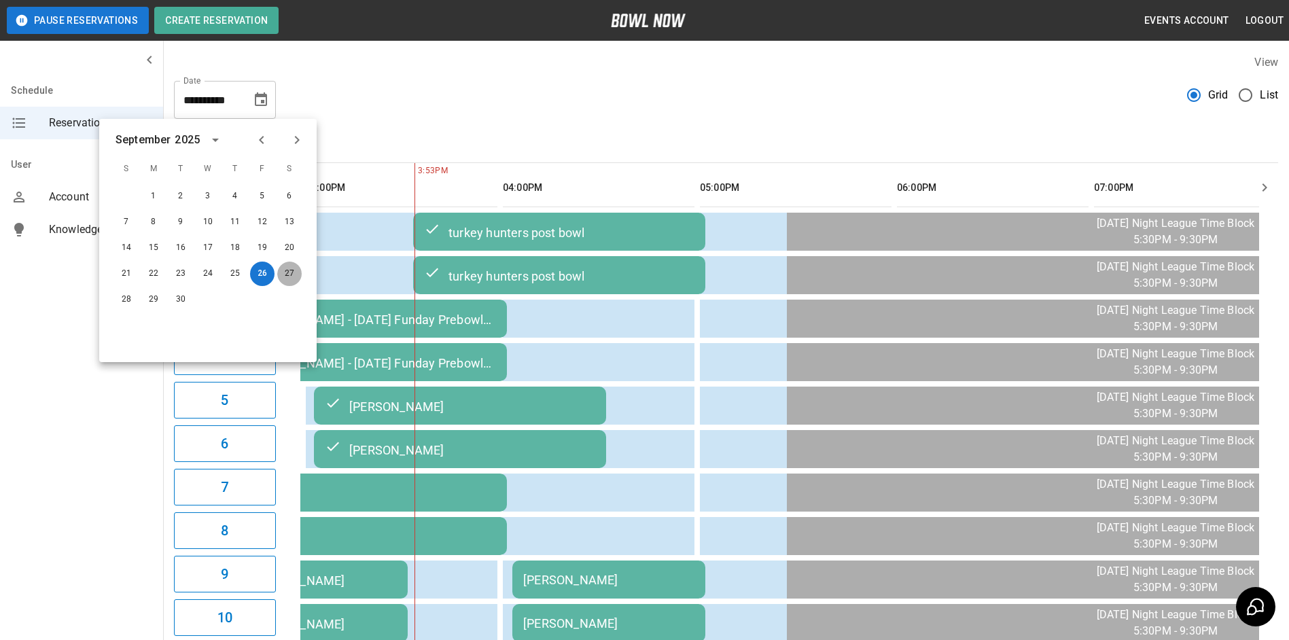
click at [292, 273] on button "27" at bounding box center [289, 274] width 24 height 24
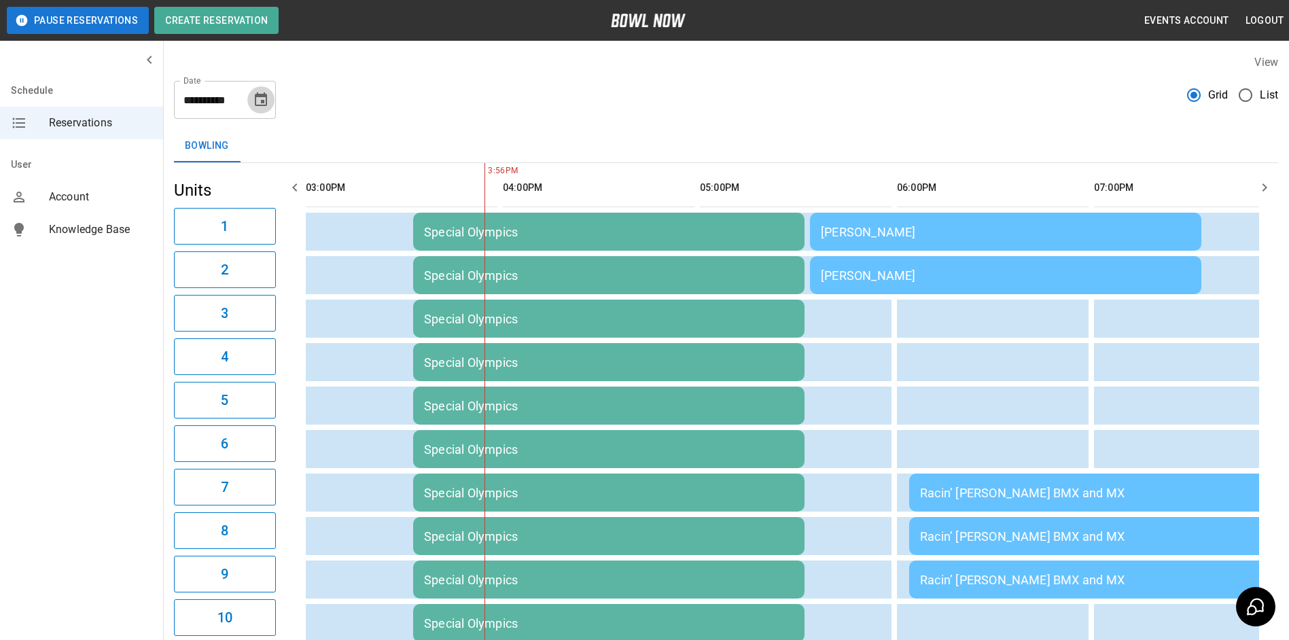
click at [260, 102] on icon "Choose date, selected date is Sep 27, 2025" at bounding box center [261, 100] width 16 height 16
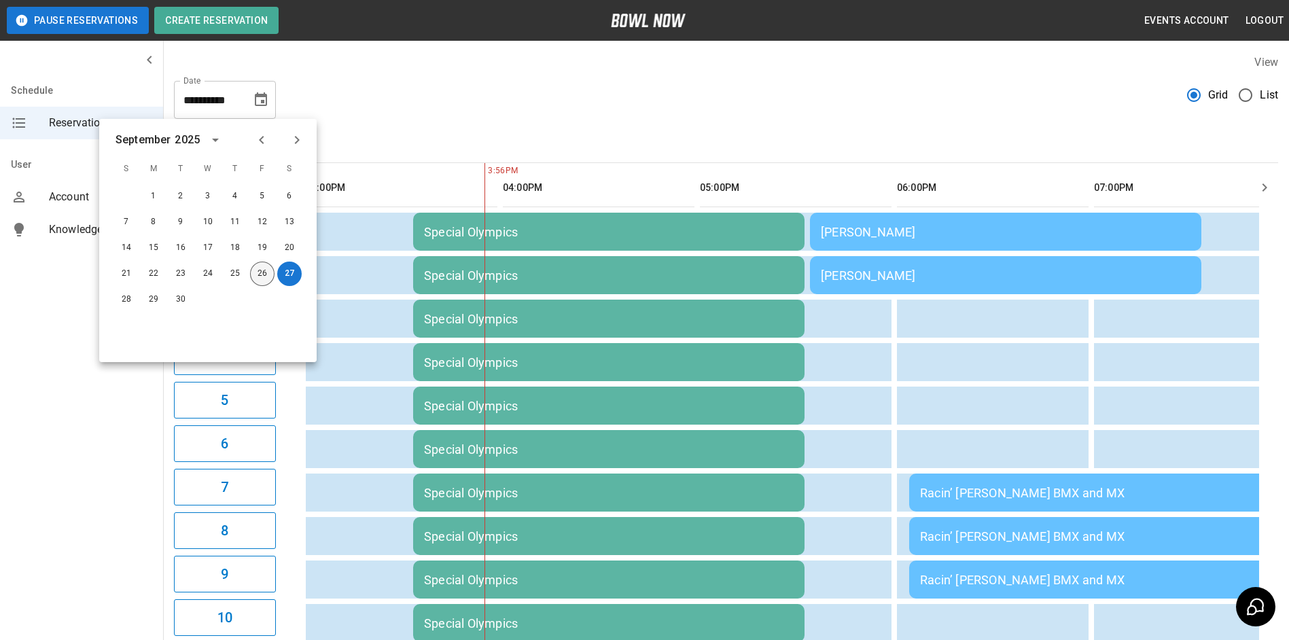
click at [266, 268] on button "26" at bounding box center [262, 274] width 24 height 24
type input "**********"
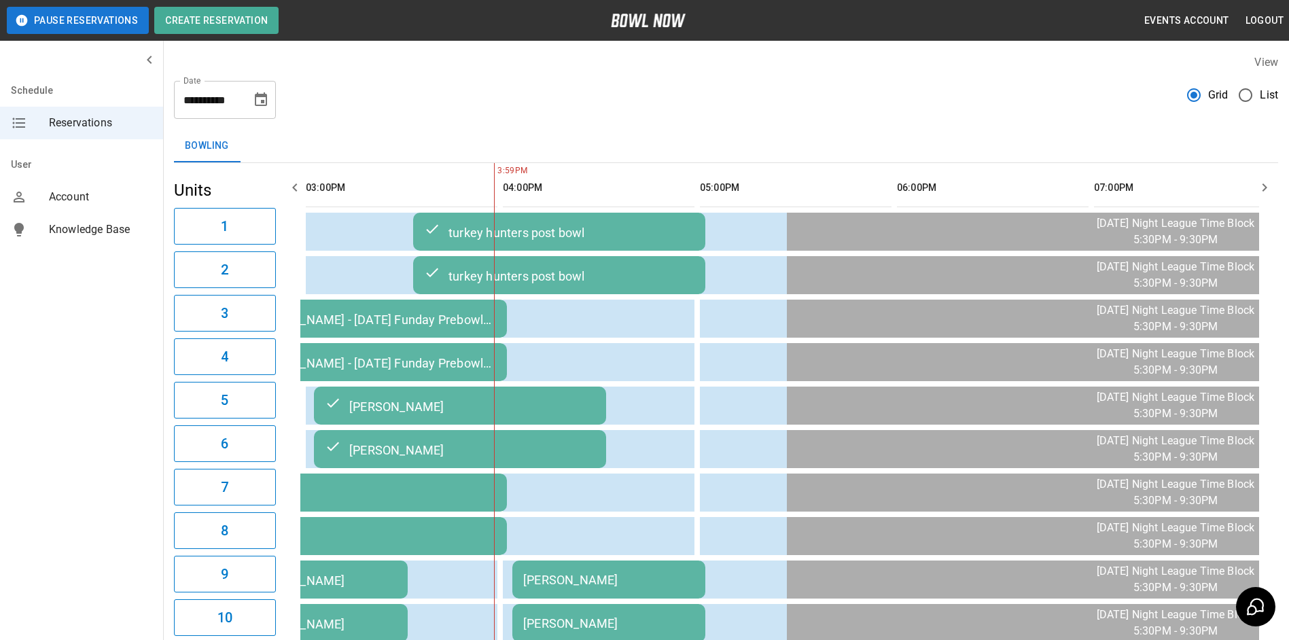
click at [1265, 178] on button "button" at bounding box center [1264, 187] width 27 height 27
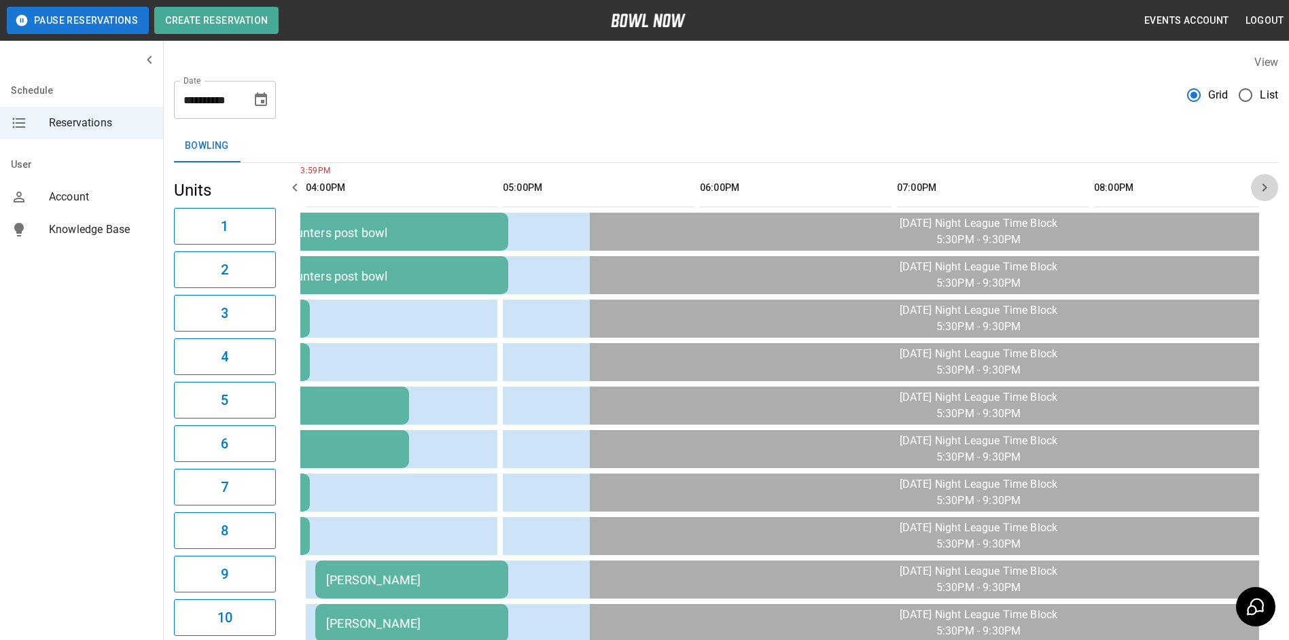
click at [1265, 178] on button "button" at bounding box center [1264, 187] width 27 height 27
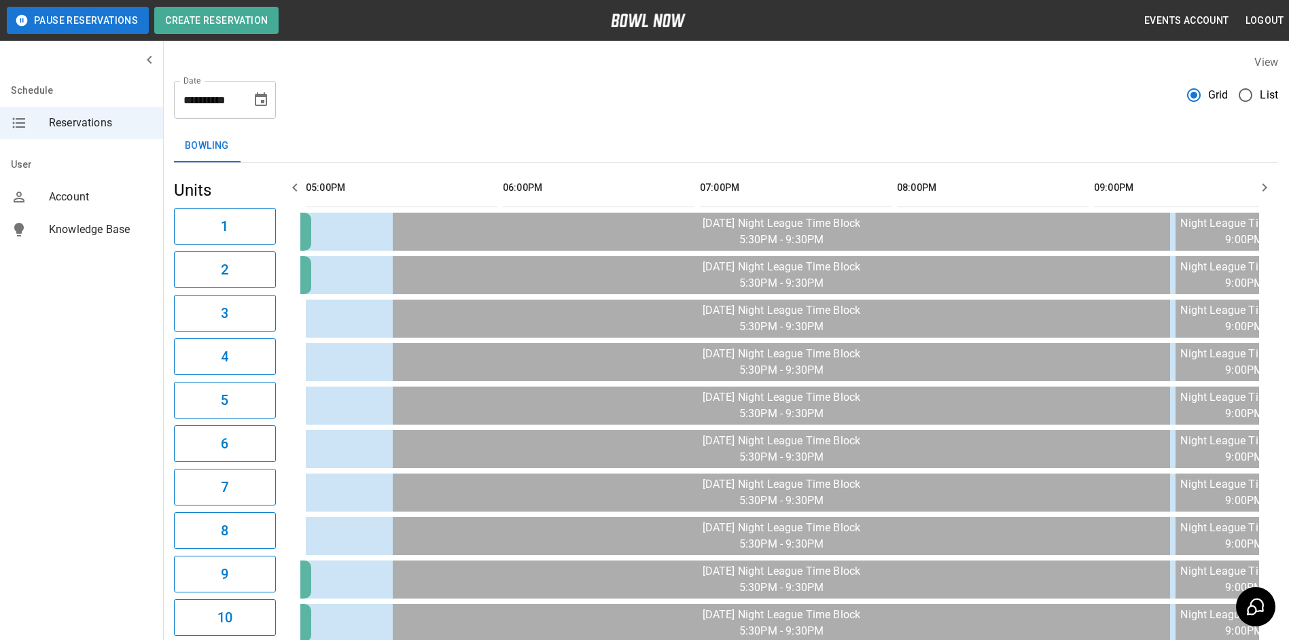
click at [1265, 178] on button "button" at bounding box center [1264, 187] width 27 height 27
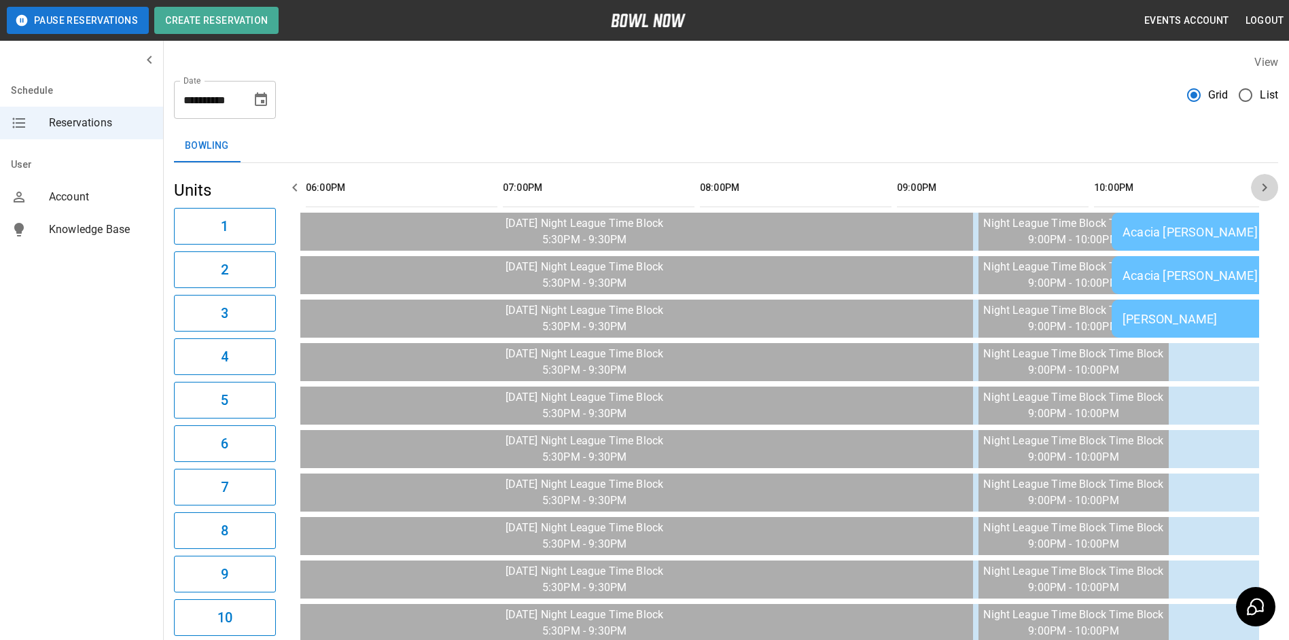
click at [1265, 178] on button "button" at bounding box center [1264, 187] width 27 height 27
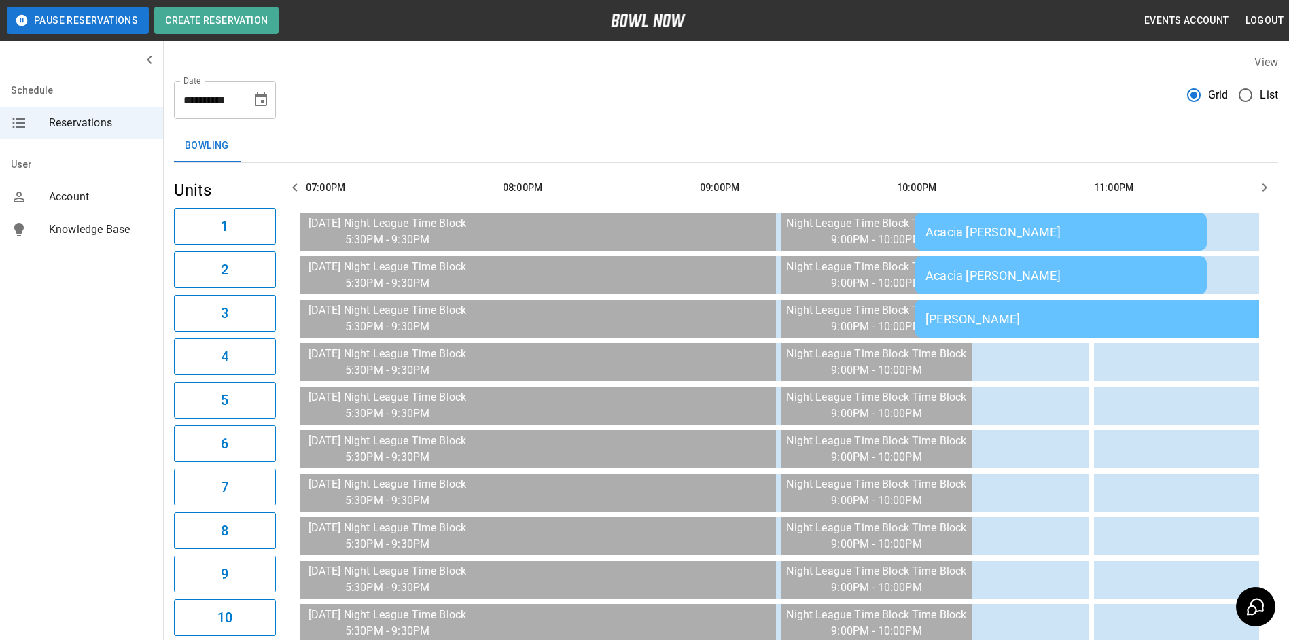
click at [1265, 178] on button "button" at bounding box center [1264, 187] width 27 height 27
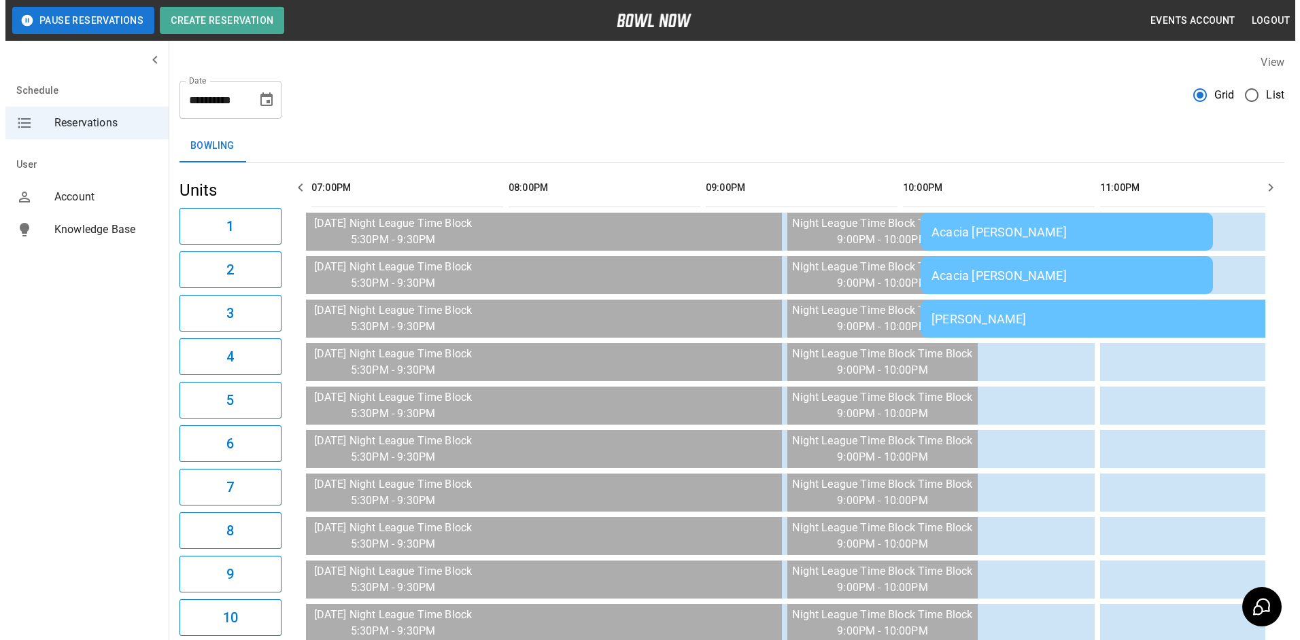
scroll to position [0, 2024]
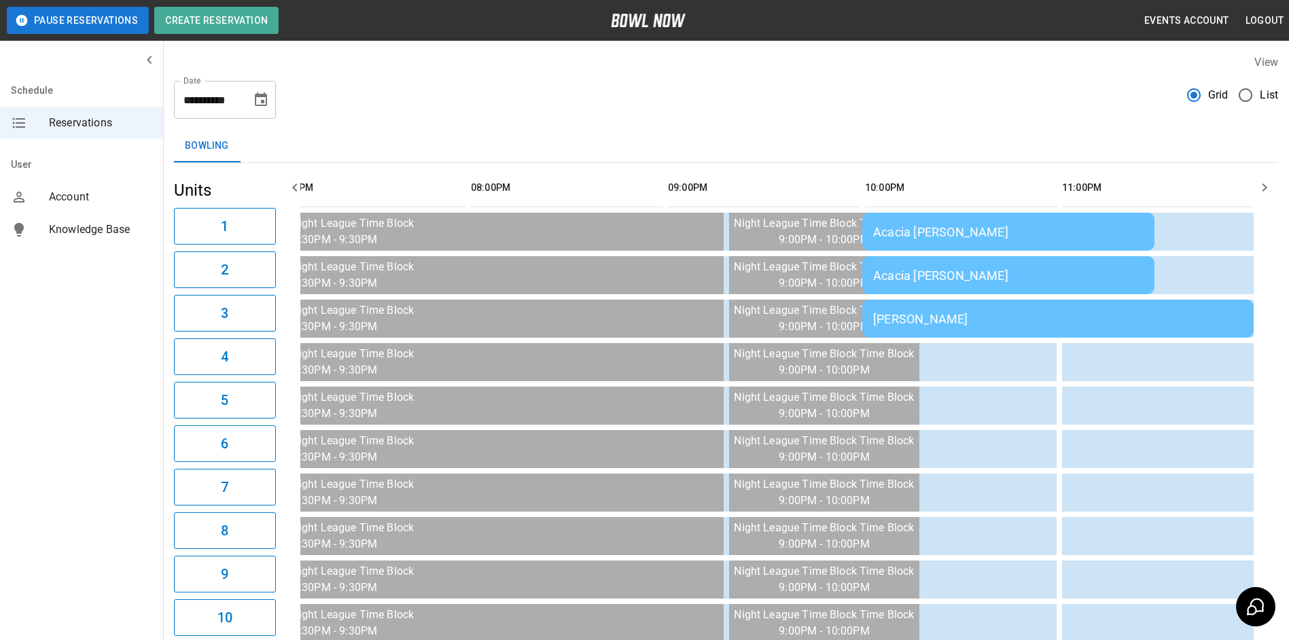
click at [1062, 225] on div "Acacia [PERSON_NAME]" at bounding box center [1008, 232] width 271 height 14
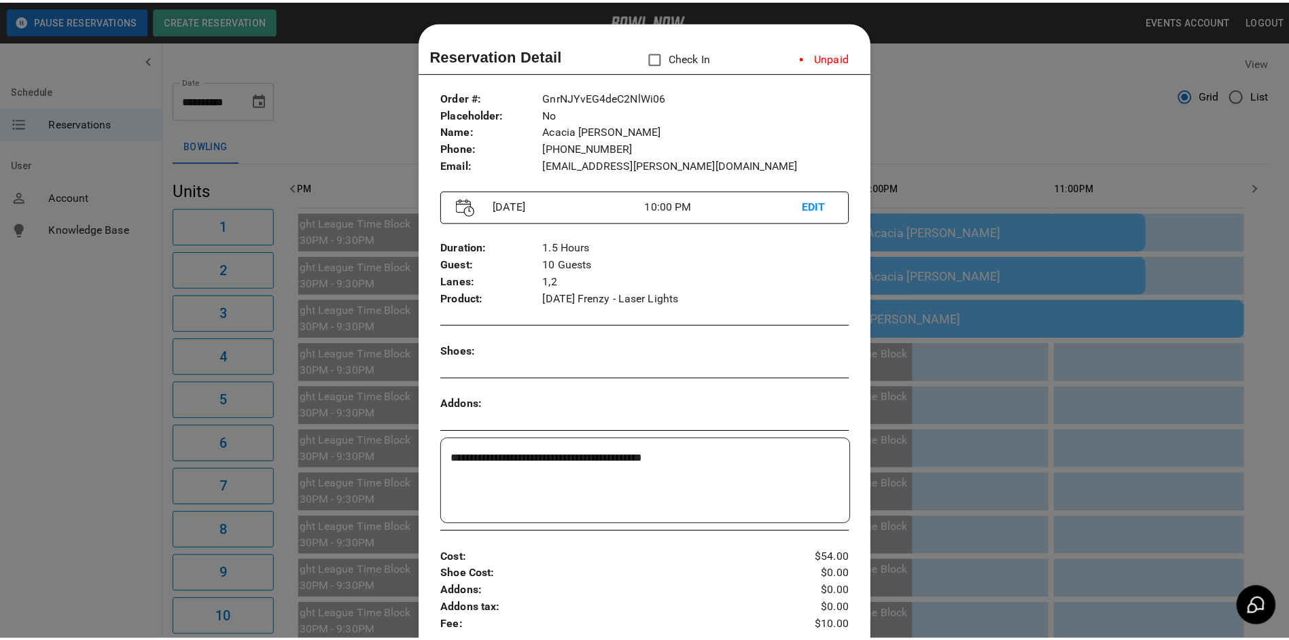
scroll to position [22, 0]
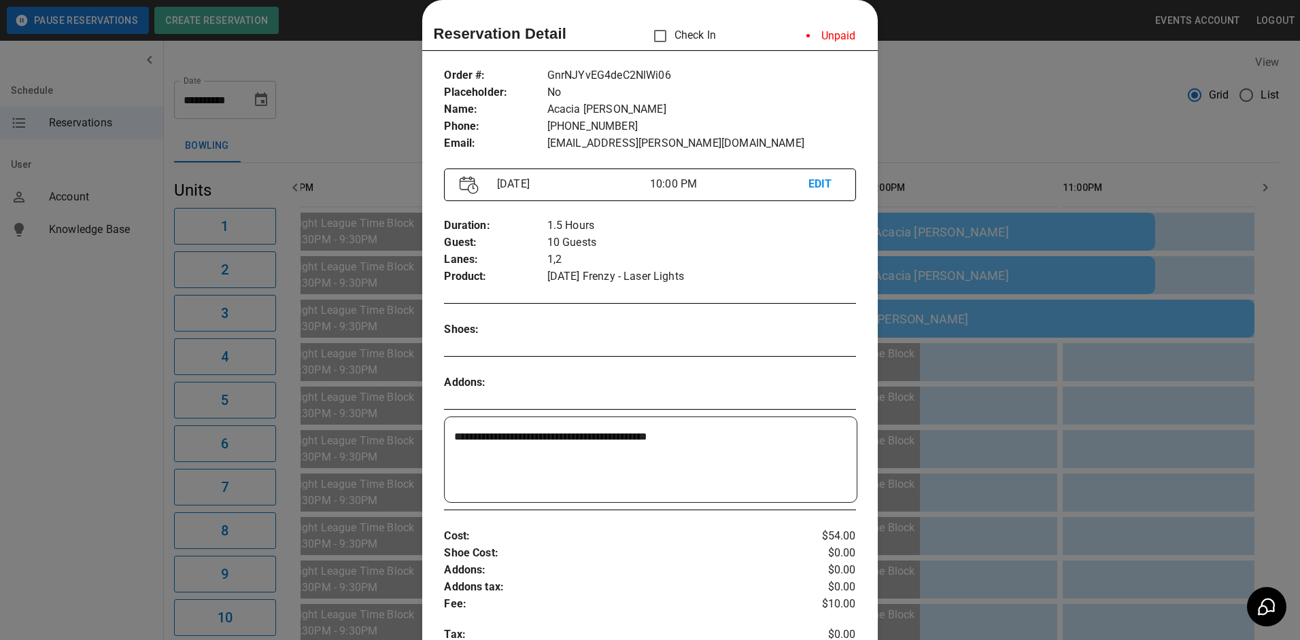
drag, startPoint x: 998, startPoint y: 111, endPoint x: 927, endPoint y: 111, distance: 70.7
click at [927, 111] on div at bounding box center [650, 320] width 1300 height 640
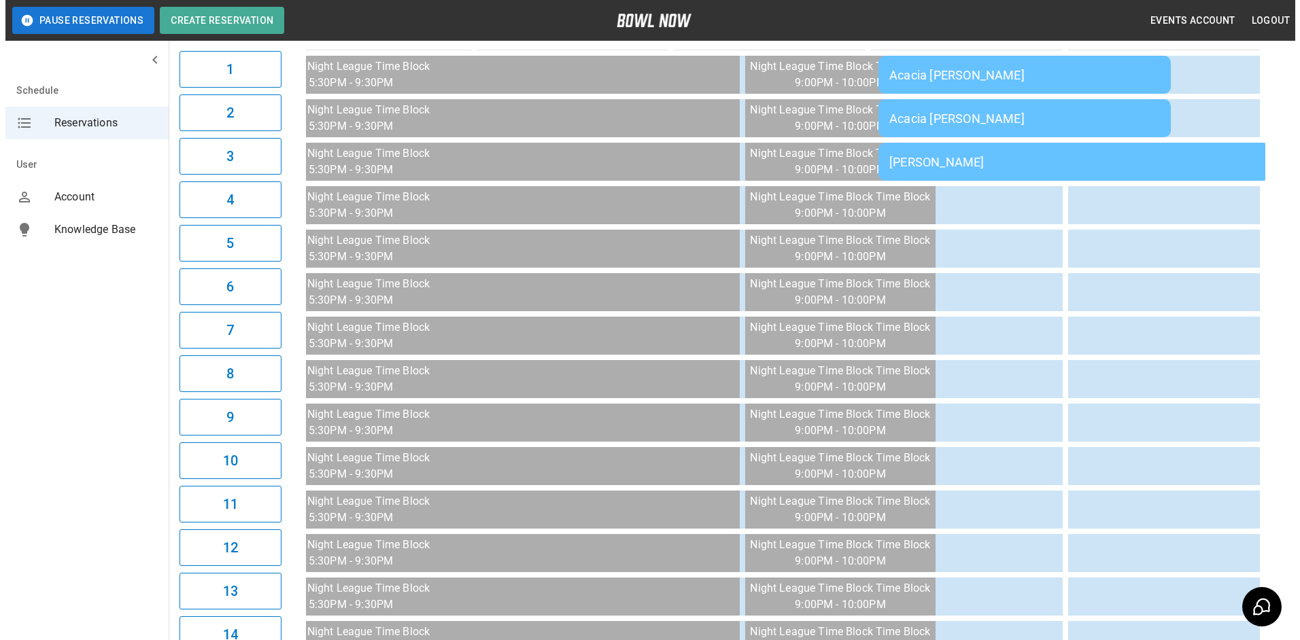
scroll to position [136, 0]
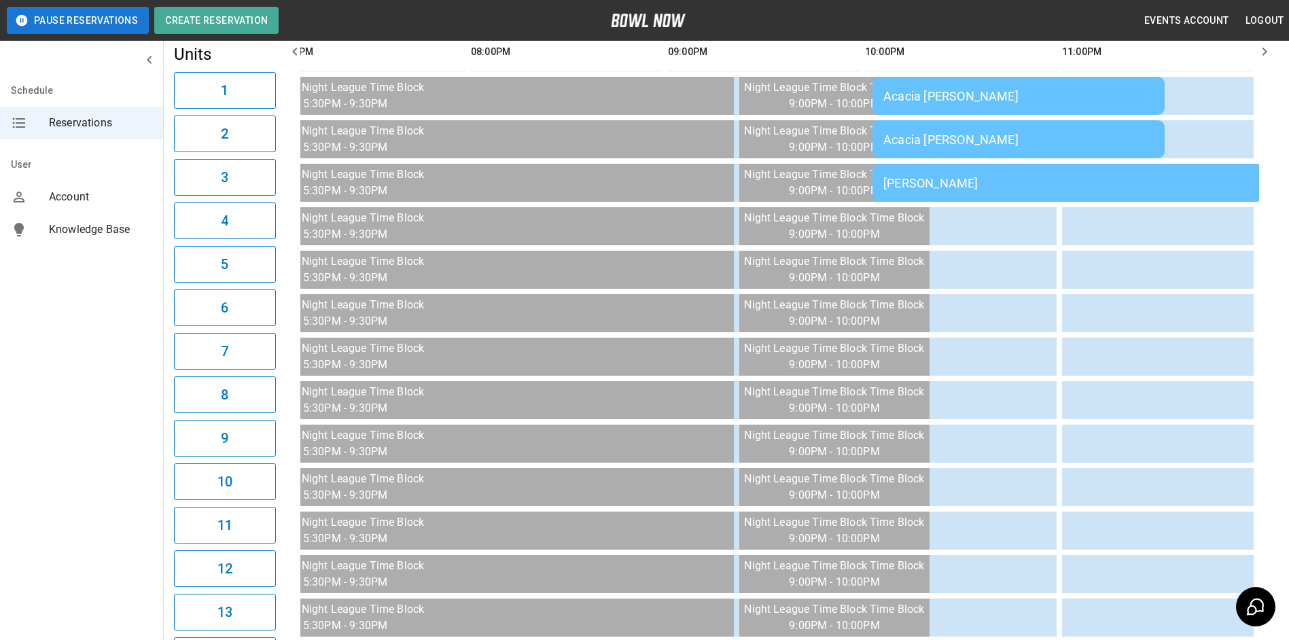
click at [933, 122] on td "Acacia [PERSON_NAME]" at bounding box center [1019, 139] width 292 height 38
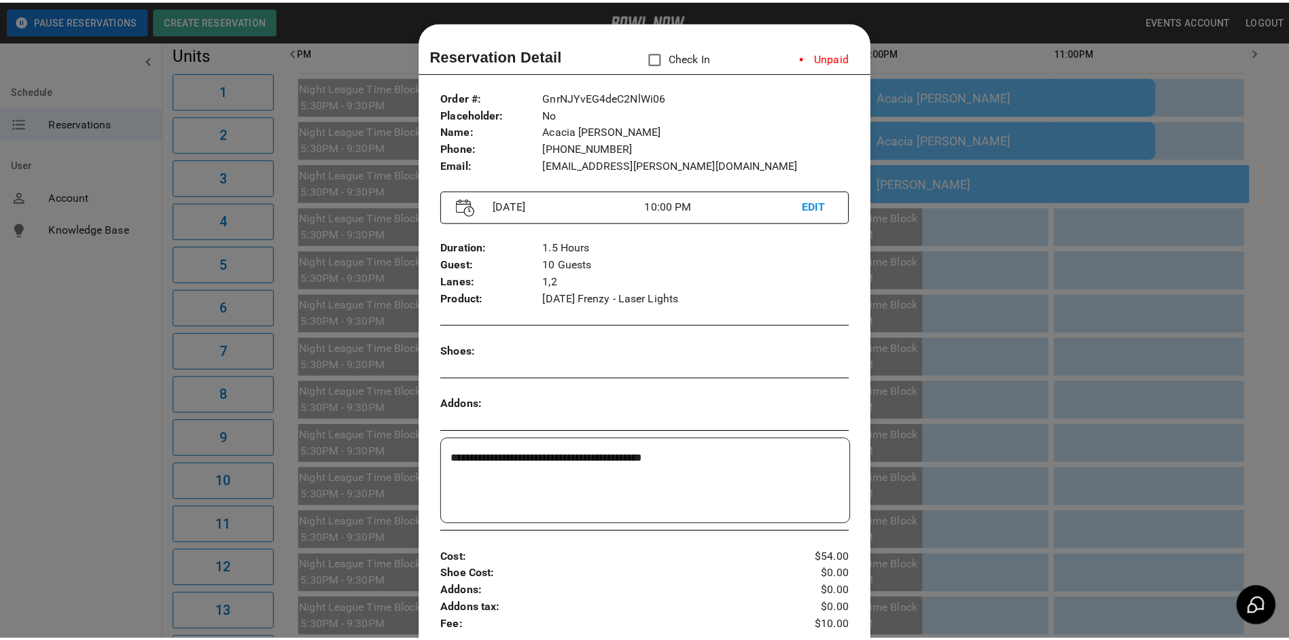
scroll to position [22, 0]
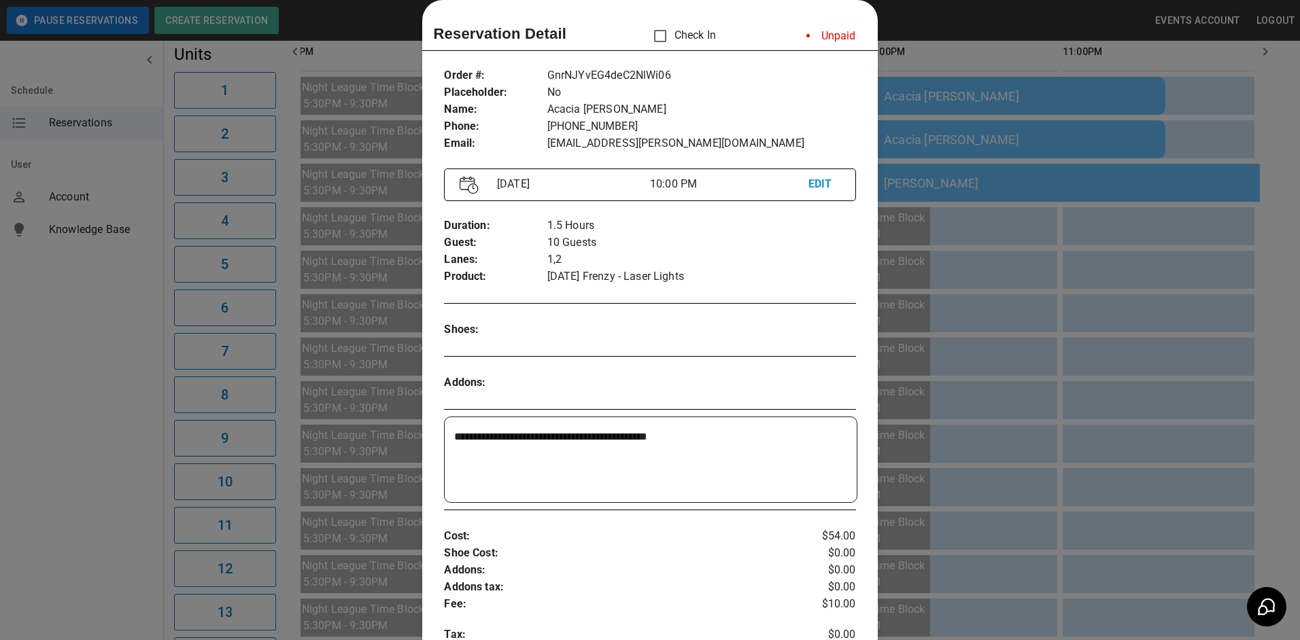
click at [820, 35] on li "Unpaid" at bounding box center [830, 35] width 71 height 27
click at [971, 235] on div at bounding box center [650, 320] width 1300 height 640
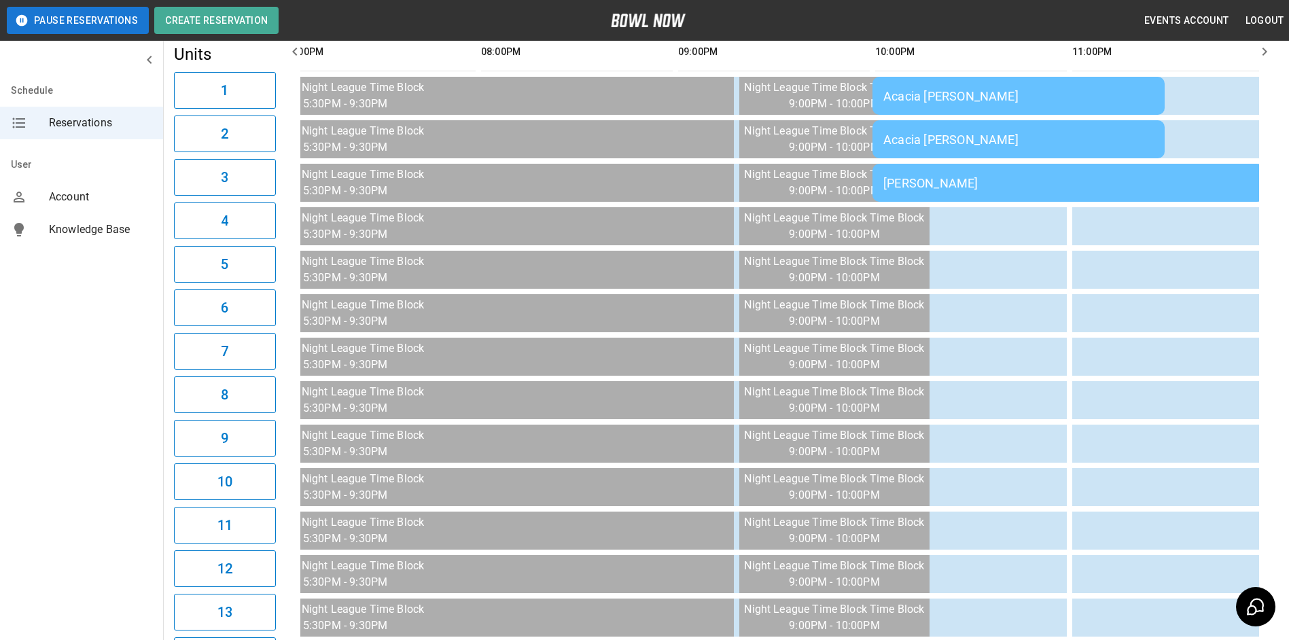
scroll to position [0, 0]
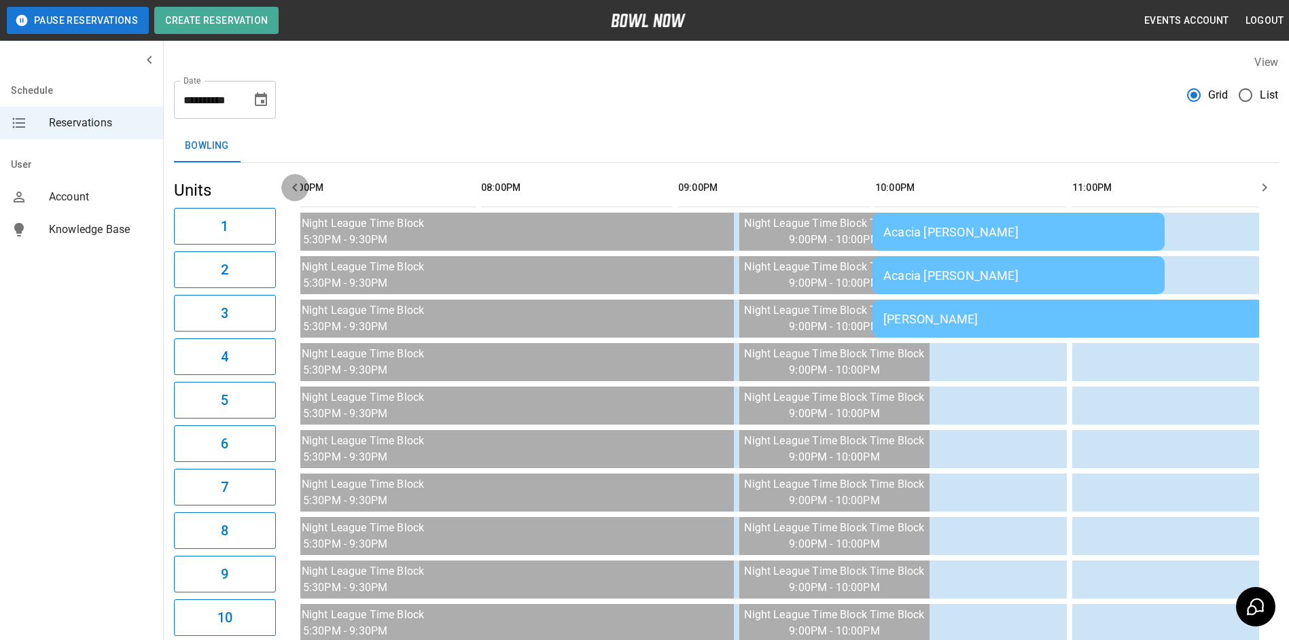
click at [296, 188] on icon "button" at bounding box center [295, 187] width 16 height 16
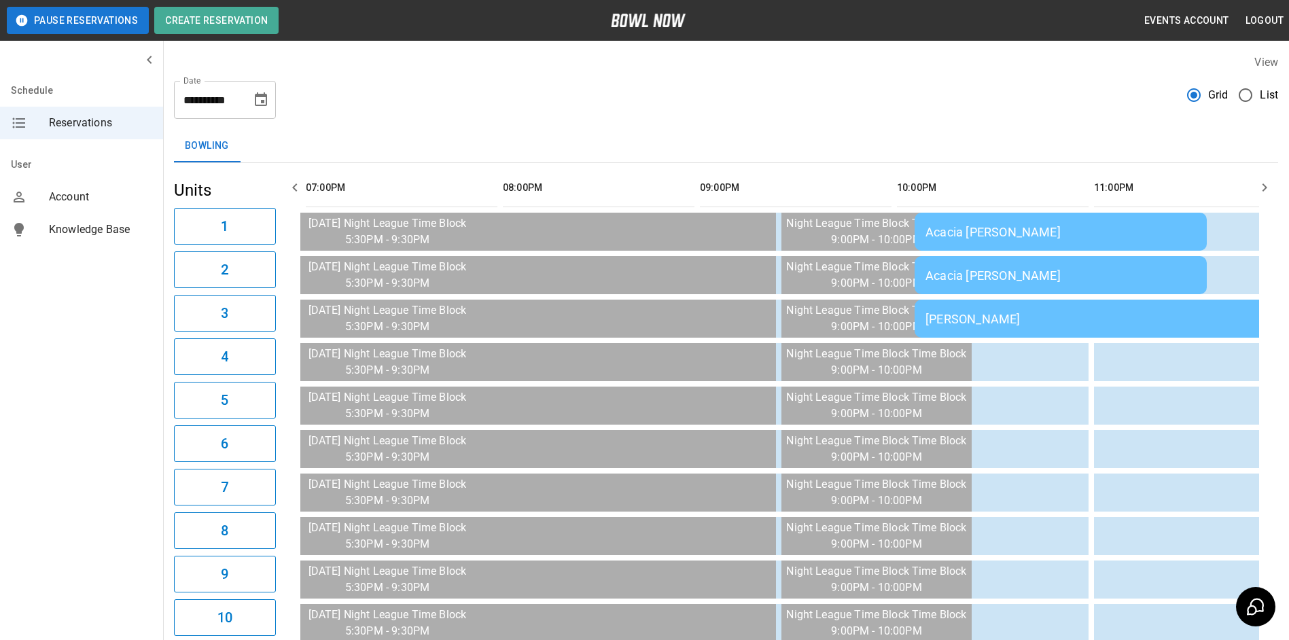
click at [296, 188] on icon "button" at bounding box center [295, 187] width 16 height 16
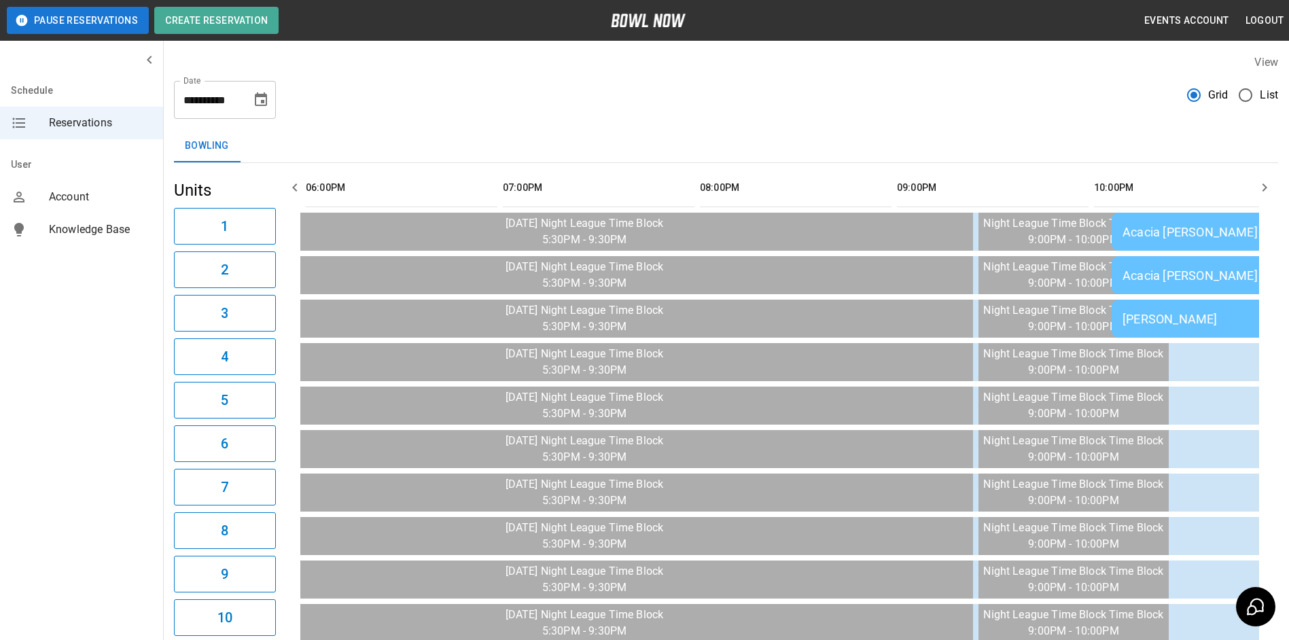
click at [296, 188] on icon "button" at bounding box center [295, 187] width 16 height 16
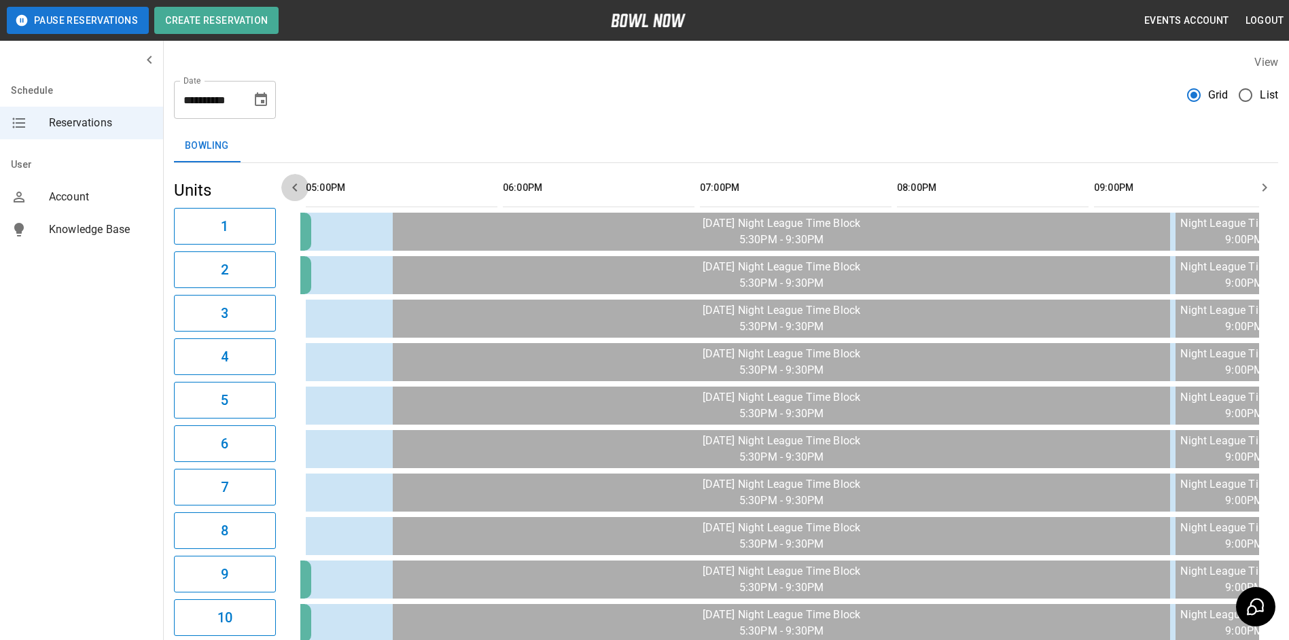
click at [296, 188] on icon "button" at bounding box center [295, 187] width 16 height 16
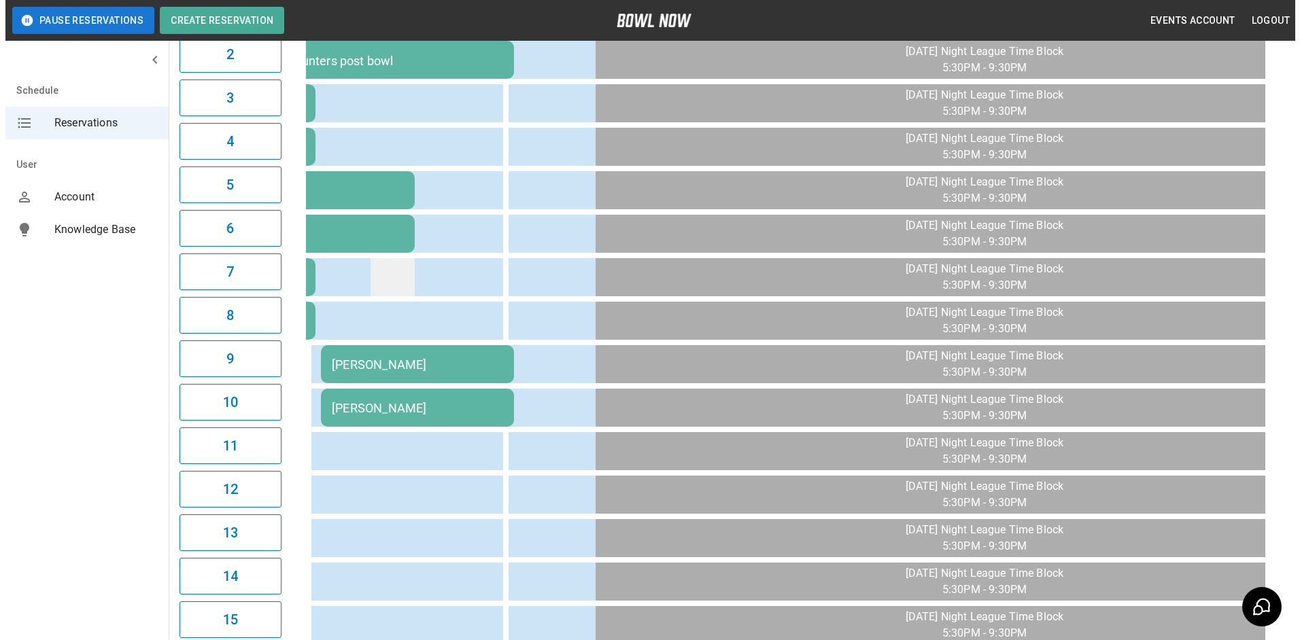
scroll to position [136, 0]
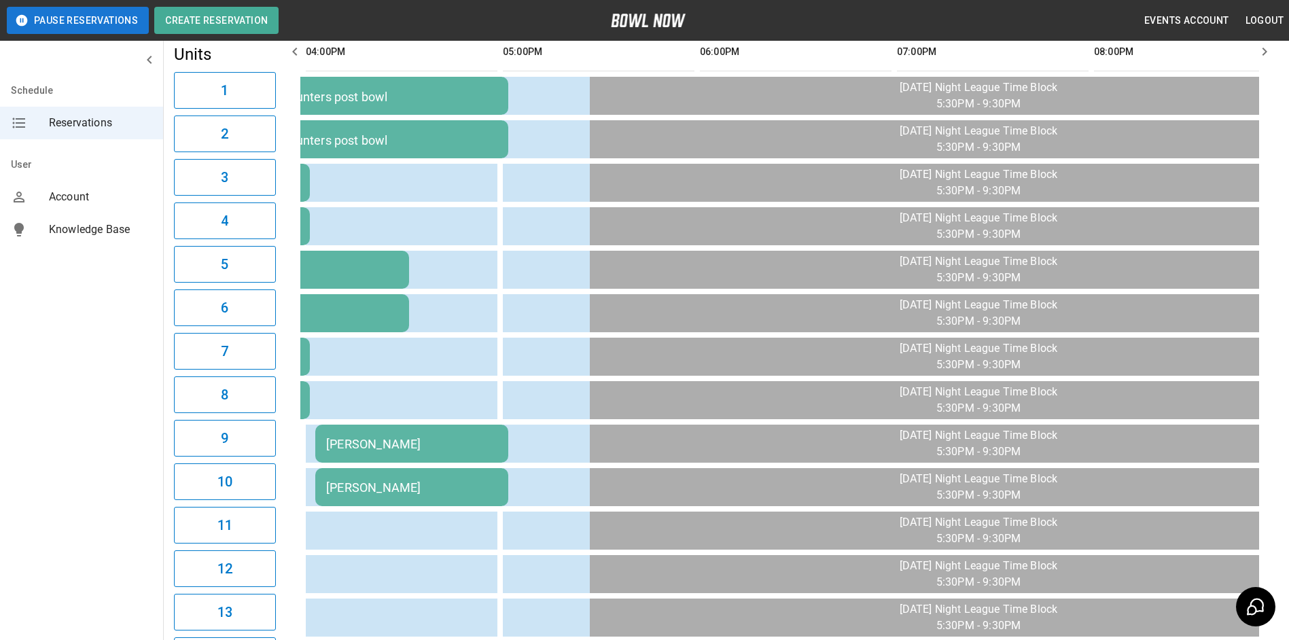
click at [391, 451] on div "[PERSON_NAME]" at bounding box center [411, 444] width 171 height 14
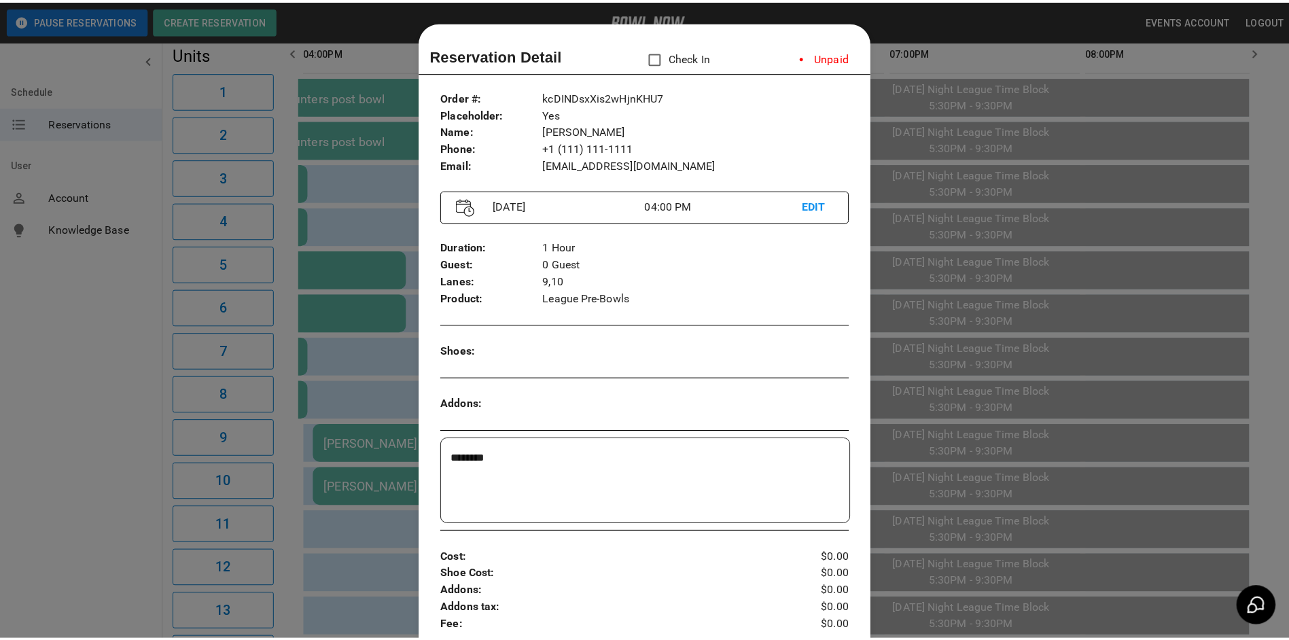
scroll to position [22, 0]
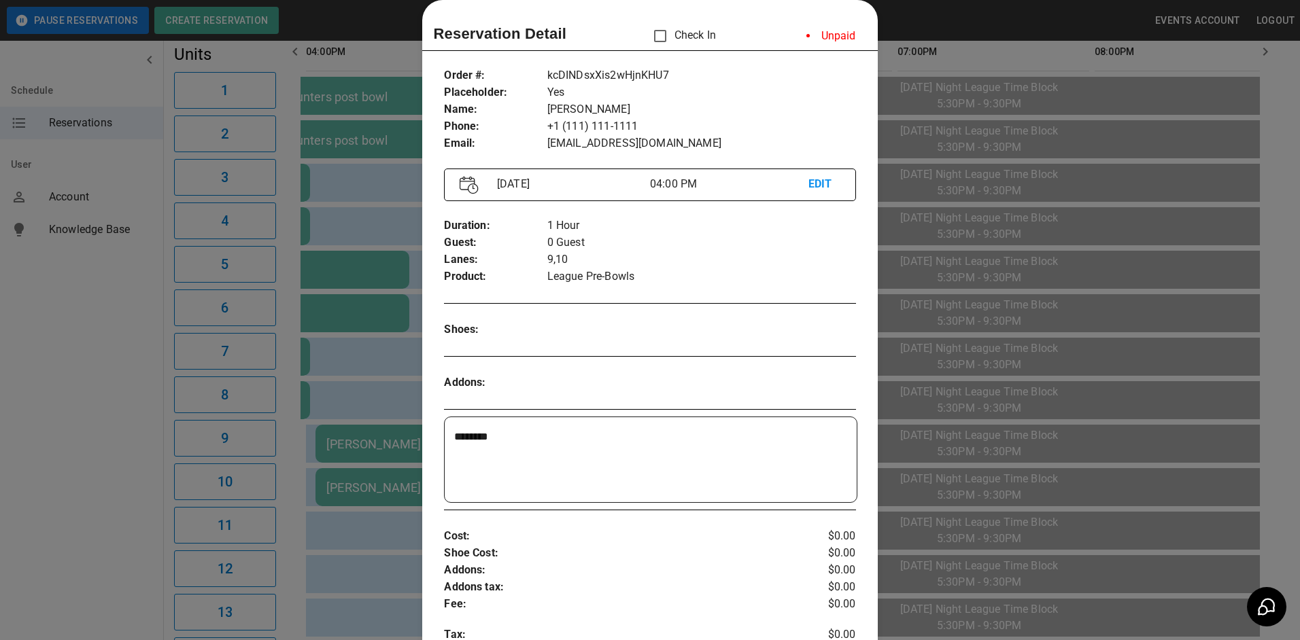
click at [396, 398] on div at bounding box center [650, 320] width 1300 height 640
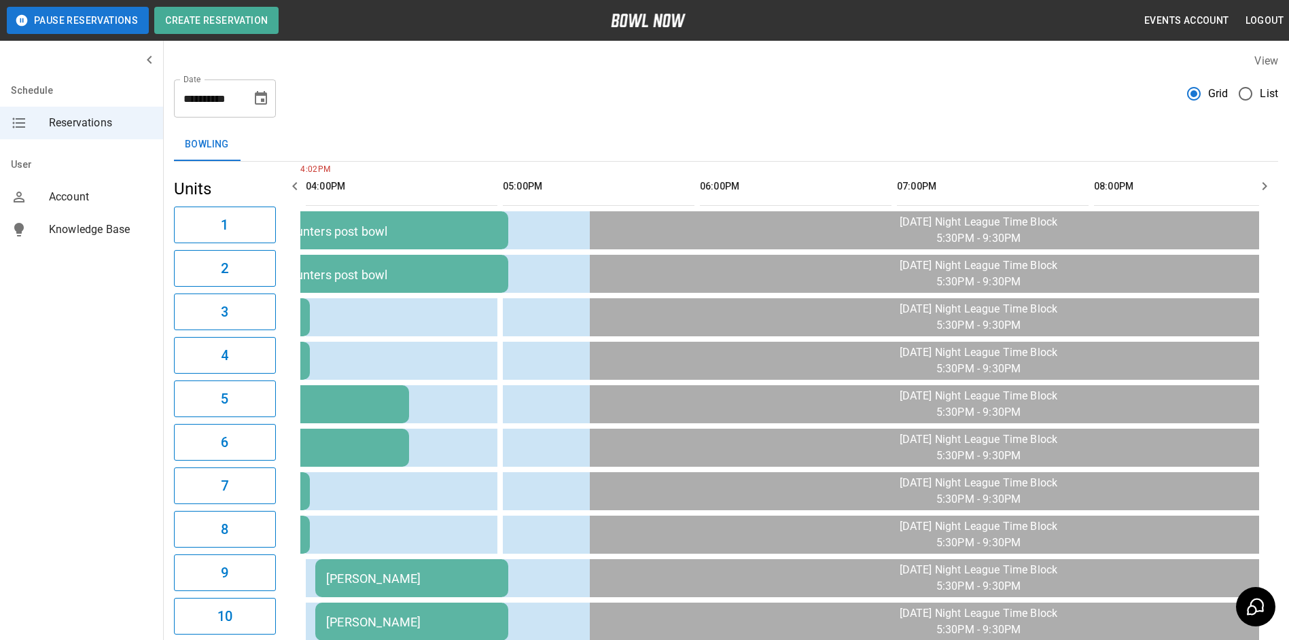
scroll to position [0, 0]
click at [294, 186] on icon "button" at bounding box center [295, 187] width 16 height 16
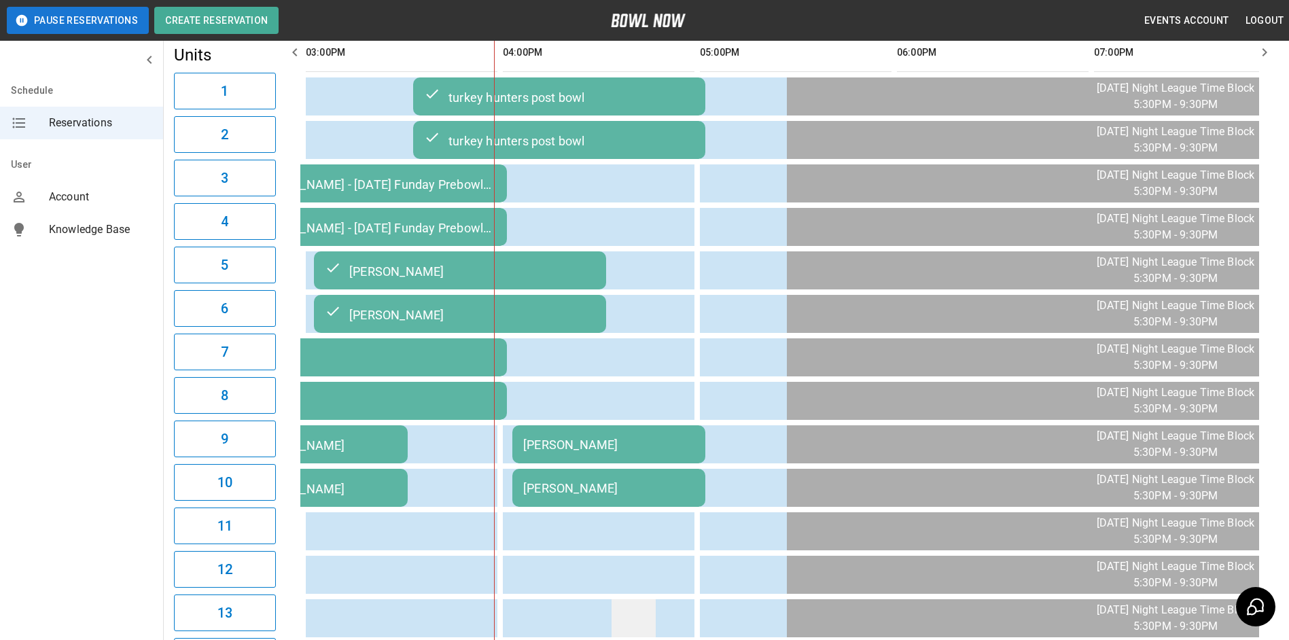
scroll to position [68, 0]
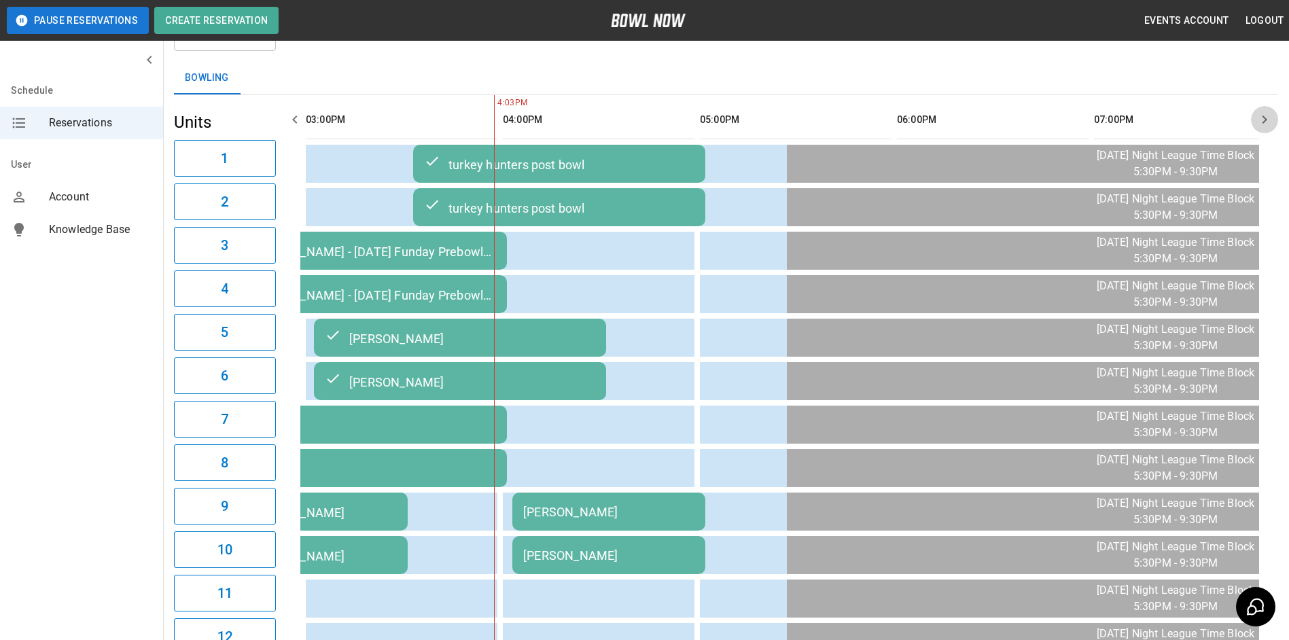
click at [1262, 111] on button "button" at bounding box center [1264, 119] width 27 height 27
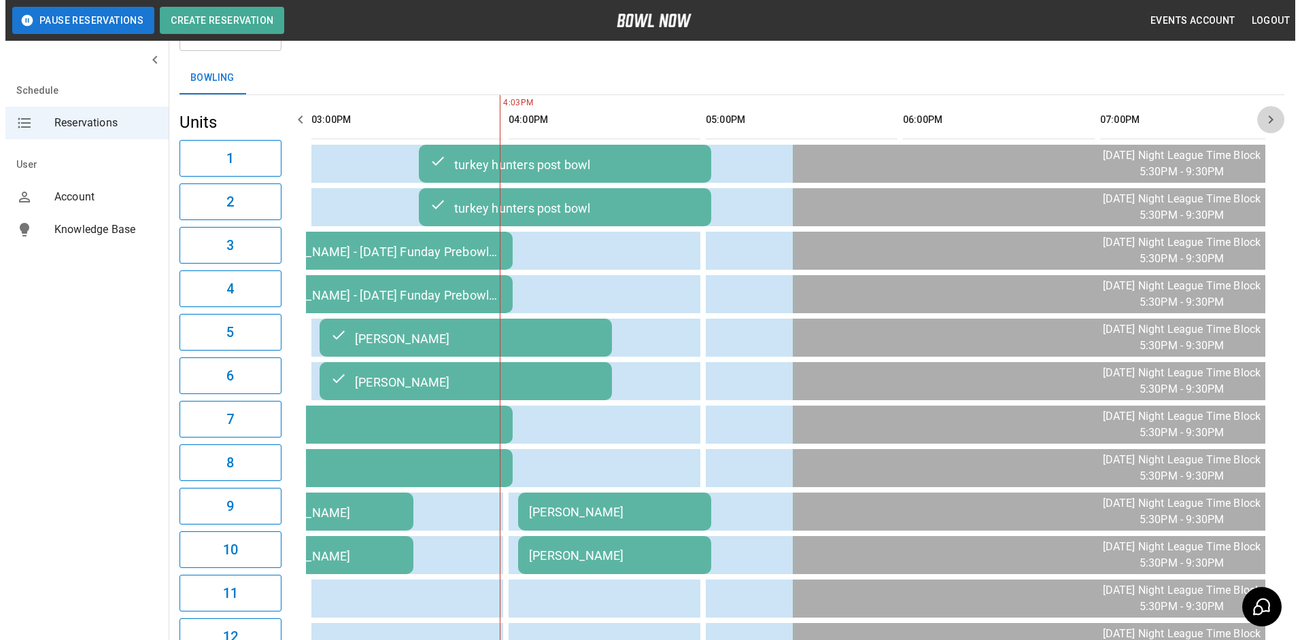
scroll to position [0, 1380]
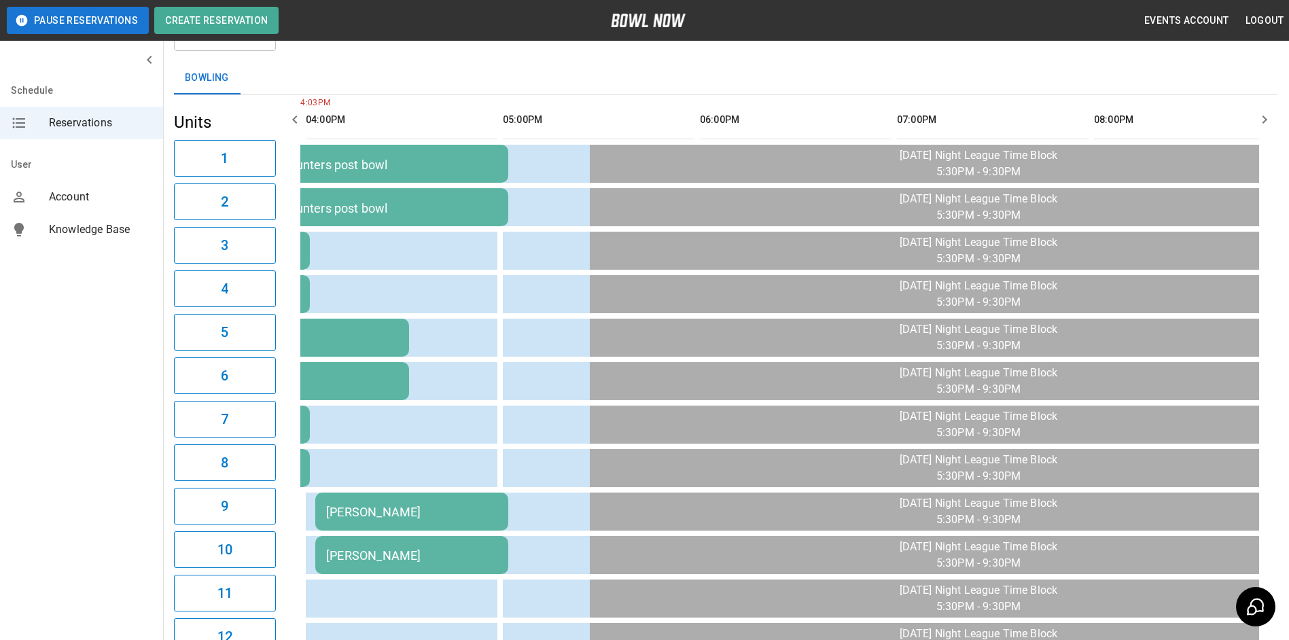
click at [471, 527] on td "[PERSON_NAME]" at bounding box center [411, 512] width 193 height 38
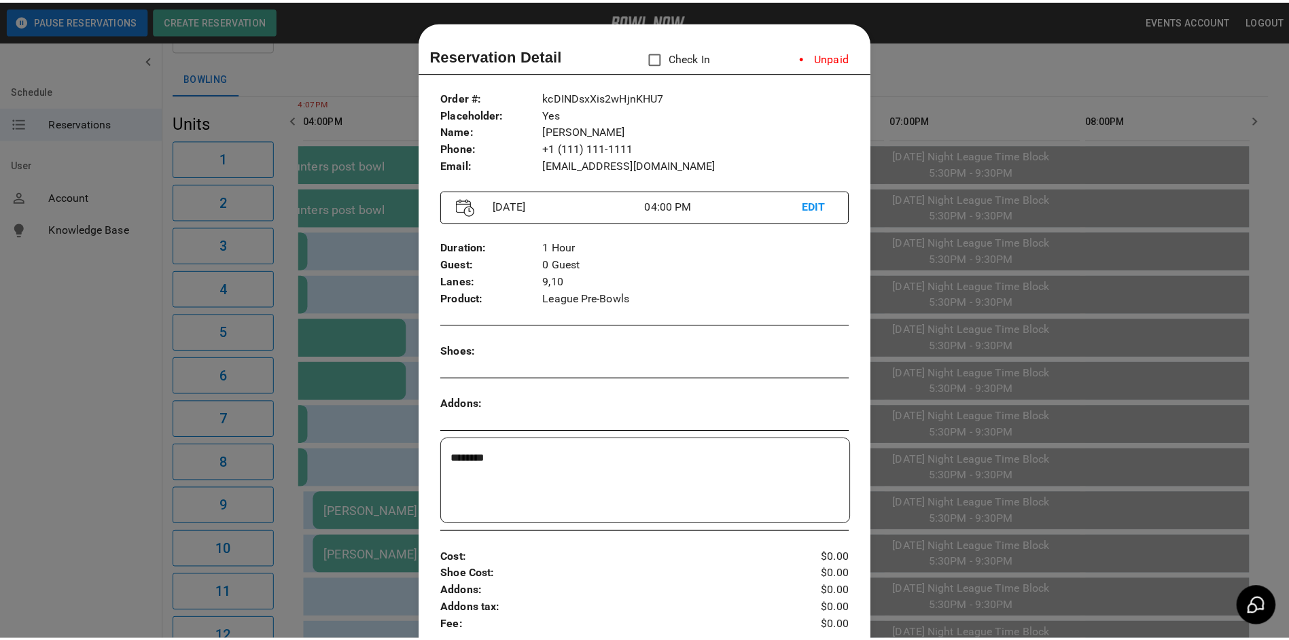
scroll to position [22, 0]
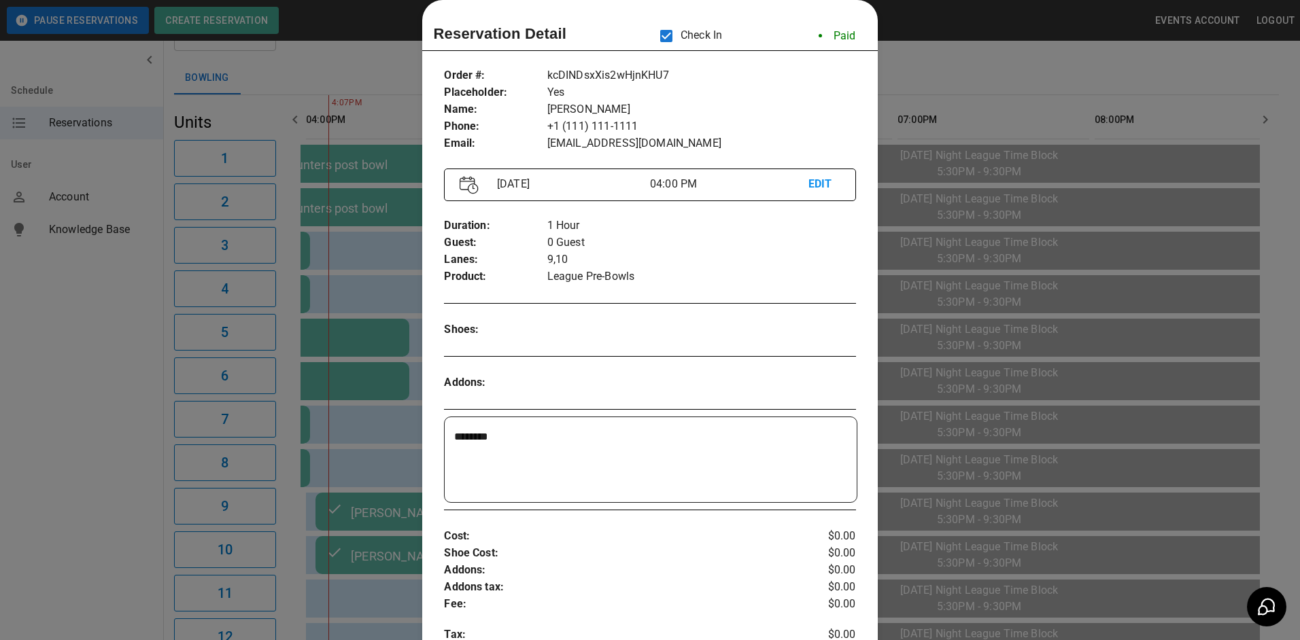
click at [993, 89] on div at bounding box center [650, 320] width 1300 height 640
